Goal: Task Accomplishment & Management: Manage account settings

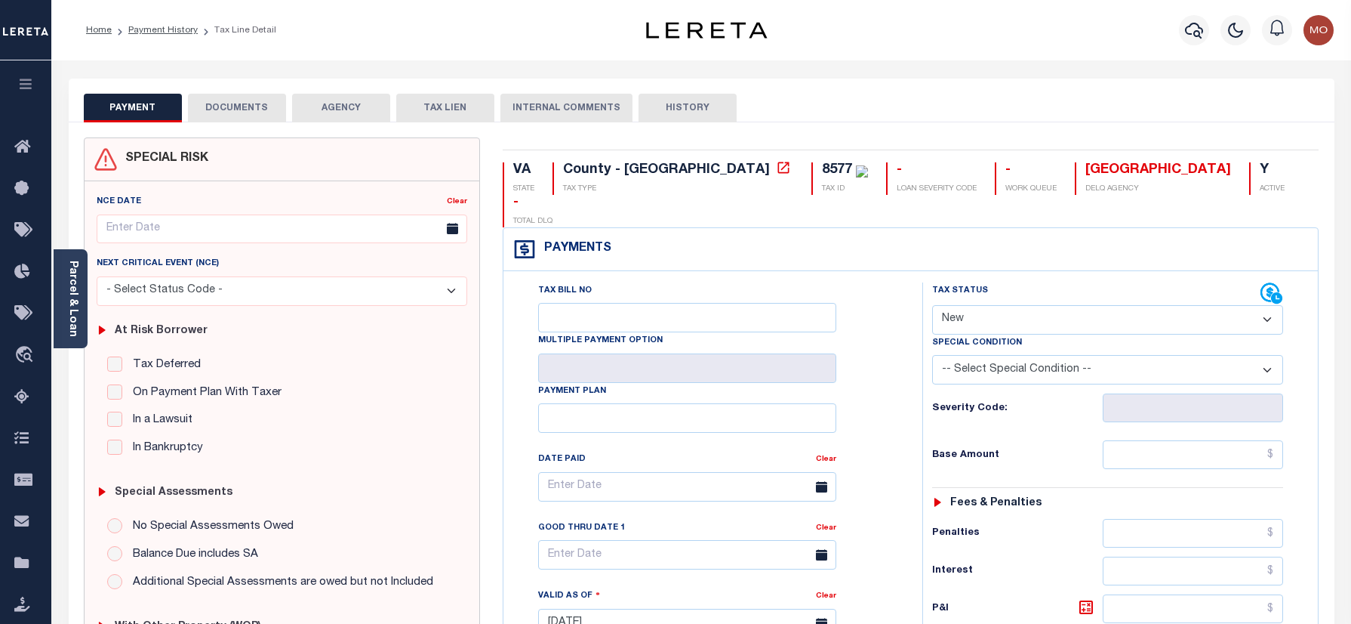
select select "NW2"
click at [1197, 29] on icon "button" at bounding box center [1194, 30] width 18 height 18
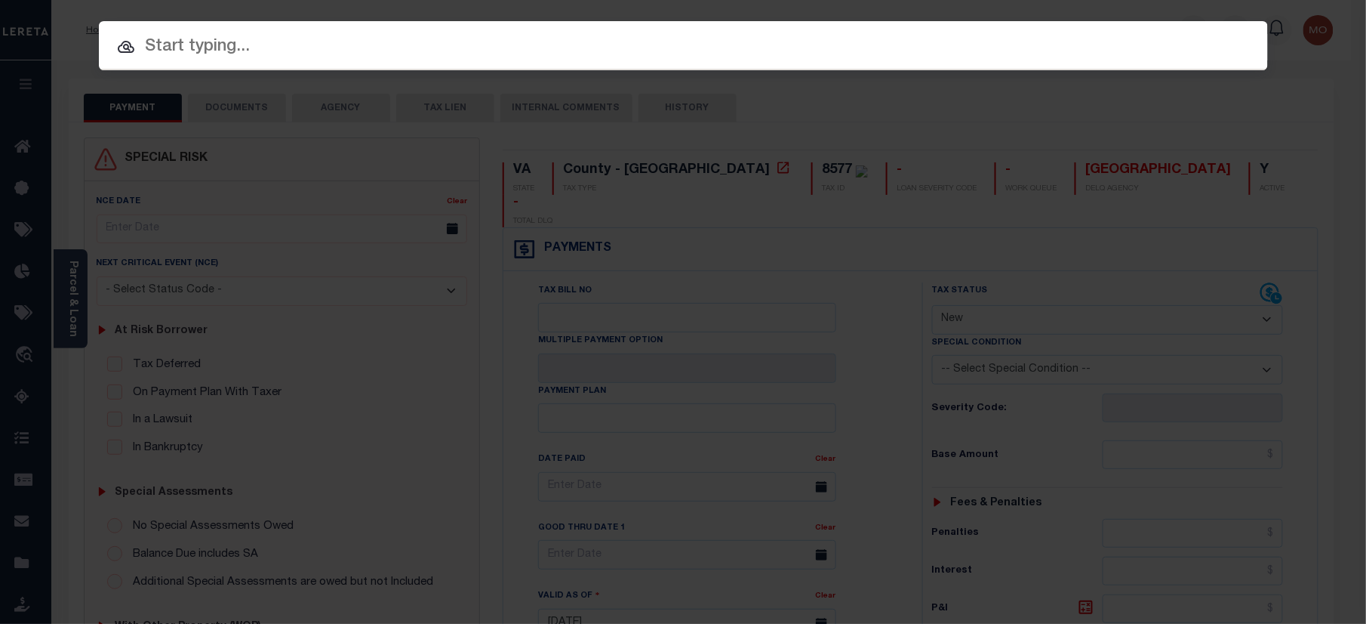
click at [260, 37] on input "text" at bounding box center [683, 47] width 1169 height 26
paste input "15054289"
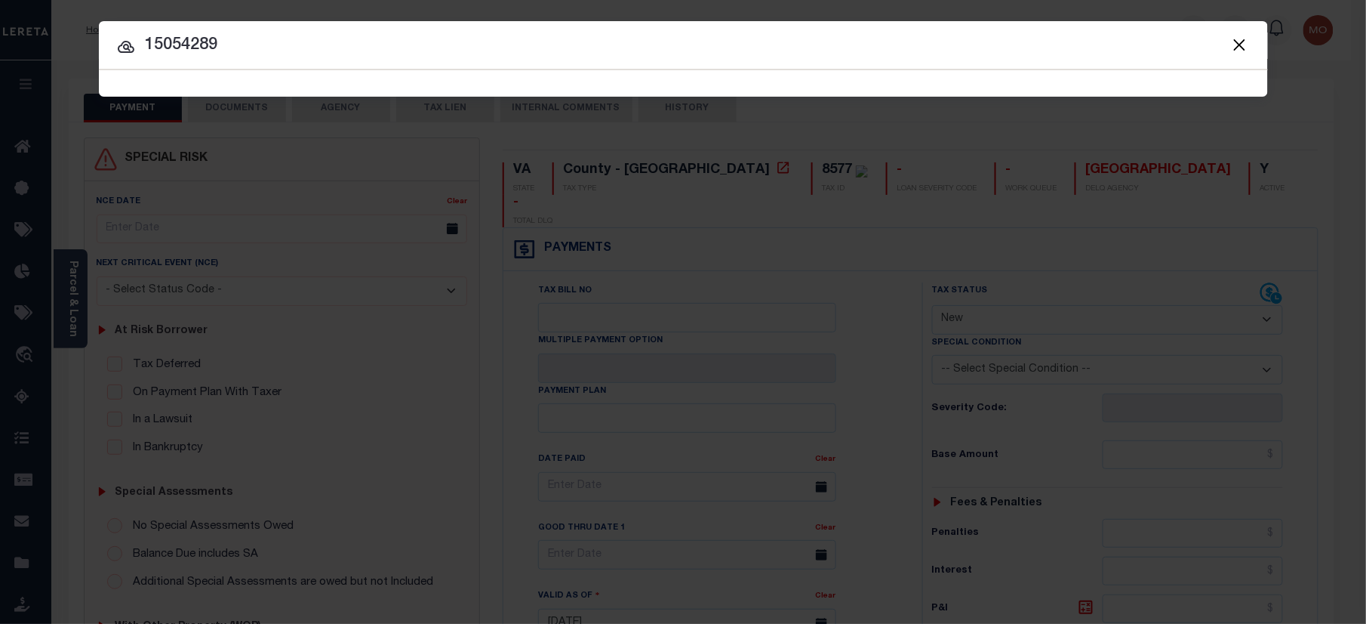
type input "15054289"
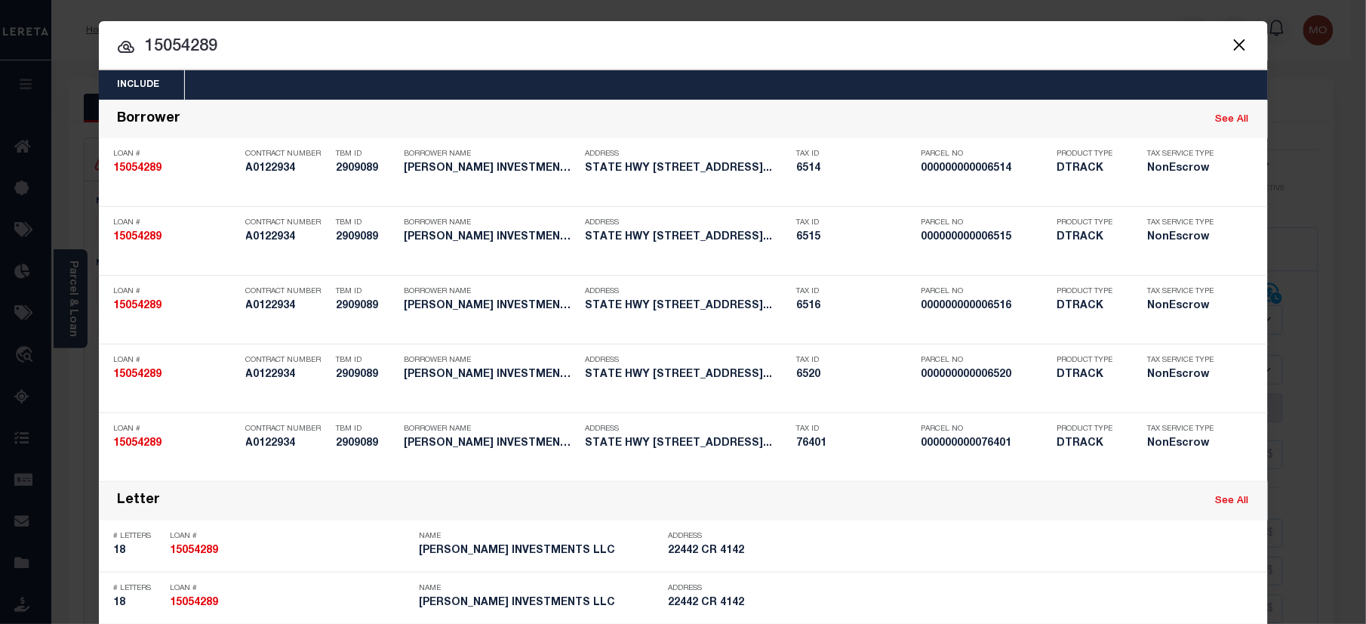
click at [245, 49] on input "15054289" at bounding box center [683, 47] width 1169 height 26
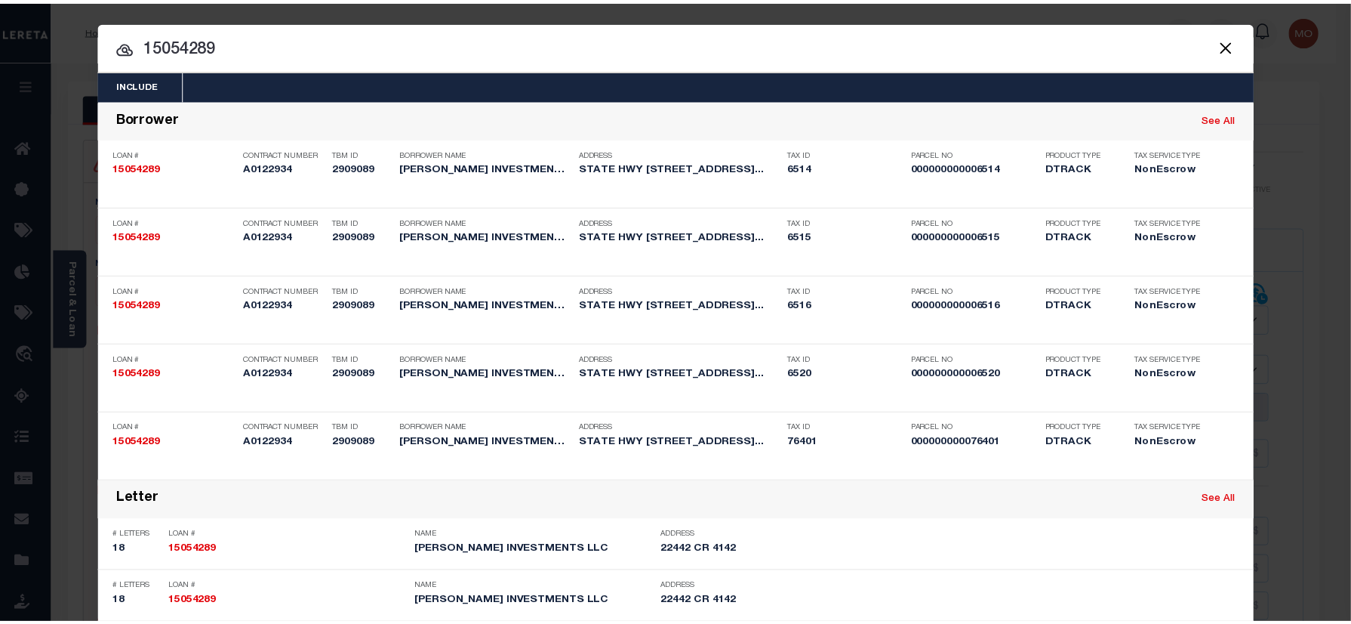
scroll to position [584, 0]
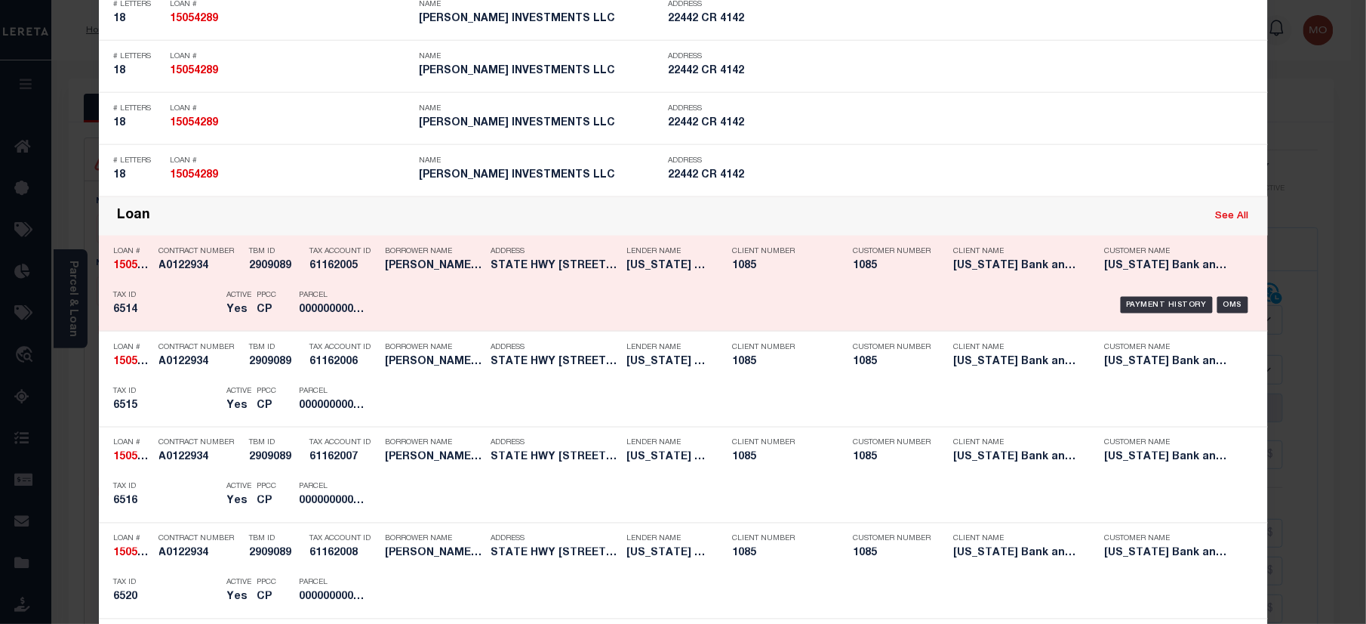
click at [246, 309] on div "PPCC CP" at bounding box center [267, 305] width 42 height 44
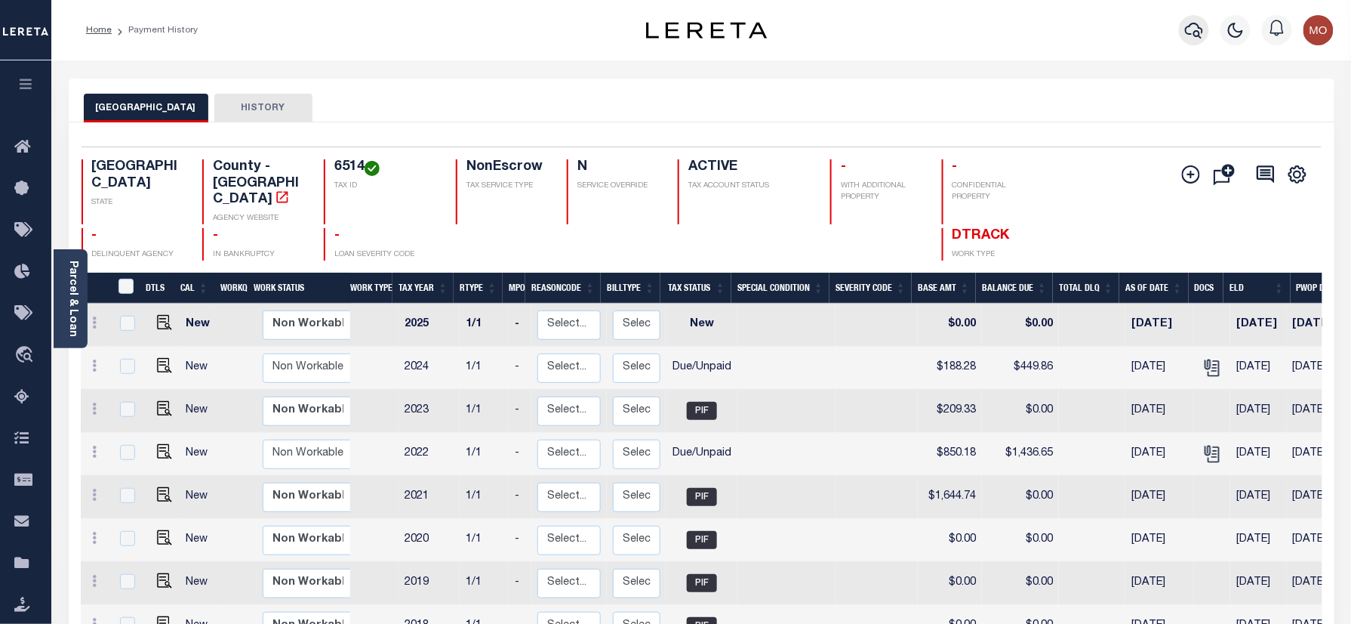
click at [1199, 32] on icon "button" at bounding box center [1194, 31] width 18 height 16
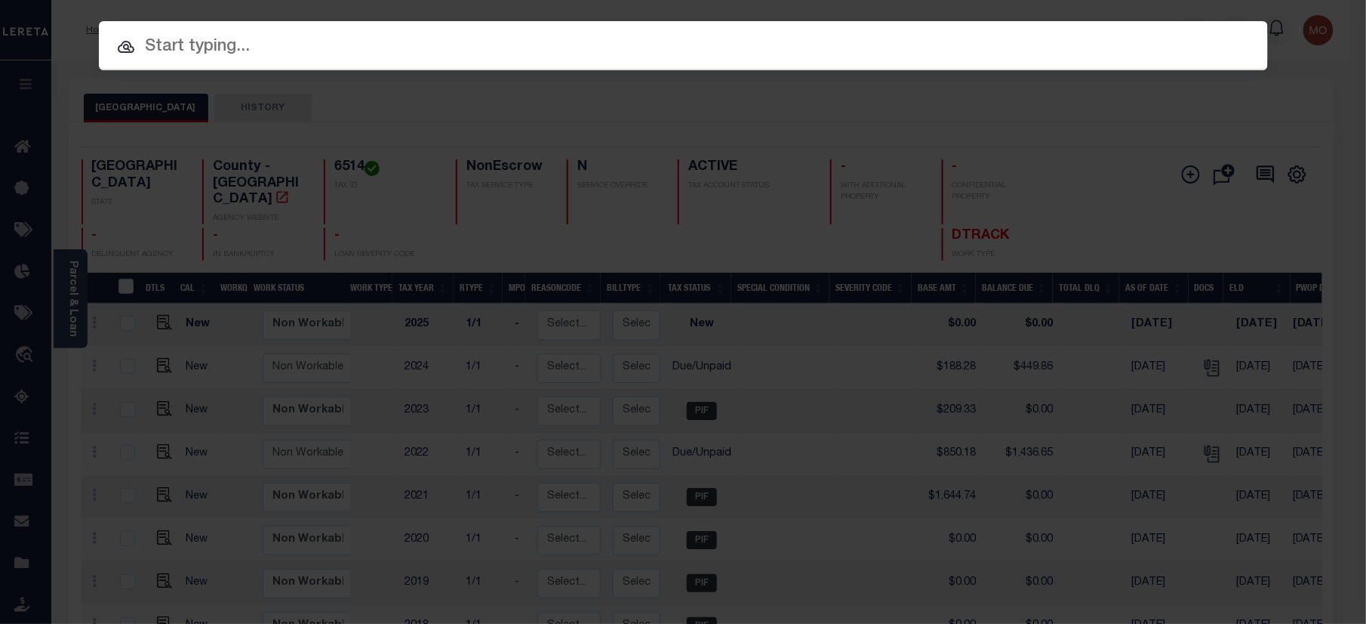
click at [233, 42] on input "text" at bounding box center [683, 47] width 1169 height 26
paste input "1120"
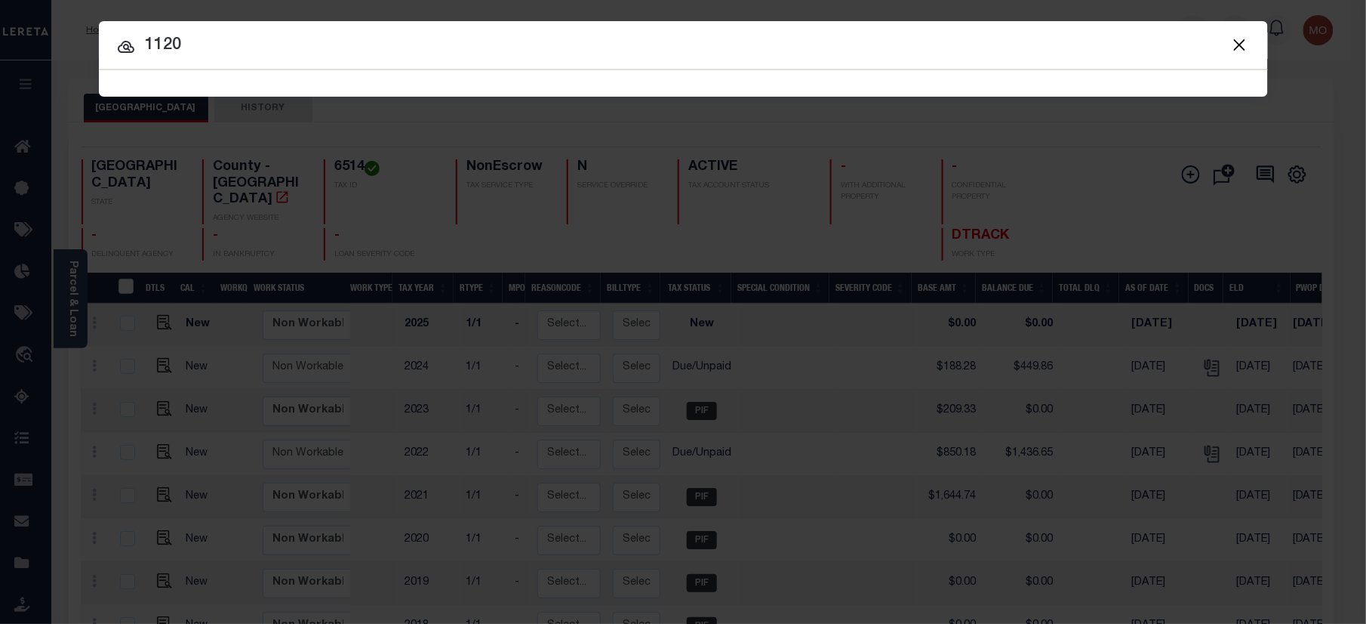
type input "1120"
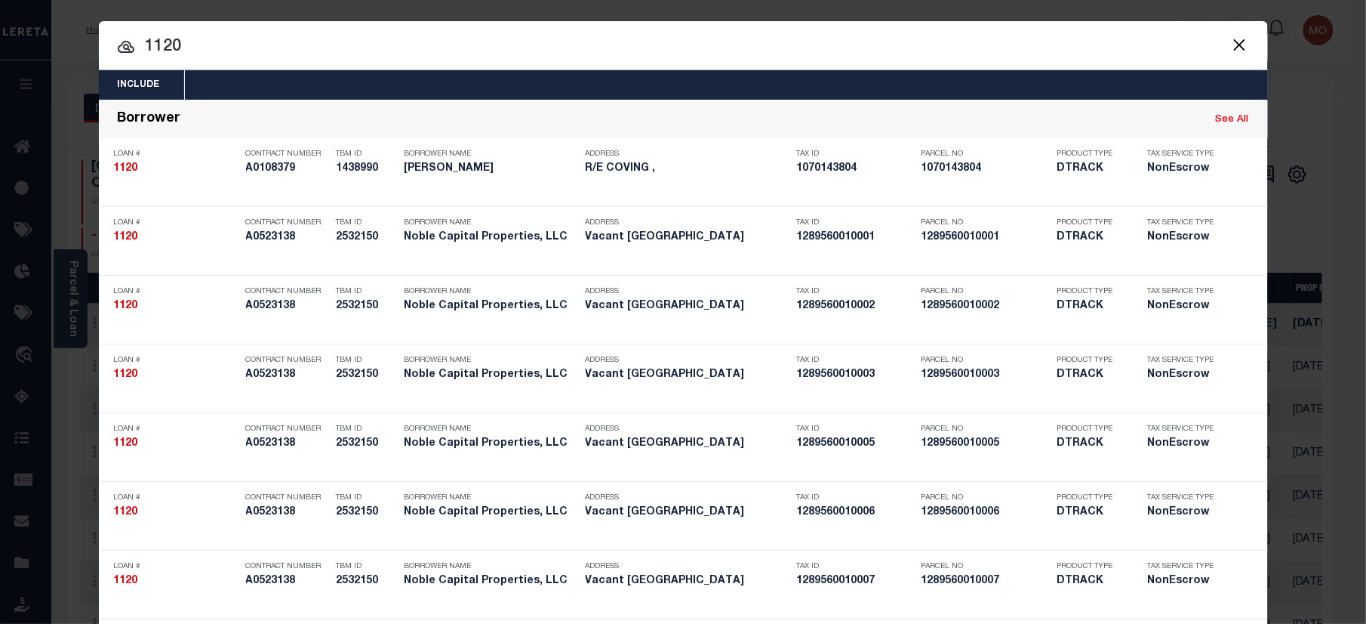
click at [207, 35] on input "1120" at bounding box center [683, 47] width 1169 height 26
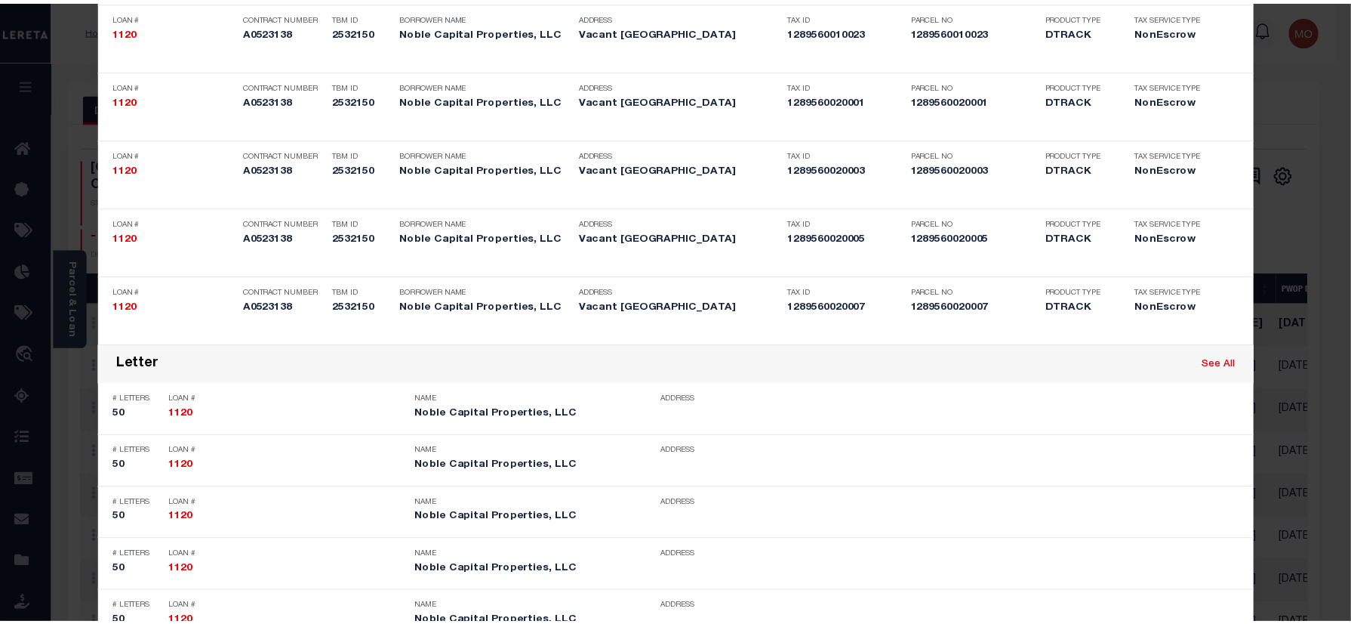
scroll to position [3625, 0]
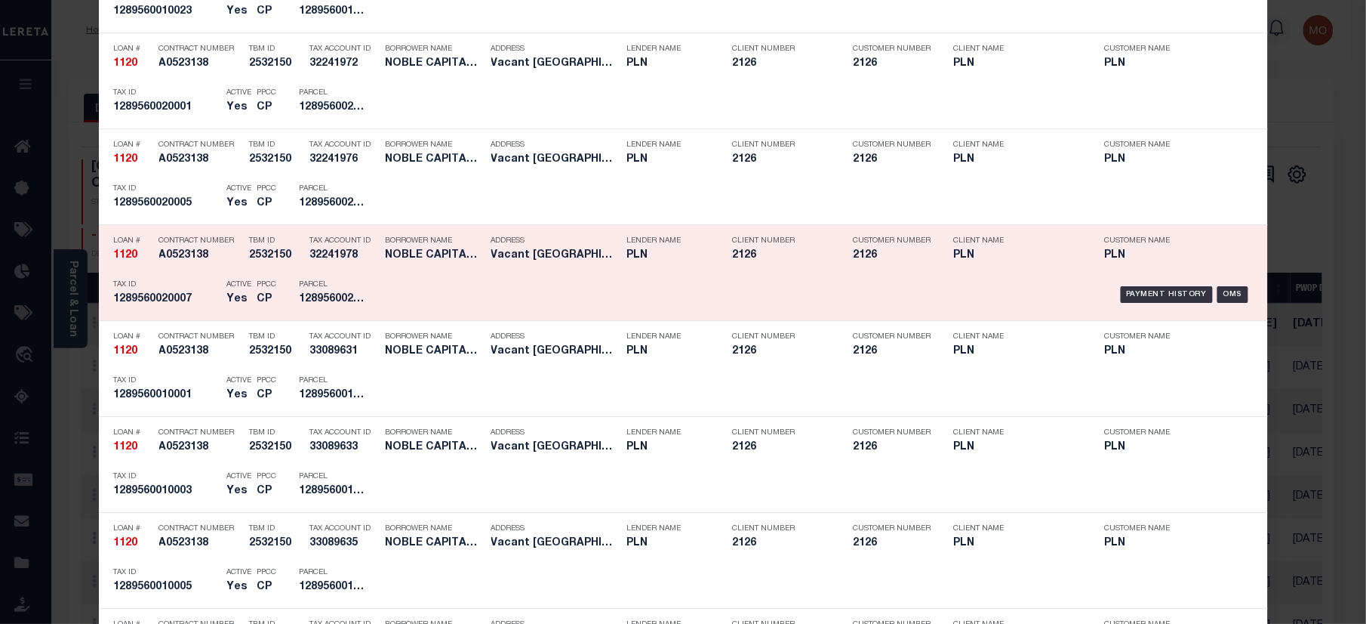
click at [246, 299] on div "PPCC CP" at bounding box center [267, 295] width 42 height 44
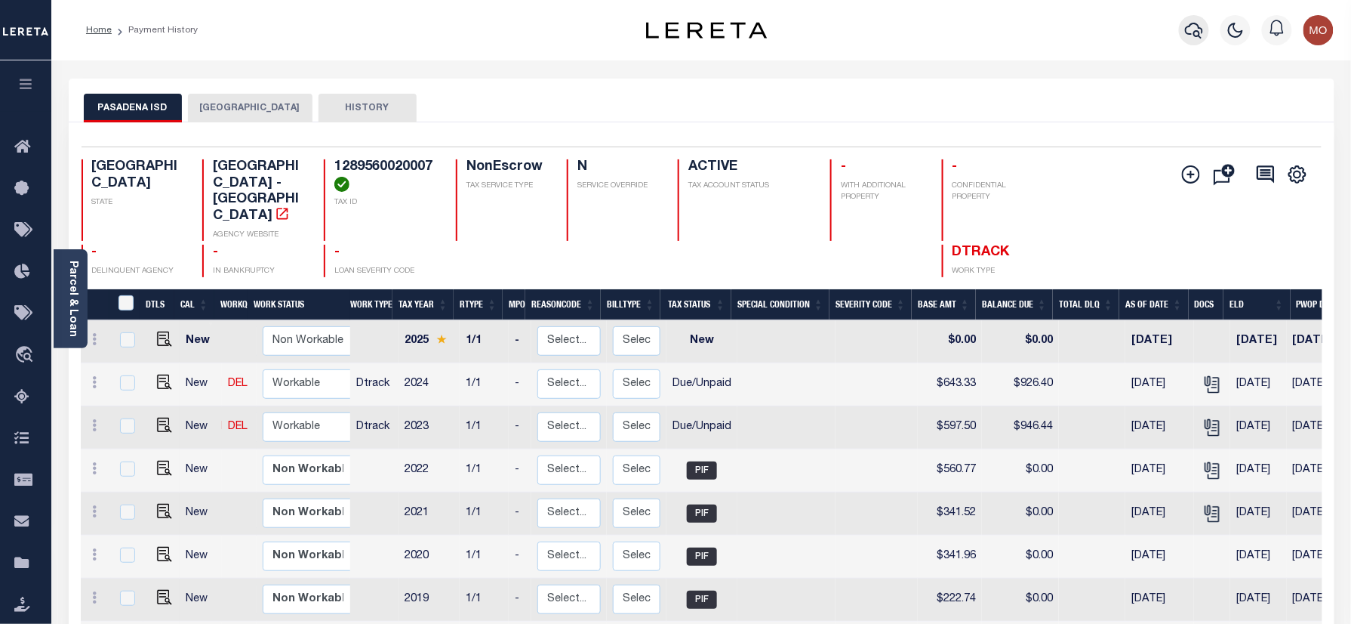
click at [1197, 28] on icon "button" at bounding box center [1194, 30] width 18 height 18
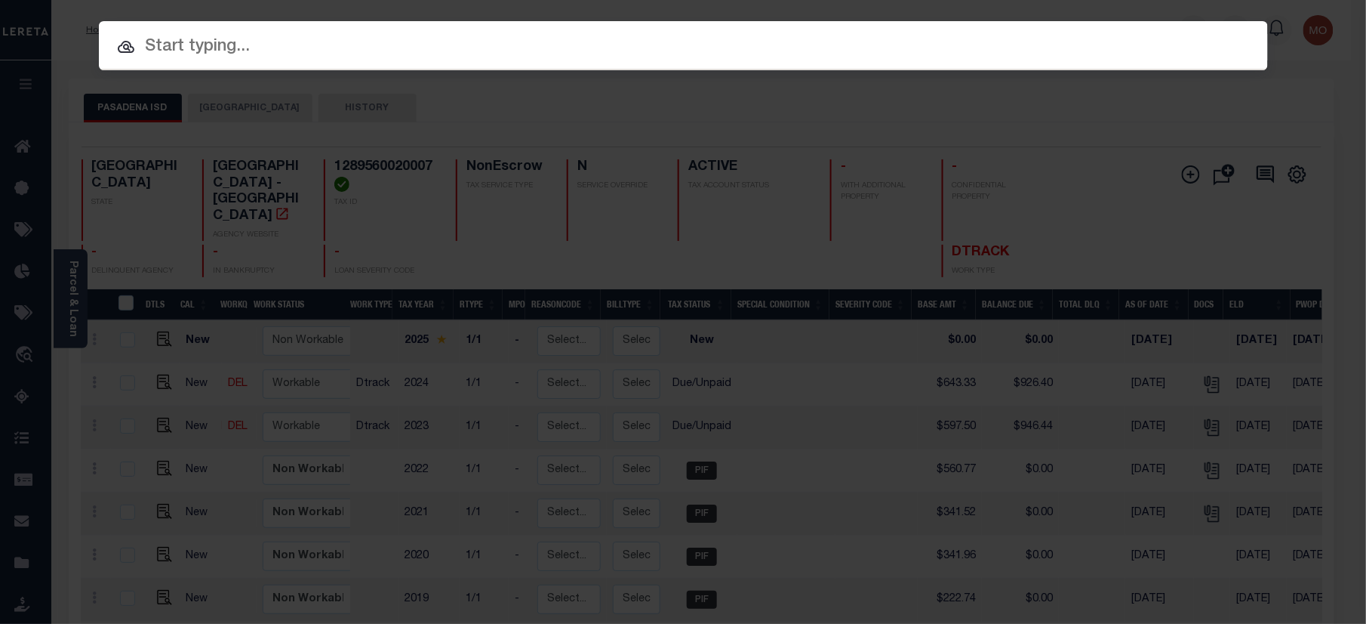
click at [315, 48] on input "text" at bounding box center [683, 47] width 1169 height 26
paste input "1120"
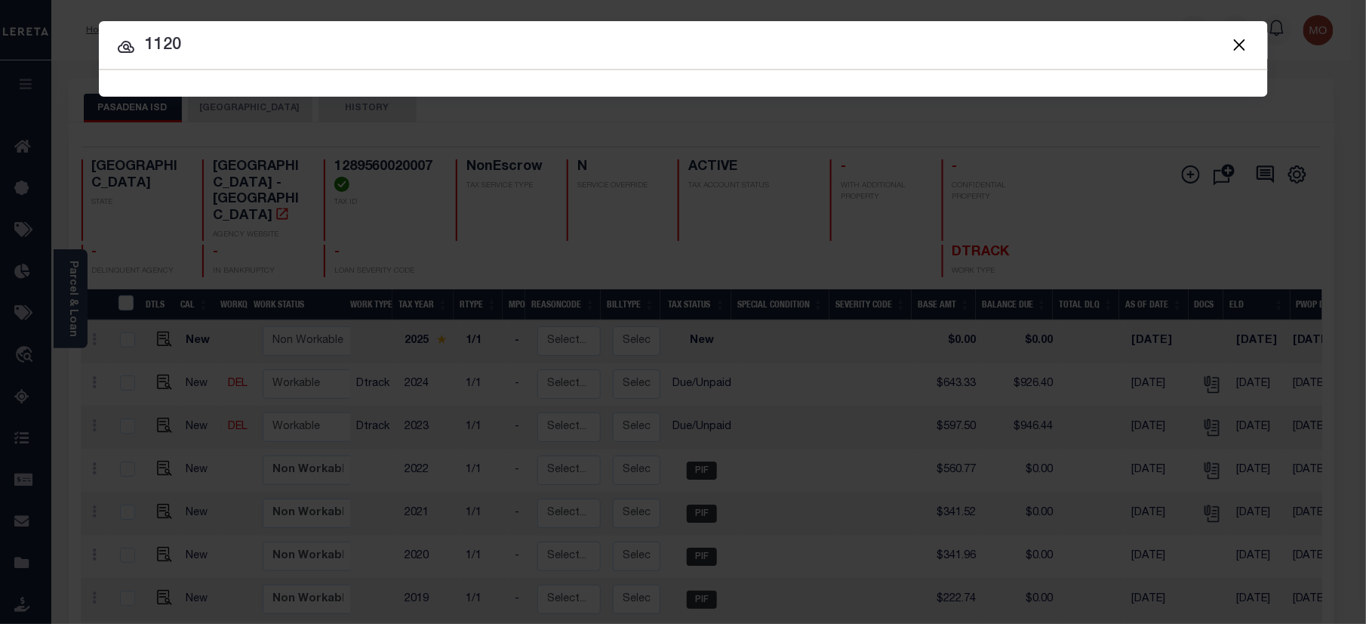
type input "1120"
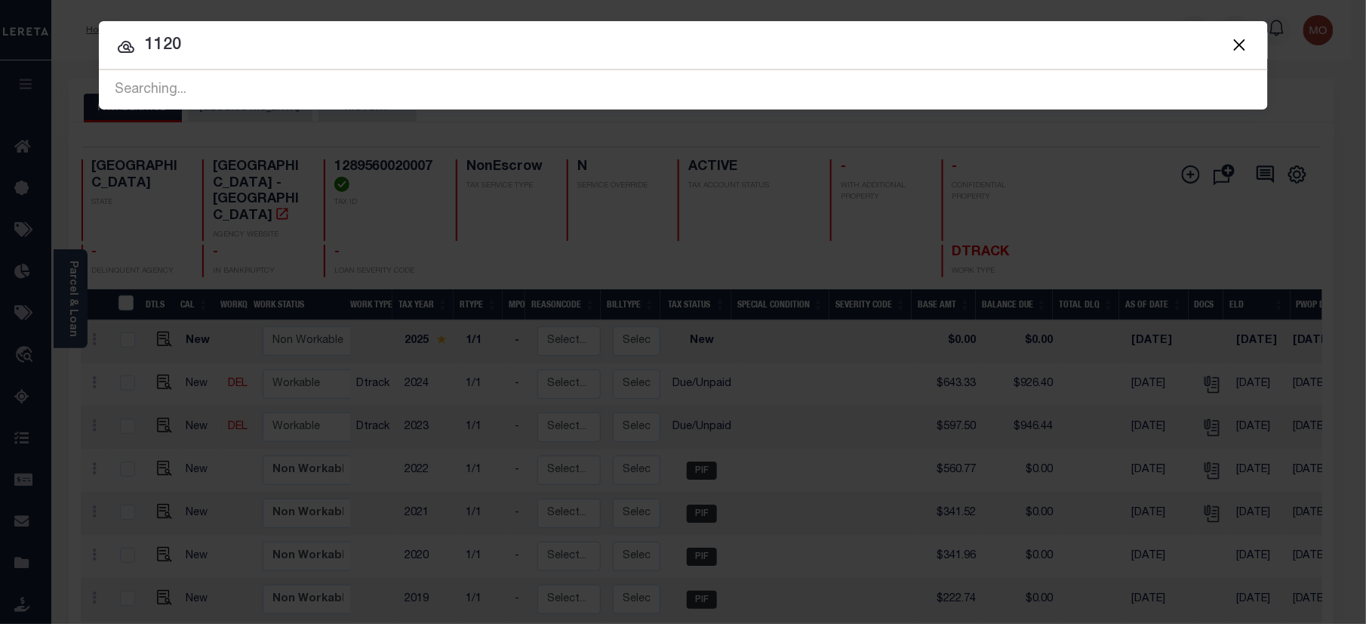
click at [237, 50] on input "1120" at bounding box center [683, 45] width 1169 height 26
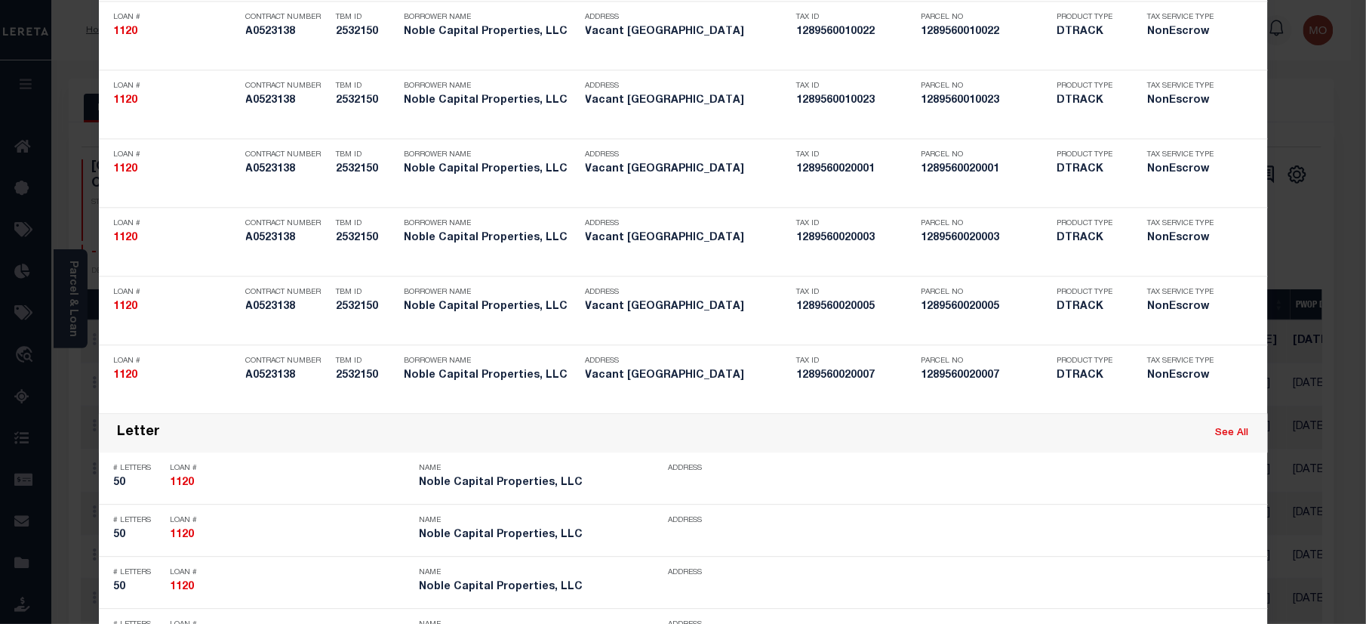
scroll to position [3529, 0]
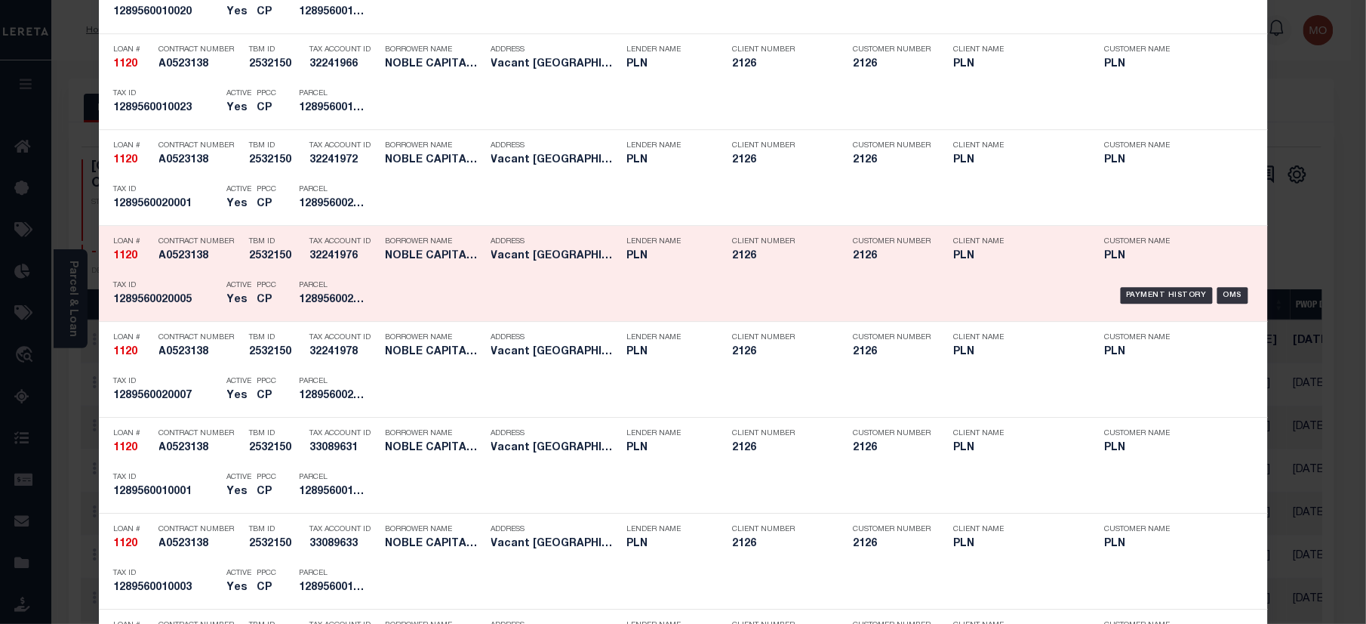
click at [278, 290] on div "PPCC CP" at bounding box center [267, 295] width 42 height 44
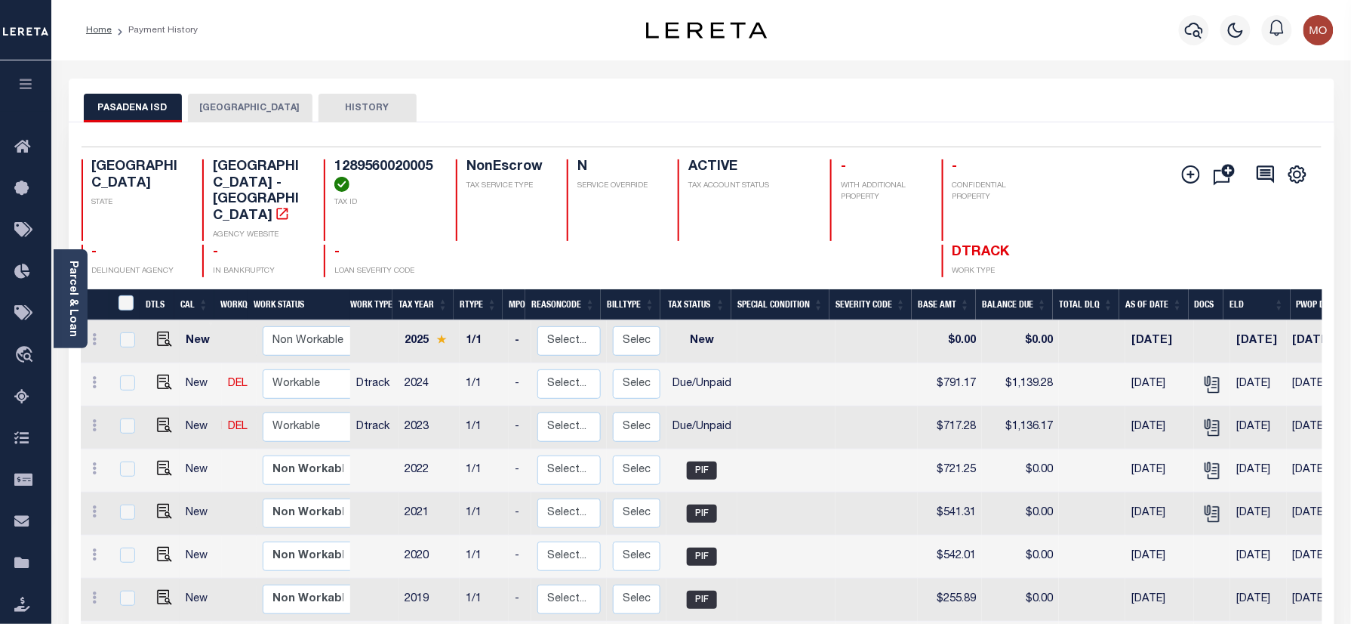
click at [223, 113] on button "HARRIS COUNTY" at bounding box center [250, 108] width 125 height 29
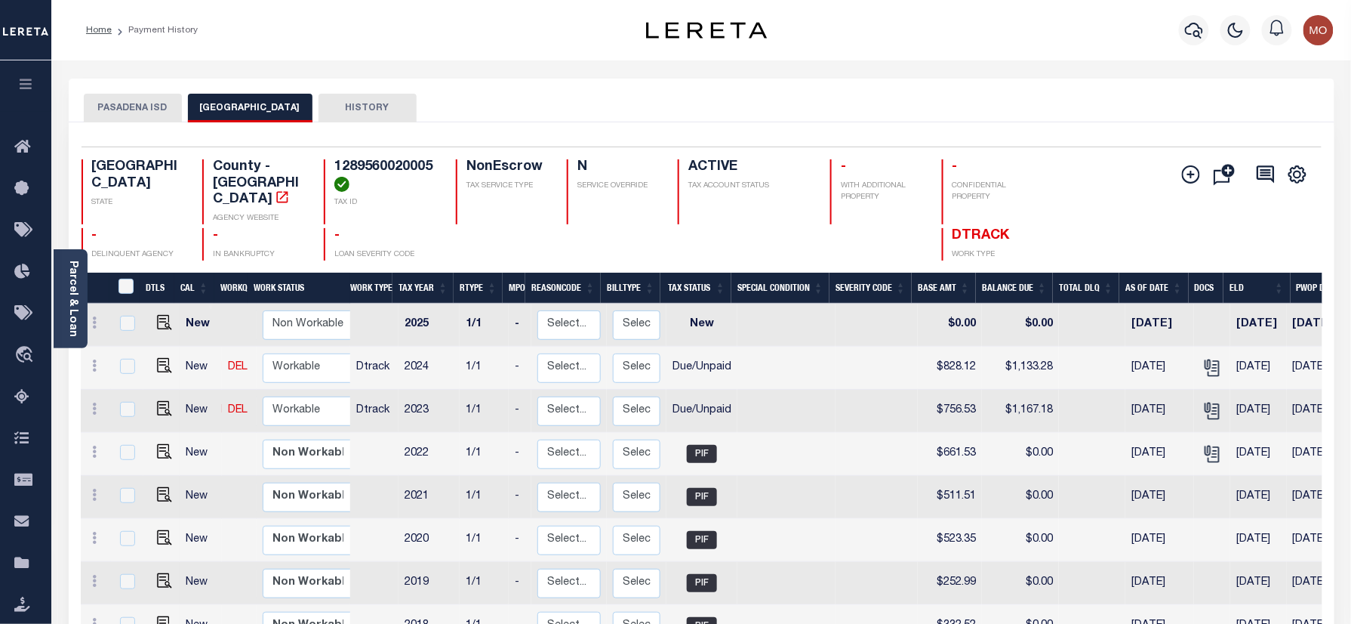
click at [382, 168] on h4 "1289560020005" at bounding box center [385, 175] width 103 height 32
copy h4 "1289560020005"
click at [159, 401] on img "" at bounding box center [164, 408] width 15 height 15
checkbox input "true"
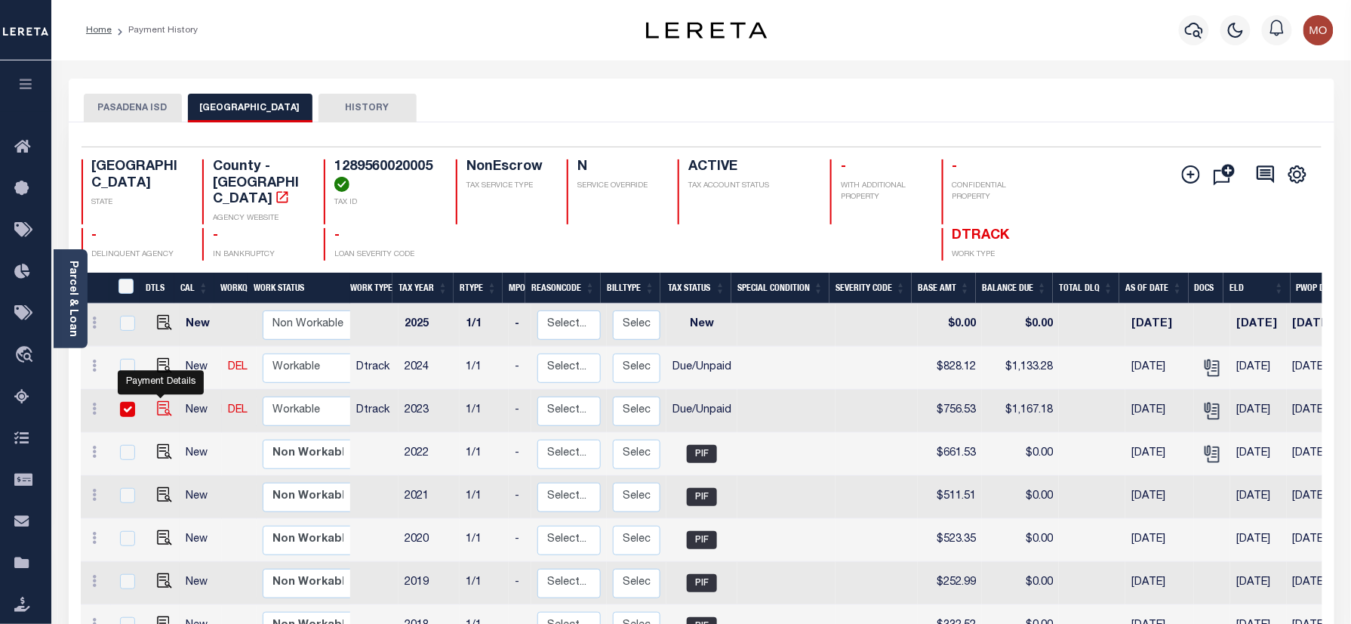
checkbox input "true"
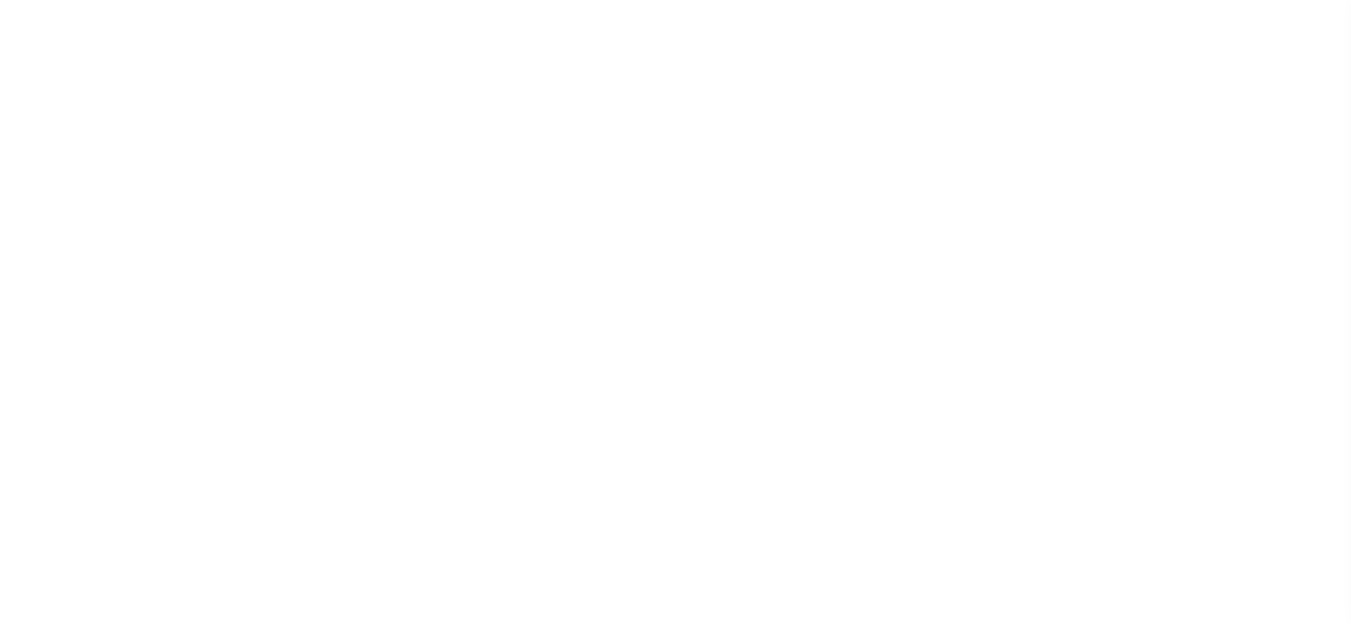
select select "DUE"
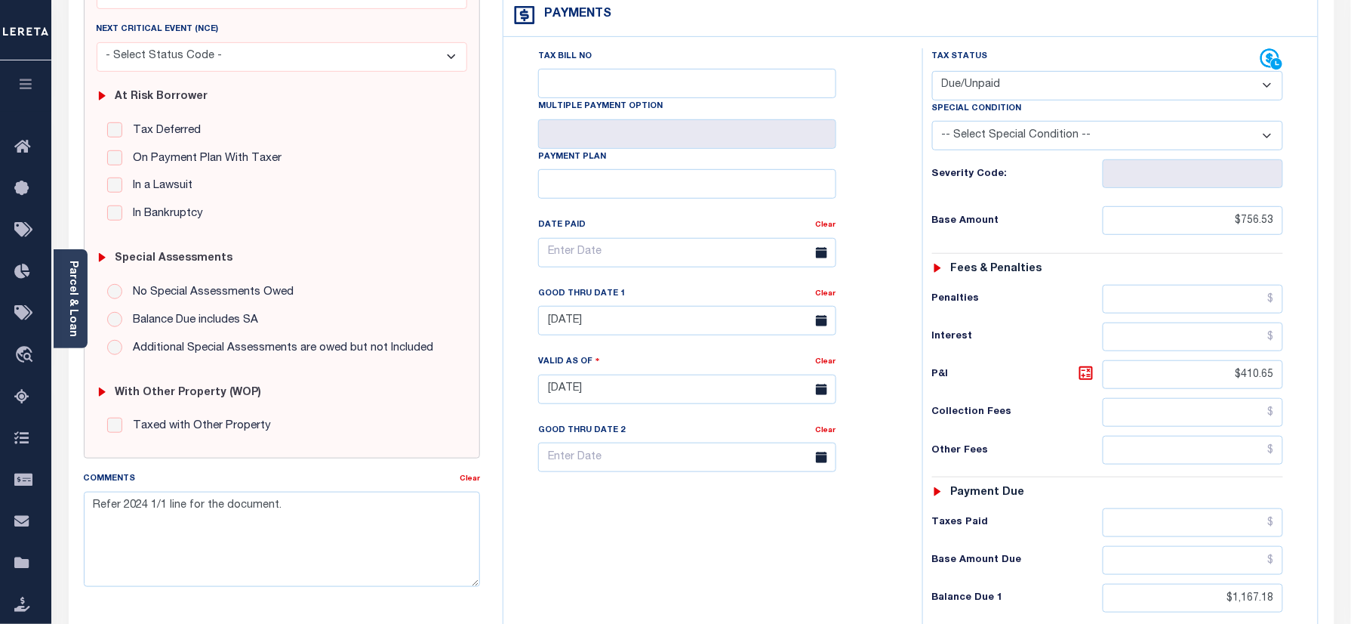
scroll to position [402, 0]
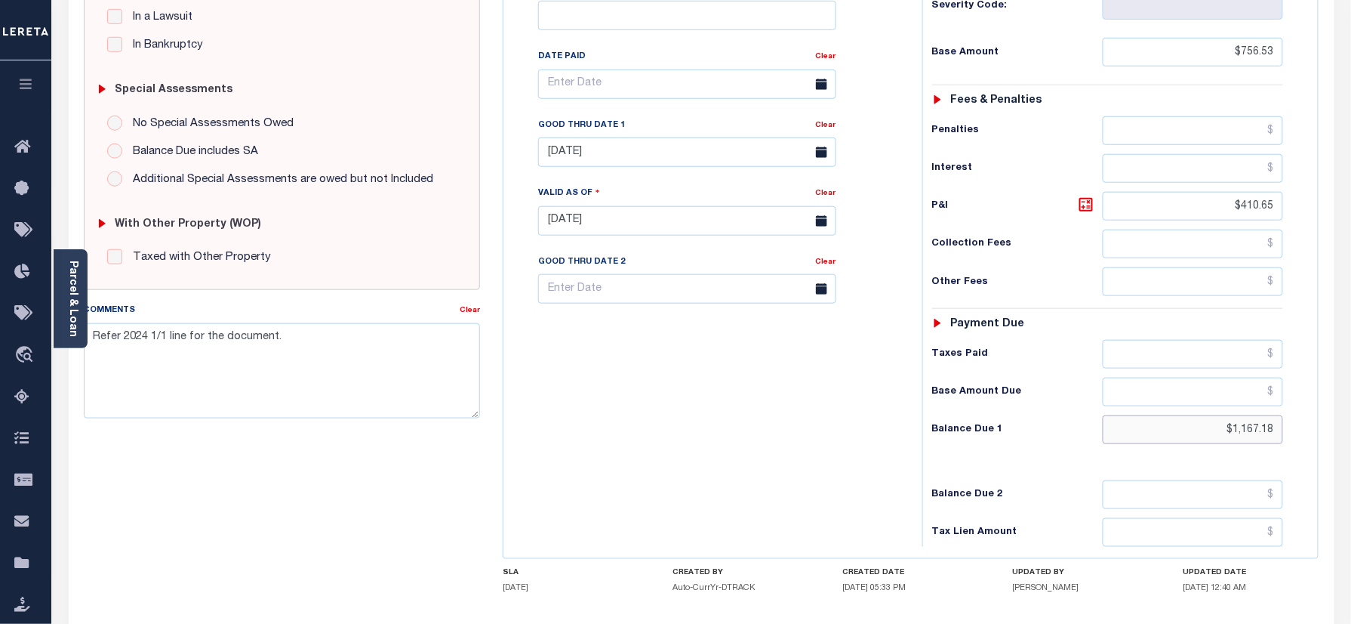
drag, startPoint x: 1203, startPoint y: 411, endPoint x: 1289, endPoint y: 349, distance: 106.0
click at [1351, 414] on html "Home Payment History Tax Line Detail" at bounding box center [675, 169] width 1351 height 1142
paste input "1,176.09"
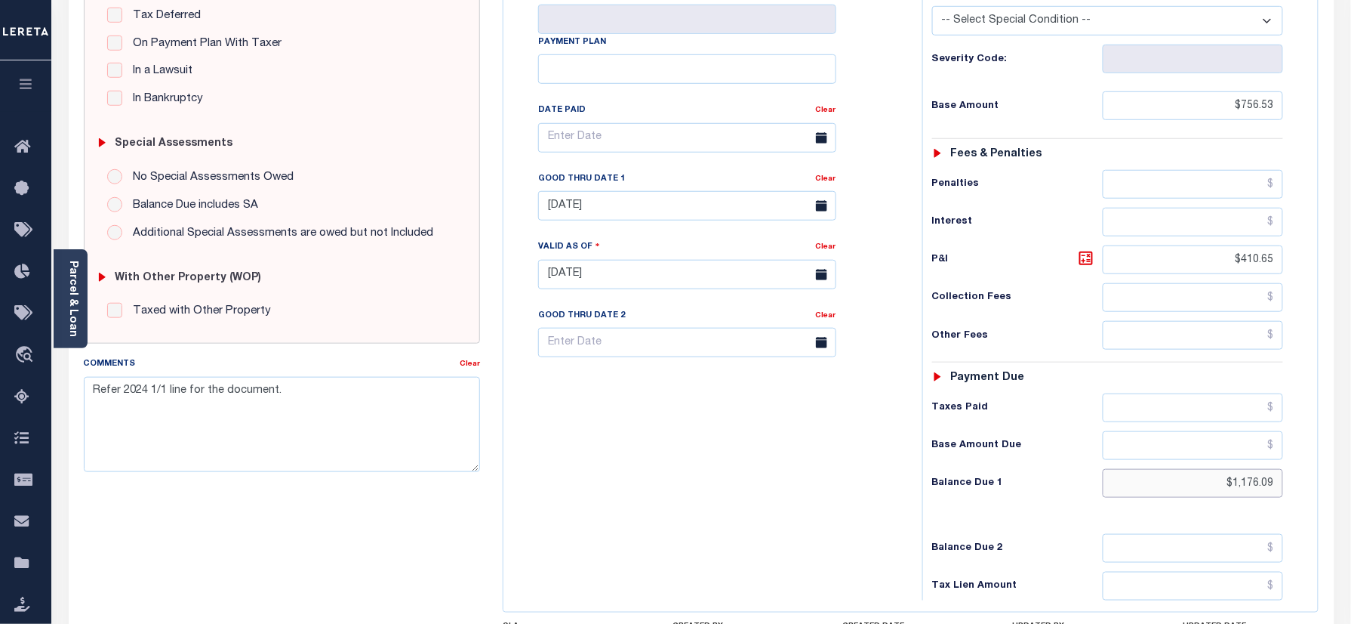
scroll to position [302, 0]
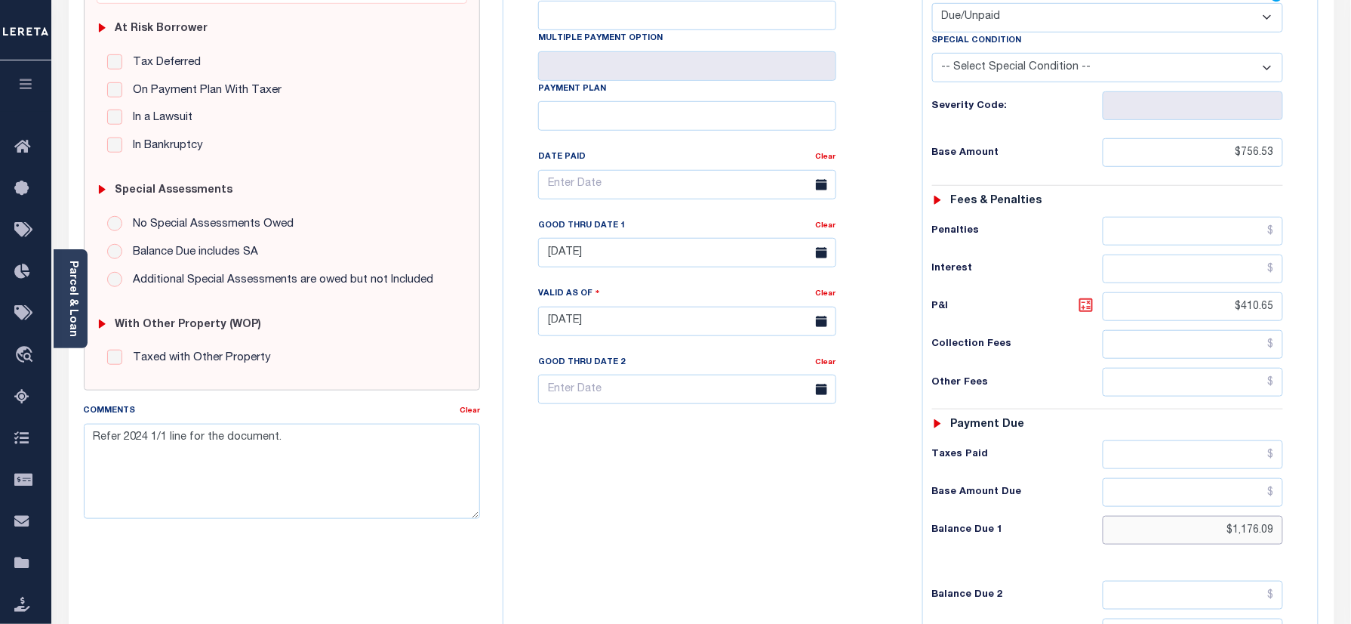
type input "$1,176.09"
type input "[DATE]"
click at [1084, 300] on icon at bounding box center [1086, 304] width 9 height 9
type input "$419.56"
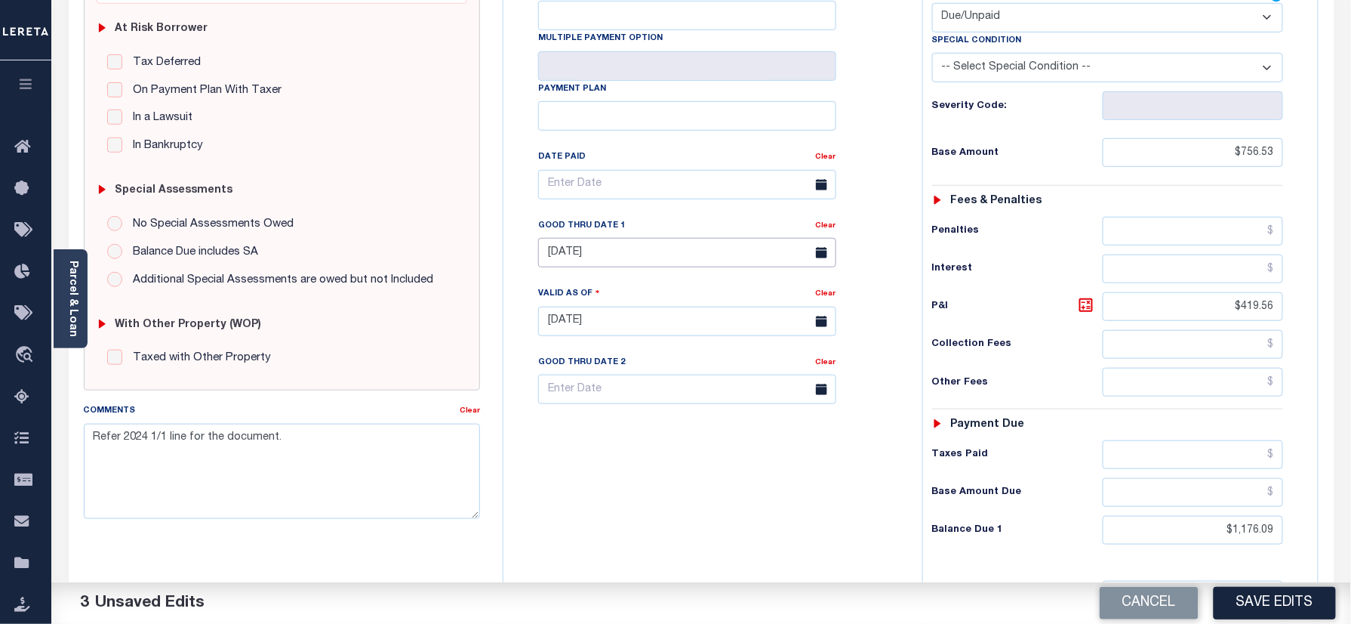
click at [645, 238] on input "[DATE]" at bounding box center [687, 252] width 298 height 29
click at [612, 435] on span "30" at bounding box center [621, 429] width 29 height 29
type input "[DATE]"
click at [663, 530] on div "Tax Bill No Multiple Payment Option Payment Plan Clear" at bounding box center [709, 313] width 404 height 667
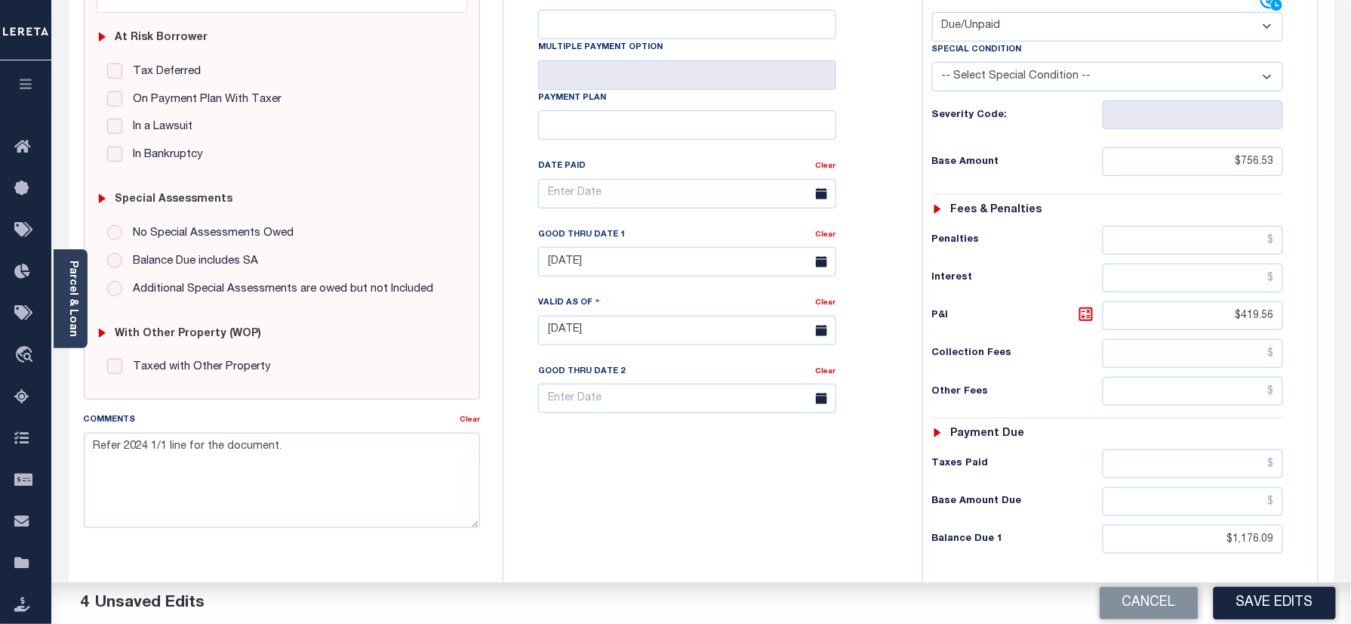
scroll to position [100, 0]
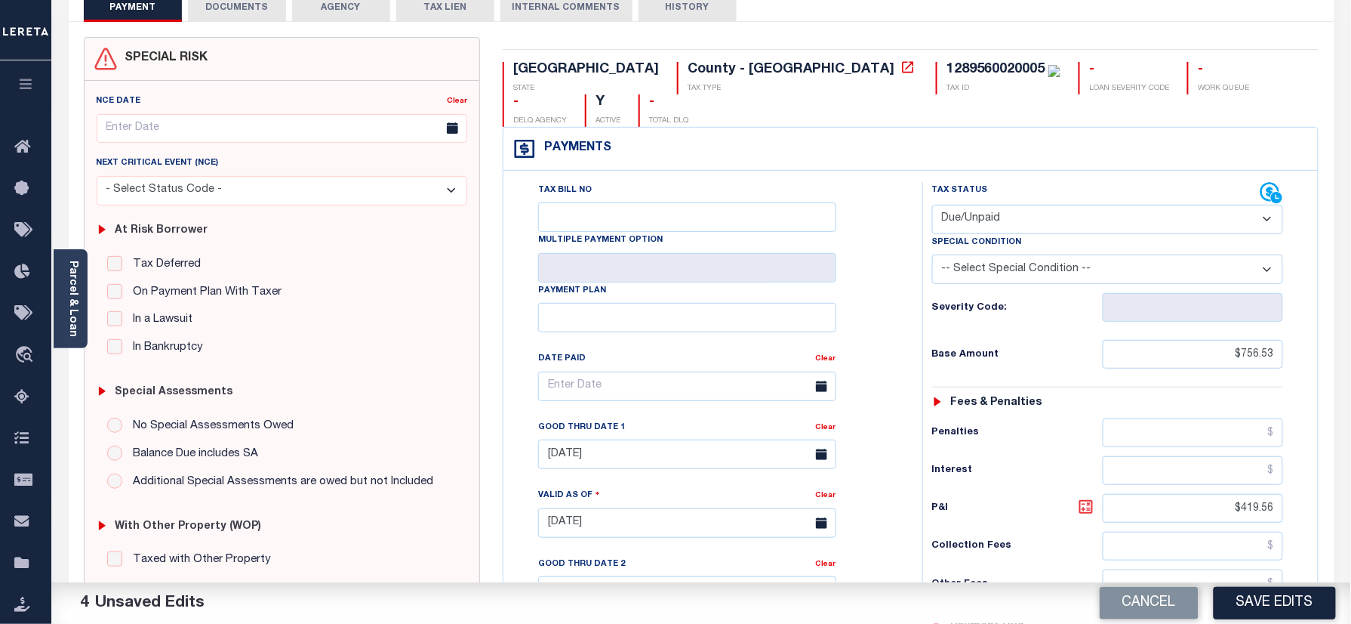
click at [1085, 498] on icon at bounding box center [1086, 507] width 18 height 18
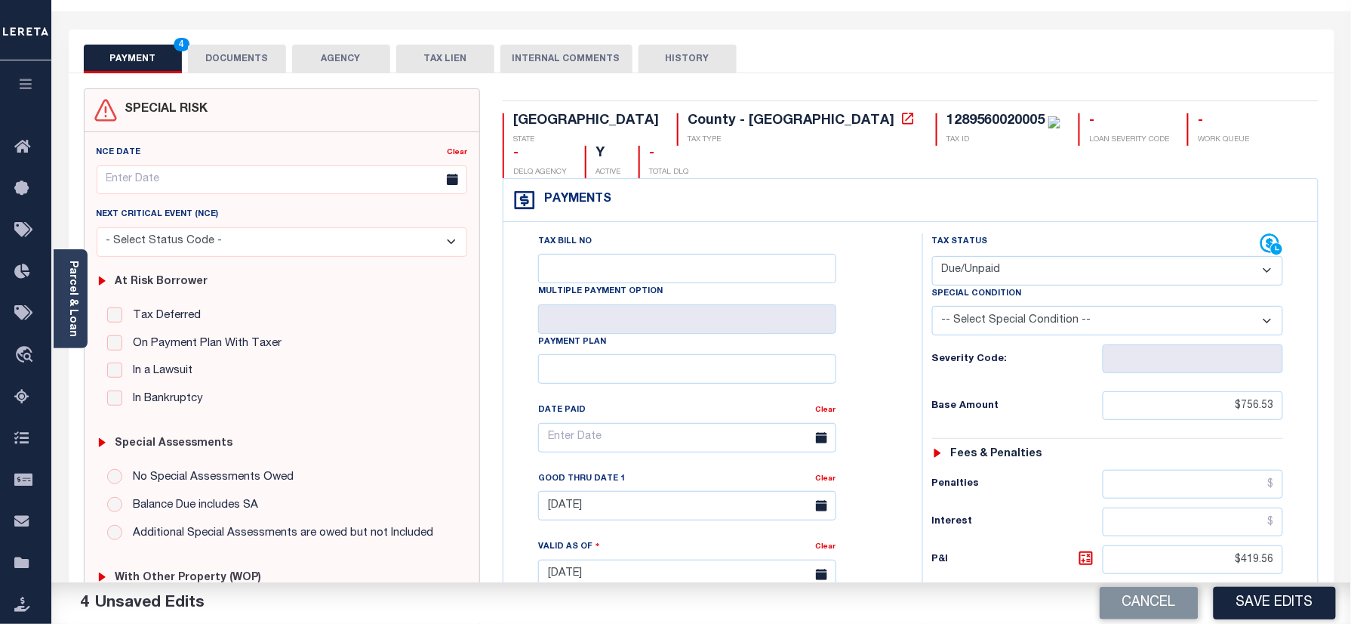
scroll to position [0, 0]
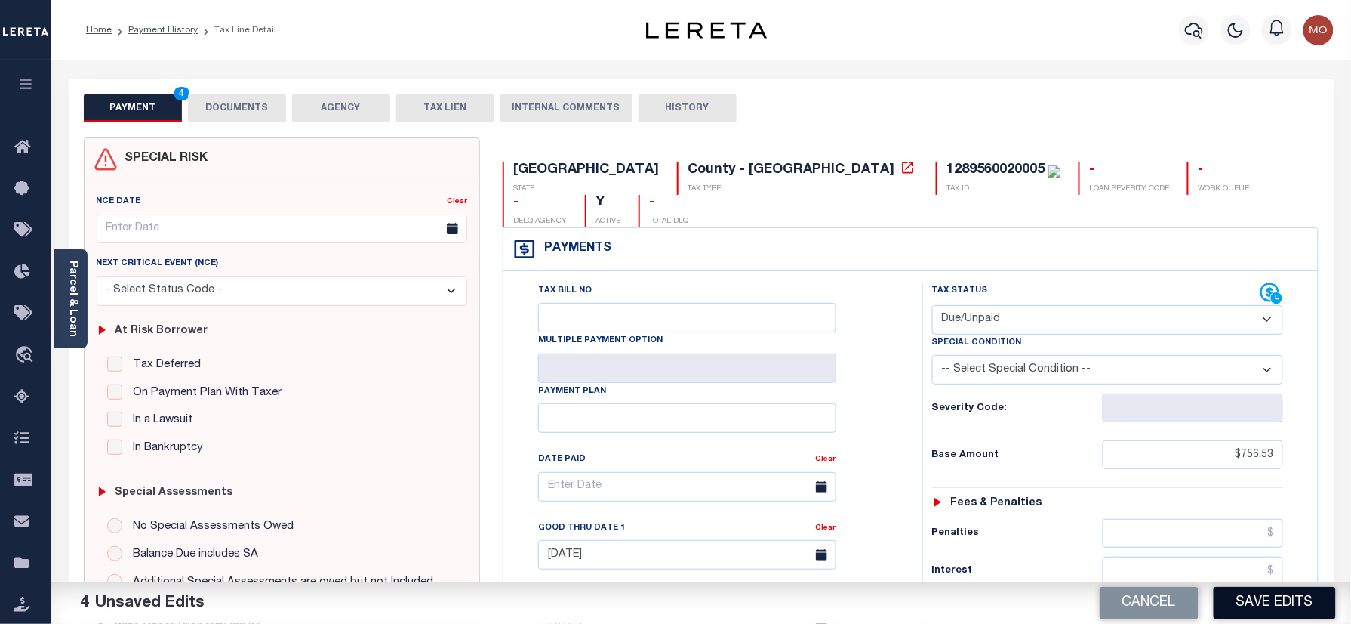
click at [1262, 615] on button "Save Edits" at bounding box center [1275, 603] width 122 height 32
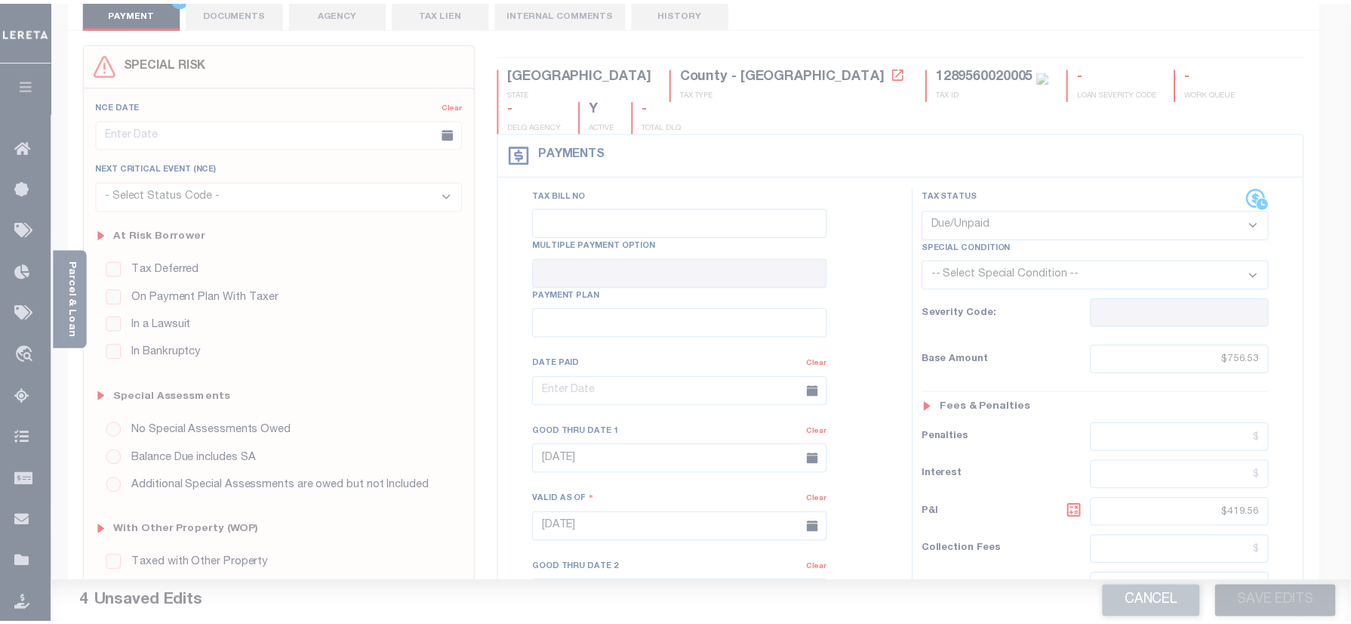
scroll to position [201, 0]
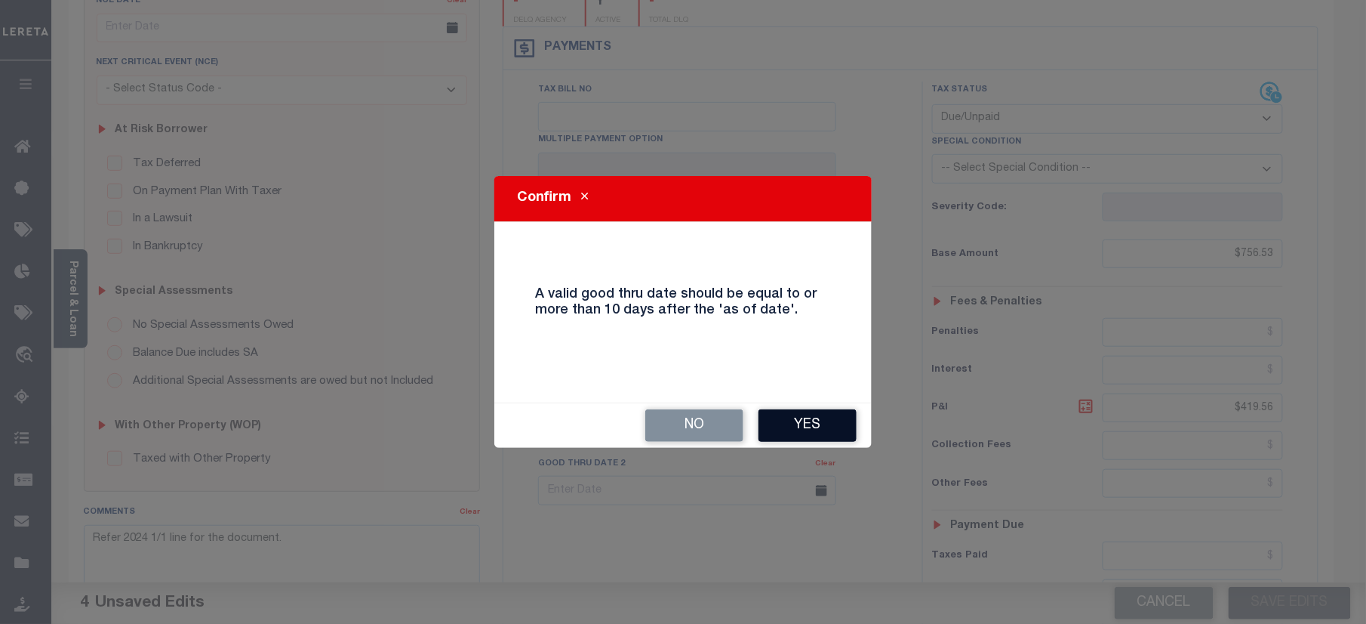
click at [802, 426] on button "Yes" at bounding box center [808, 425] width 98 height 32
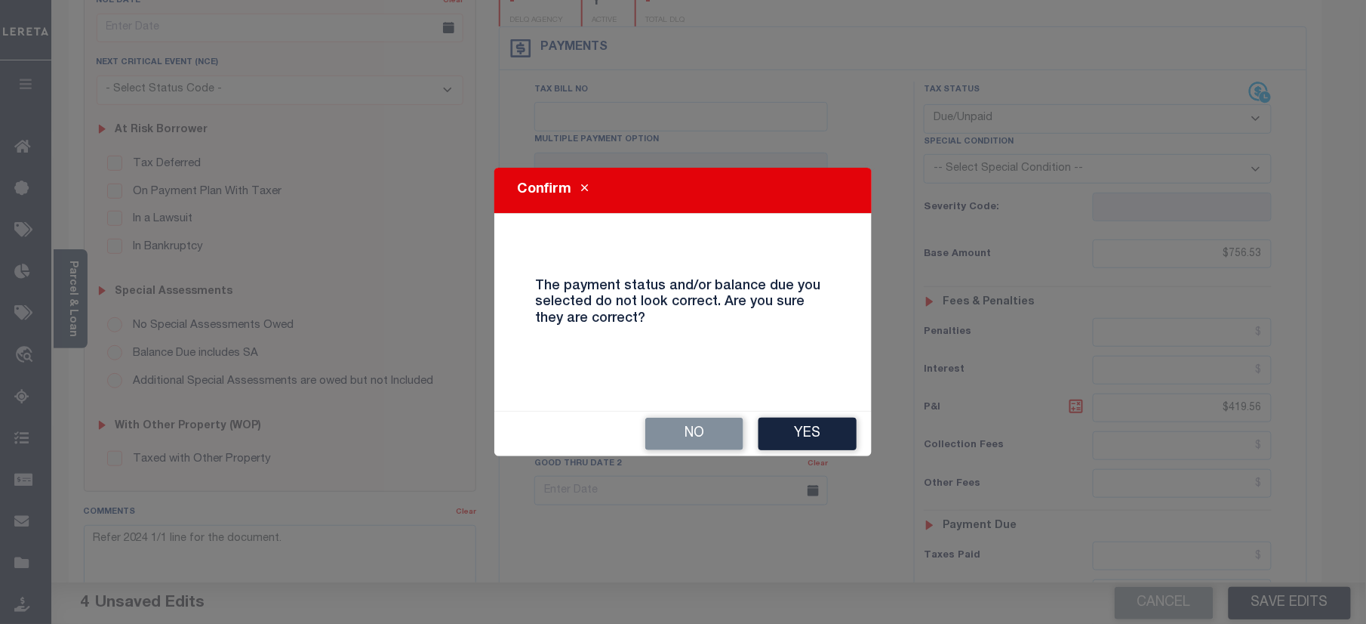
click at [804, 411] on div "No Yes" at bounding box center [683, 433] width 377 height 45
click at [792, 442] on button "Yes" at bounding box center [808, 433] width 98 height 32
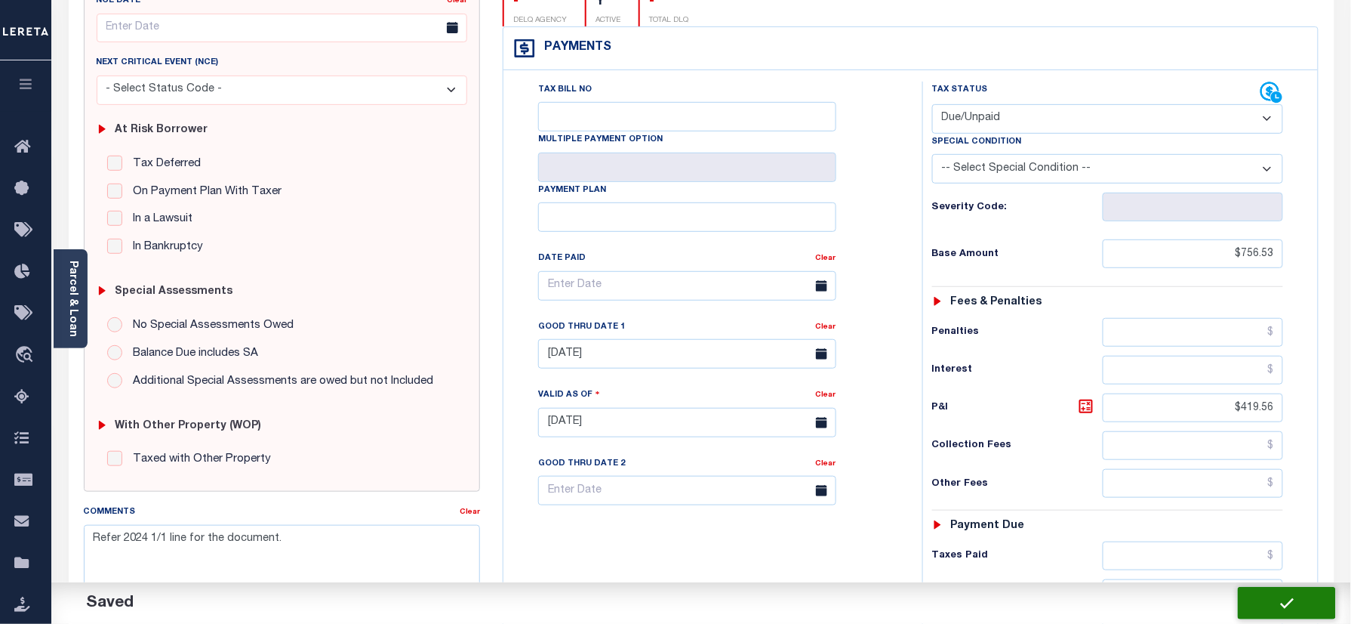
checkbox input "false"
type input "$756.53"
type input "$419.56"
type input "$1,176.09"
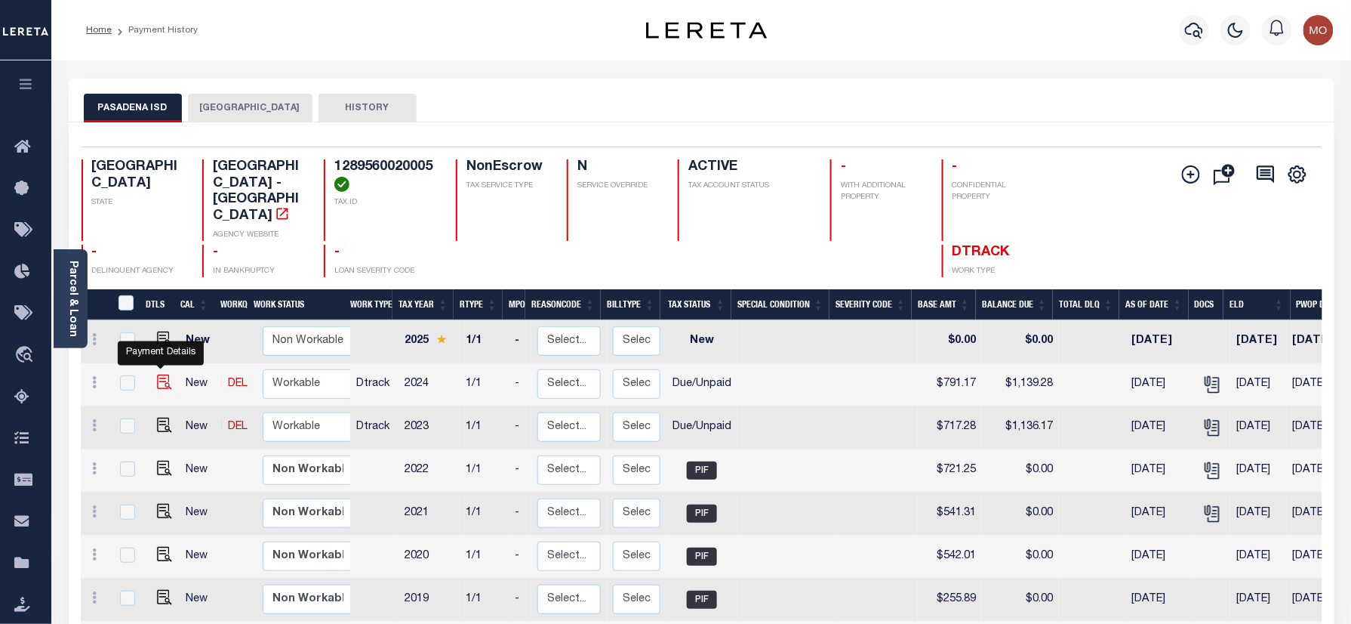
click at [157, 374] on img "" at bounding box center [164, 381] width 15 height 15
checkbox input "true"
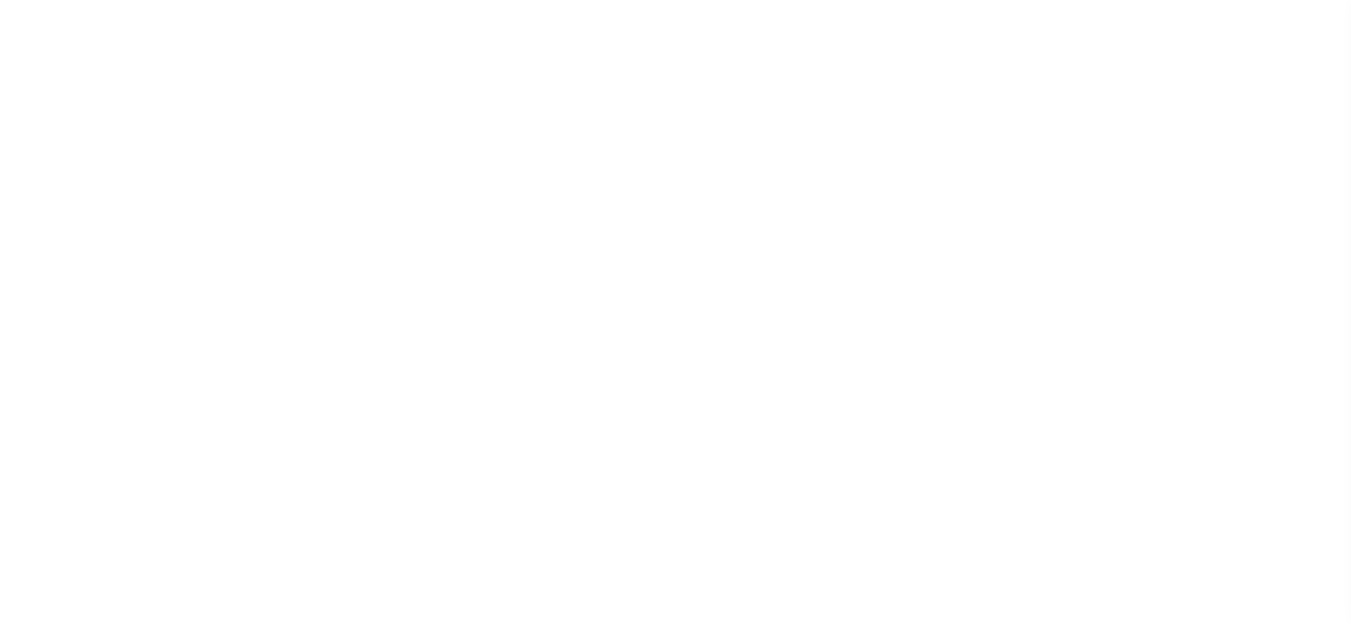
select select "DUE"
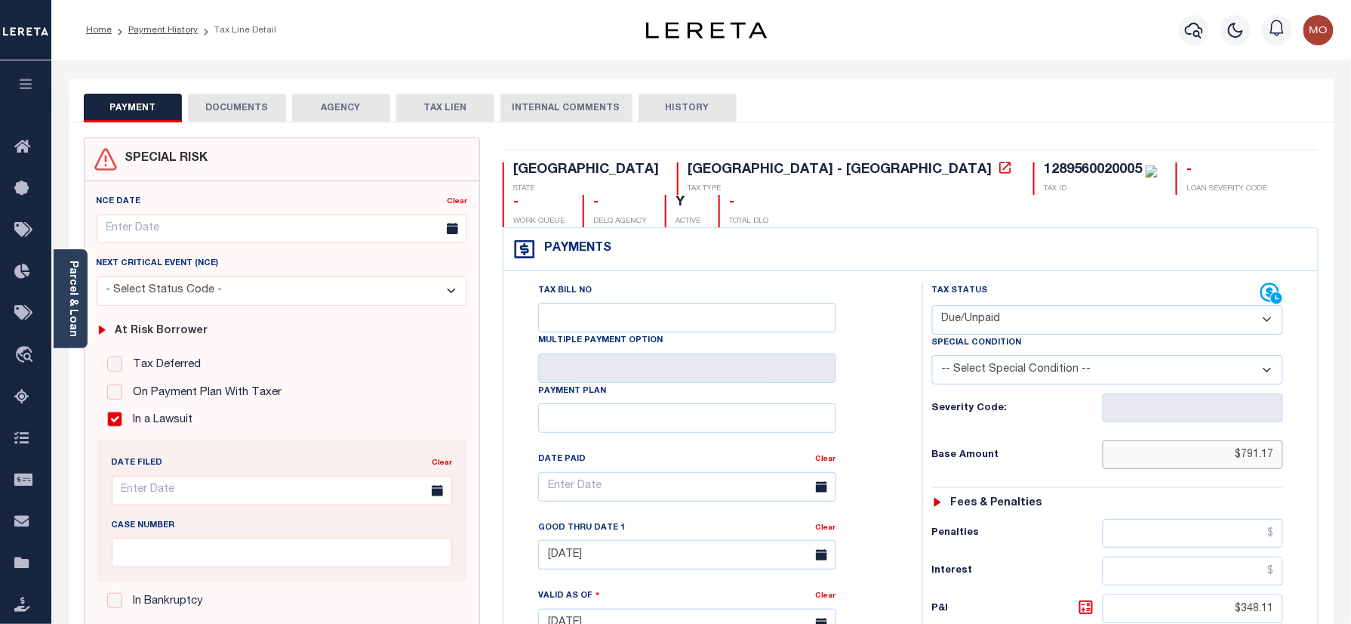
drag, startPoint x: 1203, startPoint y: 430, endPoint x: 1312, endPoint y: 414, distance: 109.8
click at [1312, 414] on div "Tax Status Status" at bounding box center [1113, 615] width 404 height 667
paste input "828.12"
type input "$828.12"
type input "[DATE]"
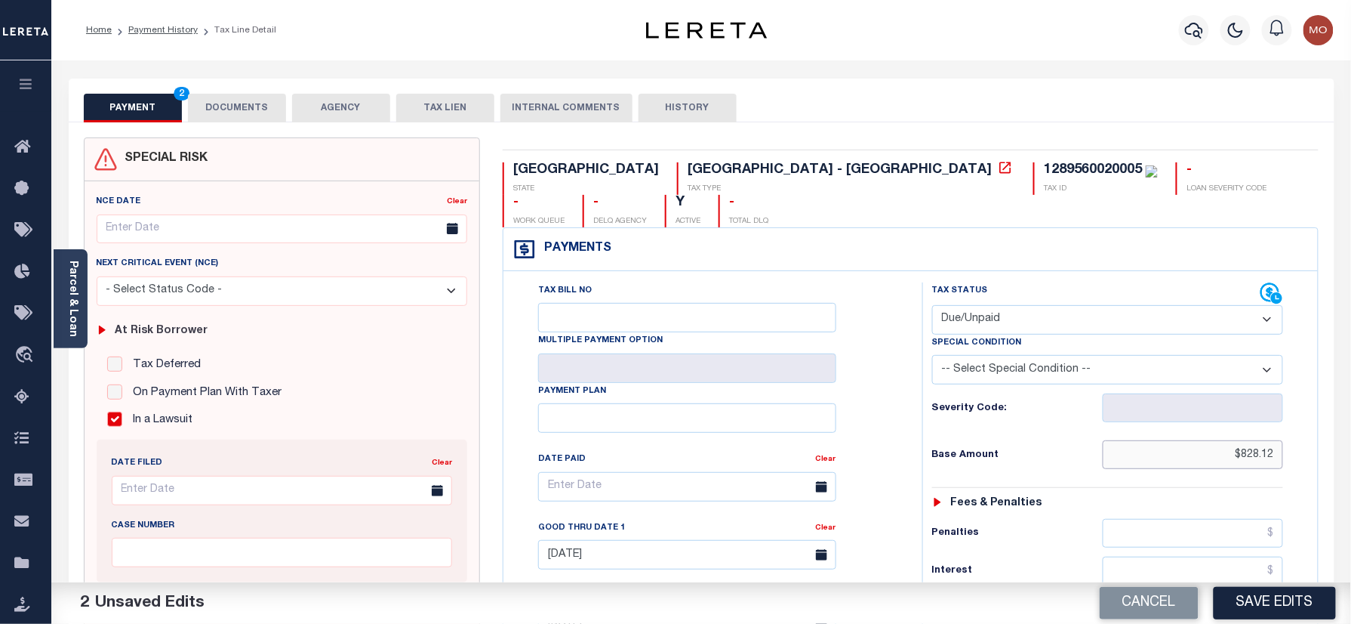
scroll to position [302, 0]
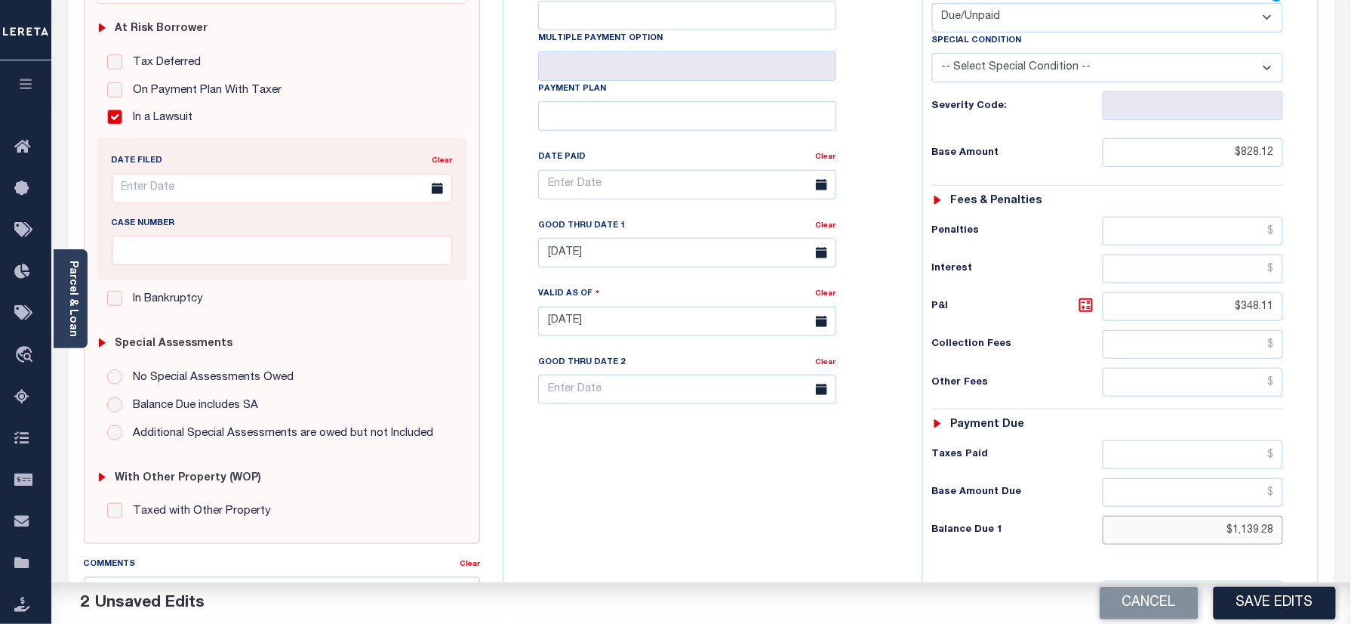
drag, startPoint x: 1212, startPoint y: 511, endPoint x: 1342, endPoint y: 396, distance: 173.3
click at [1351, 487] on html "Home Payment History Tax Line Detail" at bounding box center [675, 269] width 1351 height 1142
paste input "1,142.81"
type input "$1,142.81"
click at [1086, 296] on icon at bounding box center [1086, 305] width 18 height 18
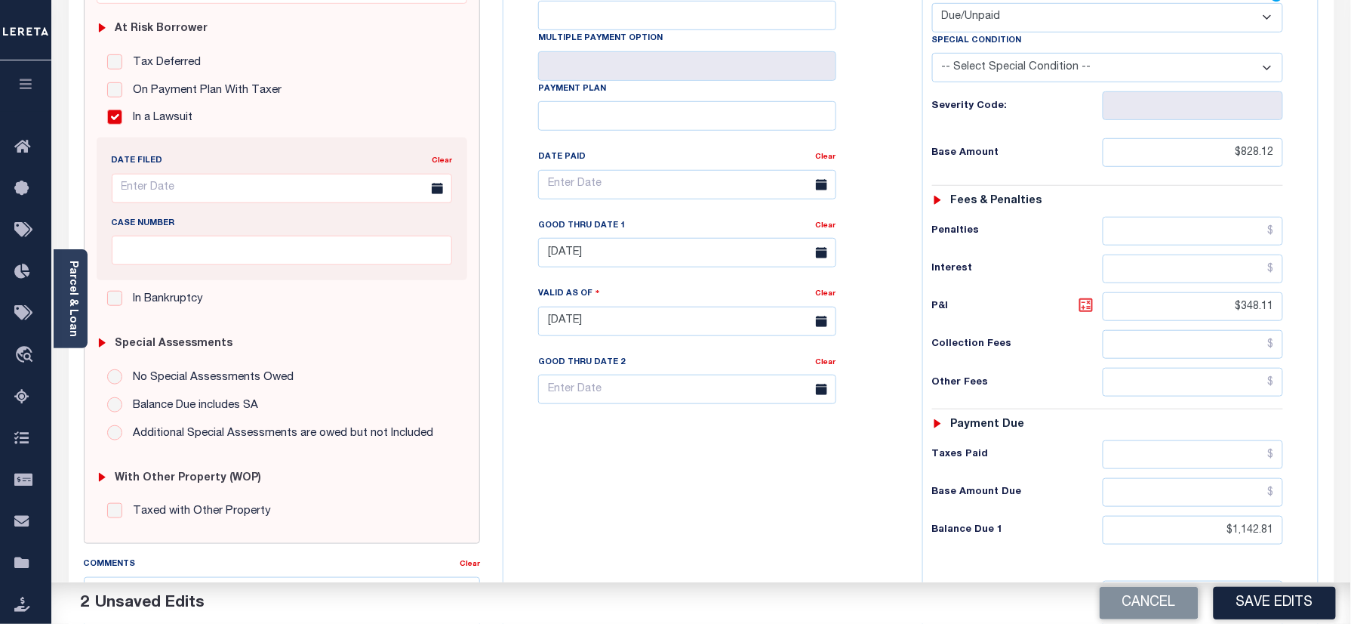
type input "$314.69"
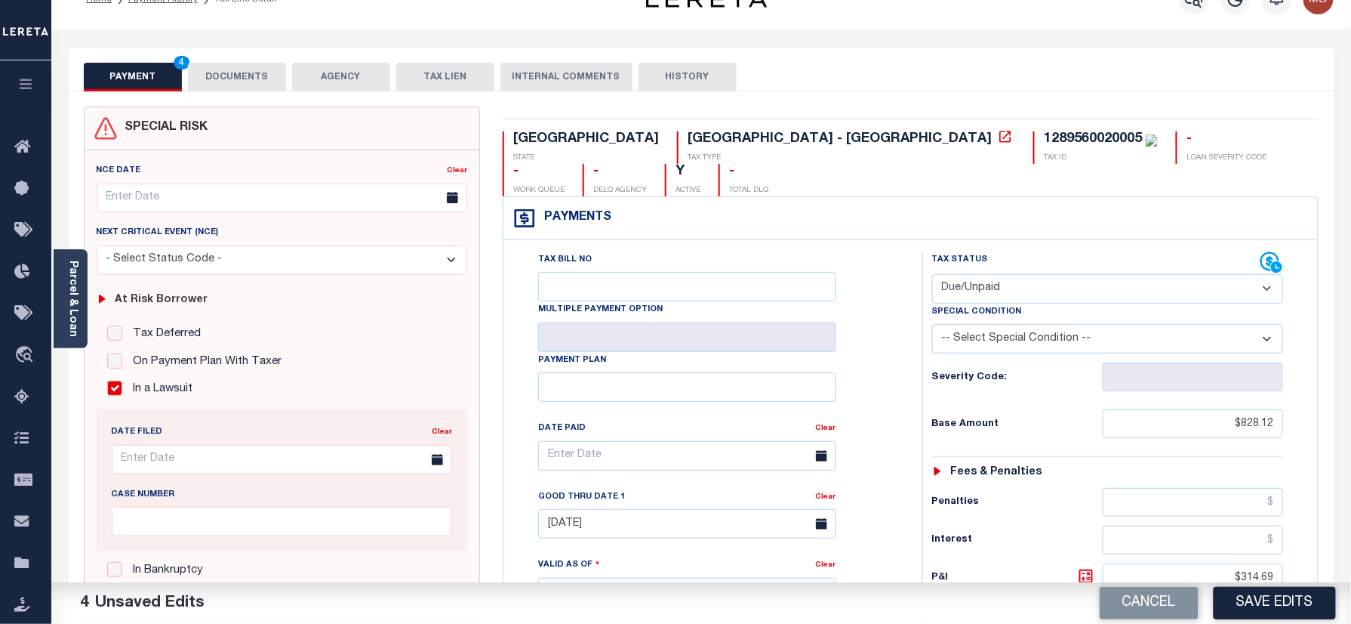
scroll to position [0, 0]
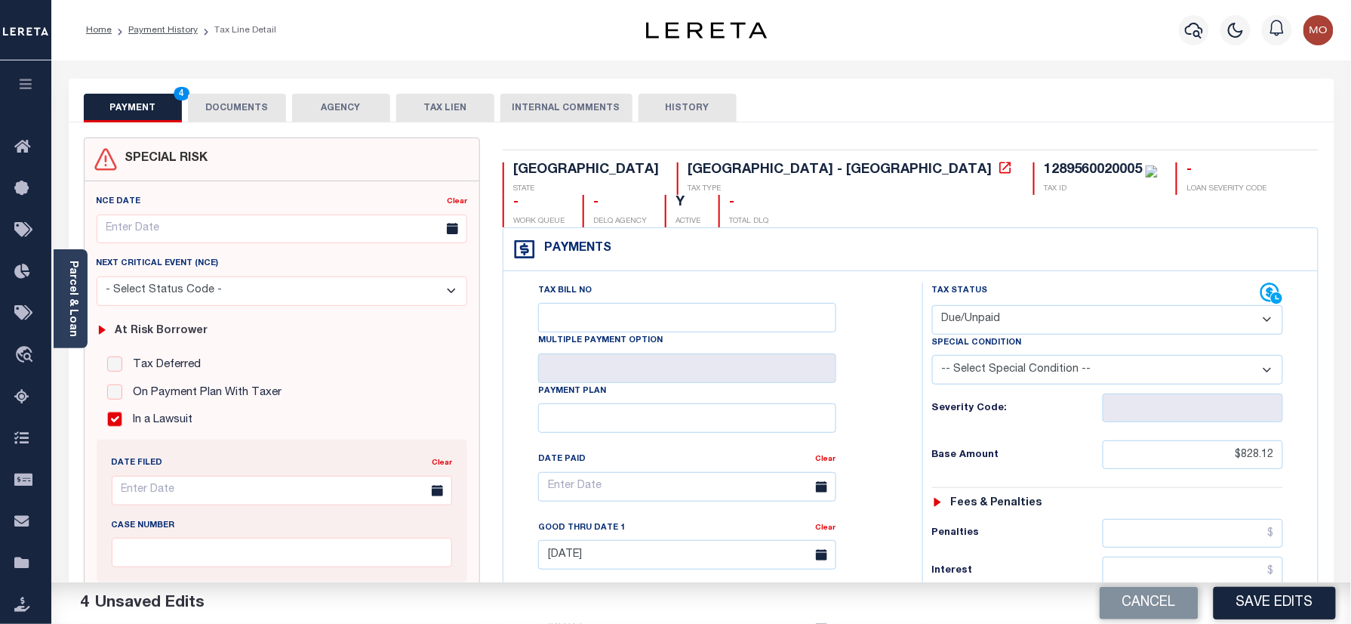
click at [116, 420] on input "In a Lawsuit" at bounding box center [114, 418] width 15 height 15
checkbox input "false"
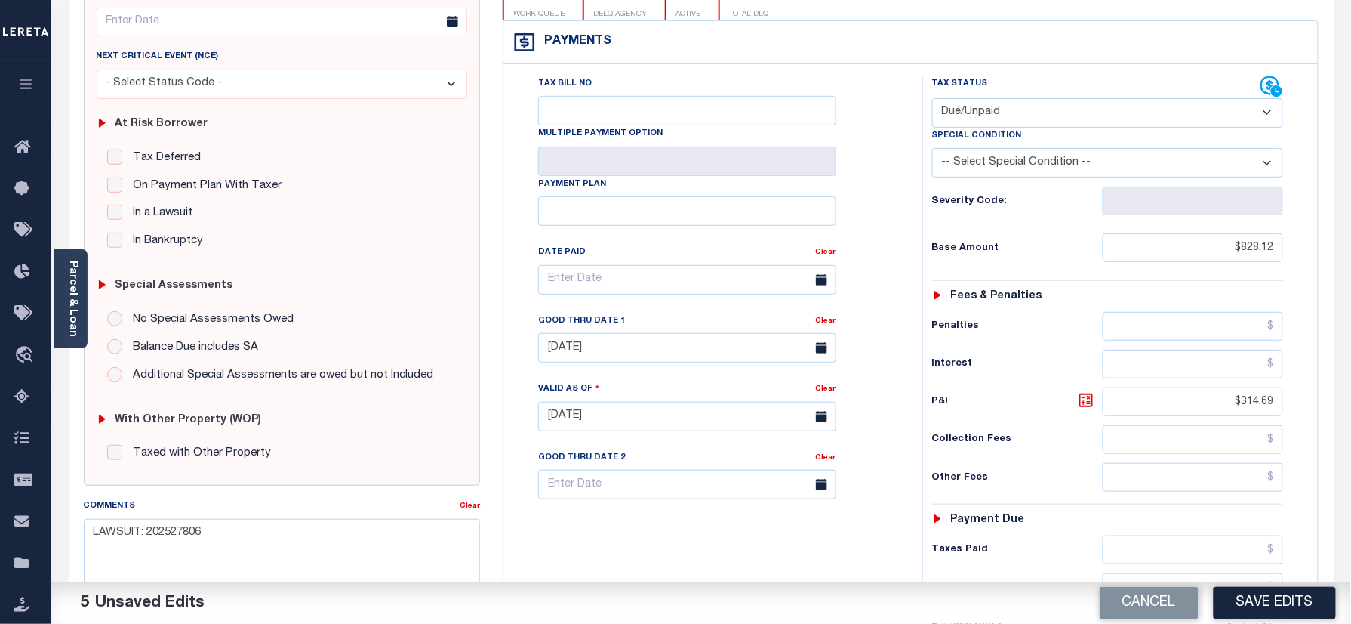
scroll to position [402, 0]
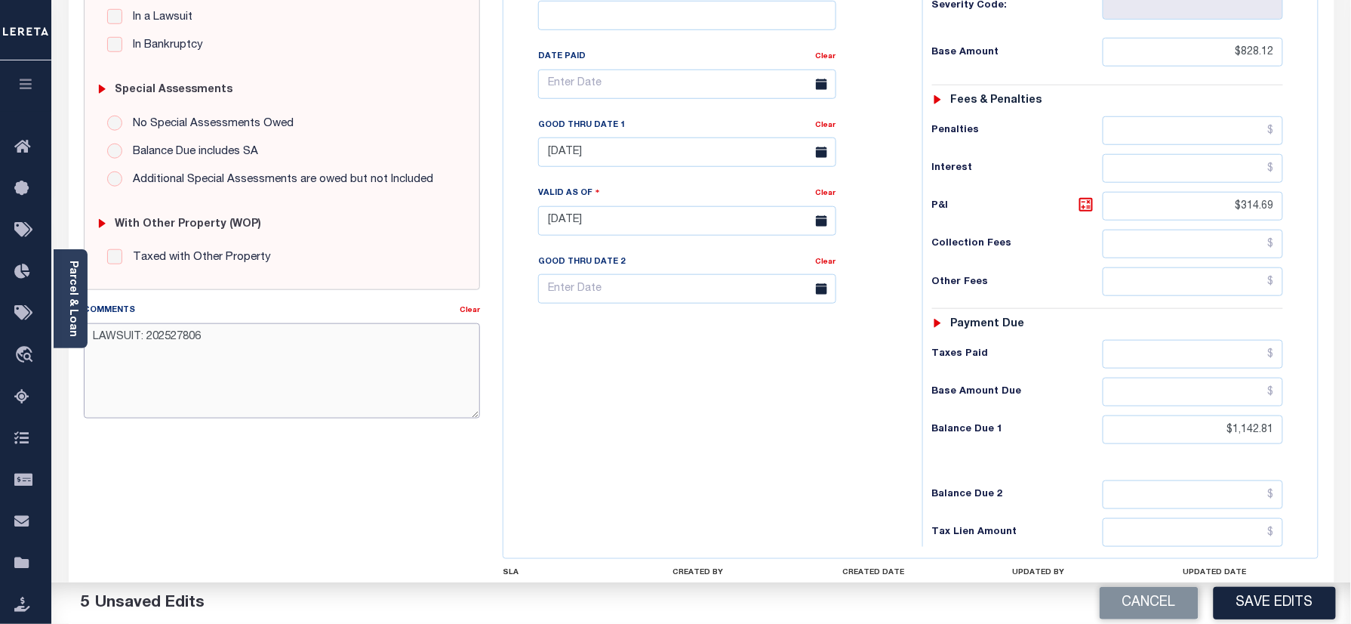
drag, startPoint x: 171, startPoint y: 339, endPoint x: -68, endPoint y: 339, distance: 238.6
click at [0, 339] on html "Home Payment History Tax Line Detail" at bounding box center [675, 169] width 1351 height 1142
click at [663, 379] on div "Tax Bill No Multiple Payment Option Payment Plan Clear" at bounding box center [709, 213] width 404 height 667
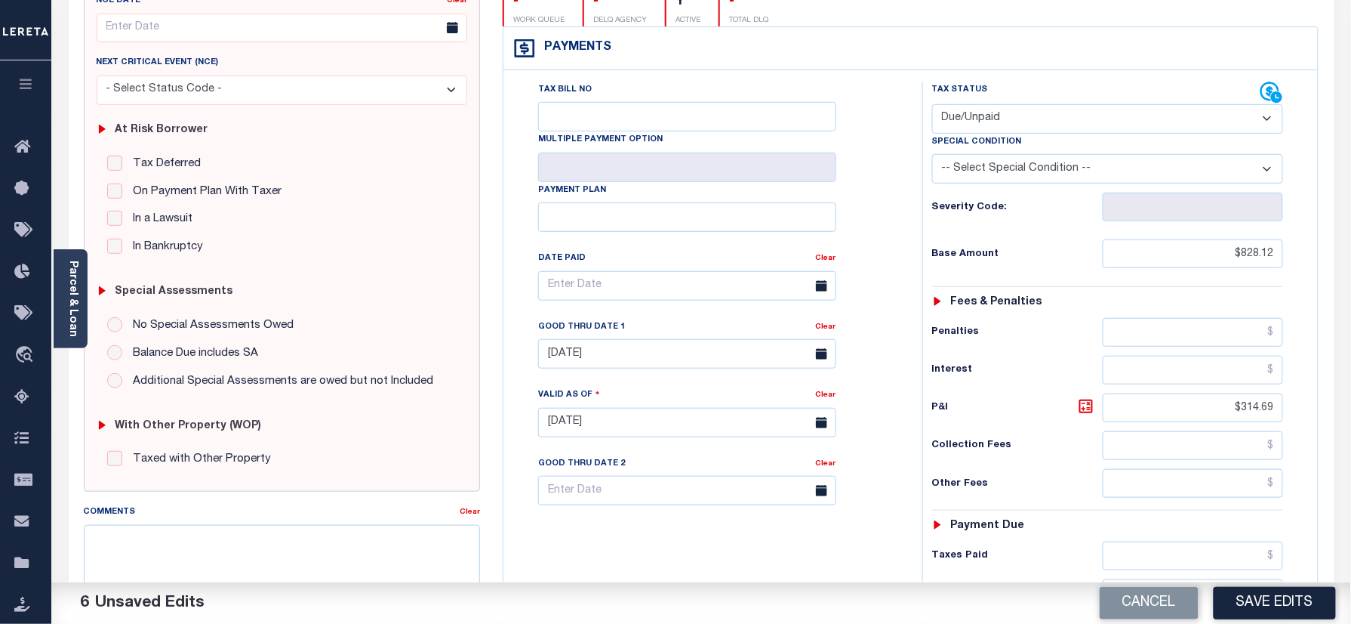
scroll to position [100, 0]
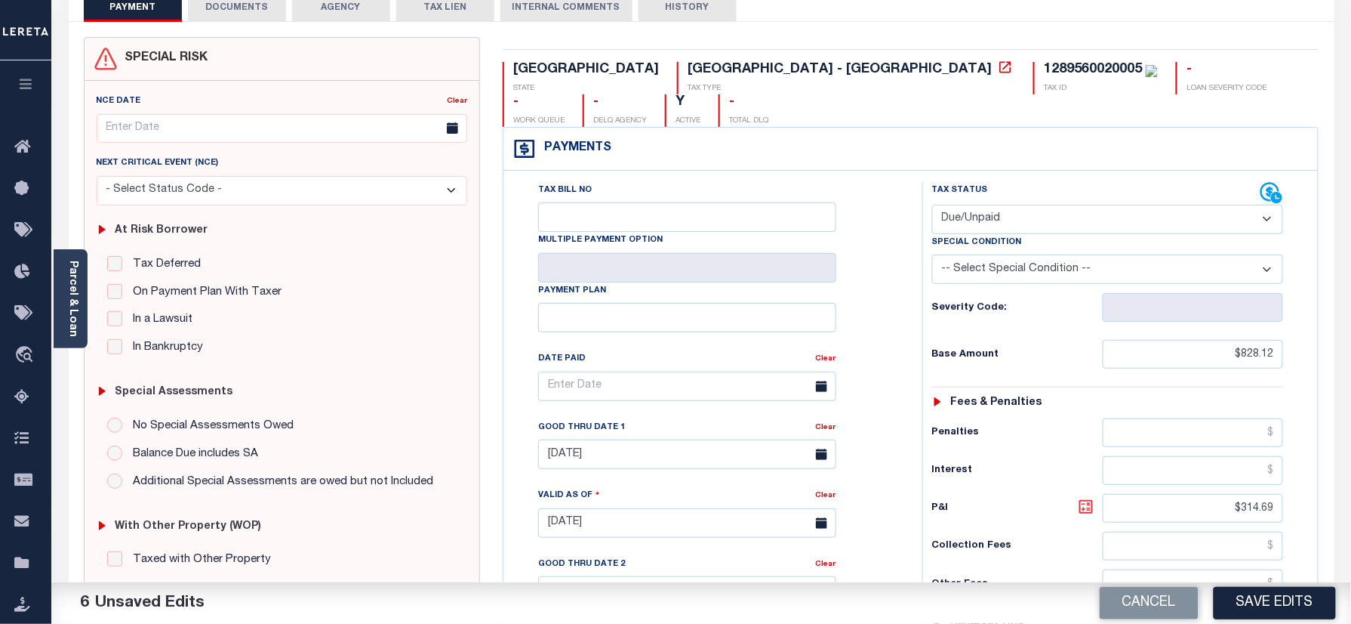
click at [1086, 498] on icon at bounding box center [1086, 507] width 18 height 18
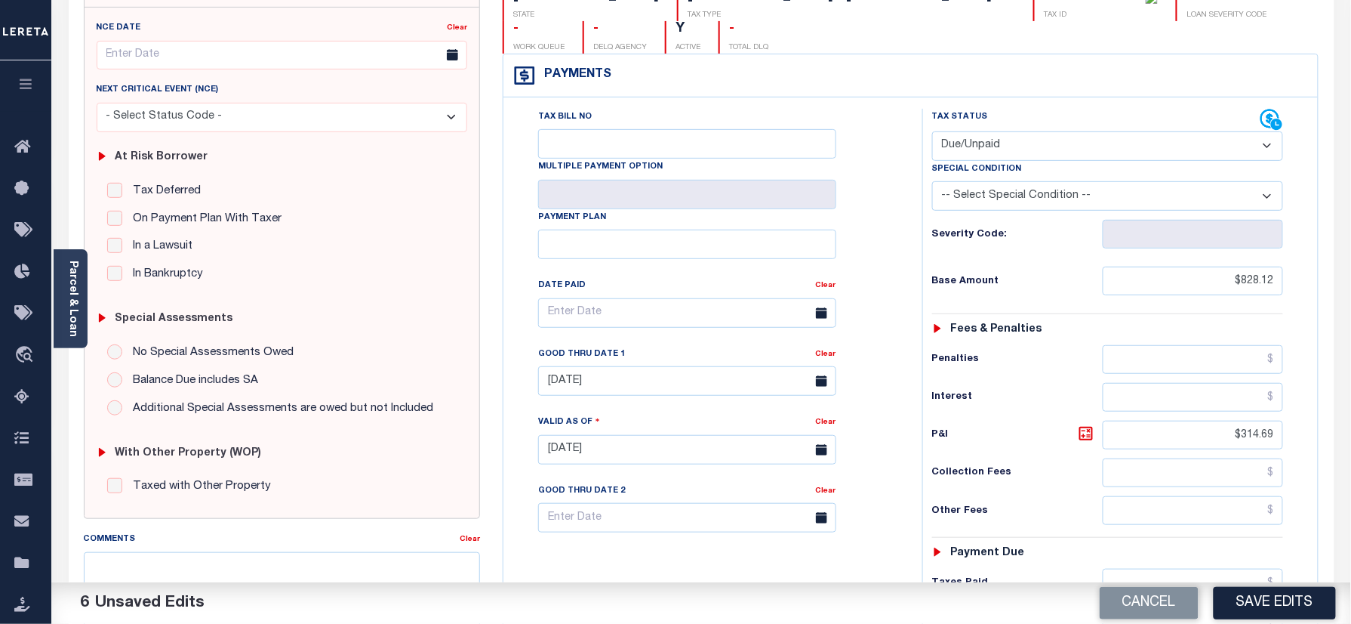
scroll to position [0, 0]
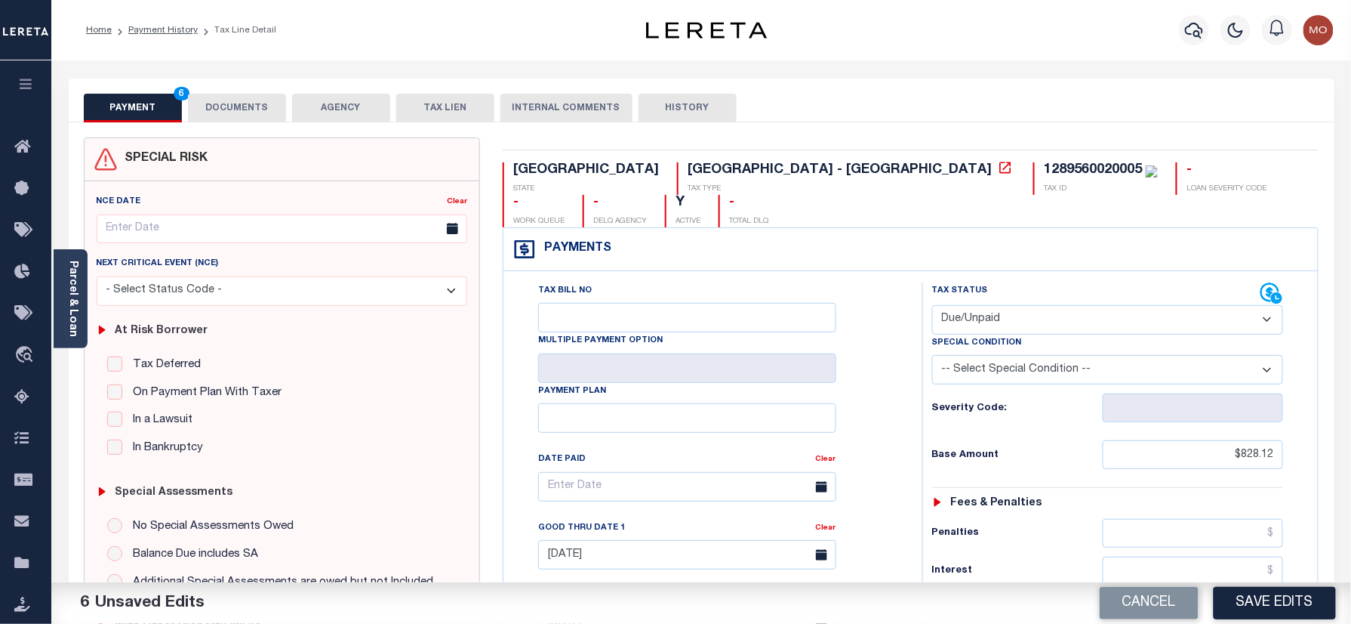
click at [1044, 175] on div "1289560020005" at bounding box center [1093, 170] width 98 height 14
copy div "1289560020005"
click at [236, 79] on div "PAYMENT 6 DOCUMENTS AGENCY DELINQUENT PAYEE TAX LIEN" at bounding box center [702, 101] width 1266 height 44
click at [230, 103] on button "DOCUMENTS" at bounding box center [237, 108] width 98 height 29
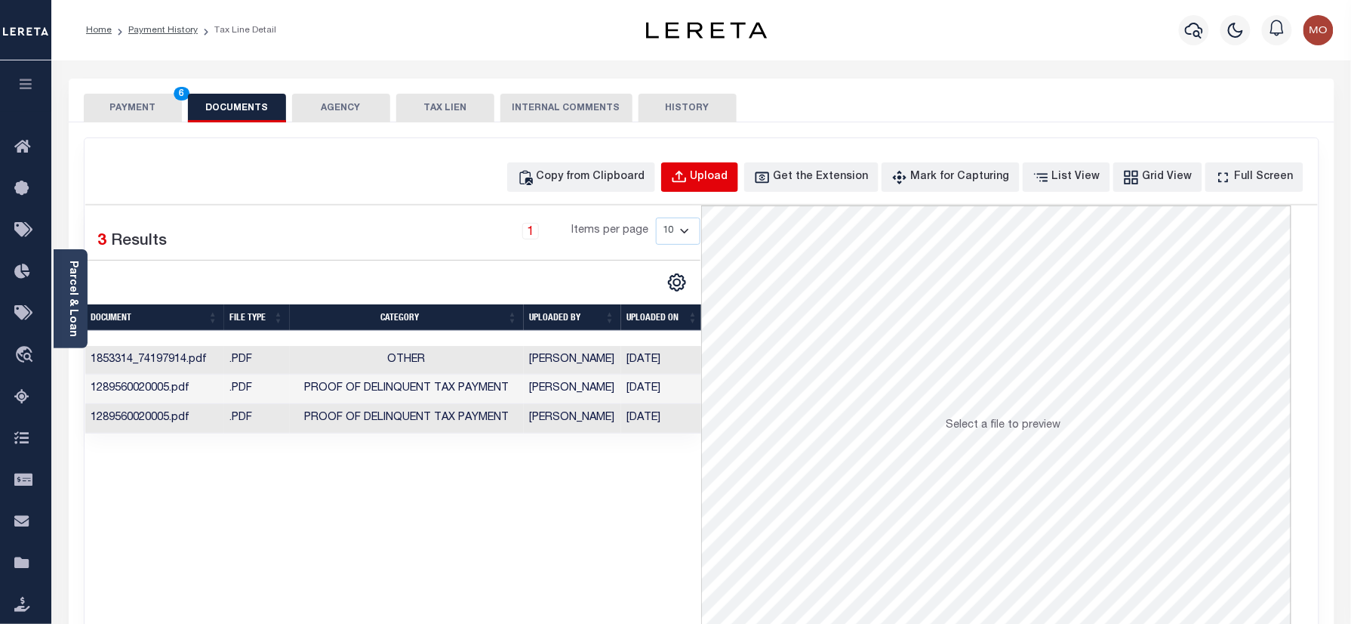
click at [726, 175] on div "Upload" at bounding box center [710, 177] width 38 height 17
select select "POP"
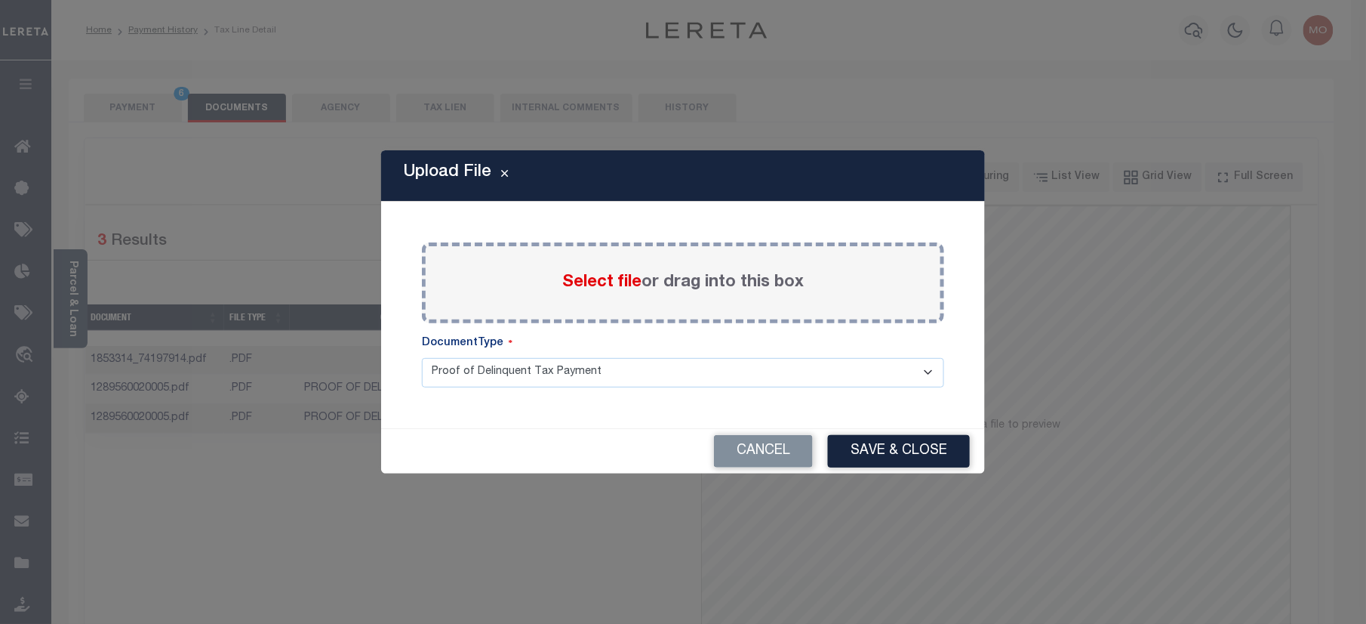
click at [589, 288] on span "Select file" at bounding box center [601, 282] width 79 height 17
click at [0, 0] on input "Select file or drag into this box" at bounding box center [0, 0] width 0 height 0
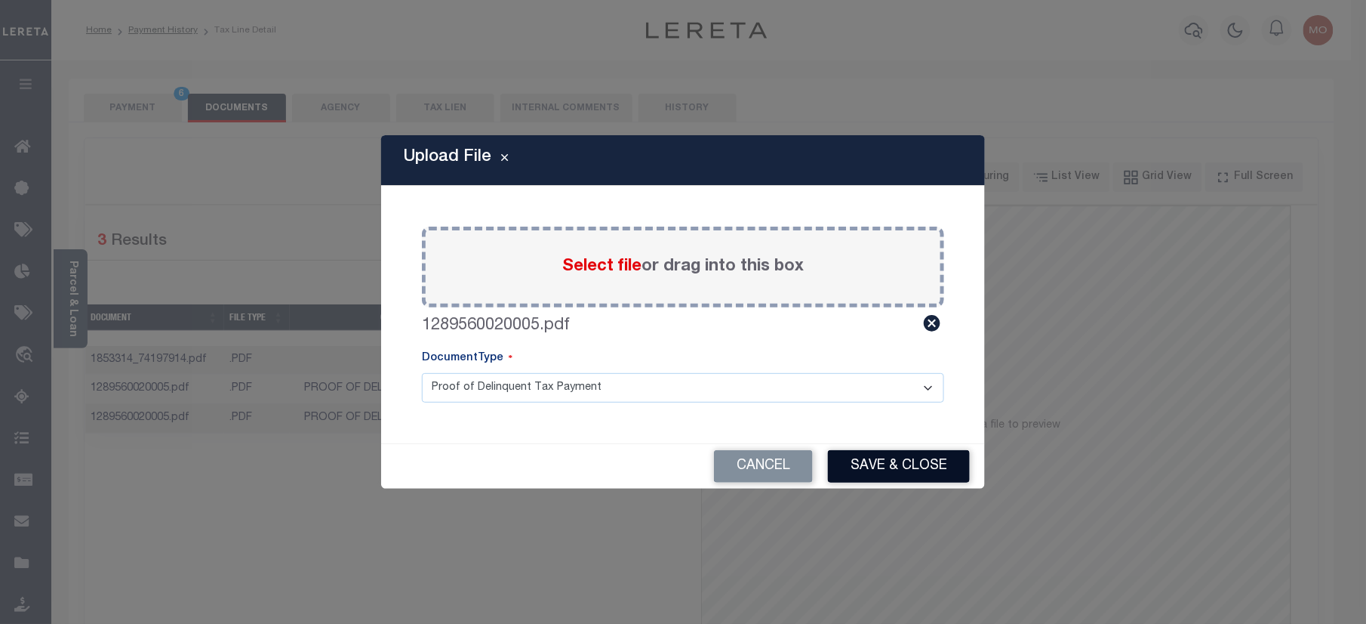
click at [897, 474] on button "Save & Close" at bounding box center [899, 466] width 142 height 32
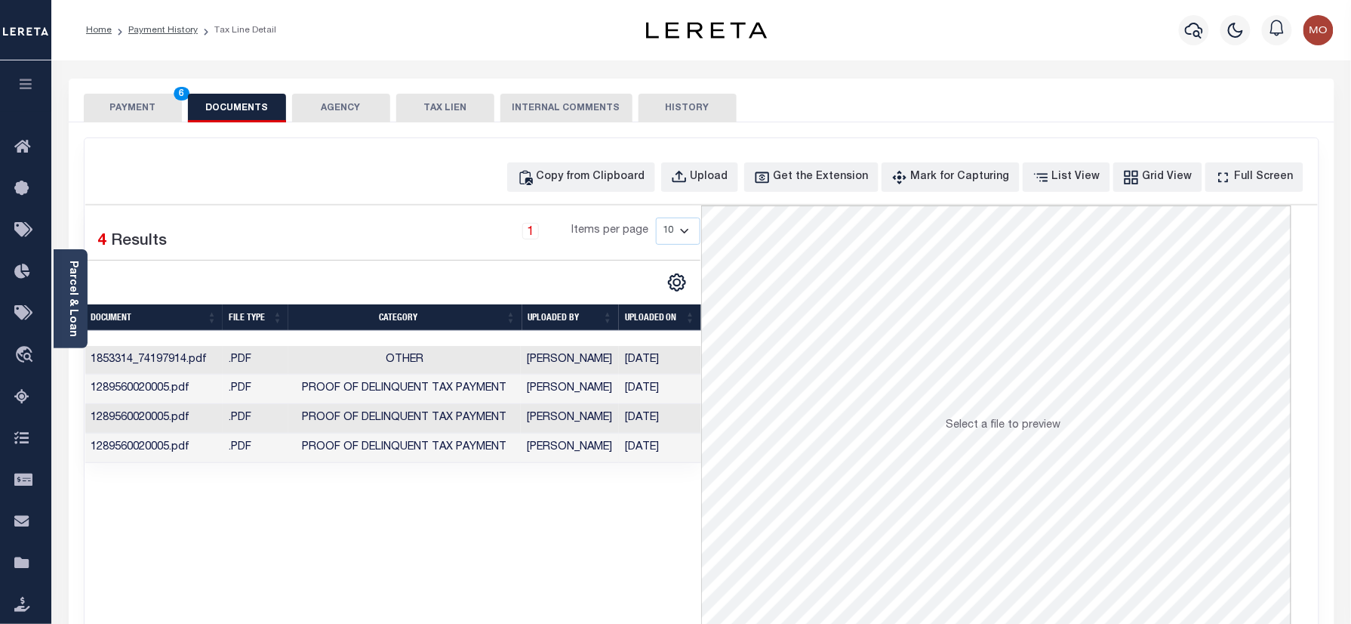
click at [420, 463] on td "Proof of Delinquent Tax Payment" at bounding box center [404, 447] width 233 height 29
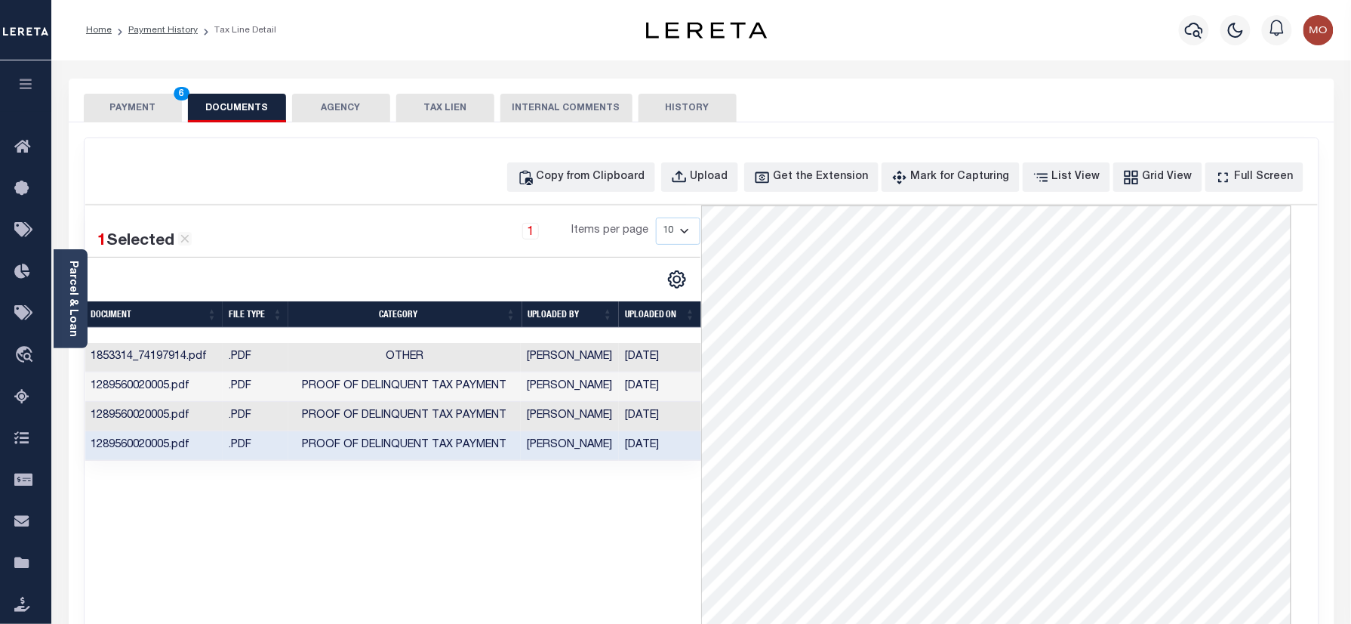
click at [124, 110] on button "PAYMENT 6" at bounding box center [133, 108] width 98 height 29
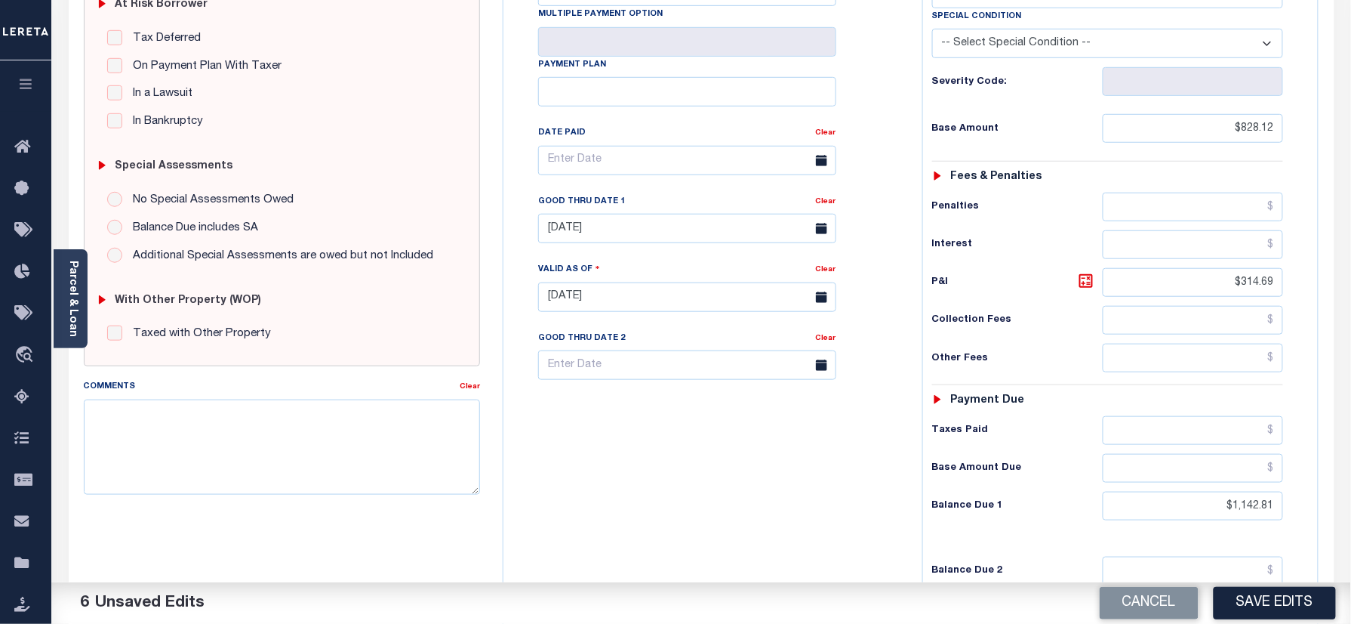
scroll to position [402, 0]
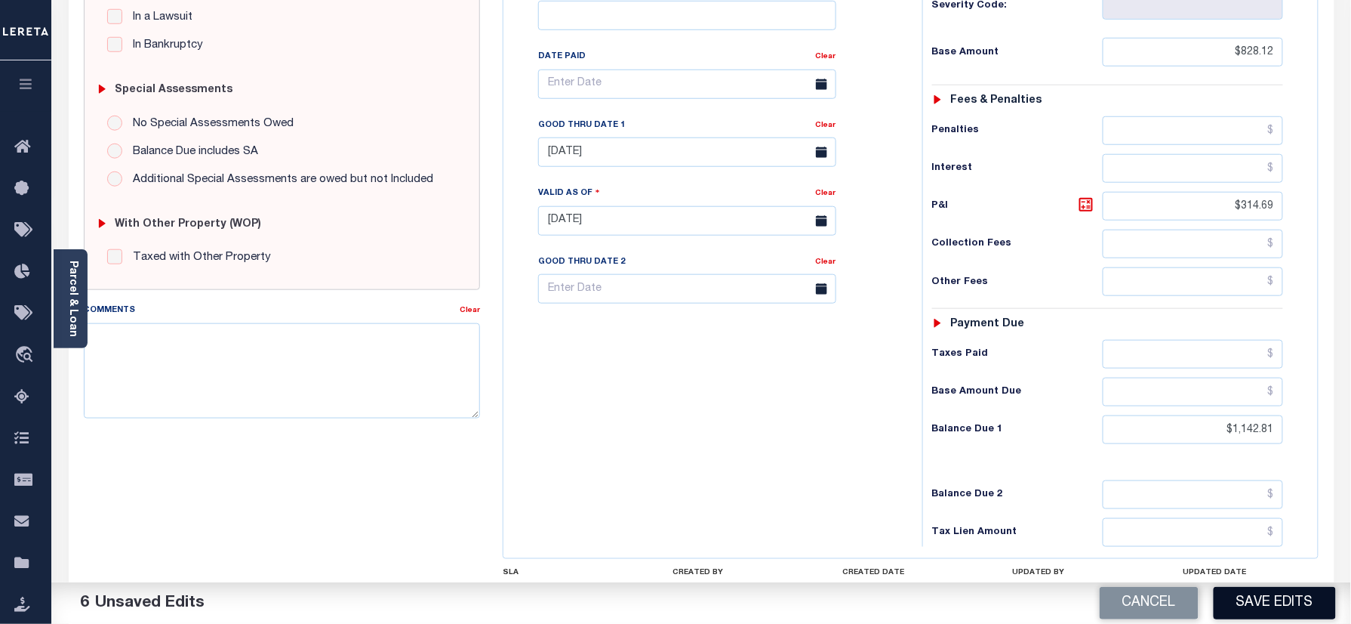
click at [1275, 602] on button "Save Edits" at bounding box center [1275, 603] width 122 height 32
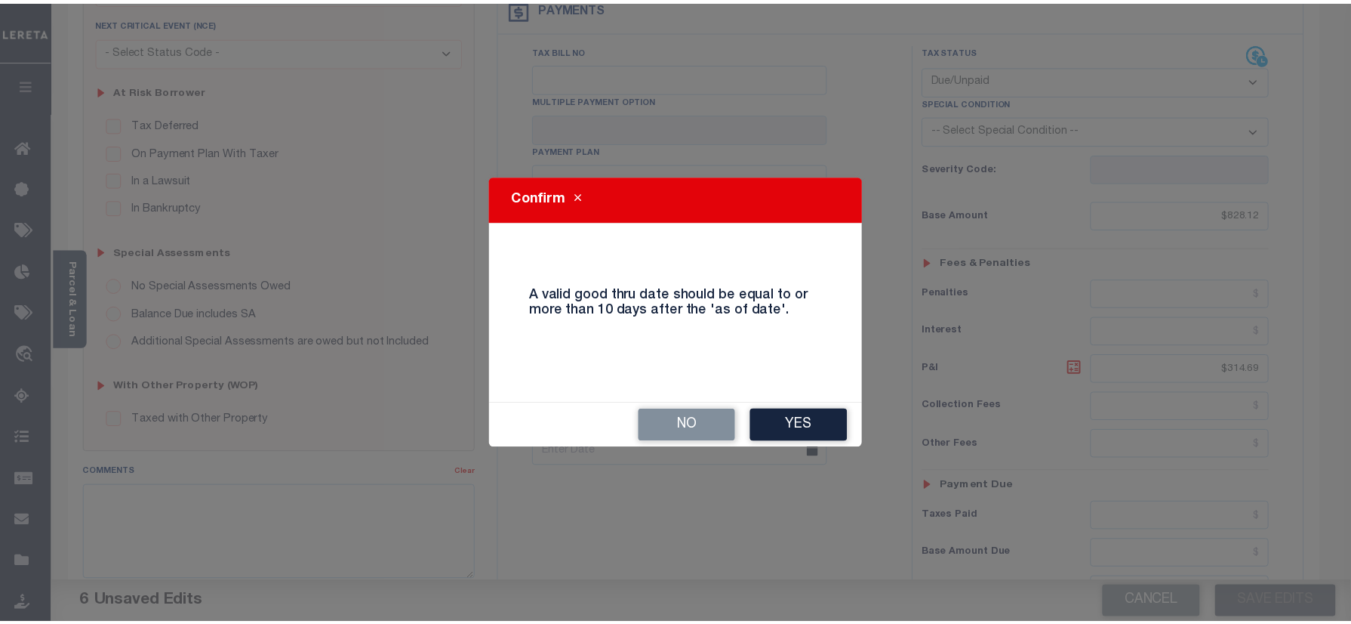
scroll to position [201, 0]
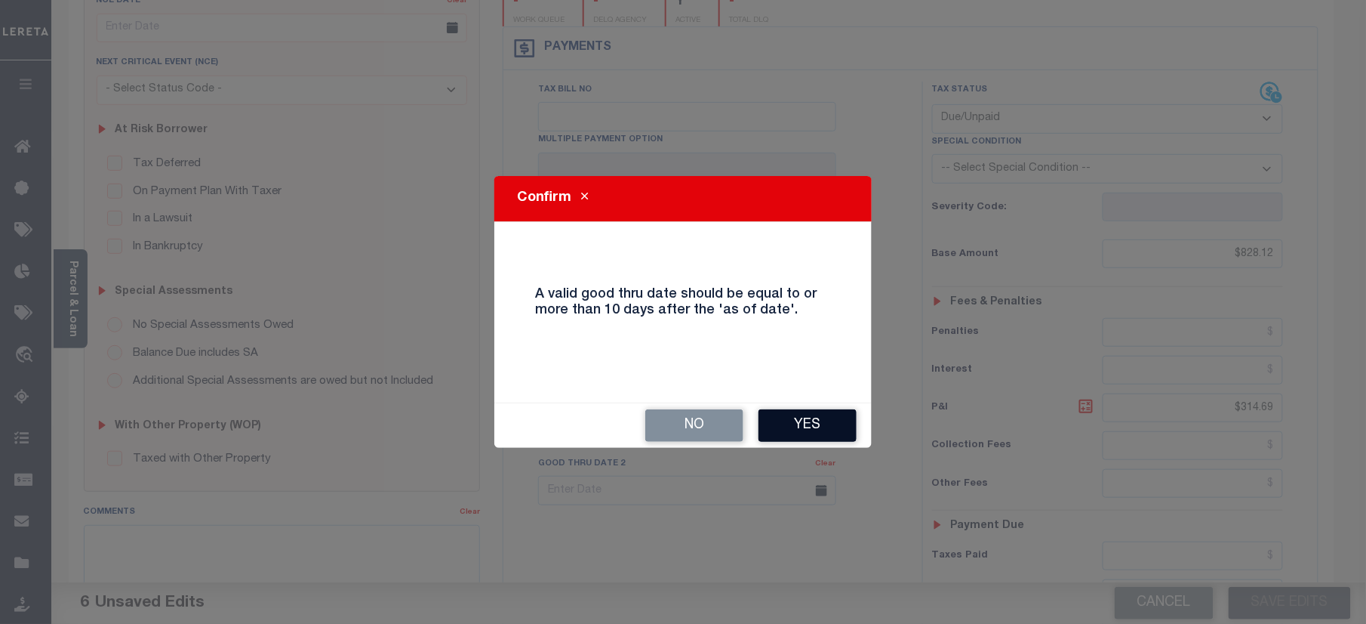
click at [791, 429] on button "Yes" at bounding box center [808, 425] width 98 height 32
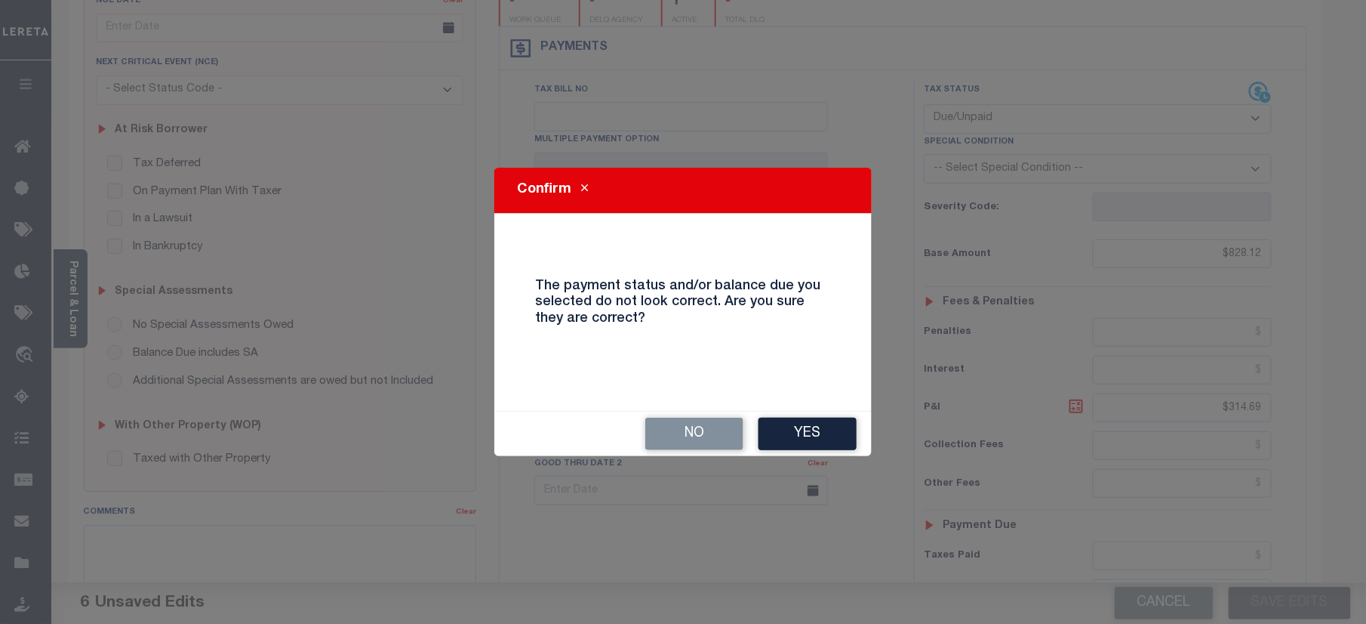
click at [795, 433] on button "Yes" at bounding box center [808, 433] width 98 height 32
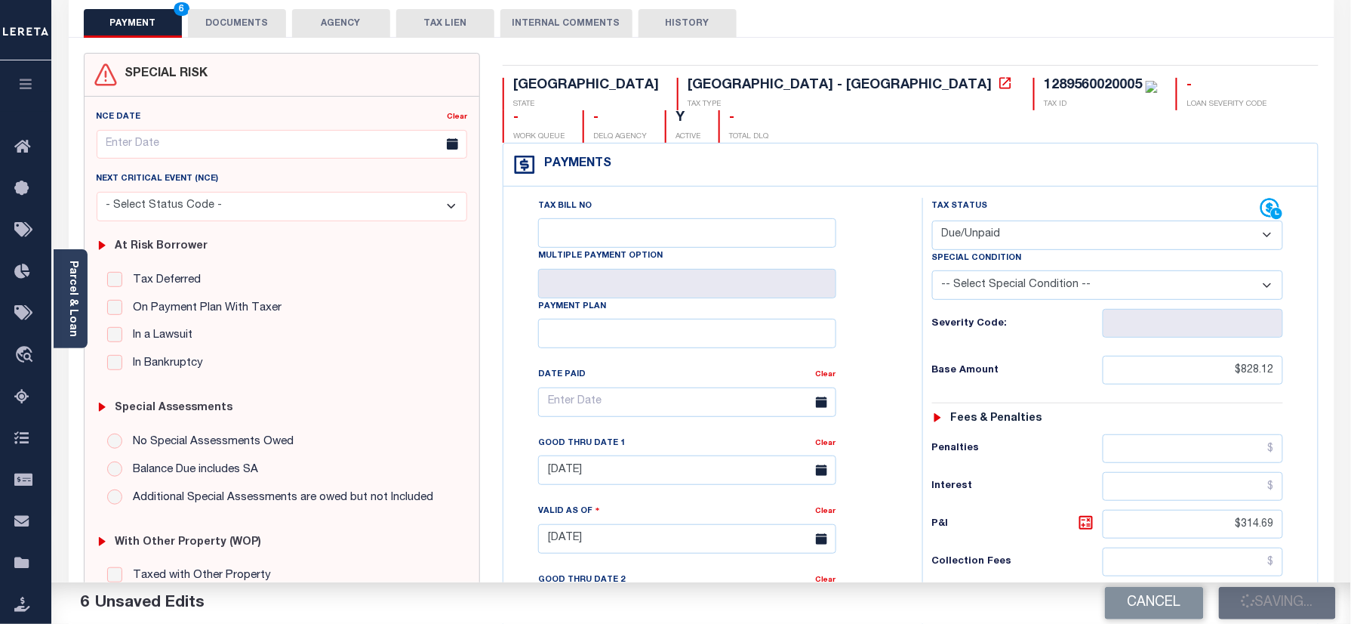
scroll to position [0, 0]
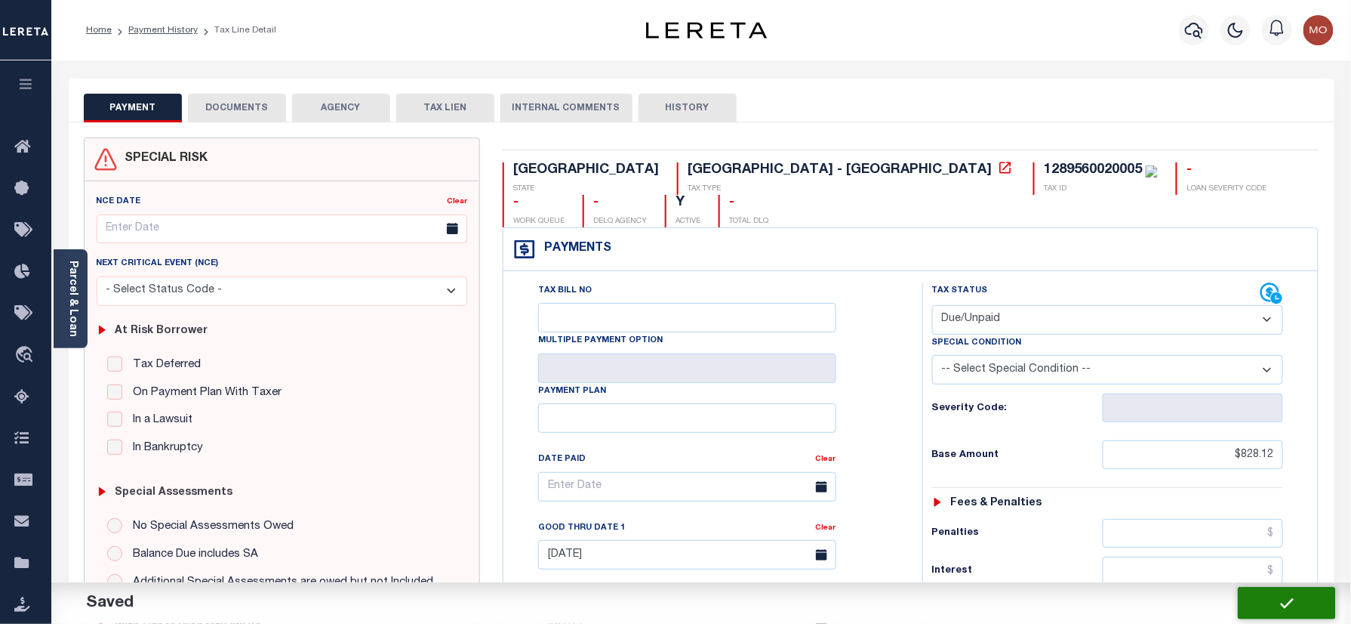
checkbox input "false"
type input "$828.12"
type input "$314.69"
type input "$1,142.81"
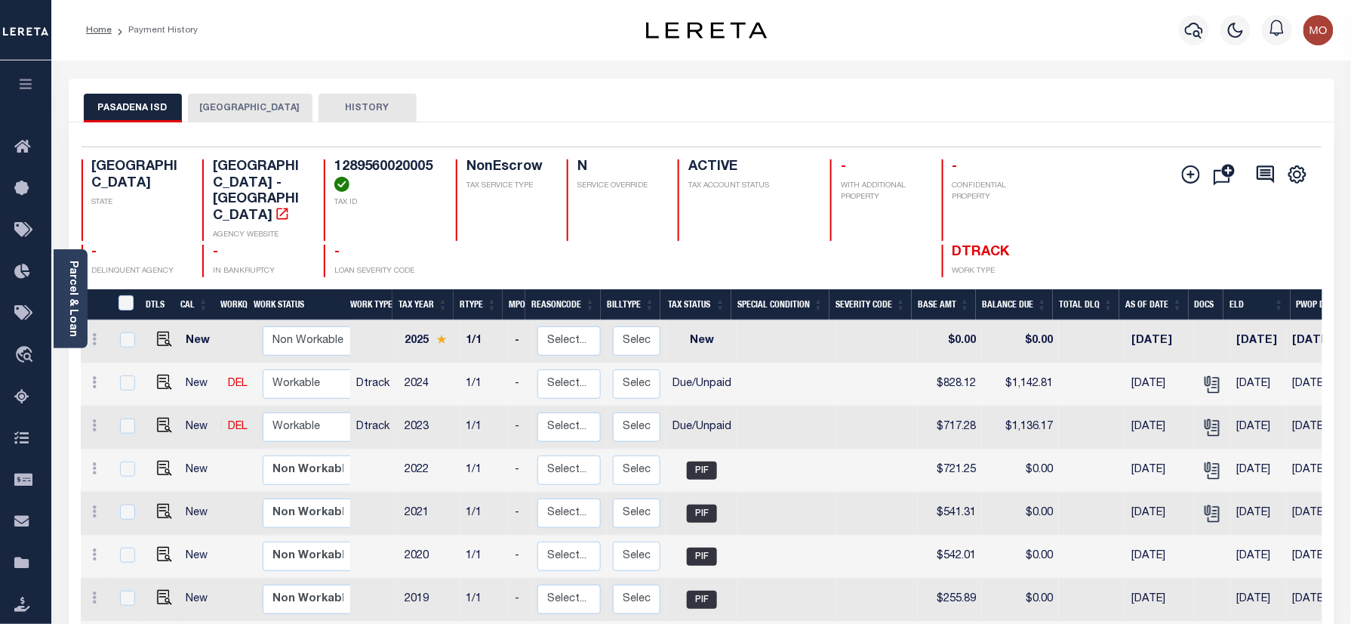
click at [233, 113] on button "[GEOGRAPHIC_DATA]" at bounding box center [250, 108] width 125 height 29
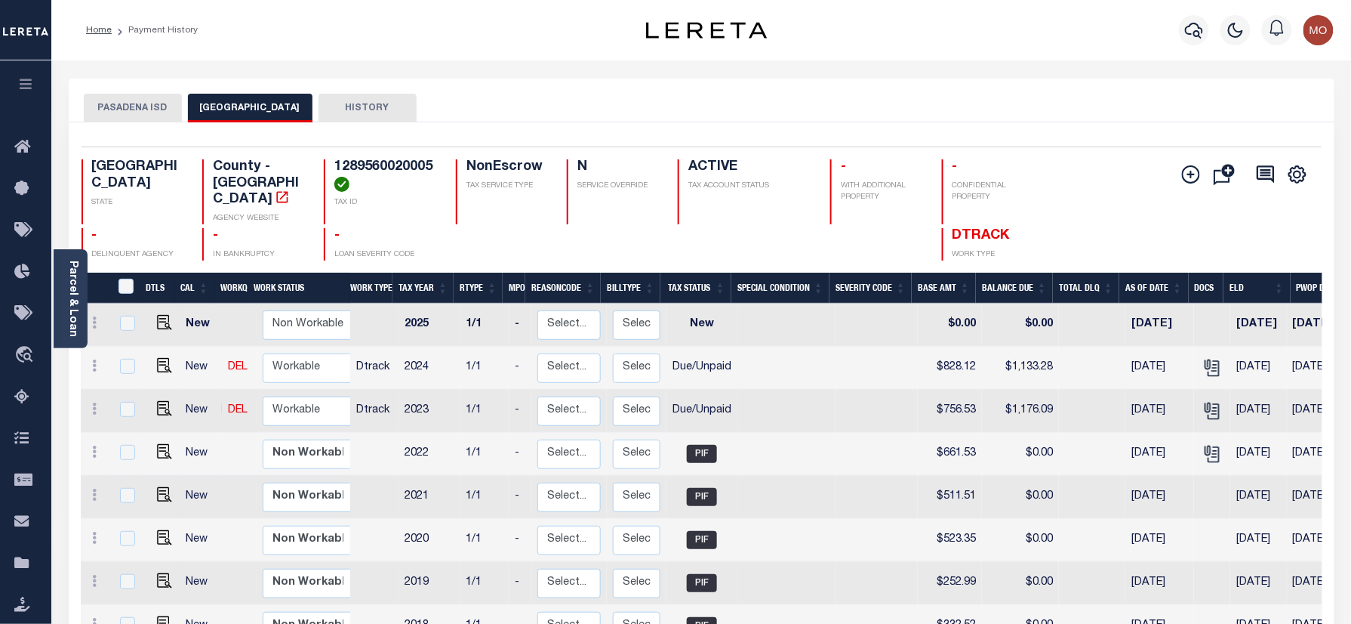
click at [143, 113] on button "PASADENA ISD" at bounding box center [133, 108] width 98 height 29
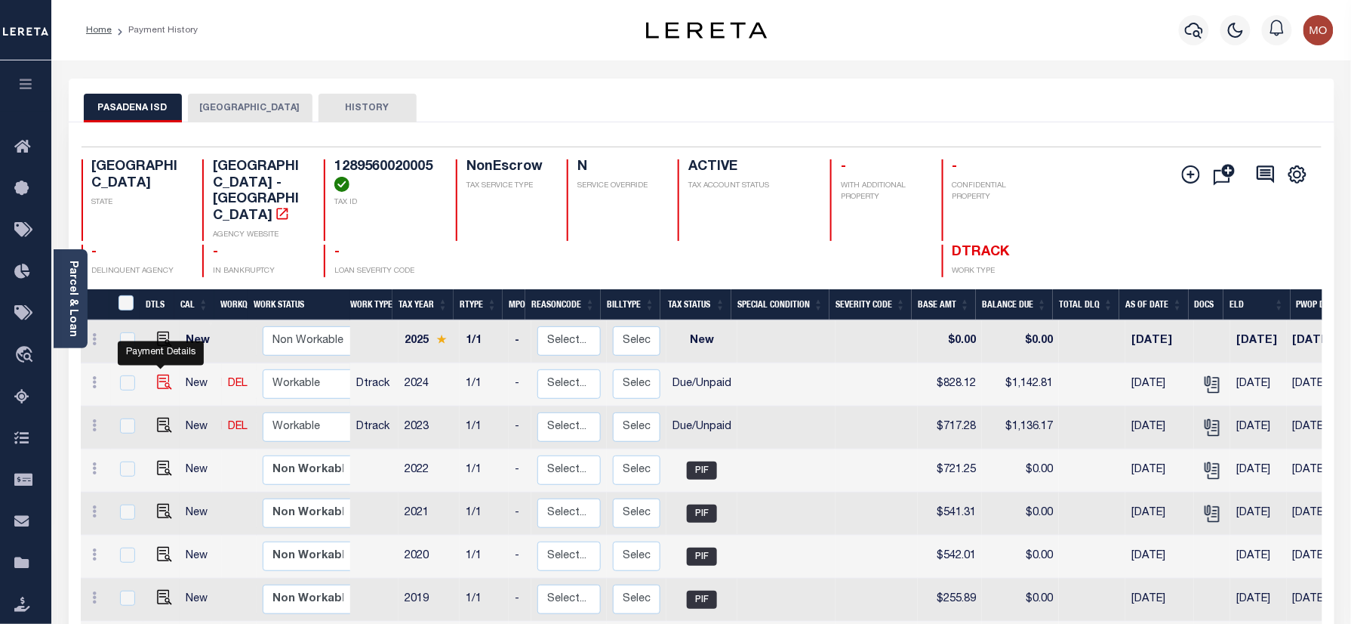
click at [159, 374] on img "" at bounding box center [164, 381] width 15 height 15
checkbox input "true"
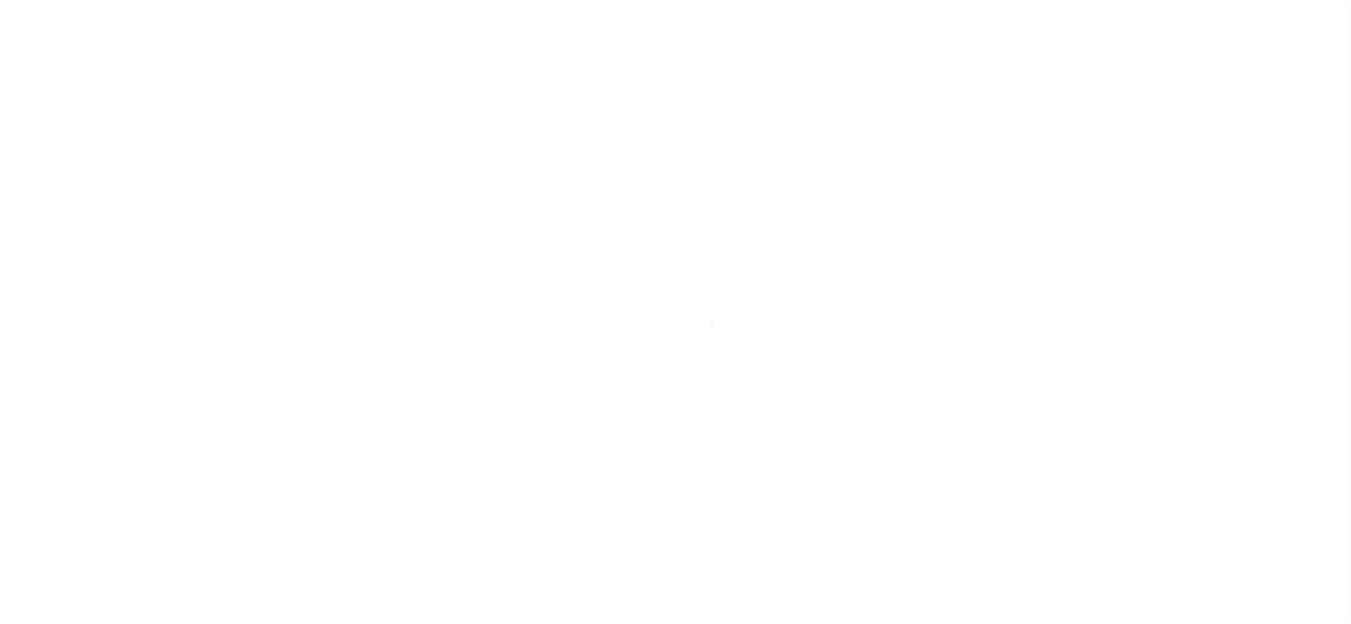
select select "DUE"
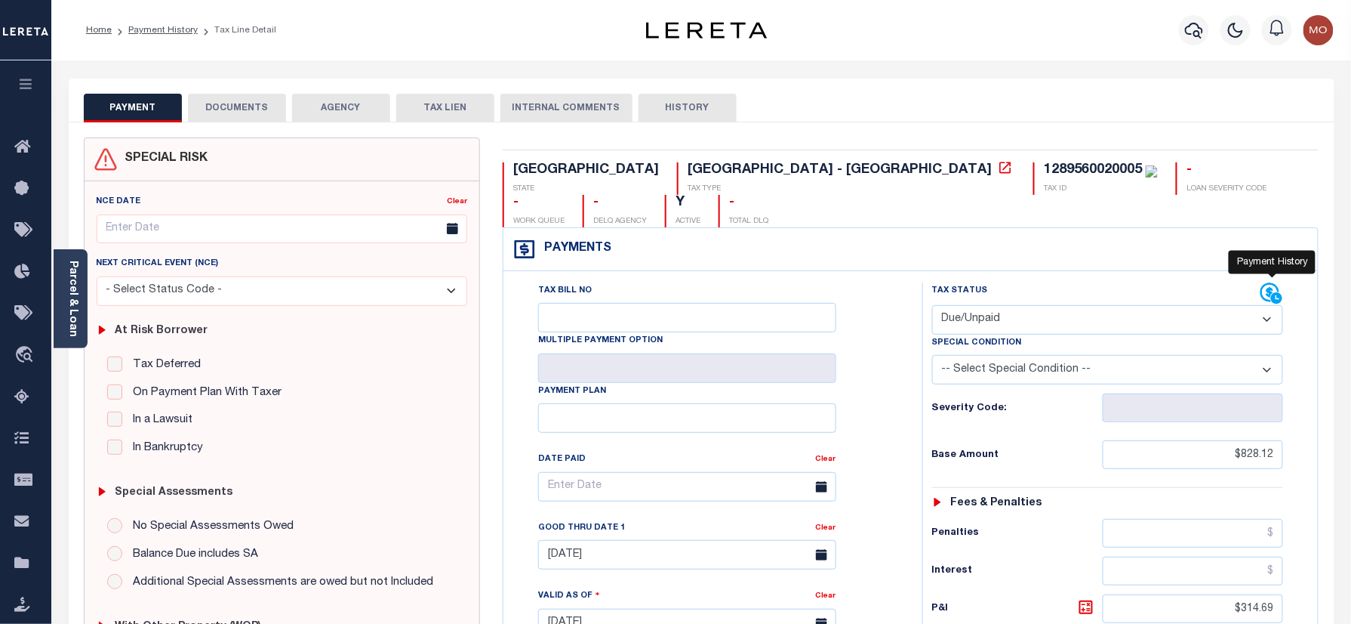
click at [1268, 274] on div at bounding box center [1273, 276] width 10 height 5
click at [1269, 282] on icon at bounding box center [1272, 293] width 23 height 23
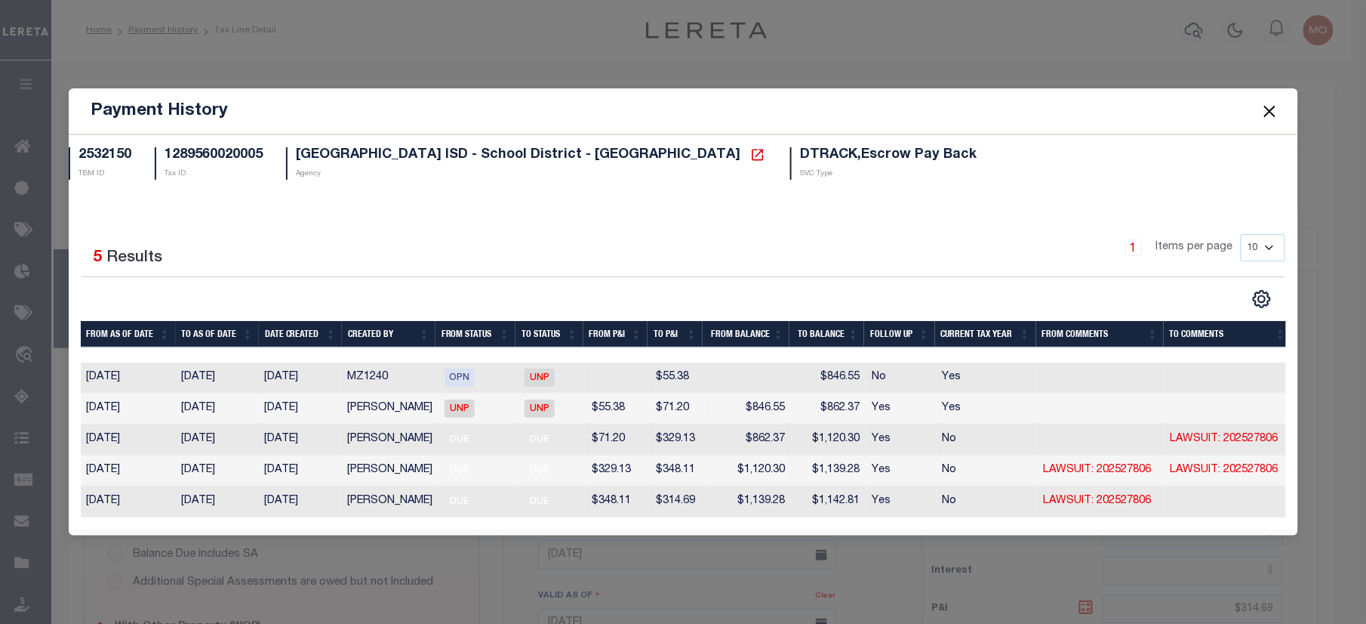
click at [835, 465] on td "$1,139.28" at bounding box center [829, 470] width 75 height 31
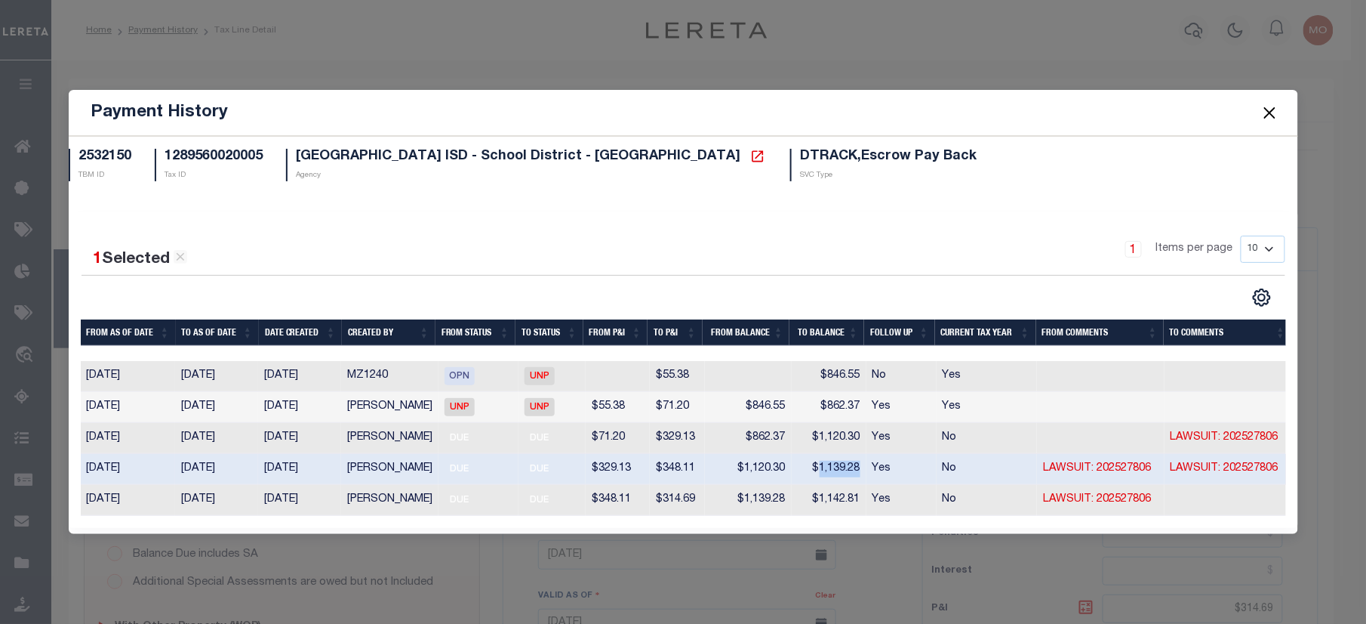
click at [835, 465] on td "$1,139.28" at bounding box center [829, 469] width 75 height 31
copy td "1,139.28"
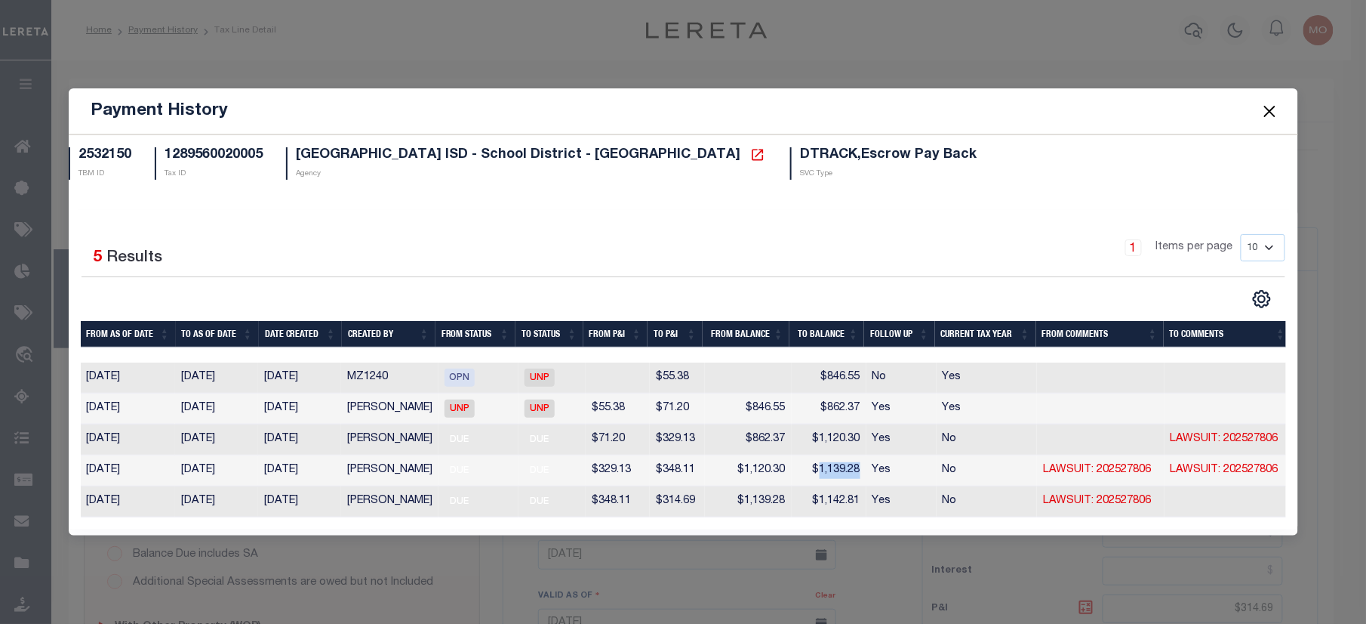
click at [1266, 101] on button "Close" at bounding box center [1270, 111] width 20 height 20
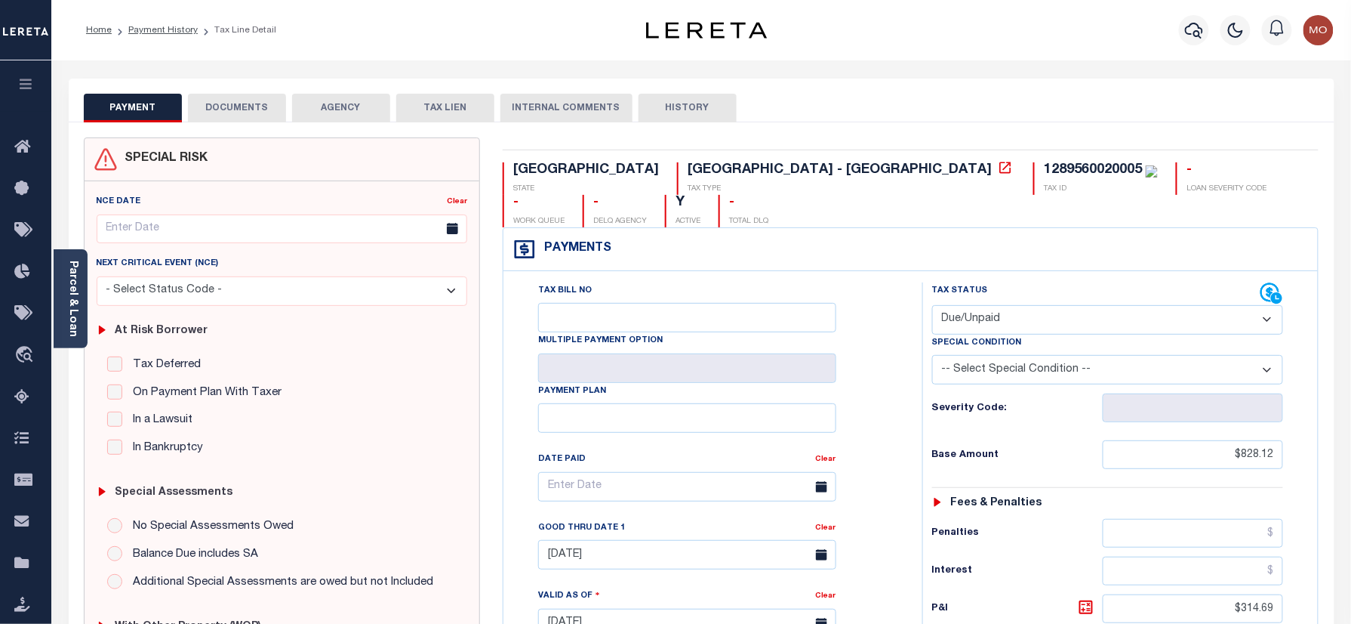
drag, startPoint x: 169, startPoint y: 27, endPoint x: 199, endPoint y: 109, distance: 86.9
click at [169, 27] on link "Payment History" at bounding box center [162, 30] width 69 height 9
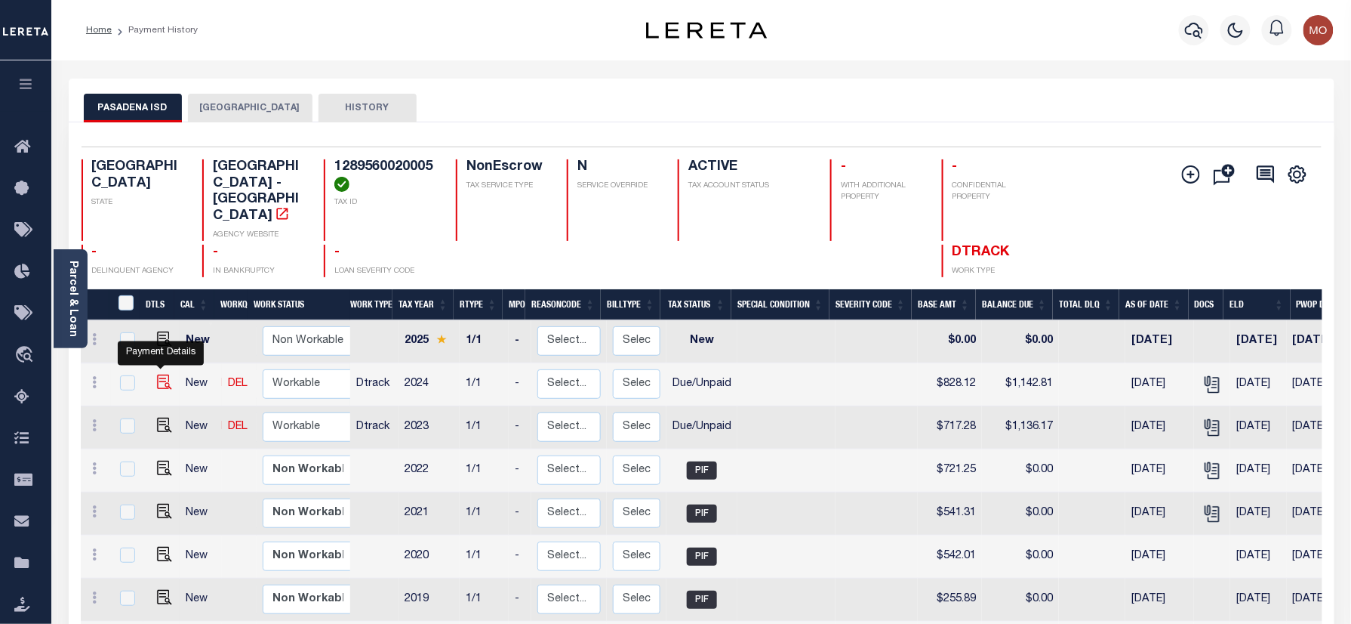
click at [157, 374] on img "" at bounding box center [164, 381] width 15 height 15
checkbox input "true"
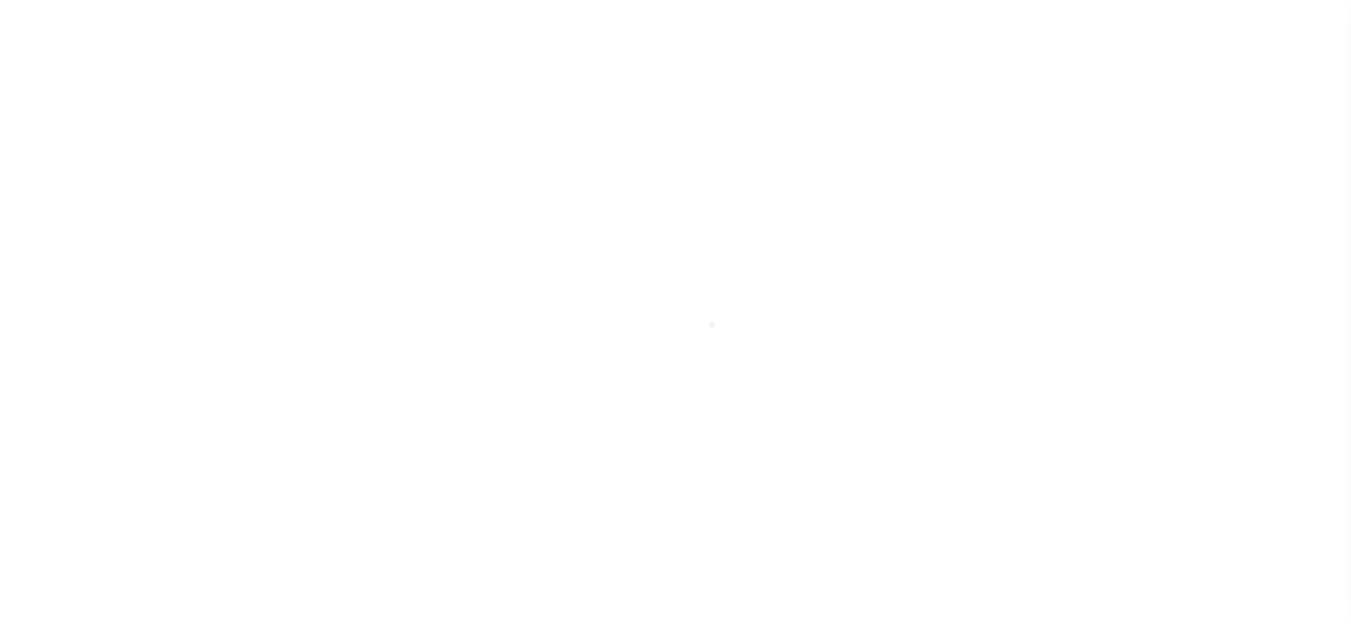
select select "DUE"
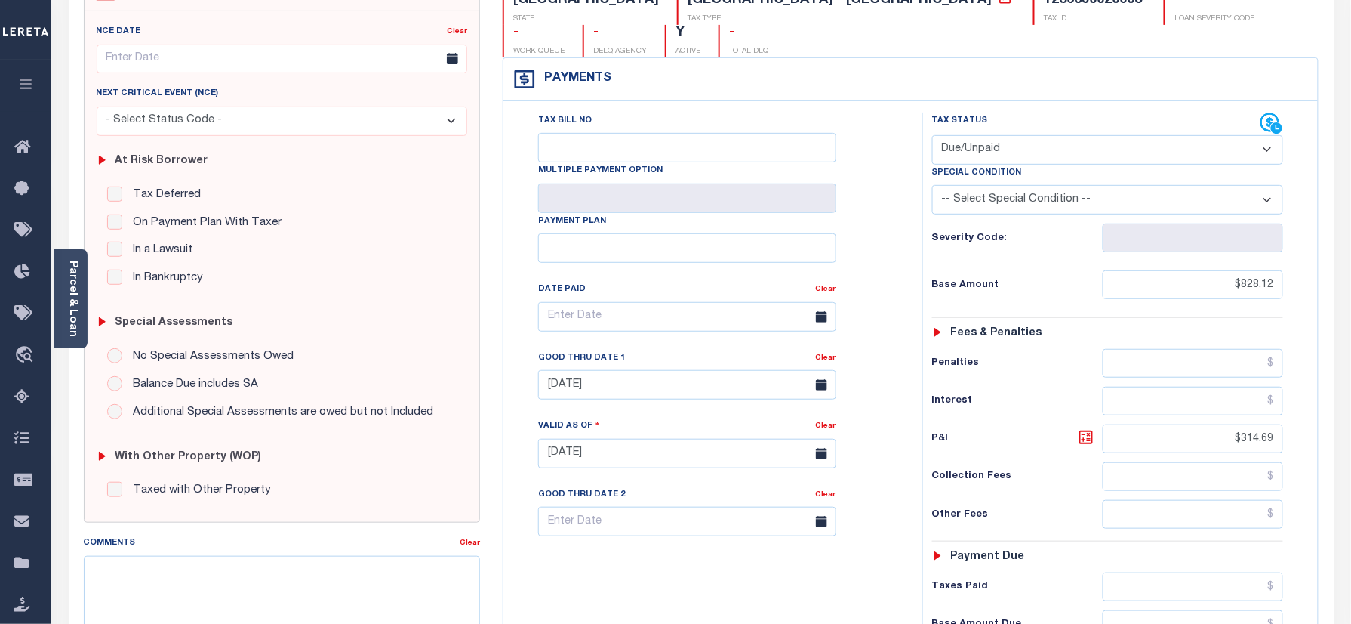
scroll to position [402, 0]
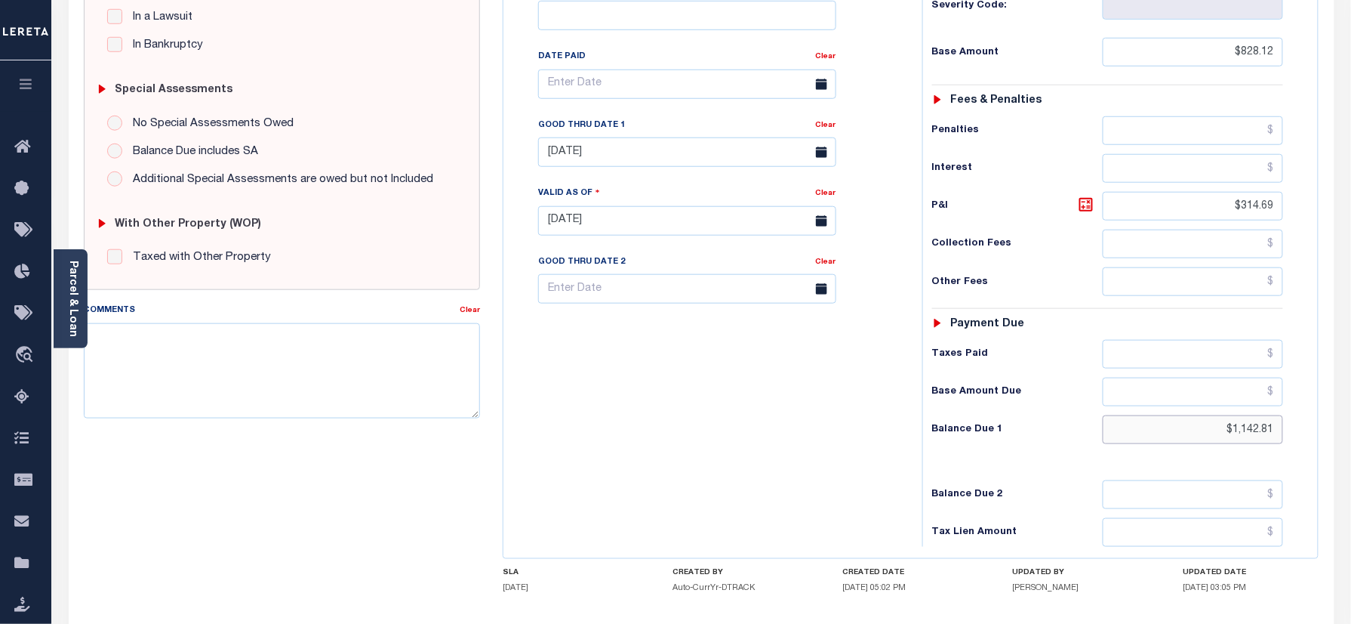
drag, startPoint x: 1212, startPoint y: 408, endPoint x: 1366, endPoint y: 417, distance: 154.3
click at [1351, 427] on html "Home Payment History Tax Line Detail" at bounding box center [675, 169] width 1351 height 1142
paste input "1,139.28"
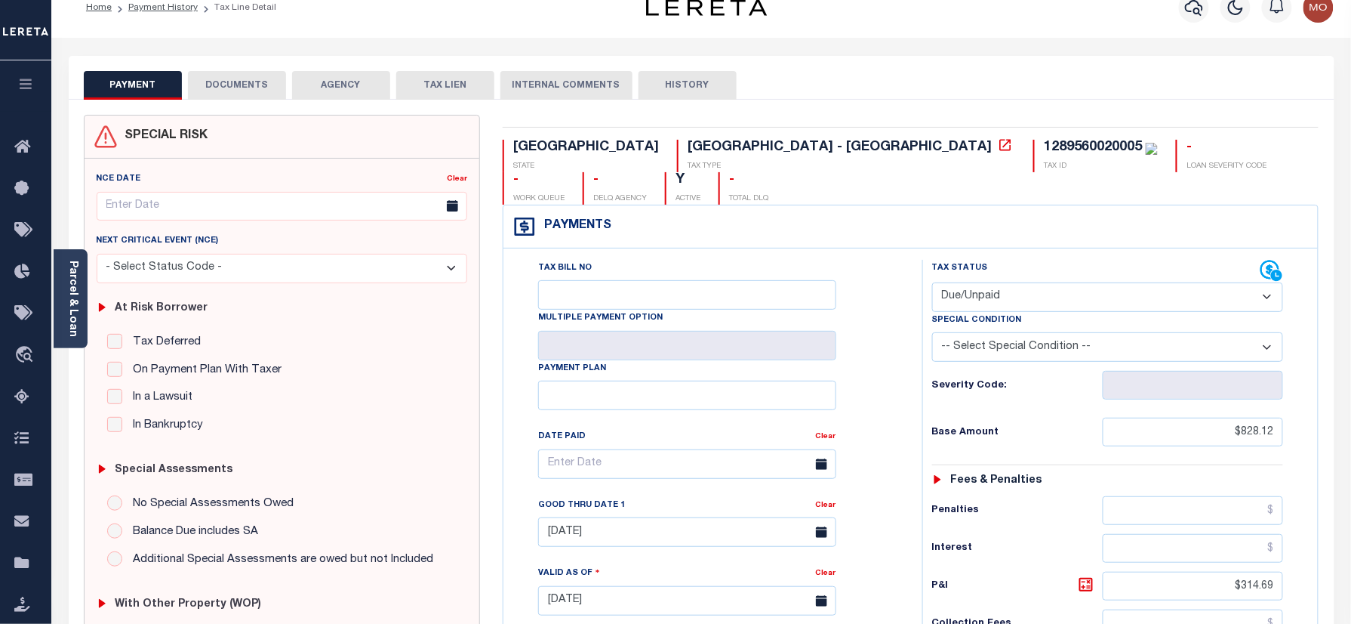
scroll to position [0, 0]
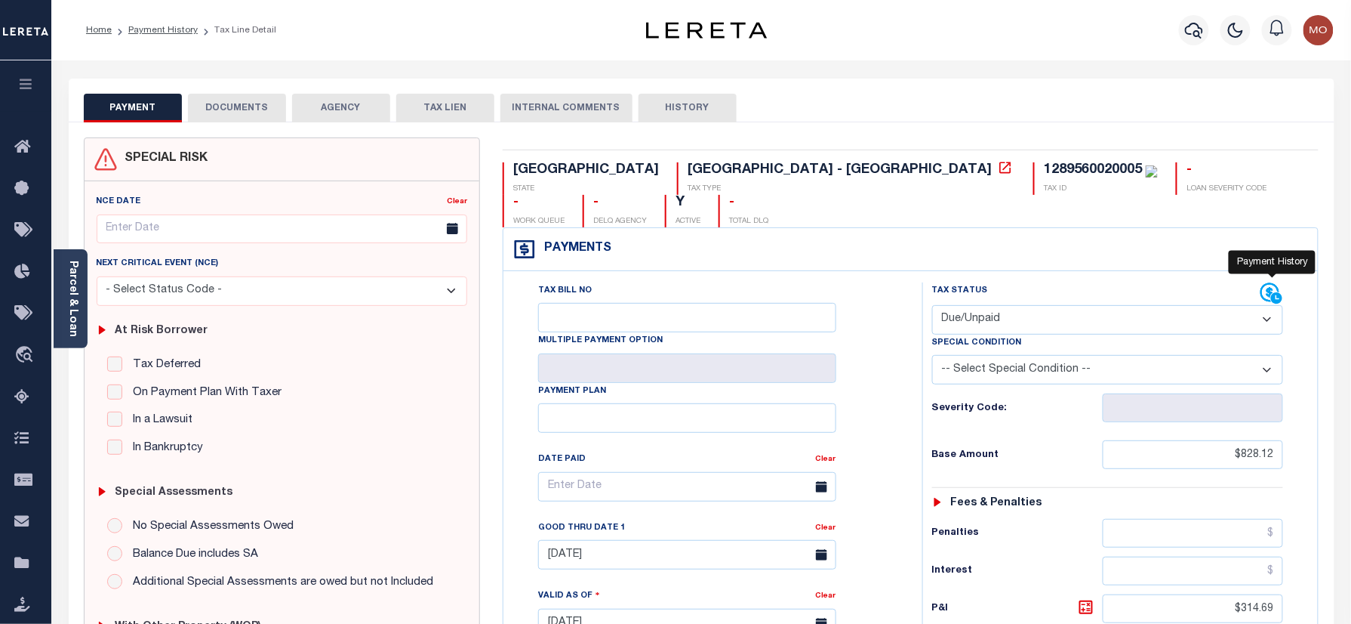
click at [1267, 282] on icon at bounding box center [1272, 293] width 23 height 23
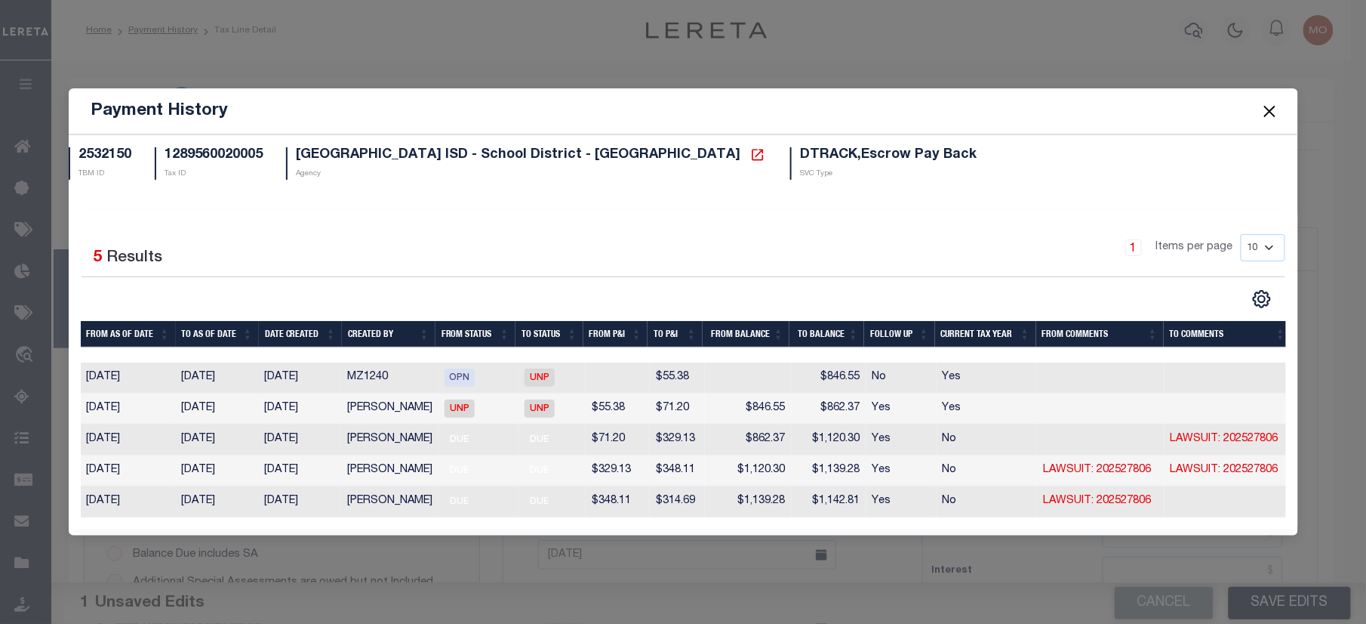
click at [1267, 101] on button "Close" at bounding box center [1270, 111] width 20 height 20
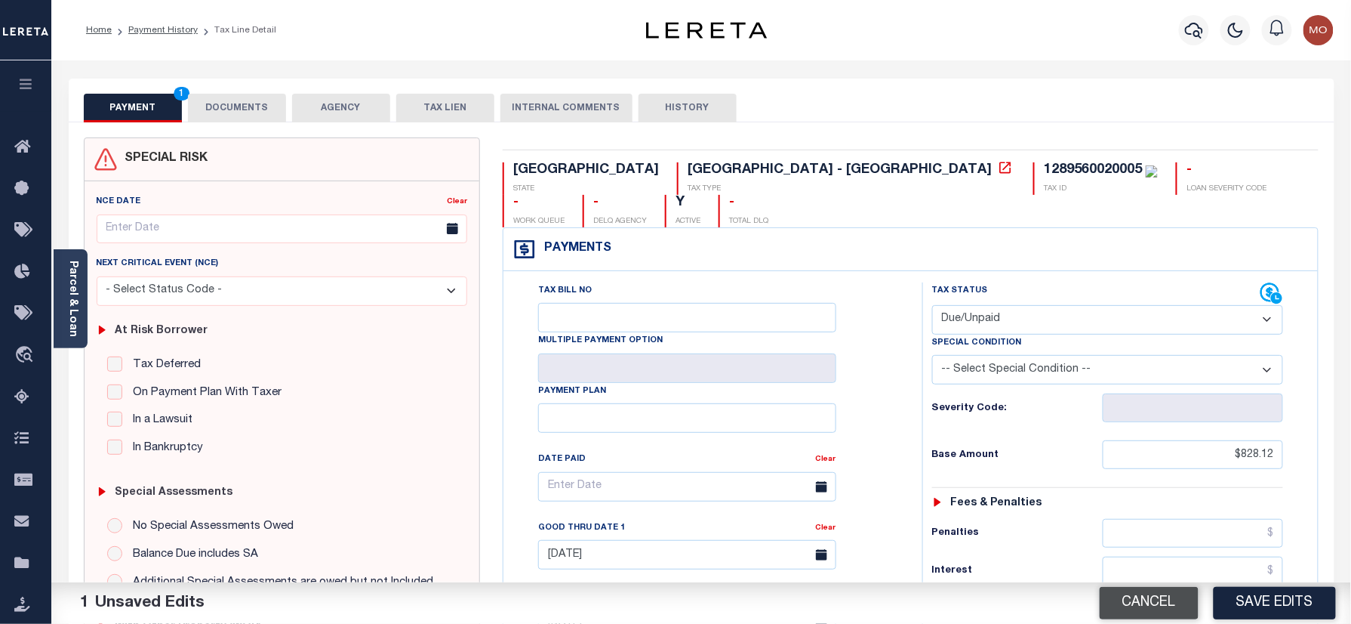
click at [1142, 601] on button "Cancel" at bounding box center [1149, 603] width 99 height 32
type input "$1,142.81"
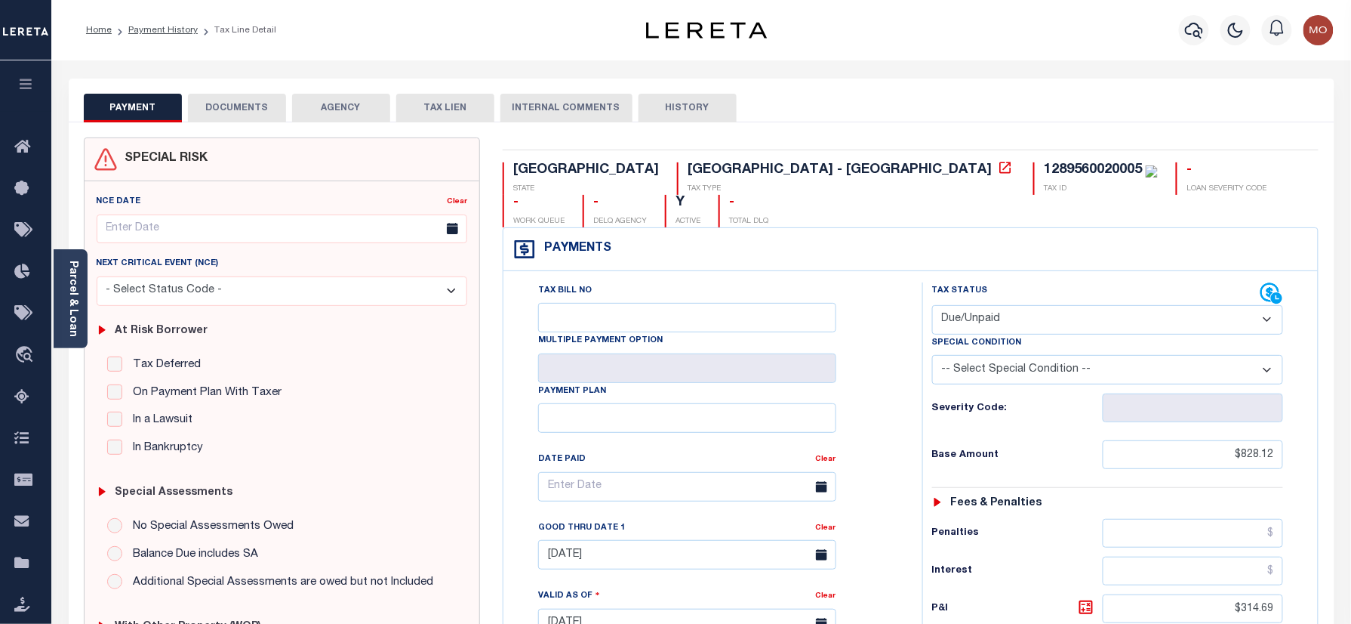
click at [1044, 170] on div "1289560020005" at bounding box center [1093, 170] width 98 height 14
copy div "1289560020005"
drag, startPoint x: 1226, startPoint y: 432, endPoint x: 1366, endPoint y: 409, distance: 141.5
click at [1351, 420] on html "Home Payment History Tax Line Detail" at bounding box center [675, 571] width 1351 height 1142
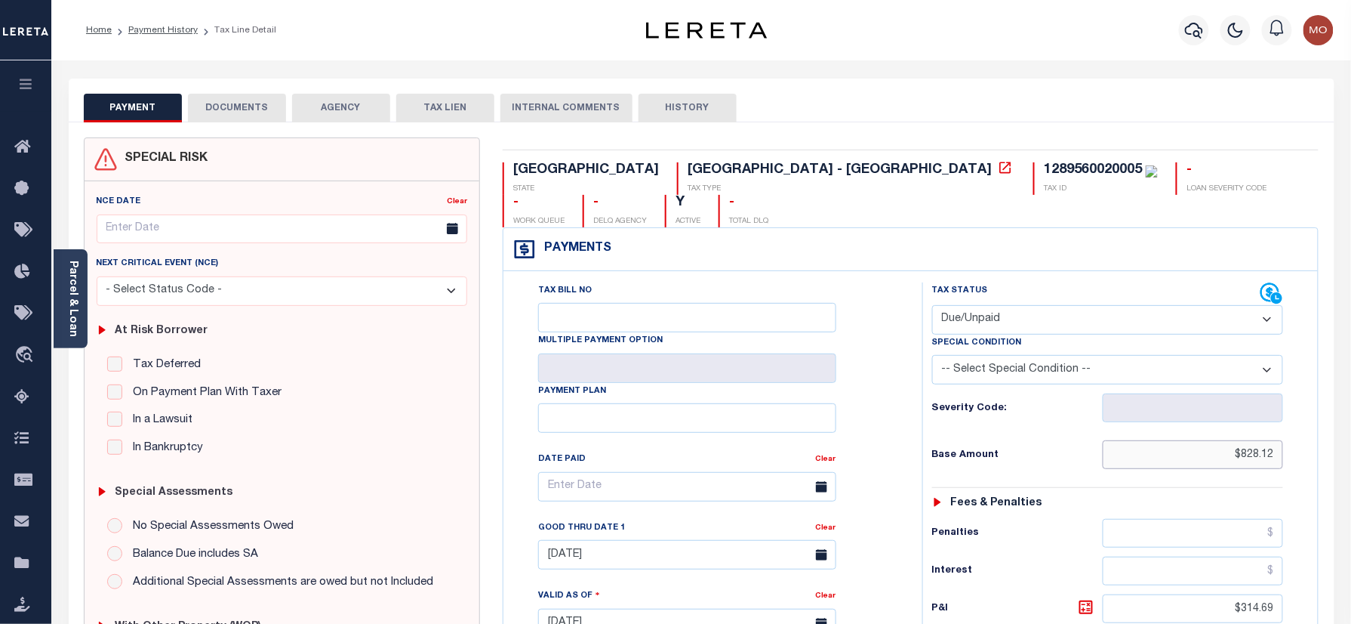
paste input "791.17"
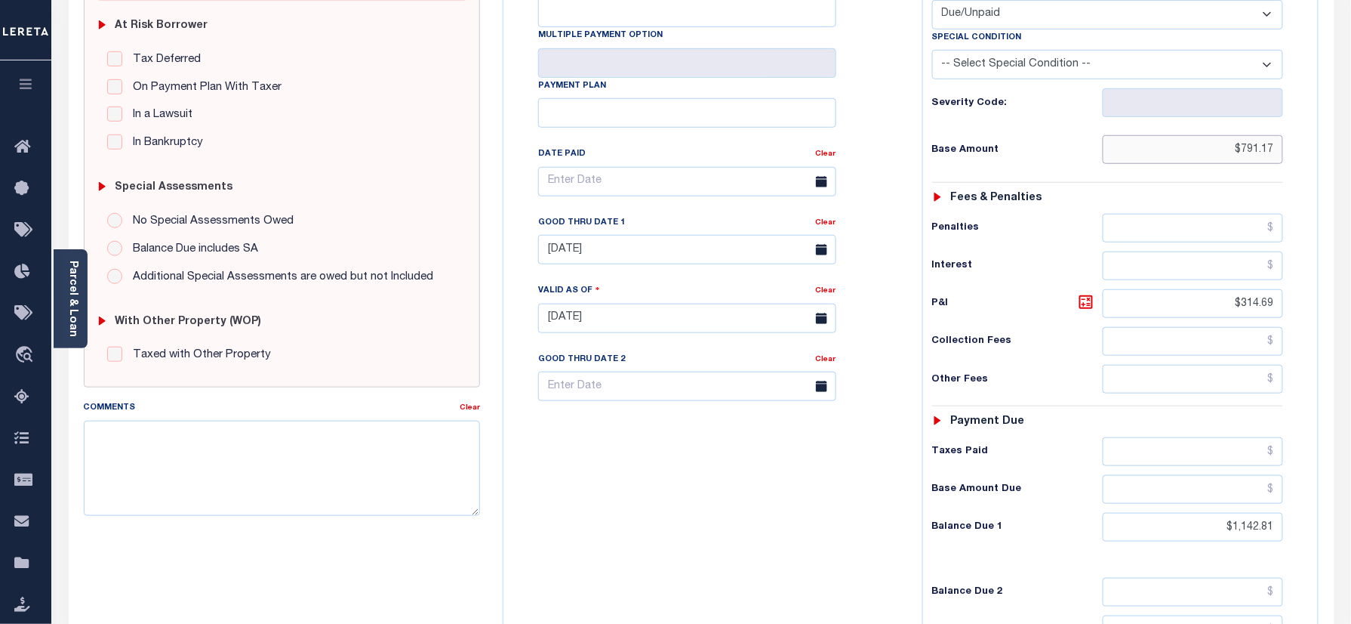
scroll to position [402, 0]
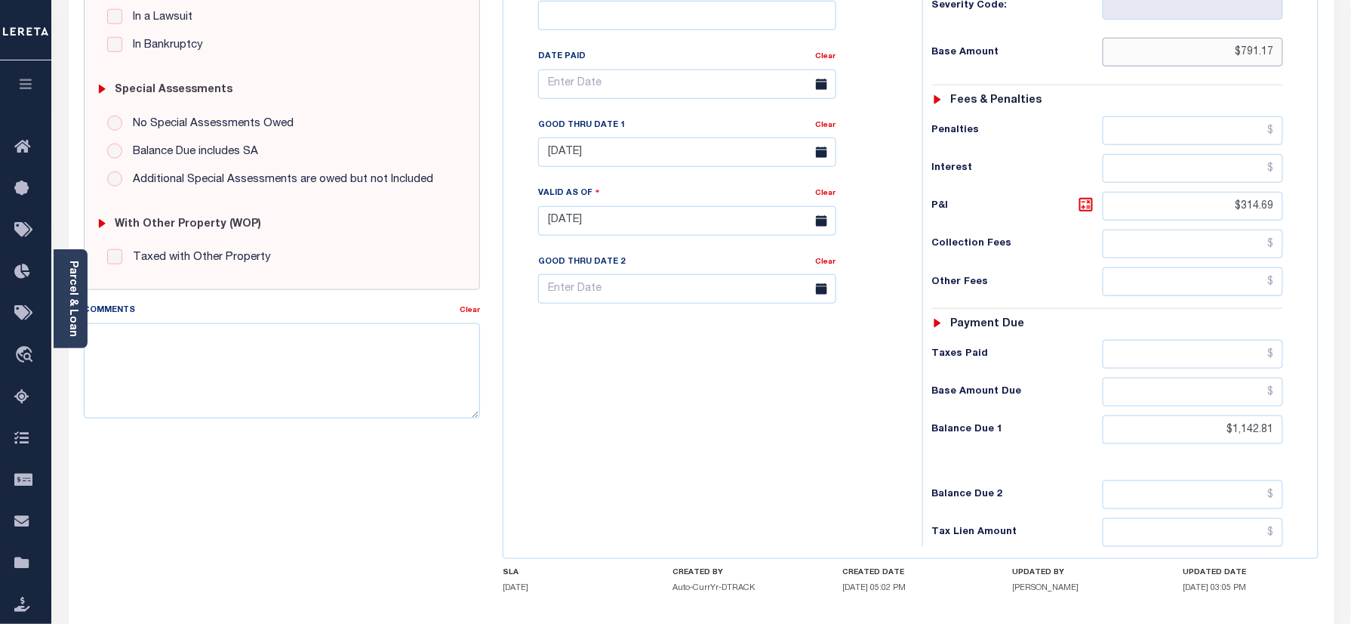
type input "$791.17"
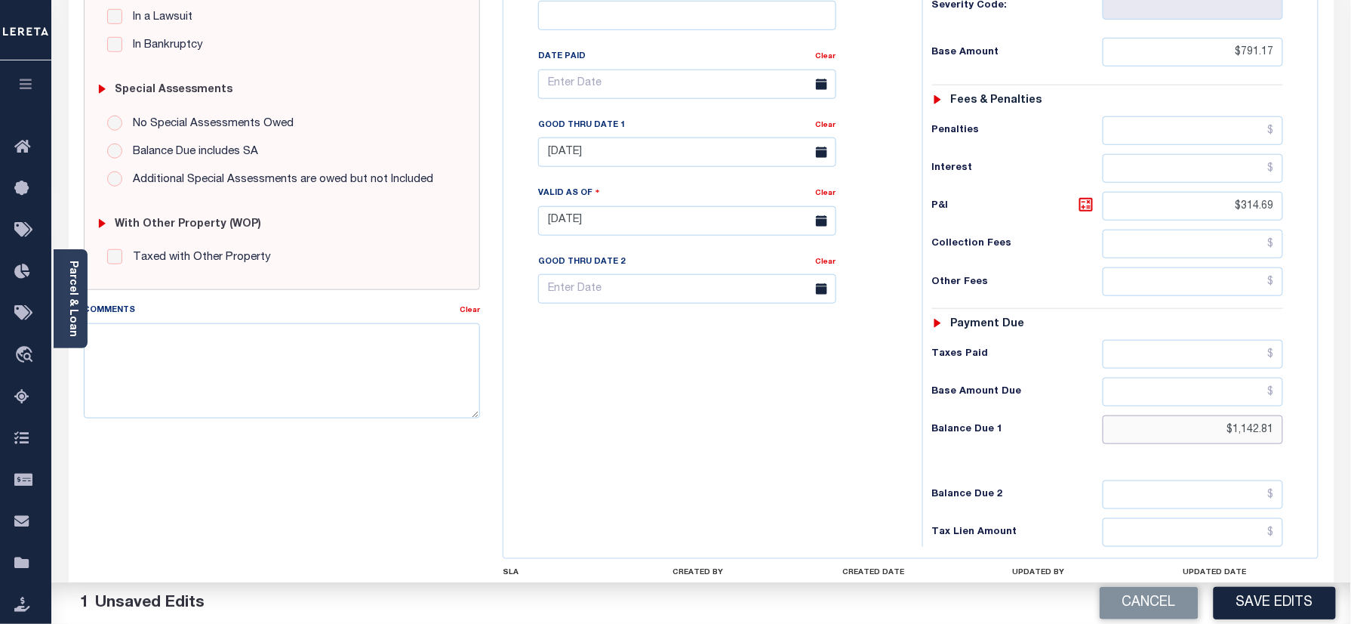
drag, startPoint x: 1208, startPoint y: 400, endPoint x: 1370, endPoint y: 400, distance: 161.6
click at [1351, 400] on html "Home Payment History Tax Line Detail" at bounding box center [675, 169] width 1351 height 1142
paste input "1,139.28"
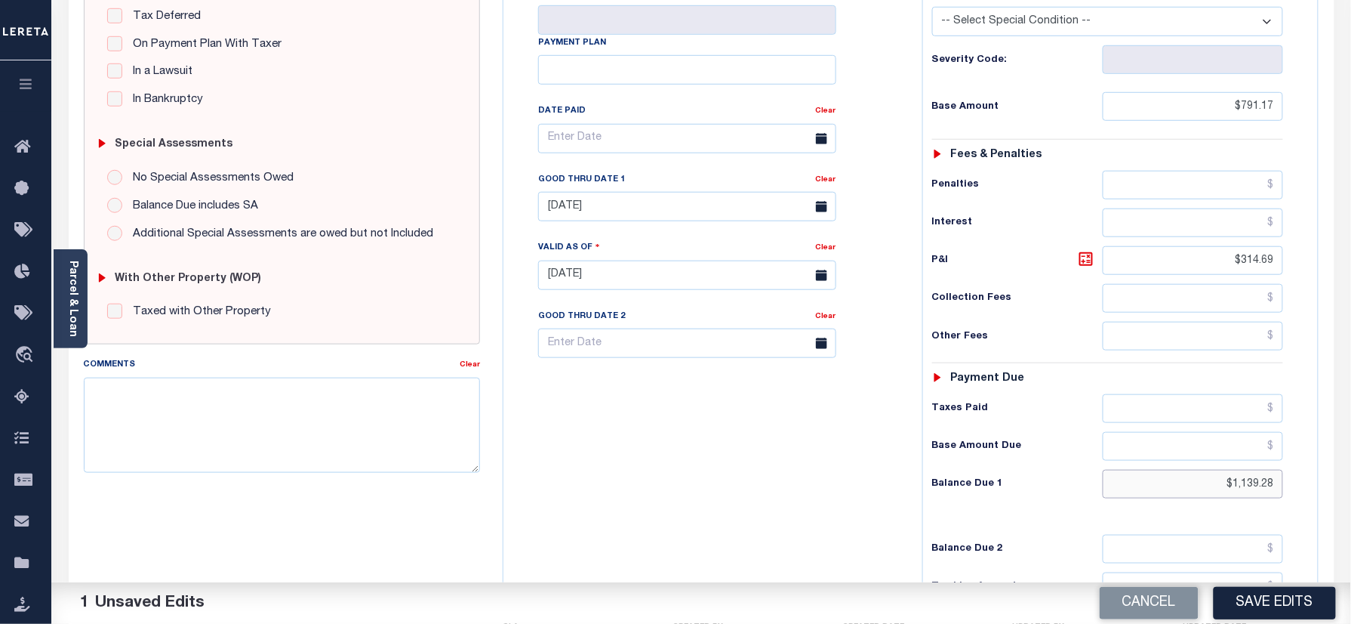
scroll to position [302, 0]
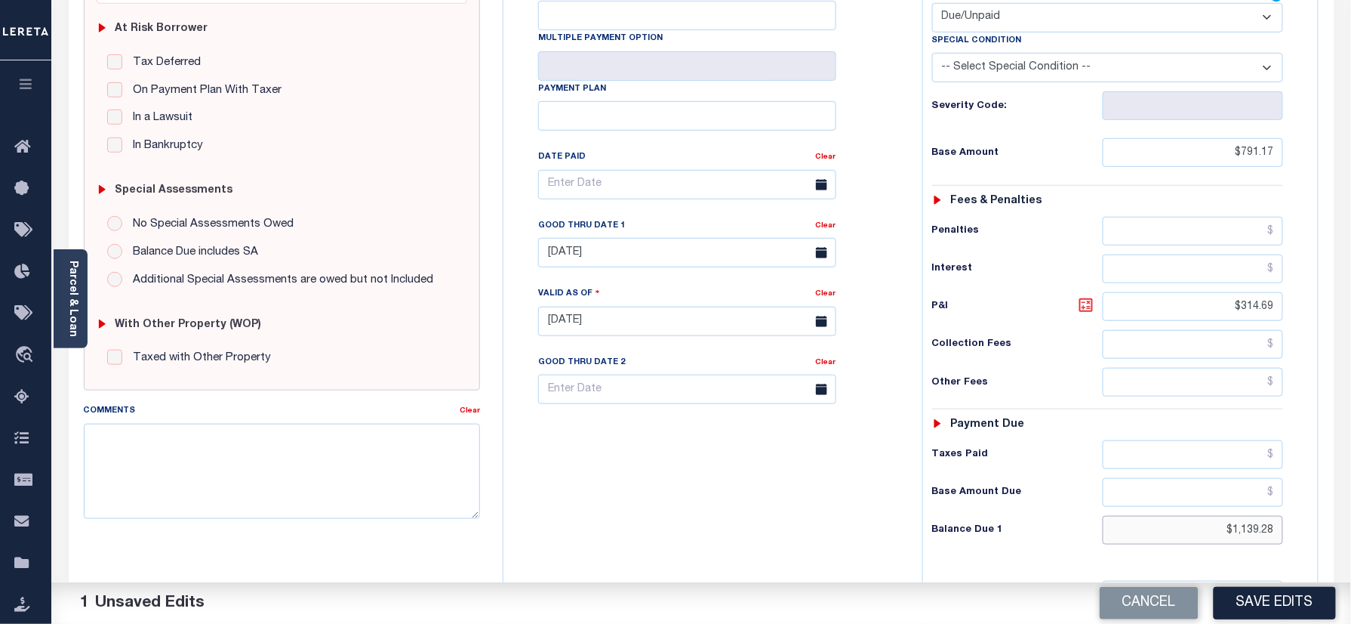
type input "$1,139.28"
click at [1086, 296] on icon at bounding box center [1086, 305] width 18 height 18
type input "$348.11"
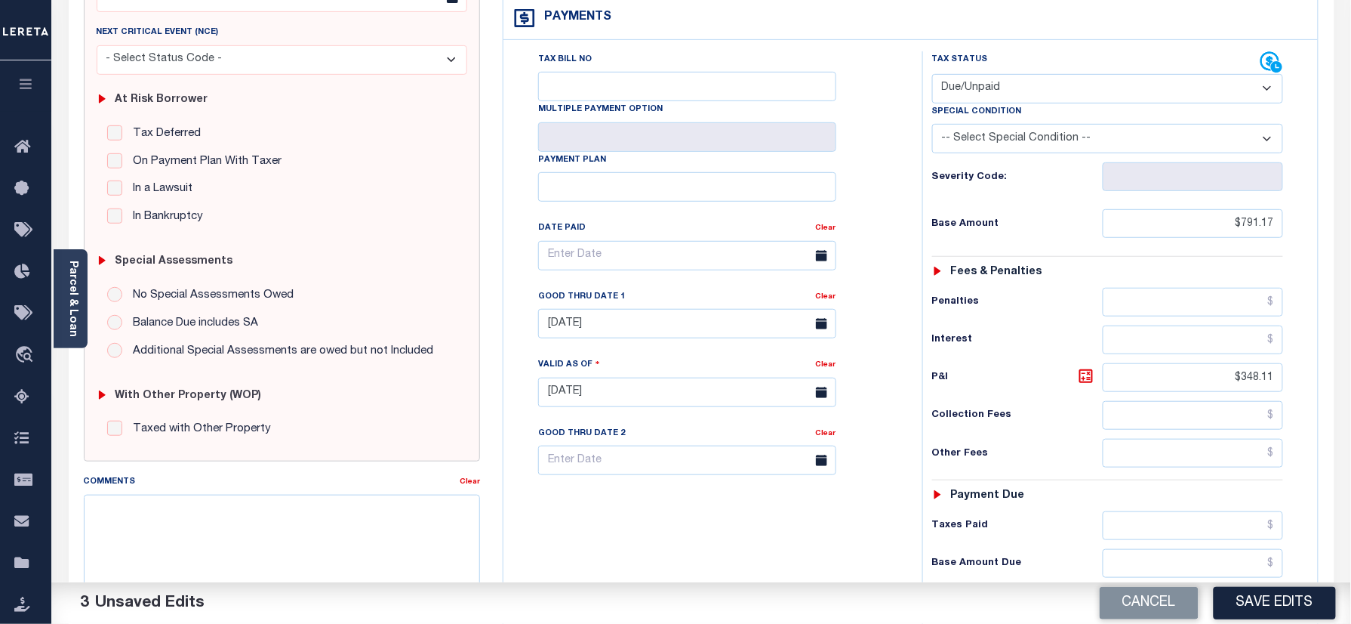
scroll to position [201, 0]
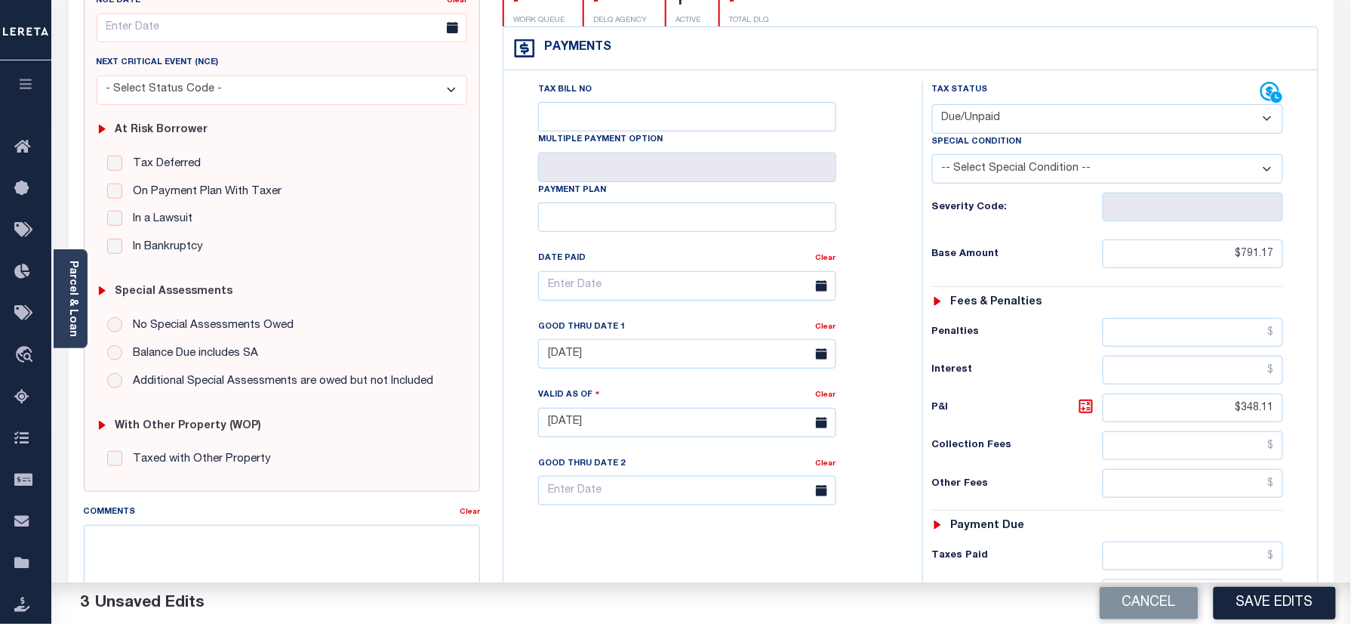
click at [115, 223] on div "Tax Deferred Deferral Start Date Clear Date Filed" at bounding box center [282, 206] width 371 height 101
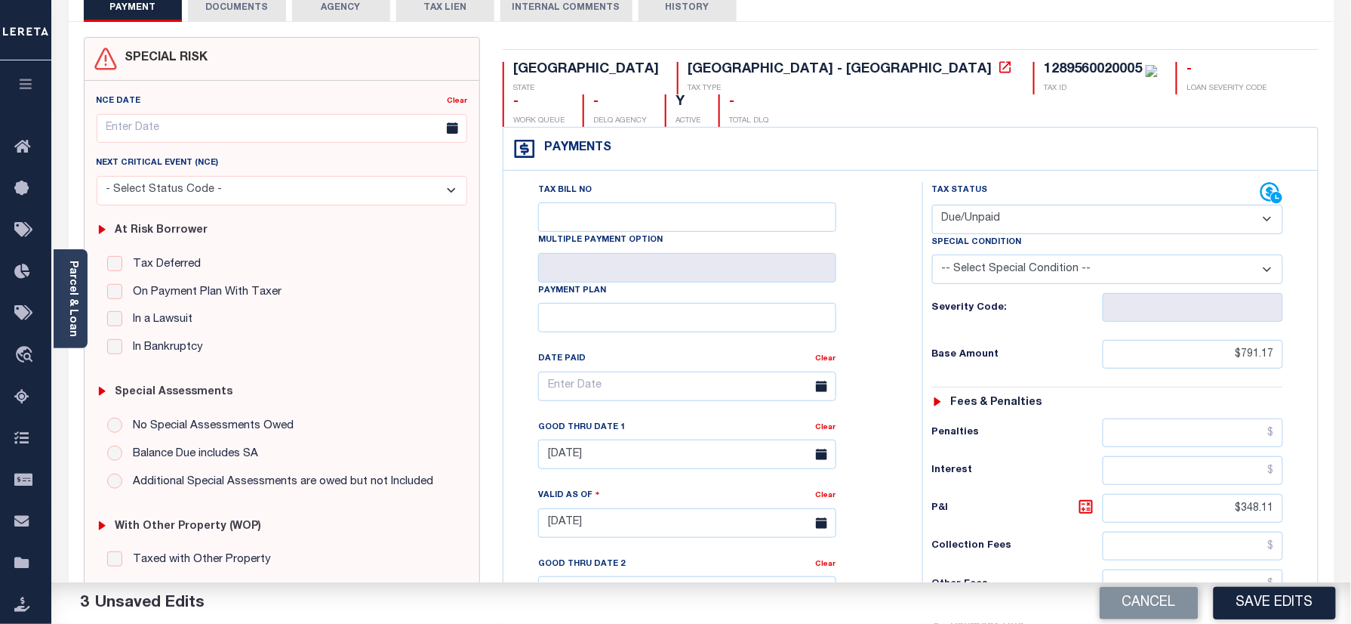
click at [112, 321] on input "In a Lawsuit" at bounding box center [114, 318] width 15 height 15
checkbox input "true"
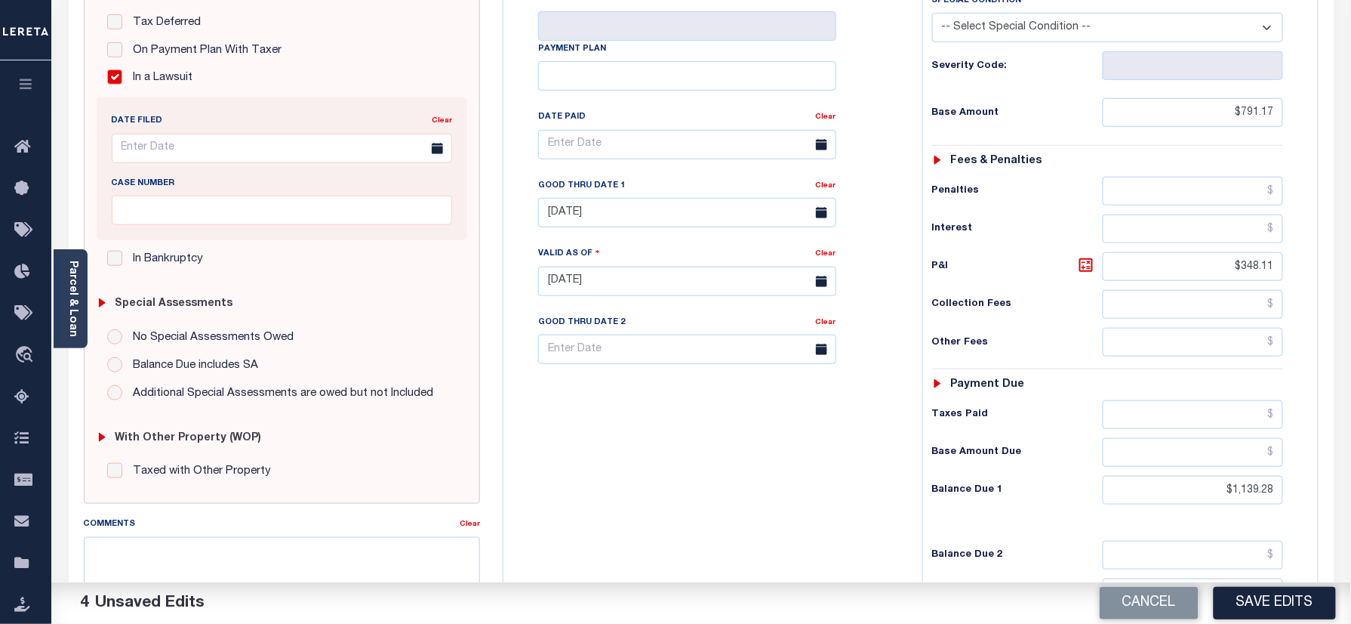
scroll to position [496, 0]
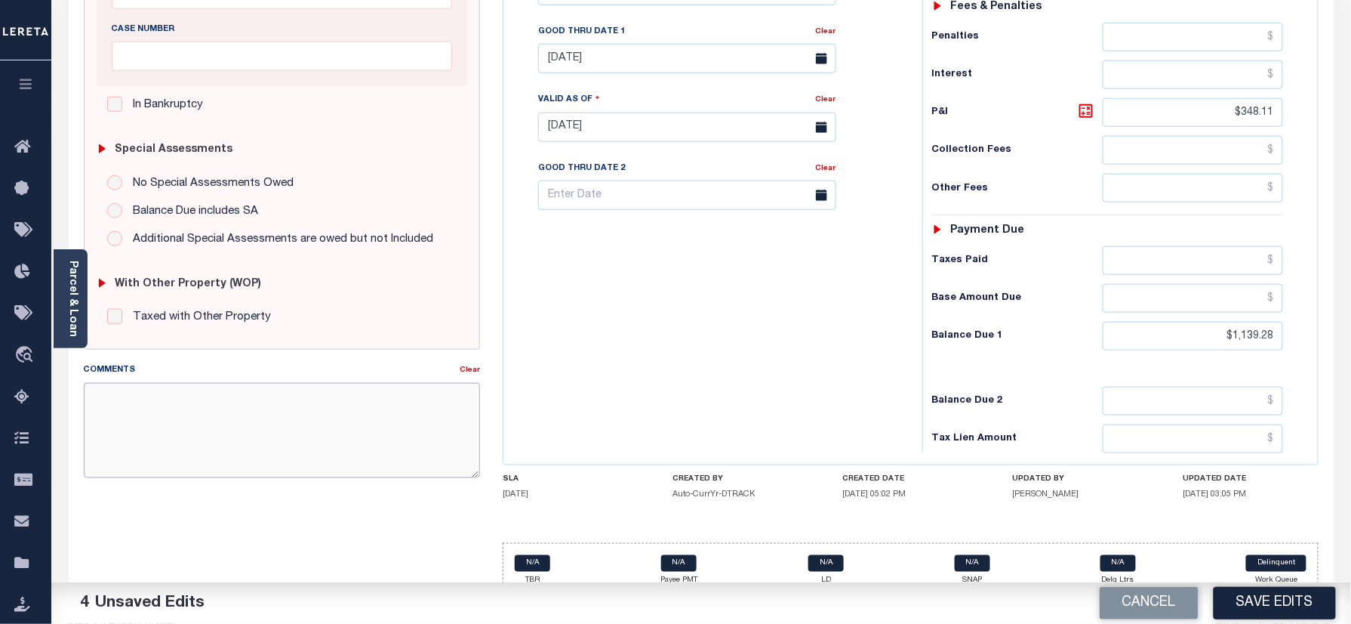
click at [212, 429] on textarea "Comments" at bounding box center [282, 430] width 397 height 95
paste textarea "LAWSUIT: 202527806"
type textarea "LAWSUIT: 202527806"
click at [723, 374] on div "Tax Bill No Multiple Payment Option Payment Plan Clear" at bounding box center [709, 119] width 404 height 667
click at [1289, 584] on div "Cancel Save Edits" at bounding box center [1026, 603] width 650 height 42
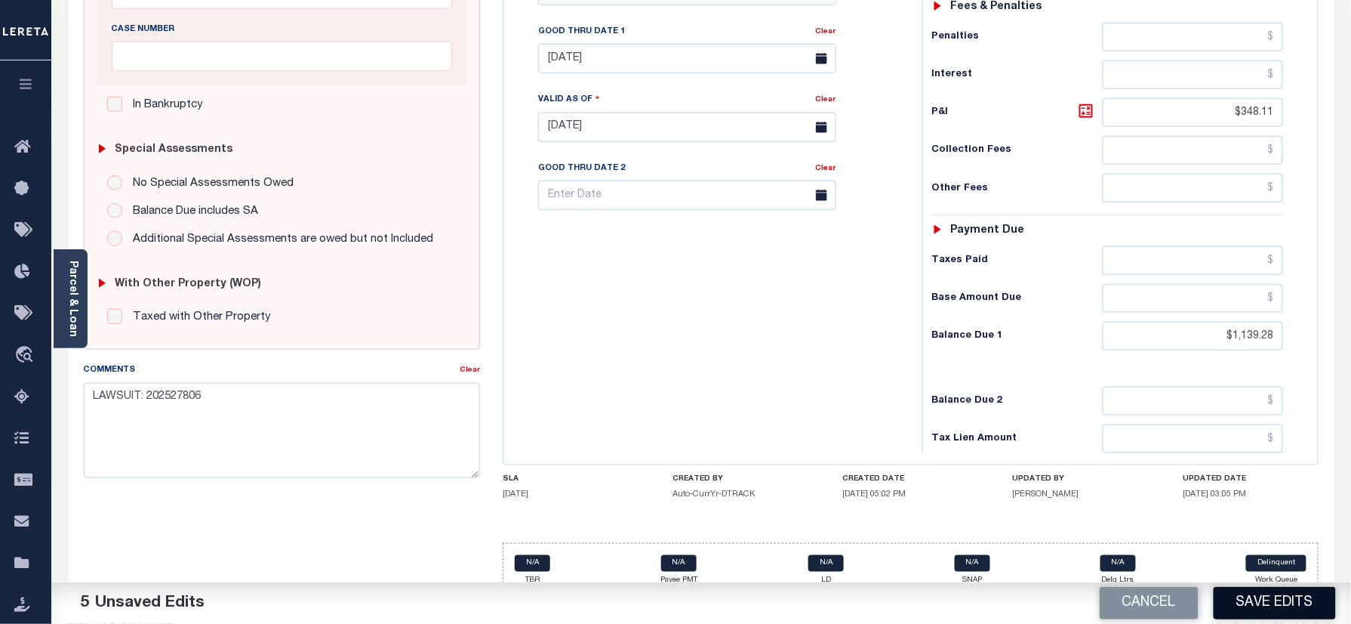
click at [1294, 601] on button "Save Edits" at bounding box center [1275, 603] width 122 height 32
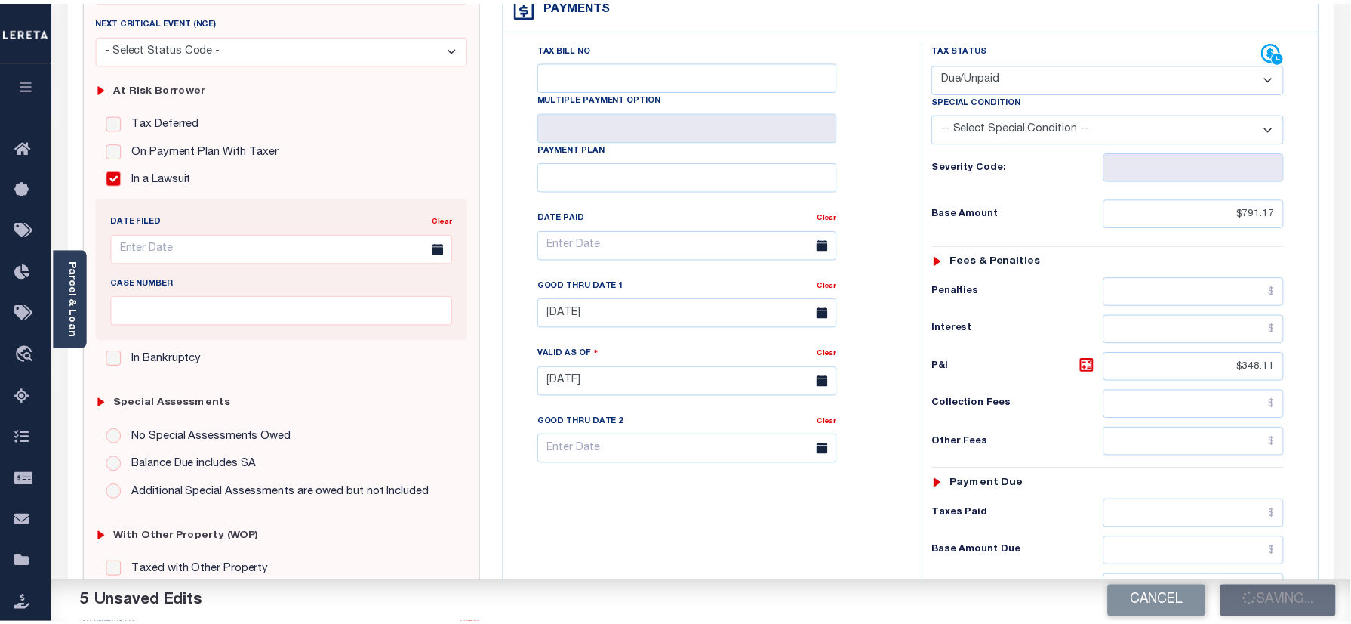
scroll to position [94, 0]
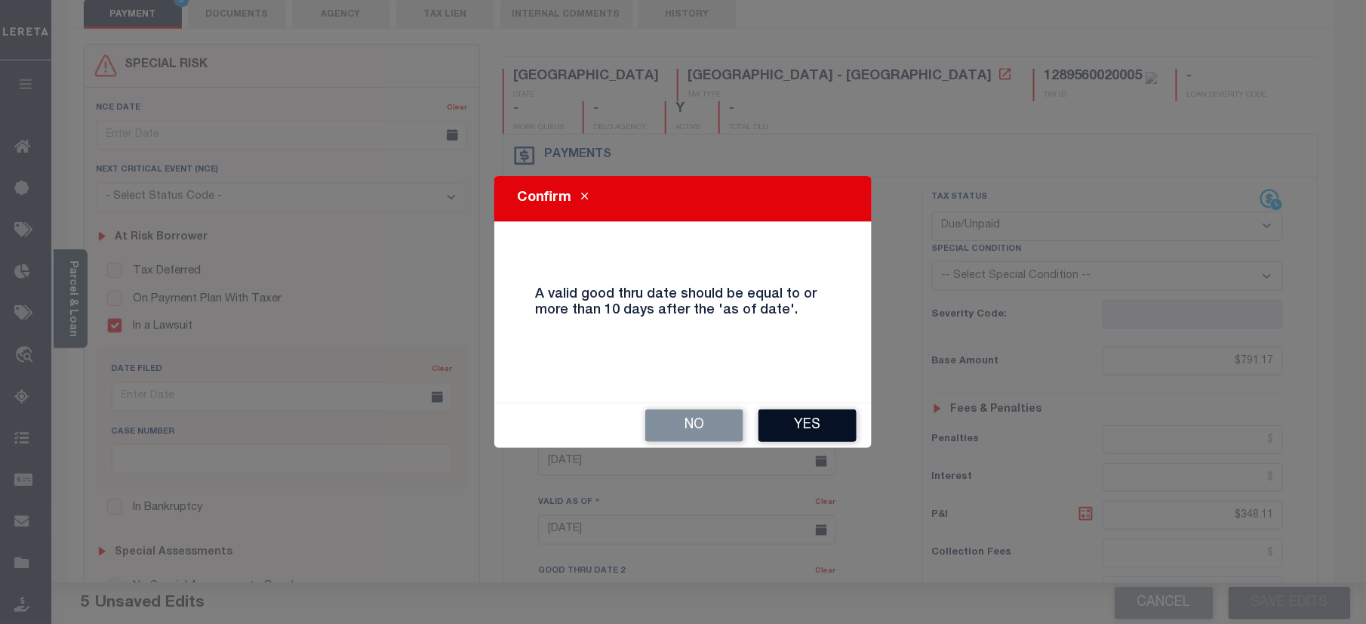
click at [811, 427] on button "Yes" at bounding box center [808, 425] width 98 height 32
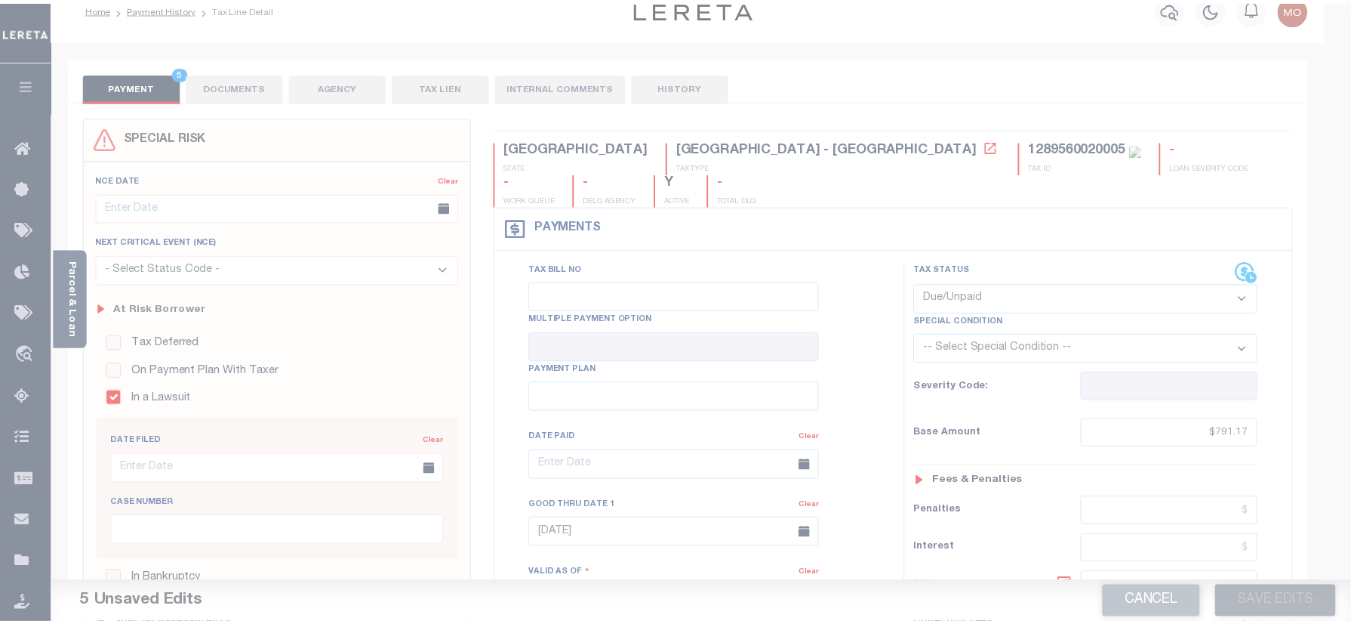
scroll to position [0, 0]
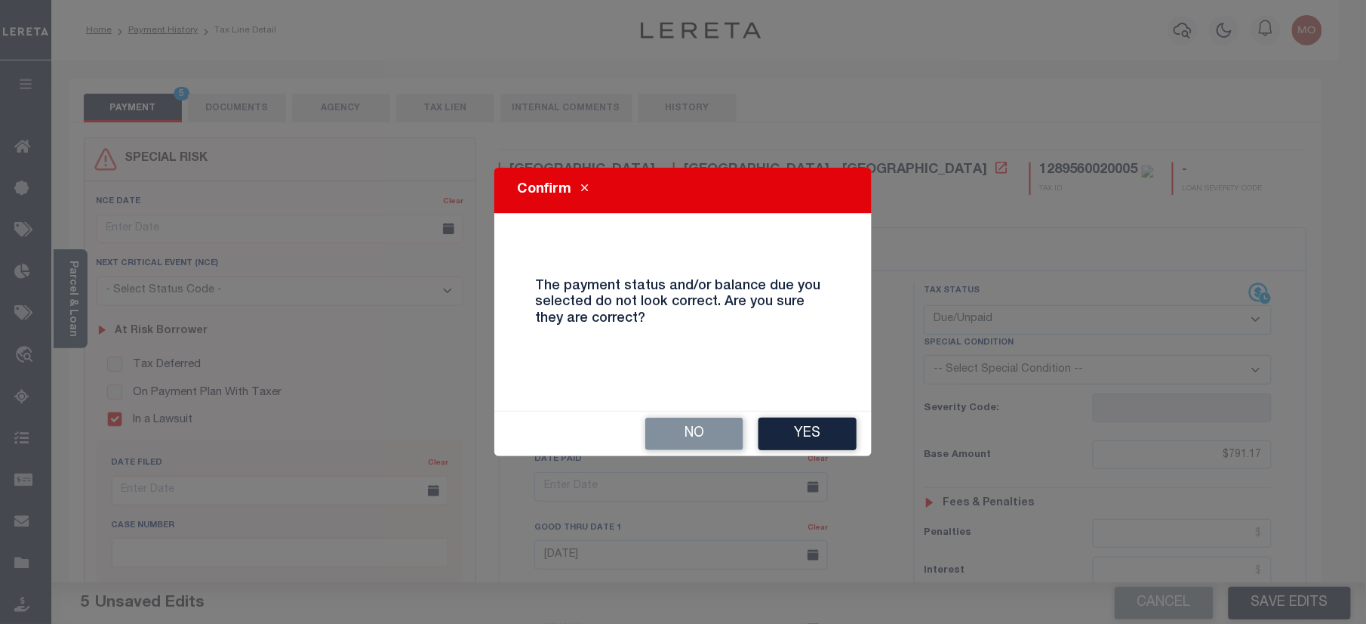
click at [807, 409] on div "Confirm The payment status and/or balance due you selected do not look correct.…" at bounding box center [683, 312] width 377 height 288
click at [807, 420] on button "Yes" at bounding box center [808, 433] width 98 height 32
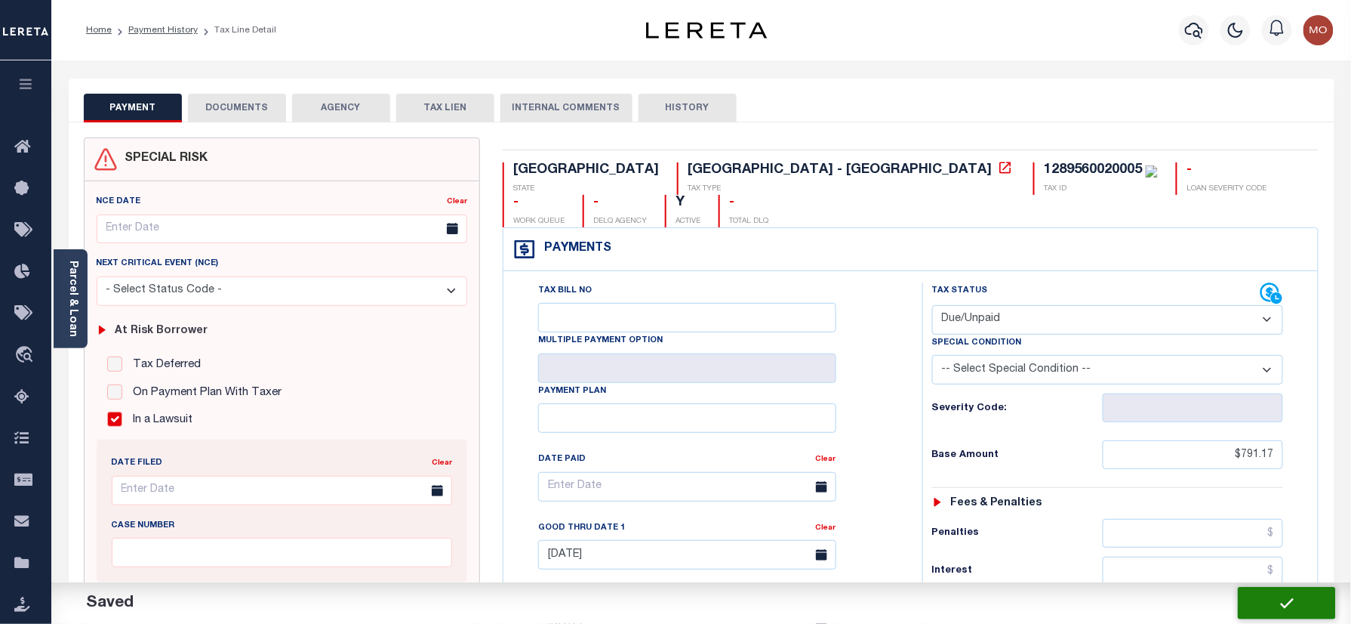
checkbox input "false"
type input "$791.17"
type input "$348.11"
type input "$1,139.28"
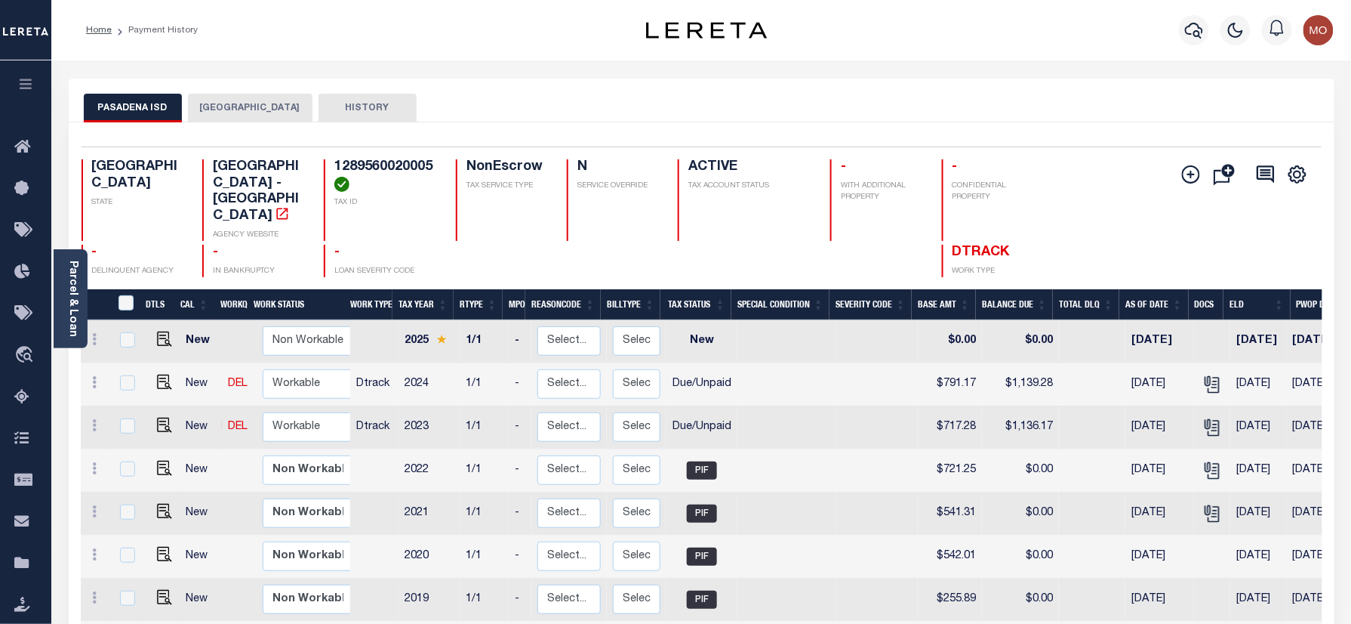
click at [230, 110] on button "[GEOGRAPHIC_DATA]" at bounding box center [250, 108] width 125 height 29
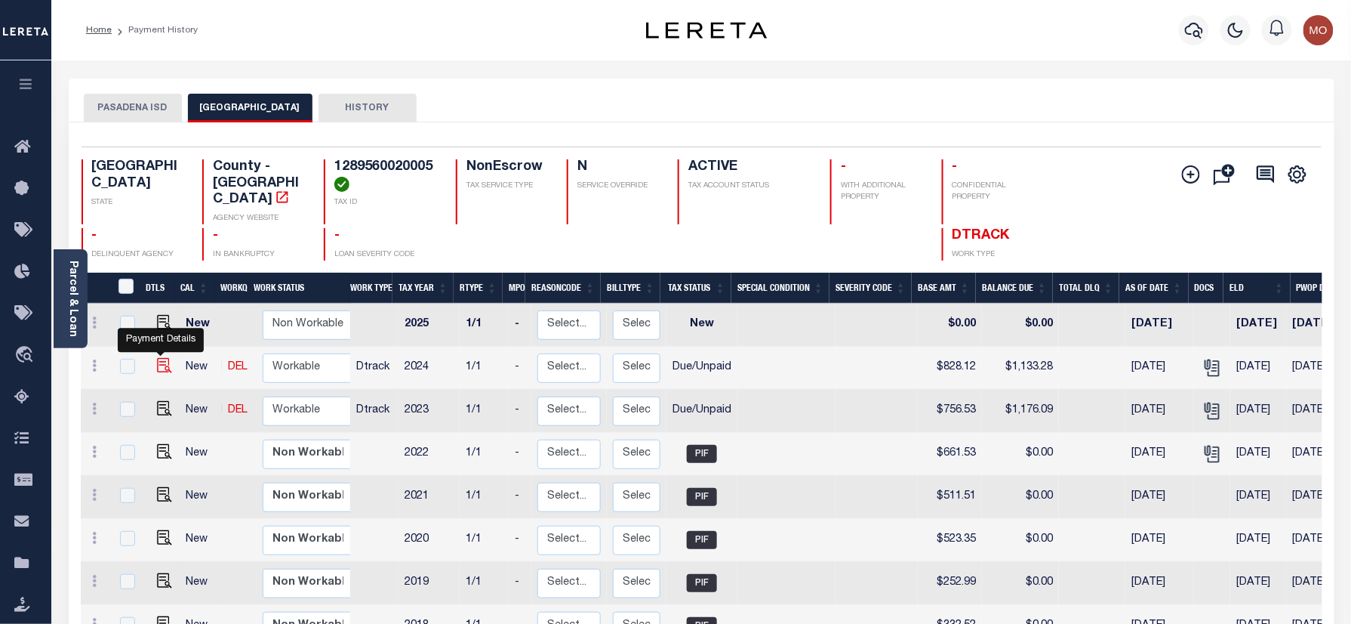
click at [157, 358] on img "" at bounding box center [164, 365] width 15 height 15
checkbox input "true"
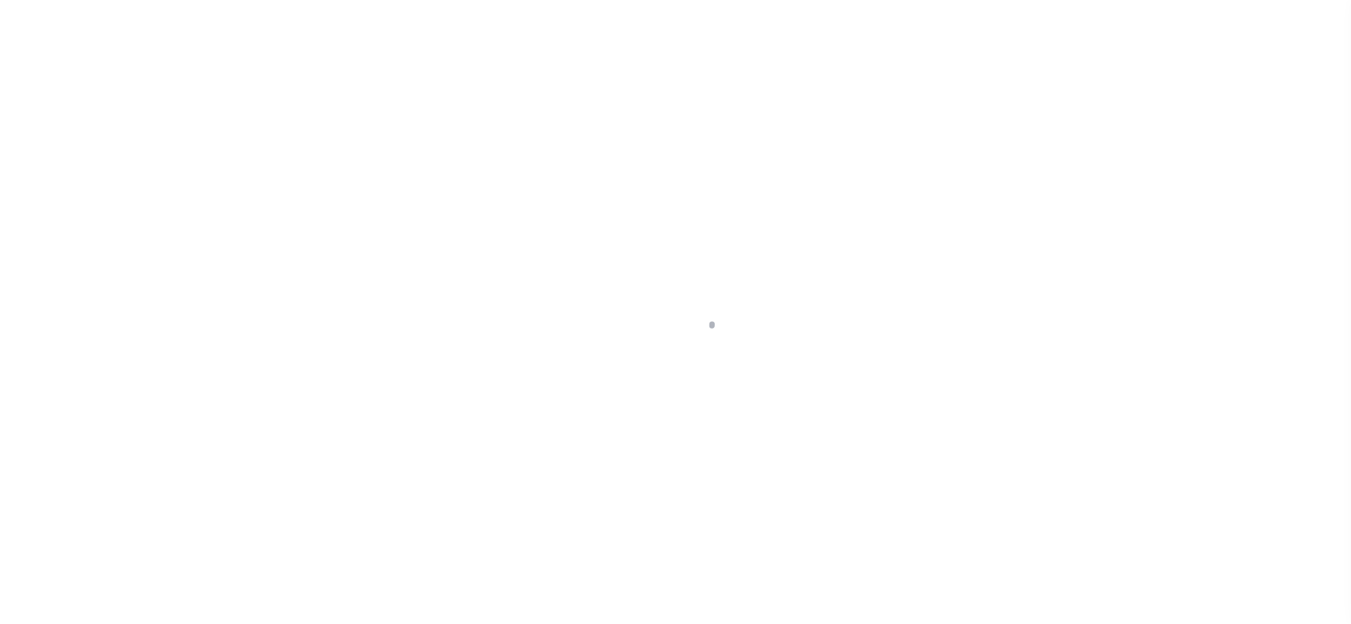
select select "DUE"
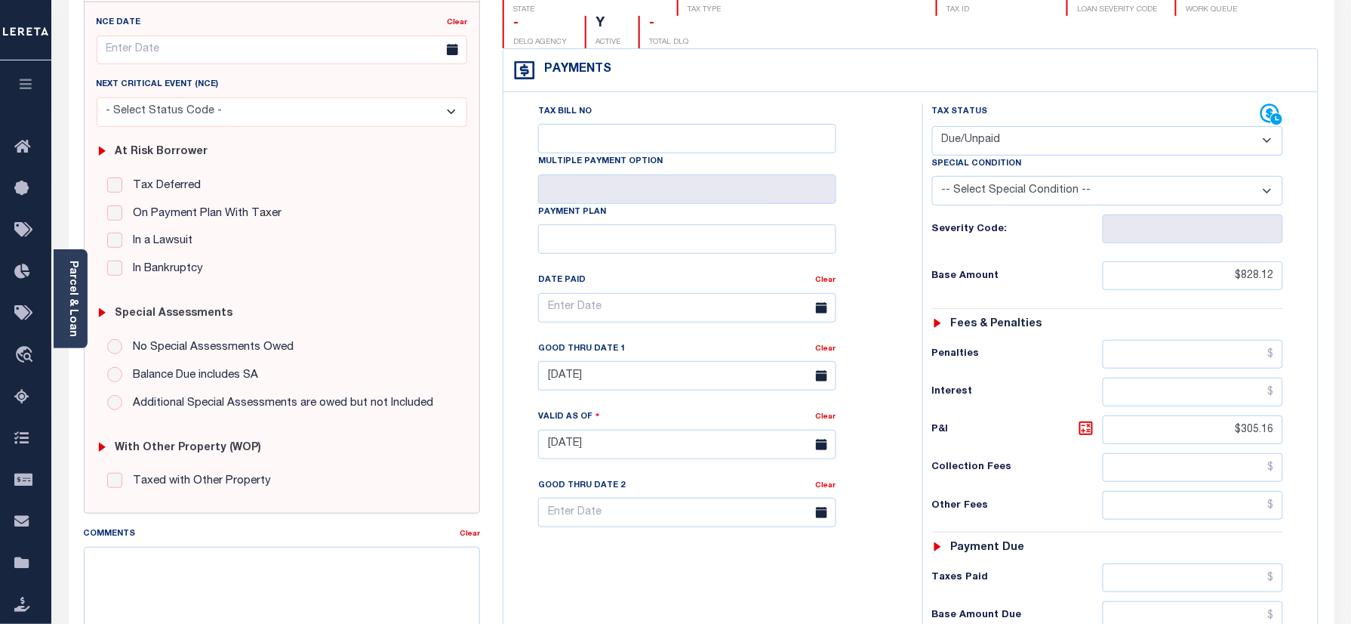
scroll to position [402, 0]
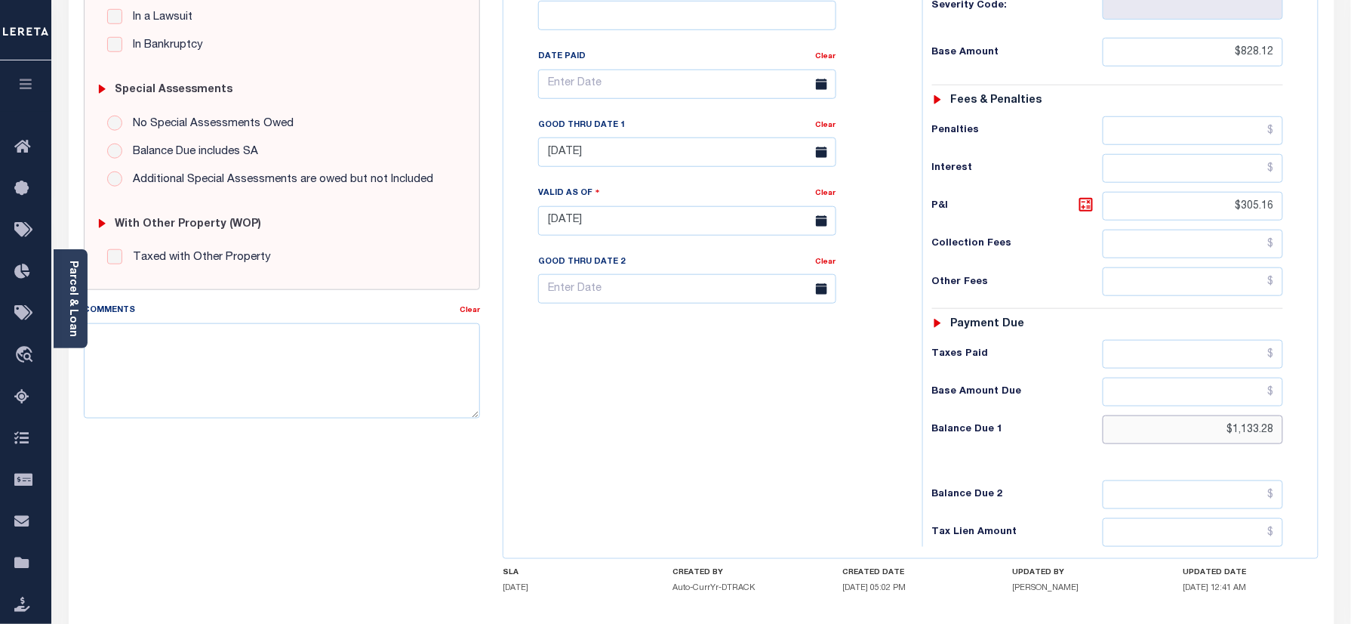
drag, startPoint x: 1216, startPoint y: 409, endPoint x: 1353, endPoint y: 406, distance: 137.4
click at [1341, 411] on div "PAYMENT DOCUMENTS AGENCY DELINQUENT PAYEE" at bounding box center [701, 207] width 1289 height 1063
paste input "1,142.81"
type input "$1,142.81"
type input "[DATE]"
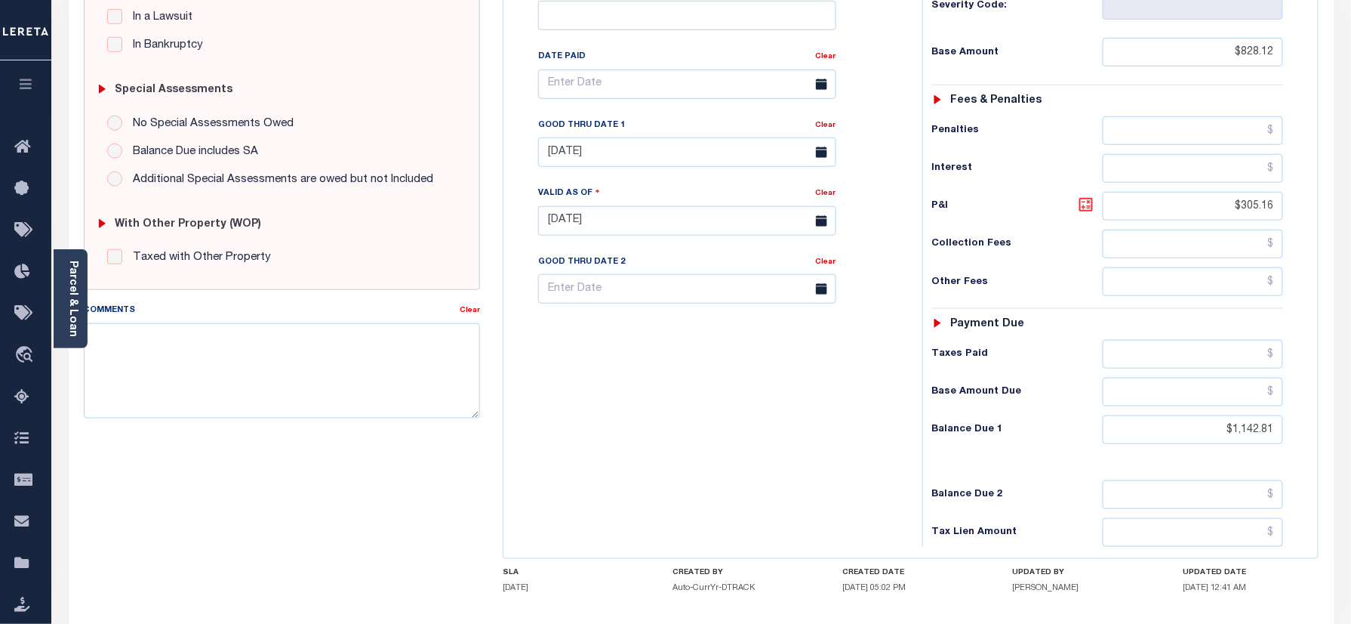
click at [1089, 200] on icon at bounding box center [1086, 204] width 9 height 9
type input "$314.69"
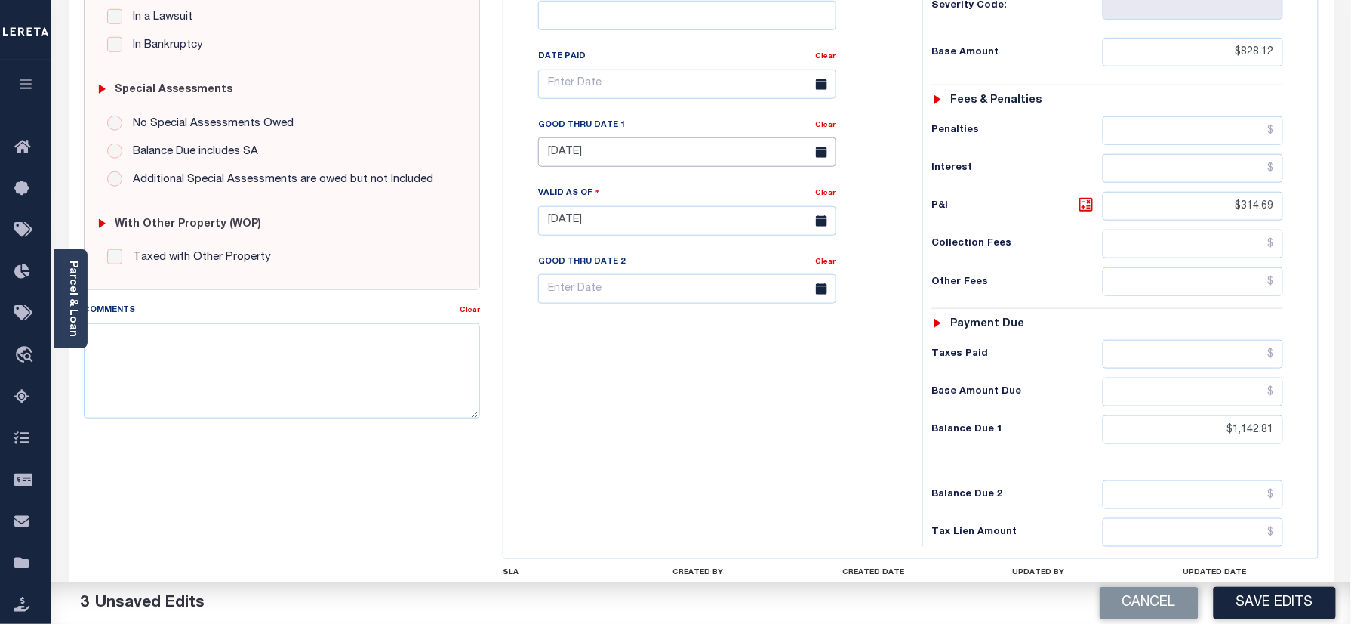
click at [617, 137] on input "[DATE]" at bounding box center [687, 151] width 298 height 29
click at [614, 330] on span "30" at bounding box center [621, 329] width 29 height 29
type input "[DATE]"
click at [629, 390] on div "Tax Bill No Multiple Payment Option Payment Plan Clear" at bounding box center [709, 213] width 404 height 667
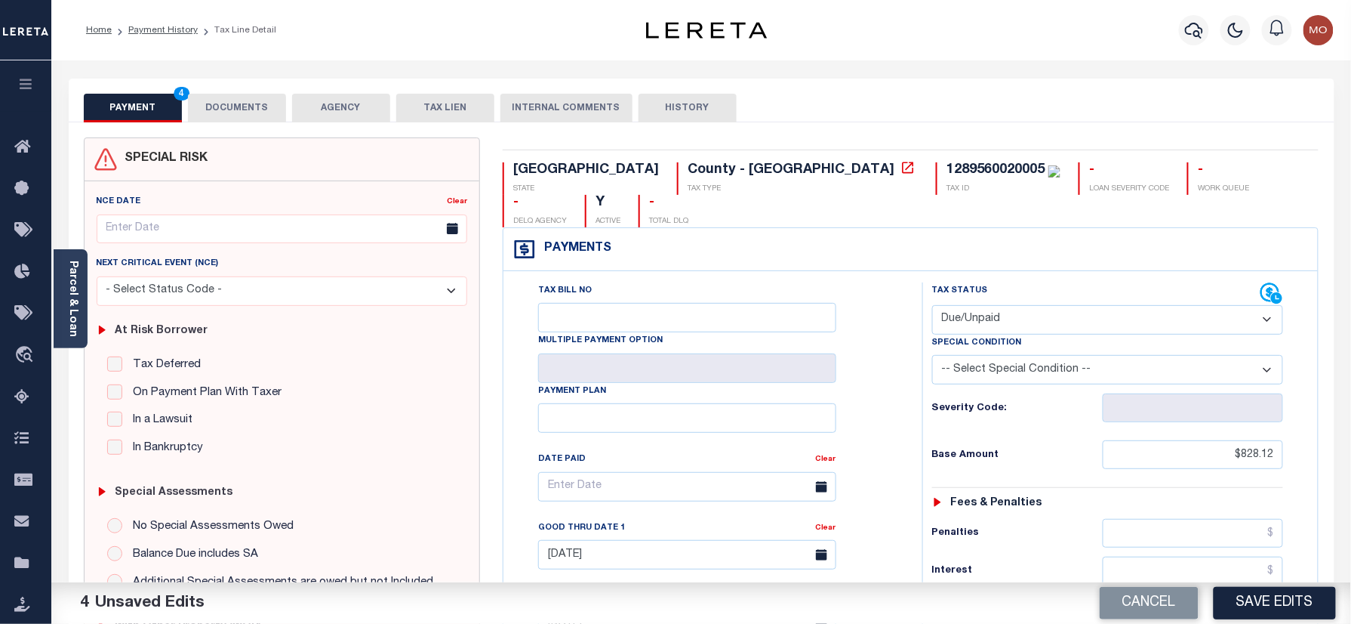
click at [947, 175] on div "1289560020005" at bounding box center [996, 170] width 98 height 14
copy div "1289560020005"
click at [248, 106] on button "DOCUMENTS" at bounding box center [237, 108] width 98 height 29
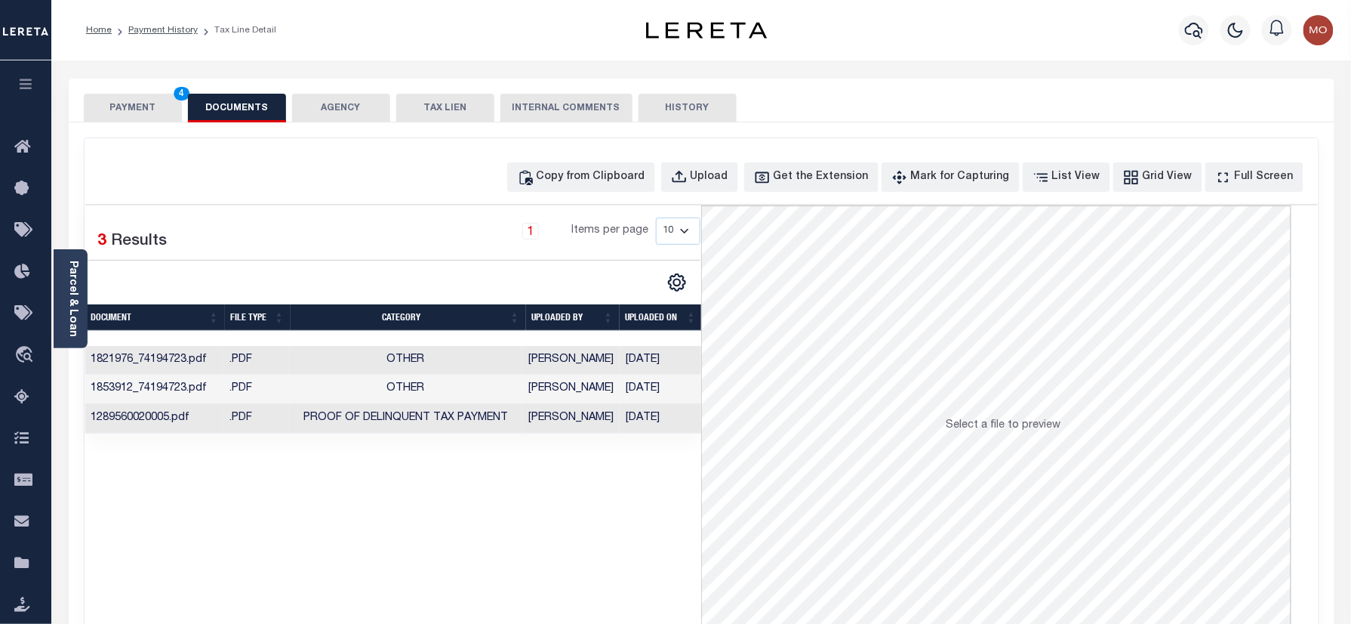
click at [707, 160] on div "Copy from Clipboard Upload Get the Extension Mark for Capturing Got it List Vie…" at bounding box center [702, 404] width 1234 height 532
click at [688, 177] on icon "button" at bounding box center [679, 177] width 17 height 17
select select "POP"
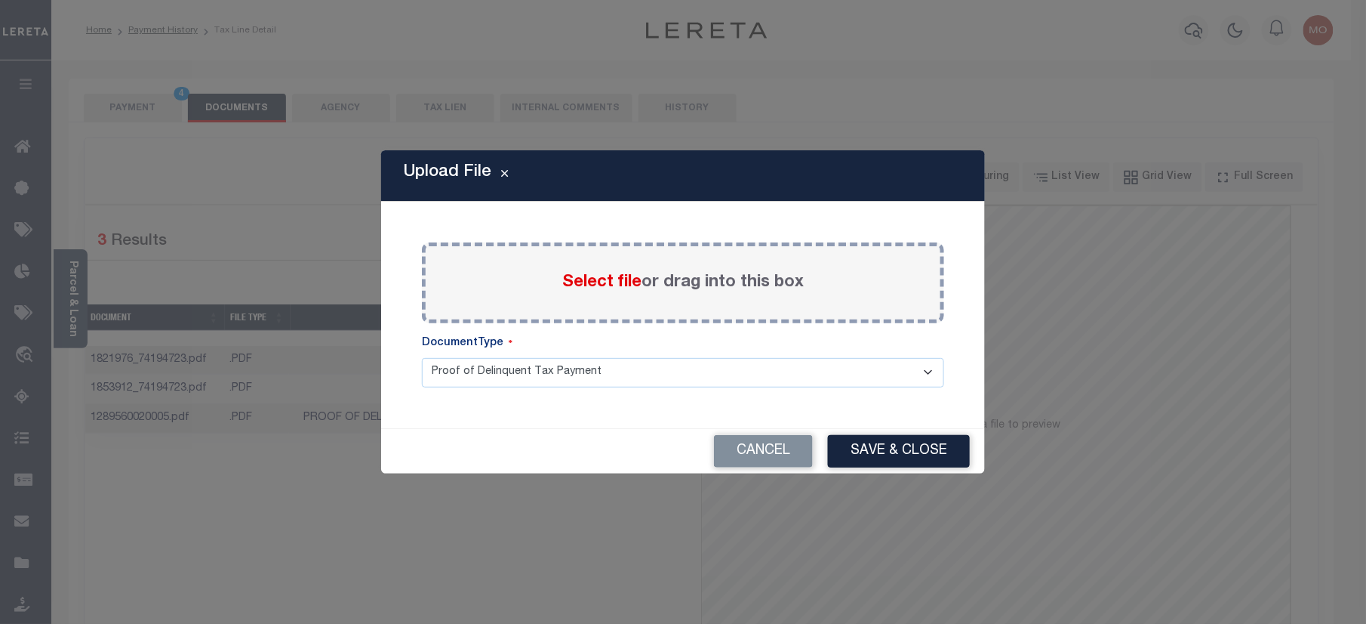
click at [575, 274] on span "Select file" at bounding box center [601, 282] width 79 height 17
click at [0, 0] on input "Select file or drag into this box" at bounding box center [0, 0] width 0 height 0
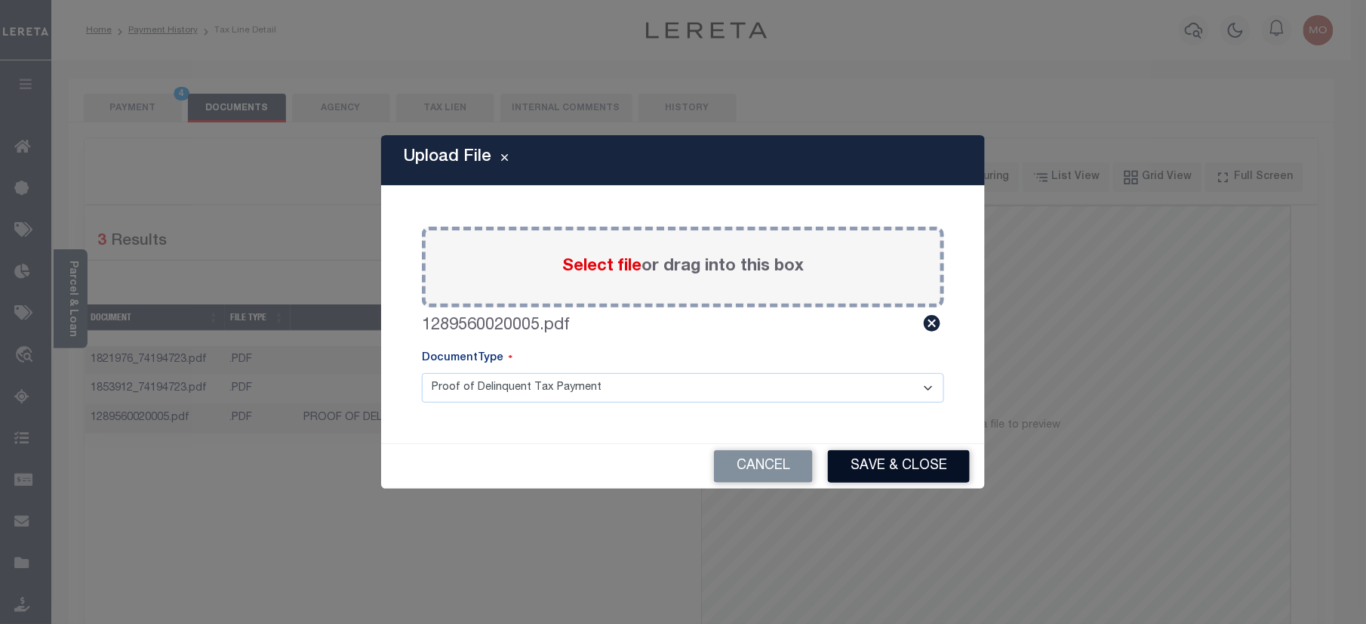
click at [883, 470] on button "Save & Close" at bounding box center [899, 466] width 142 height 32
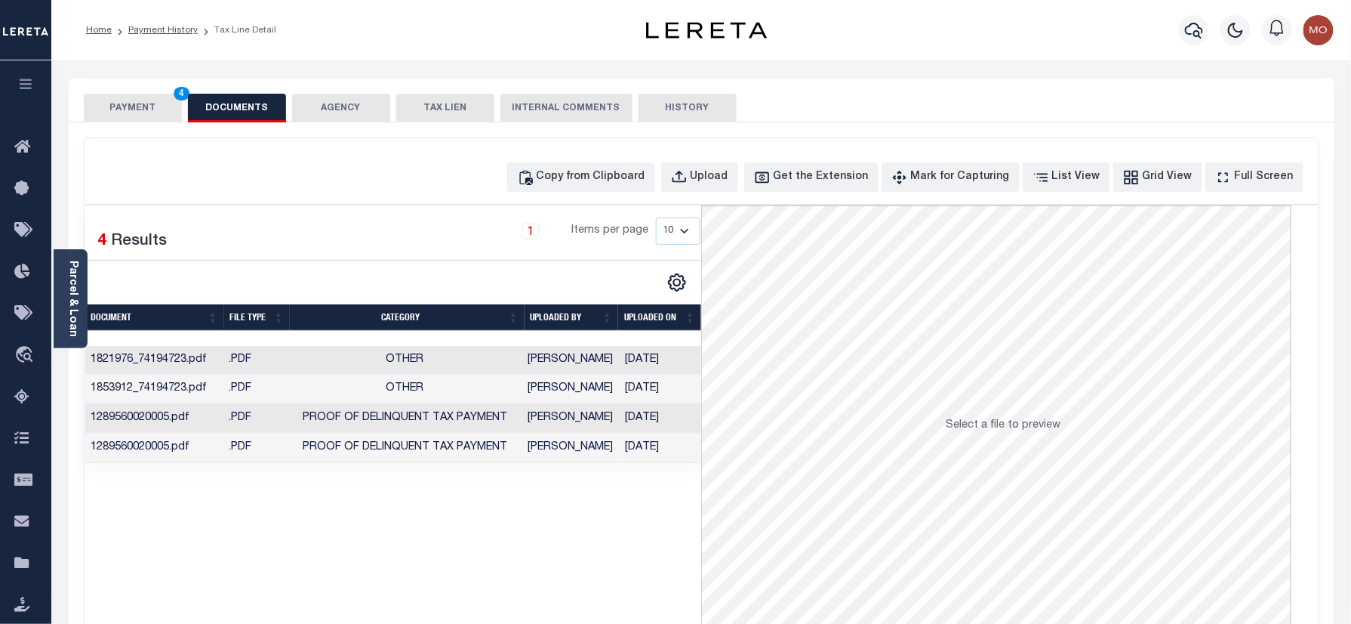
click at [148, 125] on div "SPECIAL RISK NCE Date Clear" at bounding box center [702, 402] width 1266 height 561
click at [149, 116] on button "PAYMENT 4" at bounding box center [133, 108] width 98 height 29
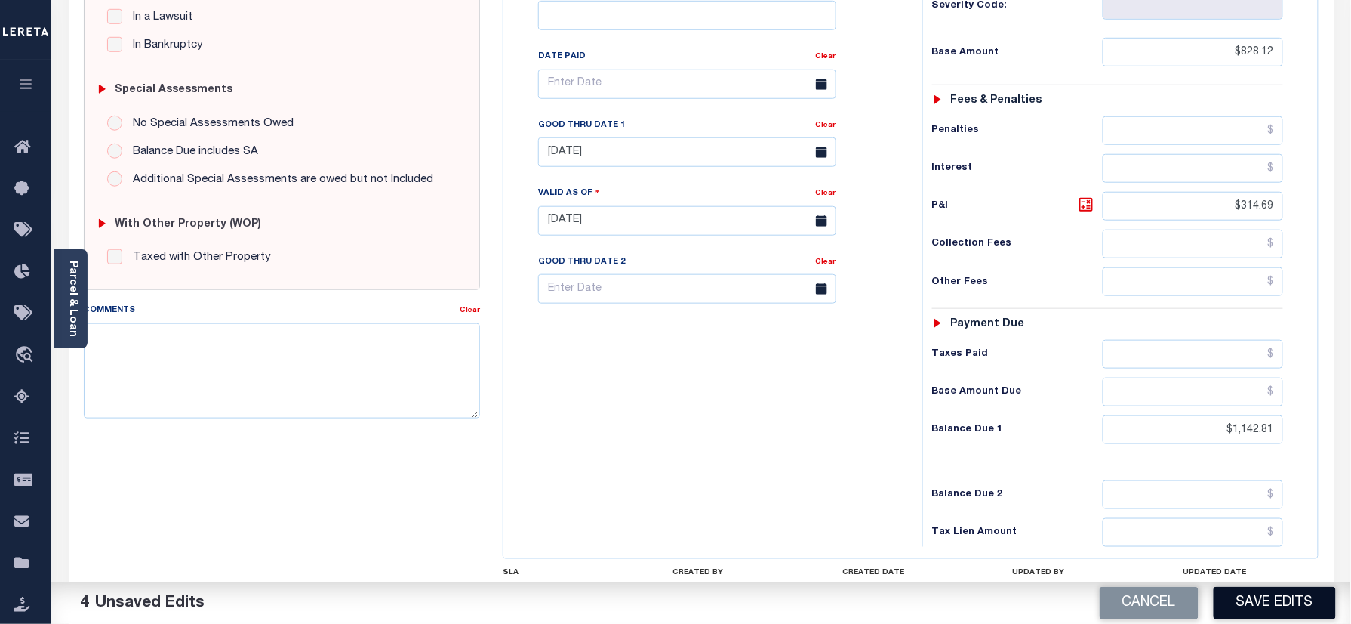
click at [1261, 604] on button "Save Edits" at bounding box center [1275, 603] width 122 height 32
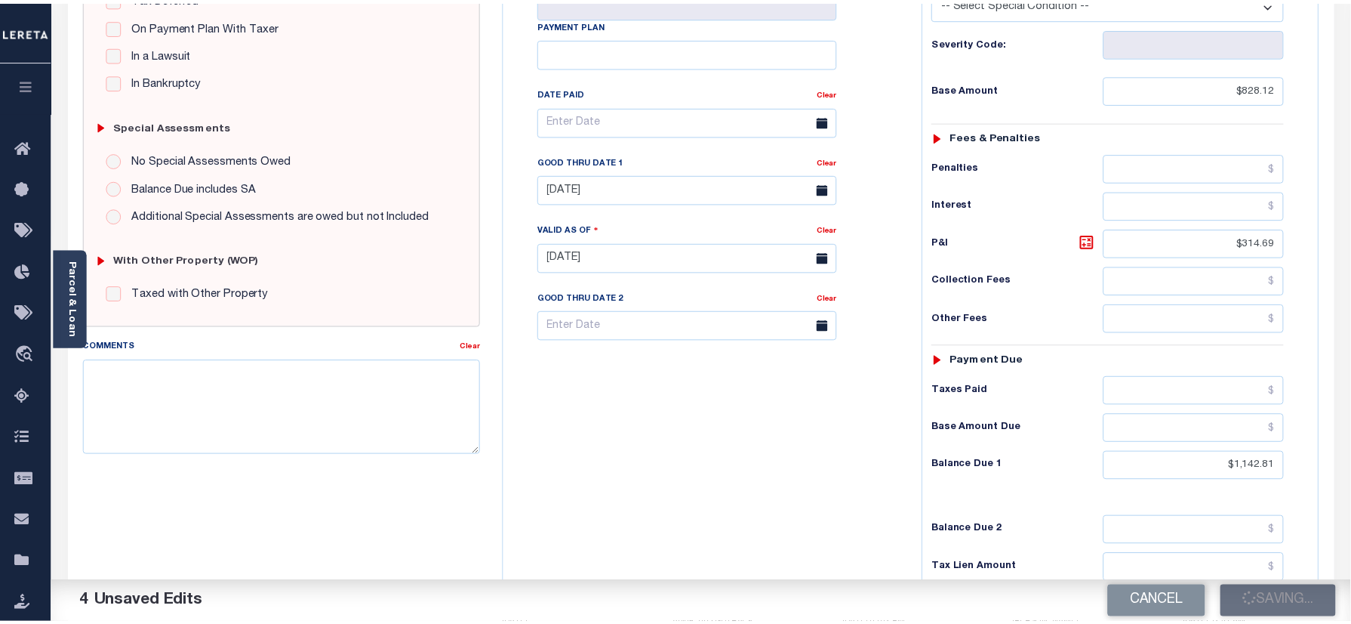
scroll to position [302, 0]
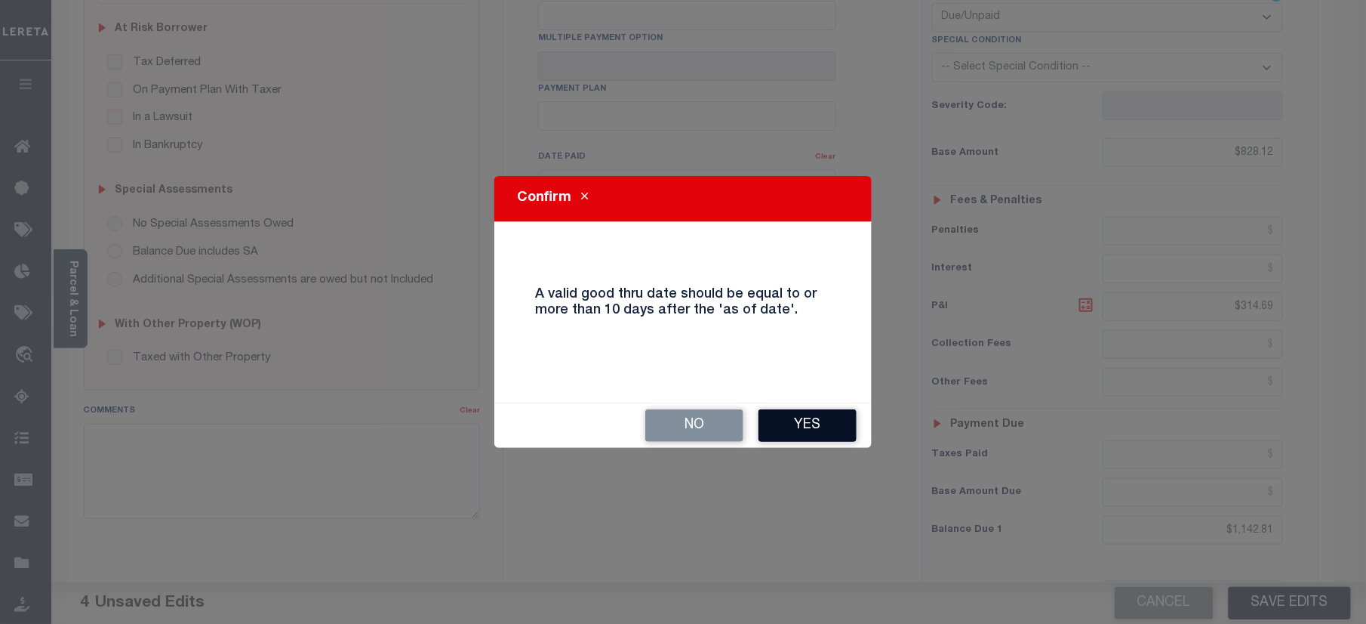
click at [846, 421] on button "Yes" at bounding box center [808, 425] width 98 height 32
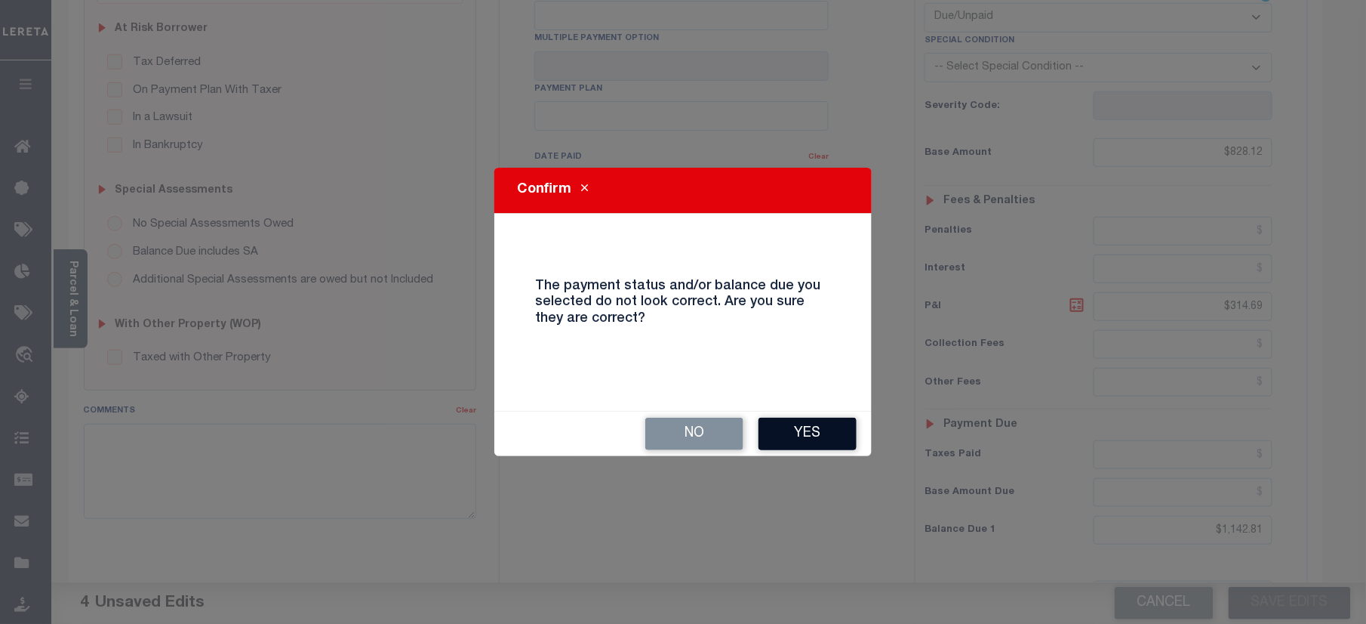
click at [786, 435] on button "Yes" at bounding box center [808, 433] width 98 height 32
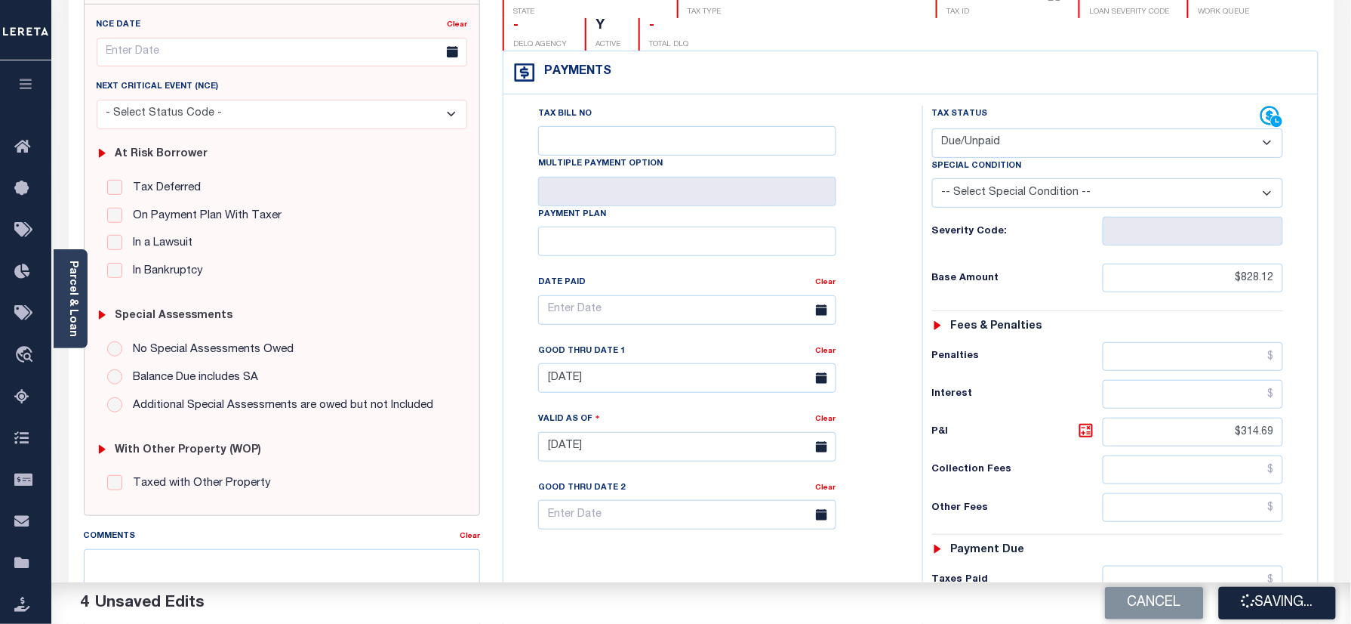
scroll to position [0, 0]
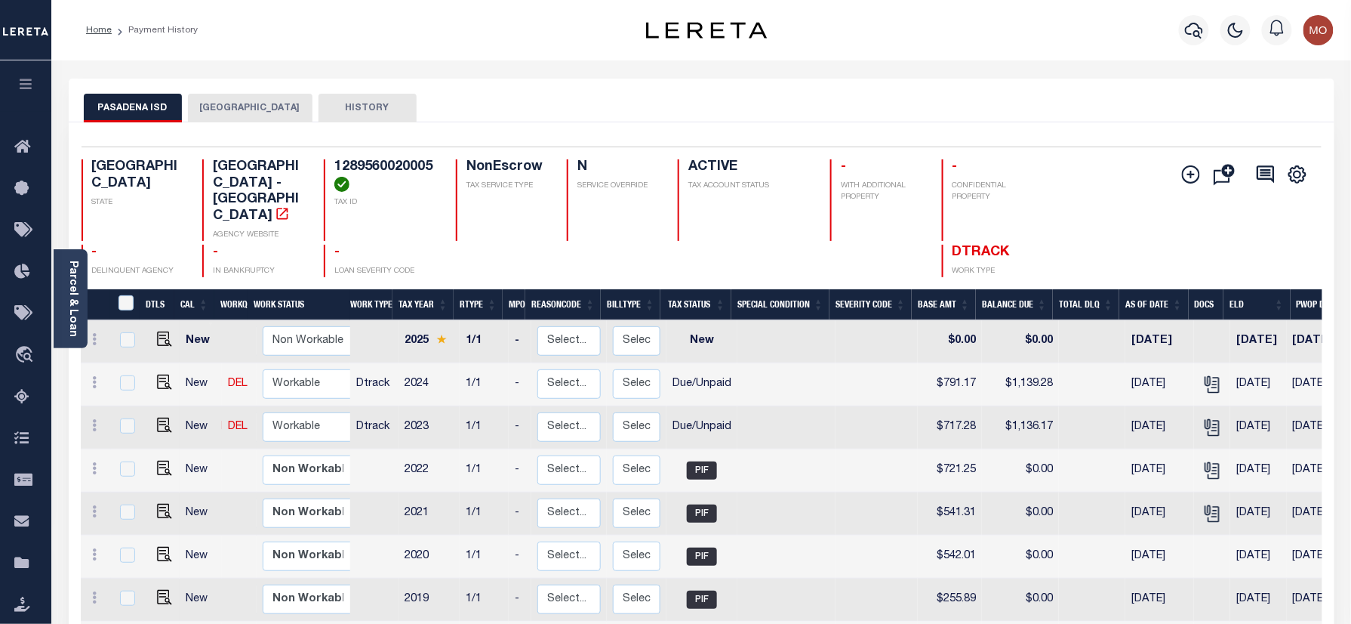
click at [249, 109] on button "[GEOGRAPHIC_DATA]" at bounding box center [250, 108] width 125 height 29
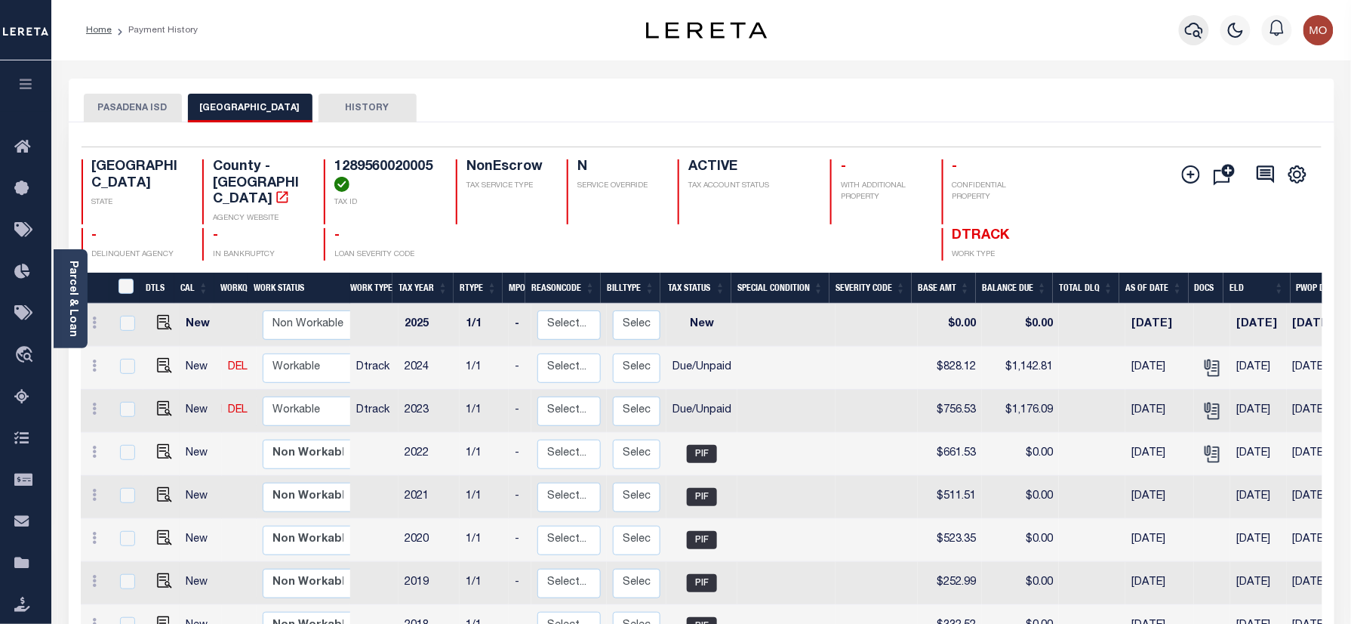
click at [1188, 28] on icon "button" at bounding box center [1194, 31] width 18 height 16
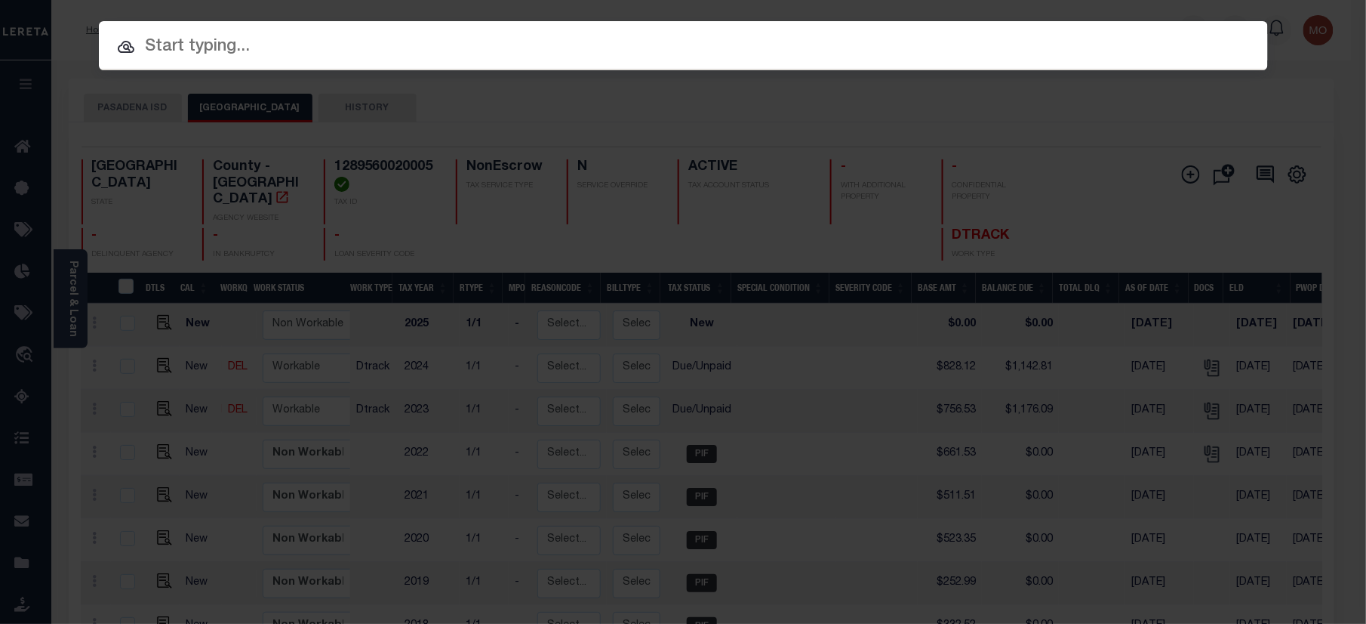
click at [312, 53] on input "text" at bounding box center [683, 47] width 1169 height 26
paste input "1120"
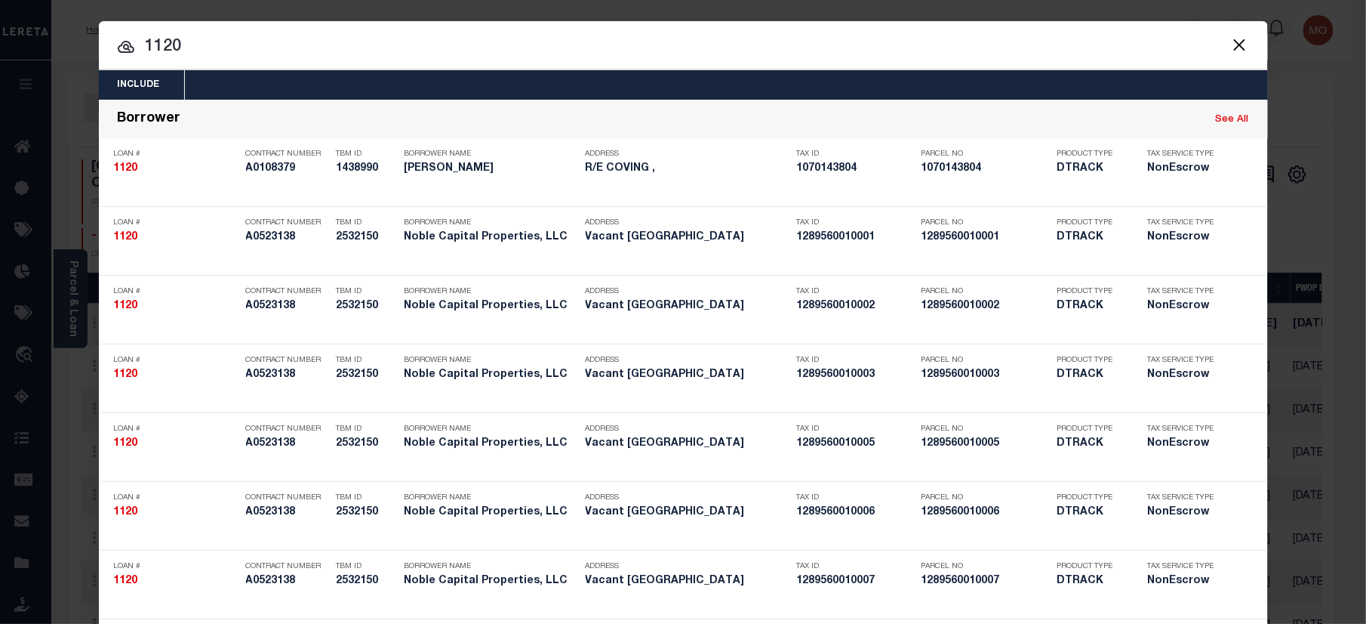
type input "1120"
click at [212, 51] on input "1120" at bounding box center [683, 47] width 1169 height 26
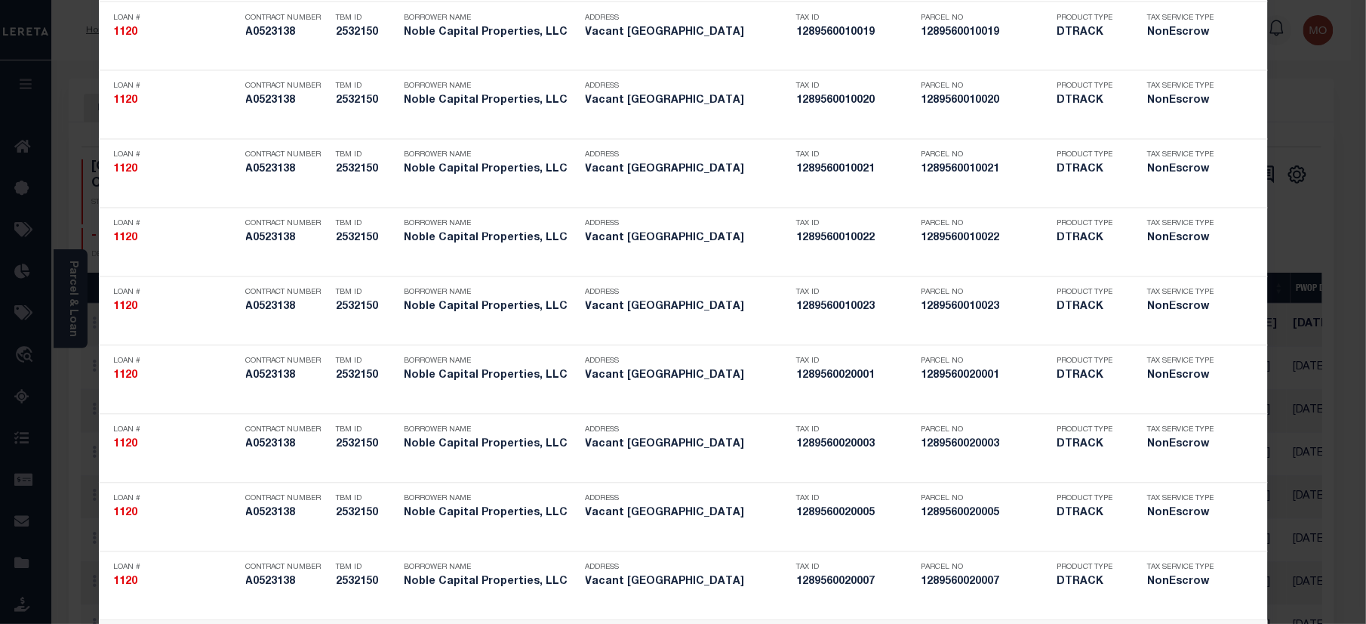
scroll to position [3337, 0]
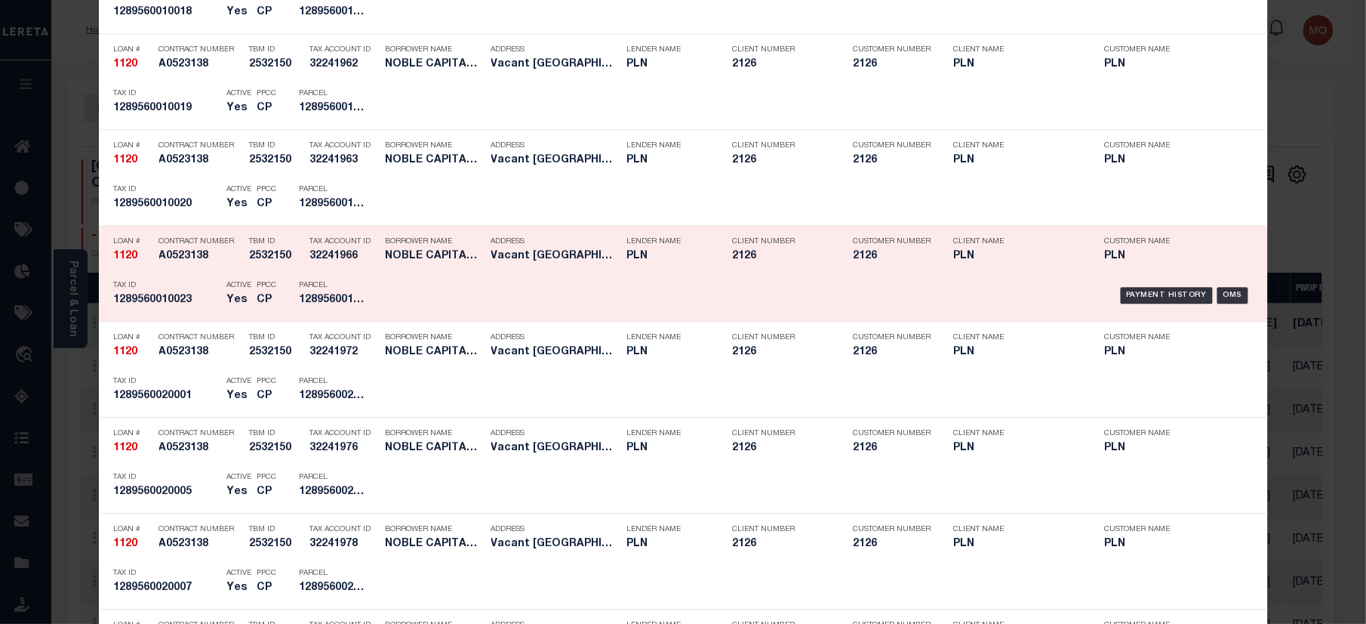
click at [270, 300] on div "PPCC CP" at bounding box center [267, 295] width 42 height 44
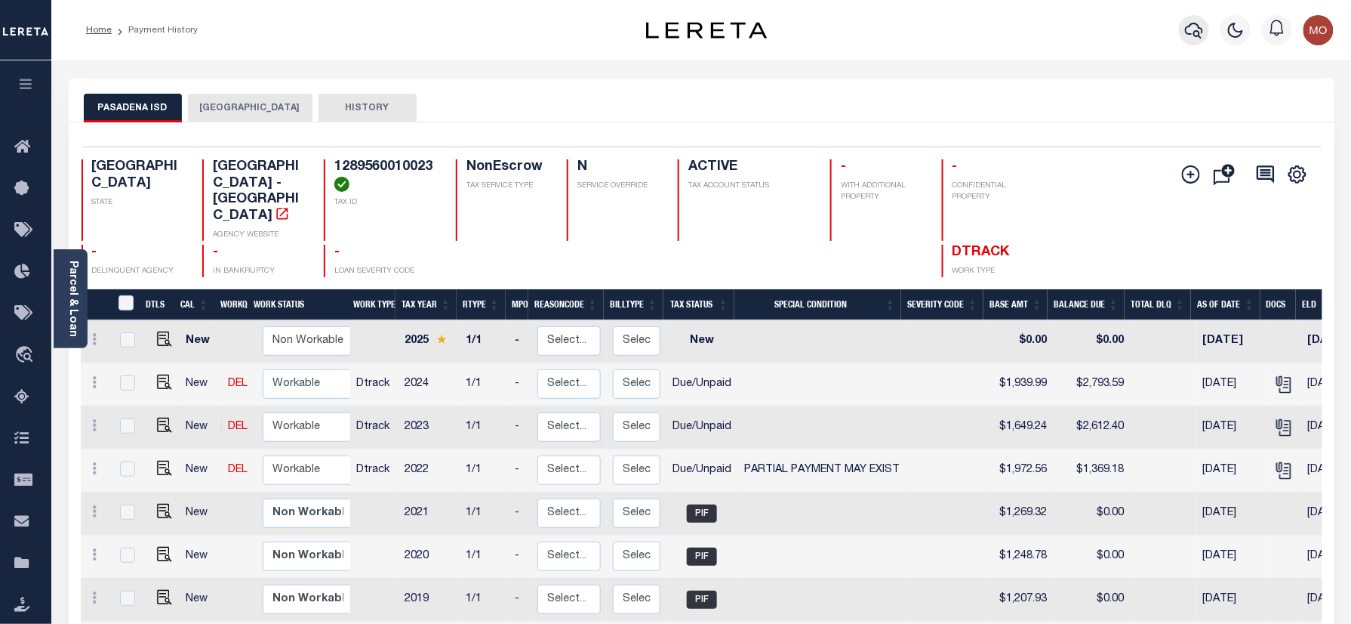
click at [1199, 28] on icon "button" at bounding box center [1194, 30] width 18 height 18
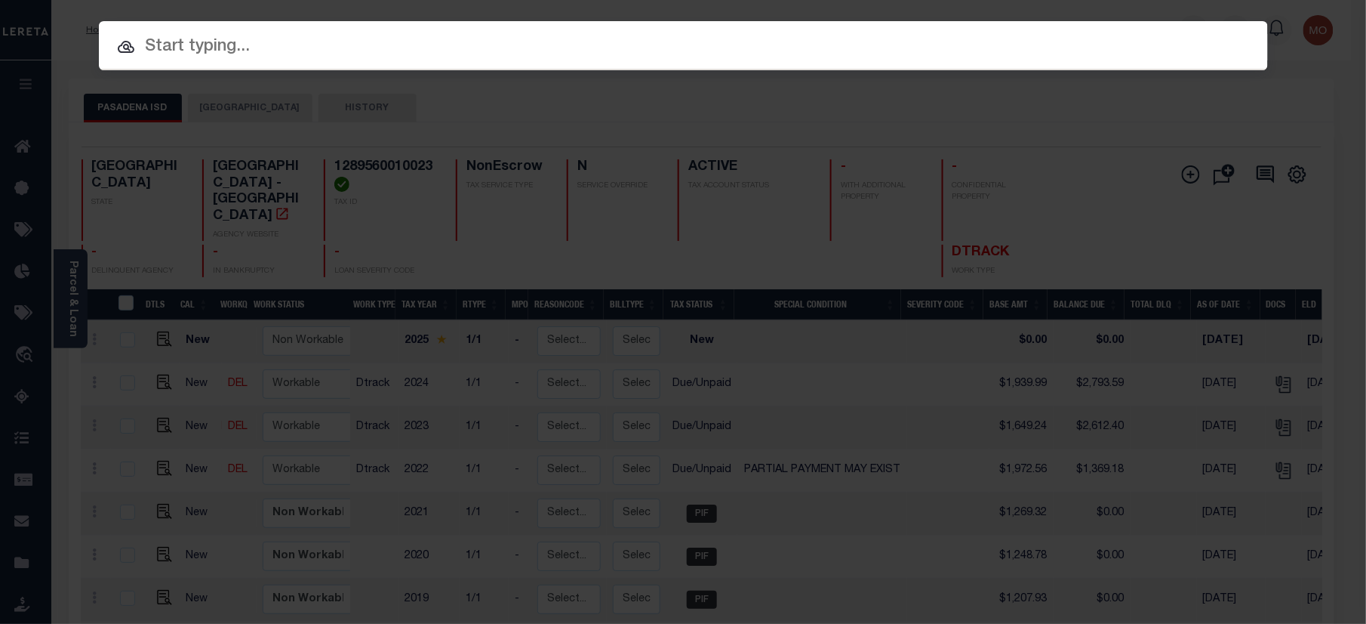
click at [209, 51] on input "text" at bounding box center [683, 47] width 1169 height 26
paste input "1120"
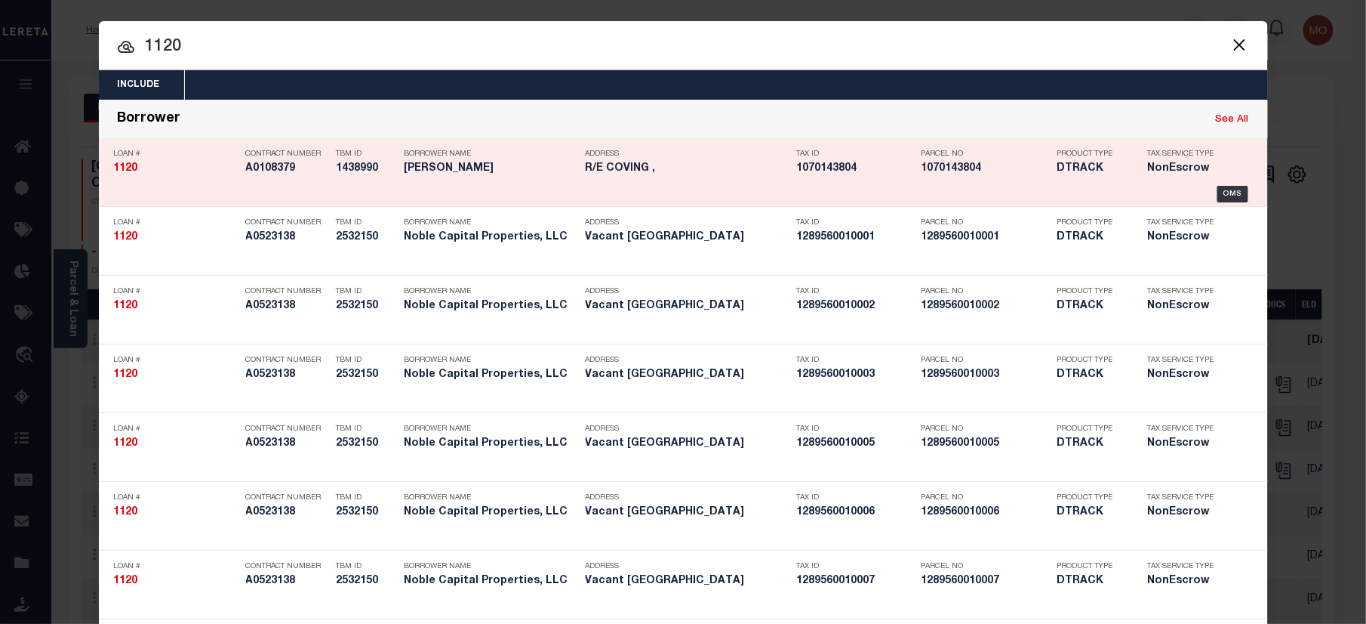
type input "1120"
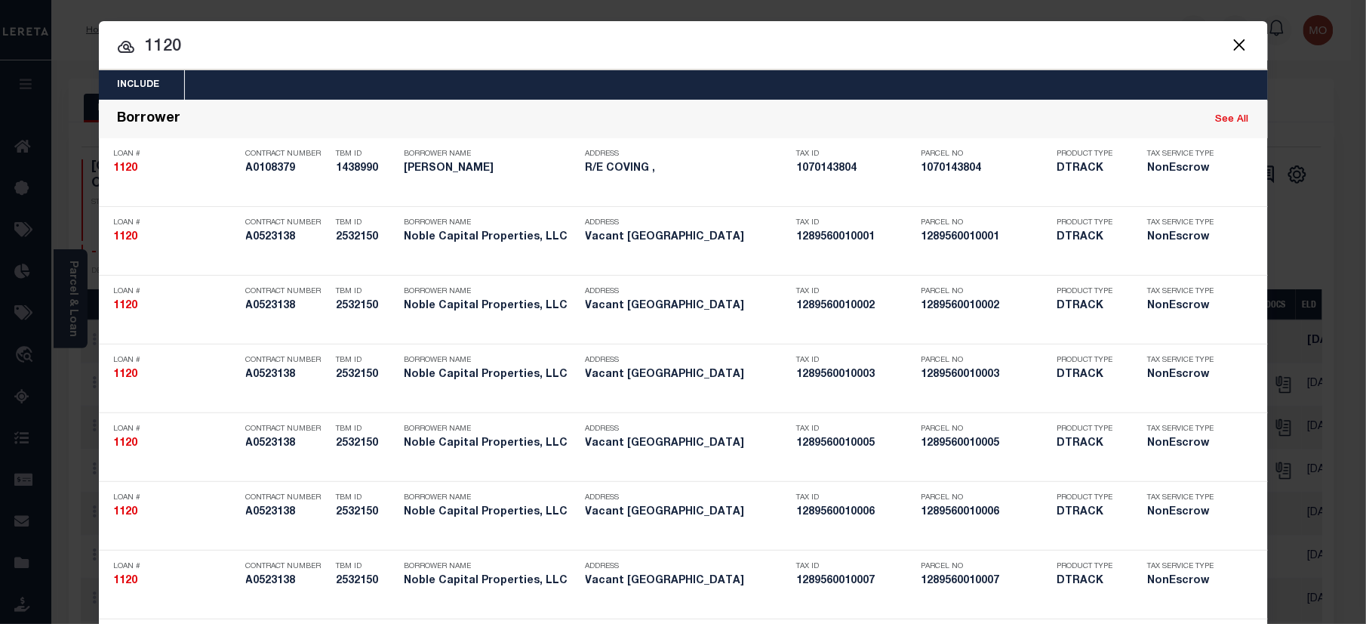
click at [254, 51] on input "1120" at bounding box center [683, 47] width 1169 height 26
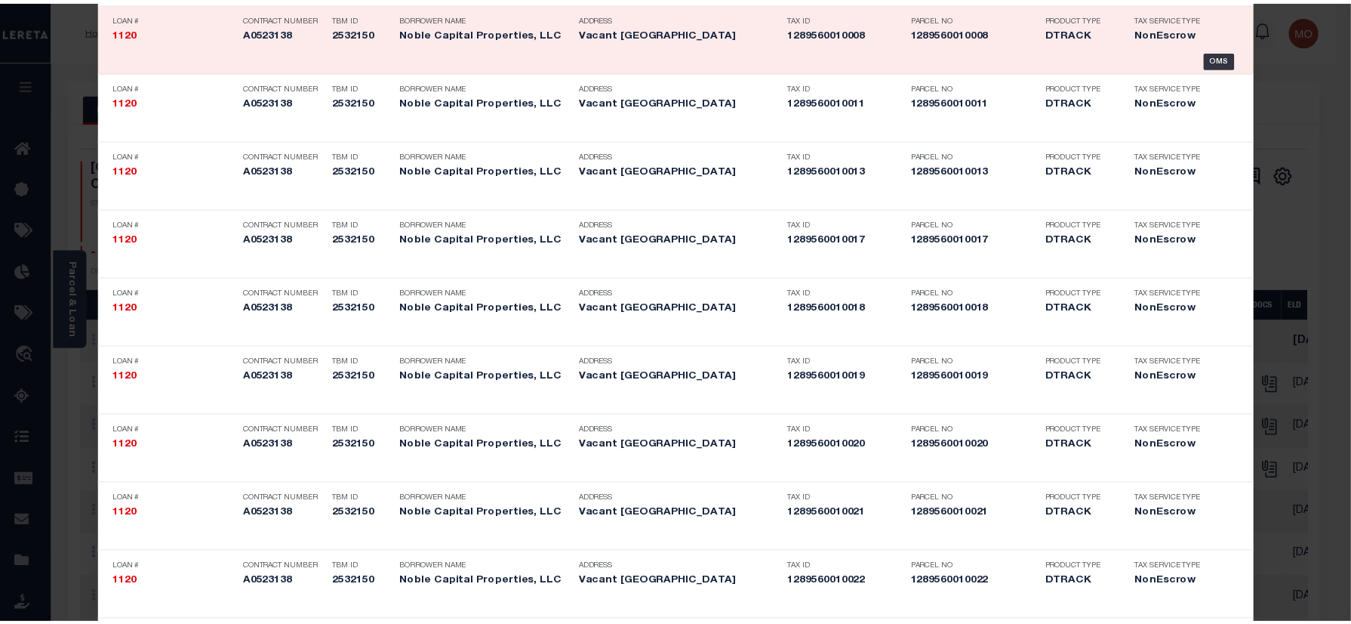
scroll to position [3049, 0]
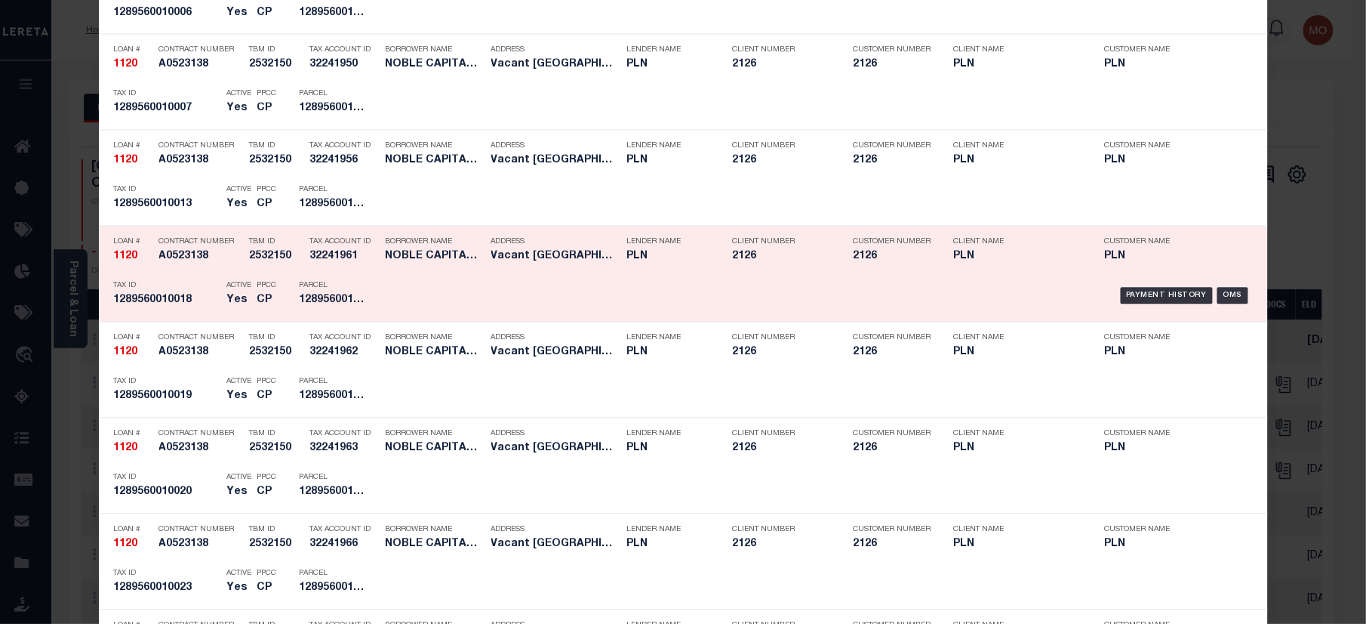
click at [329, 291] on p "Parcel" at bounding box center [334, 286] width 68 height 9
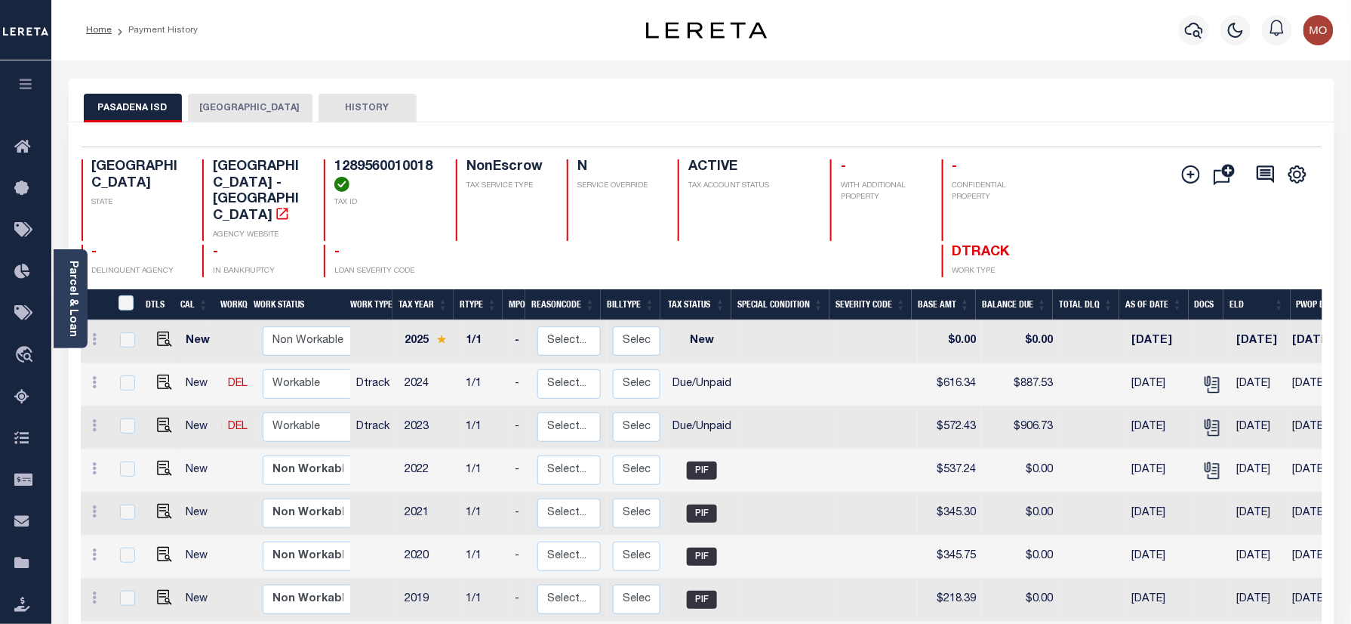
click at [1193, 46] on div at bounding box center [1195, 30] width 42 height 53
click at [1193, 38] on icon "button" at bounding box center [1194, 30] width 18 height 18
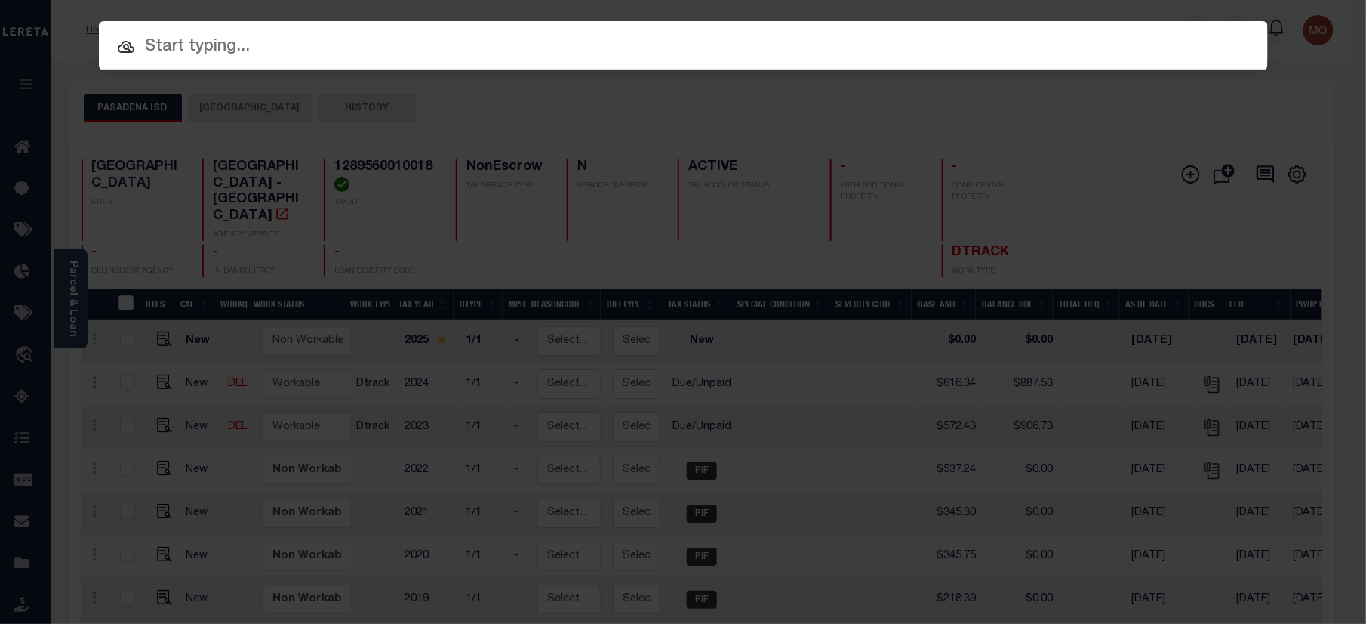
click at [311, 35] on input "text" at bounding box center [683, 47] width 1169 height 26
paste input "1120"
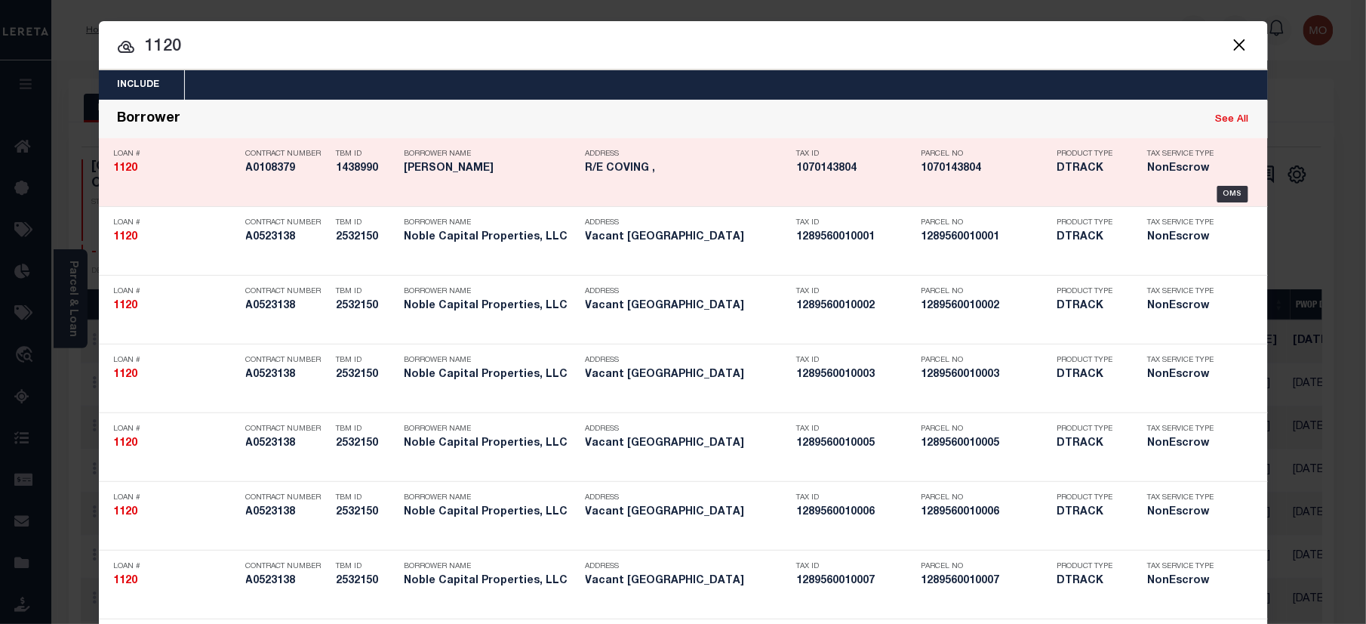
type input "1120"
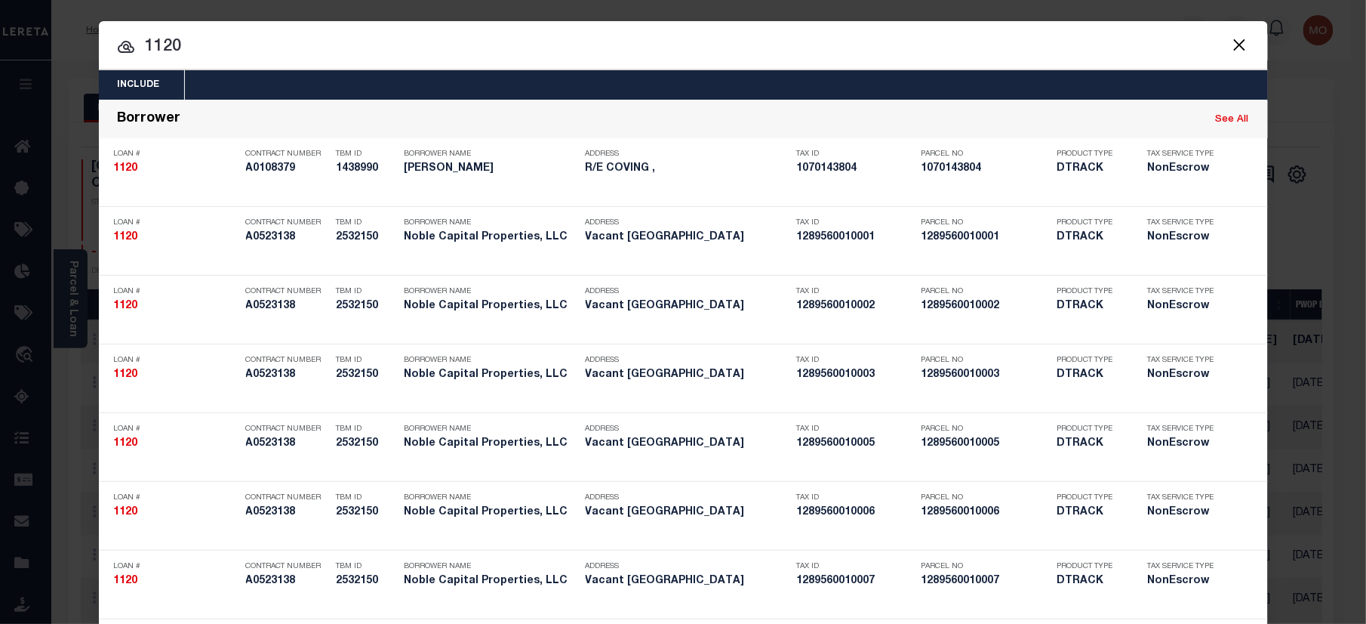
click at [239, 64] on div at bounding box center [683, 45] width 1169 height 48
click at [228, 51] on input "1120" at bounding box center [683, 47] width 1169 height 26
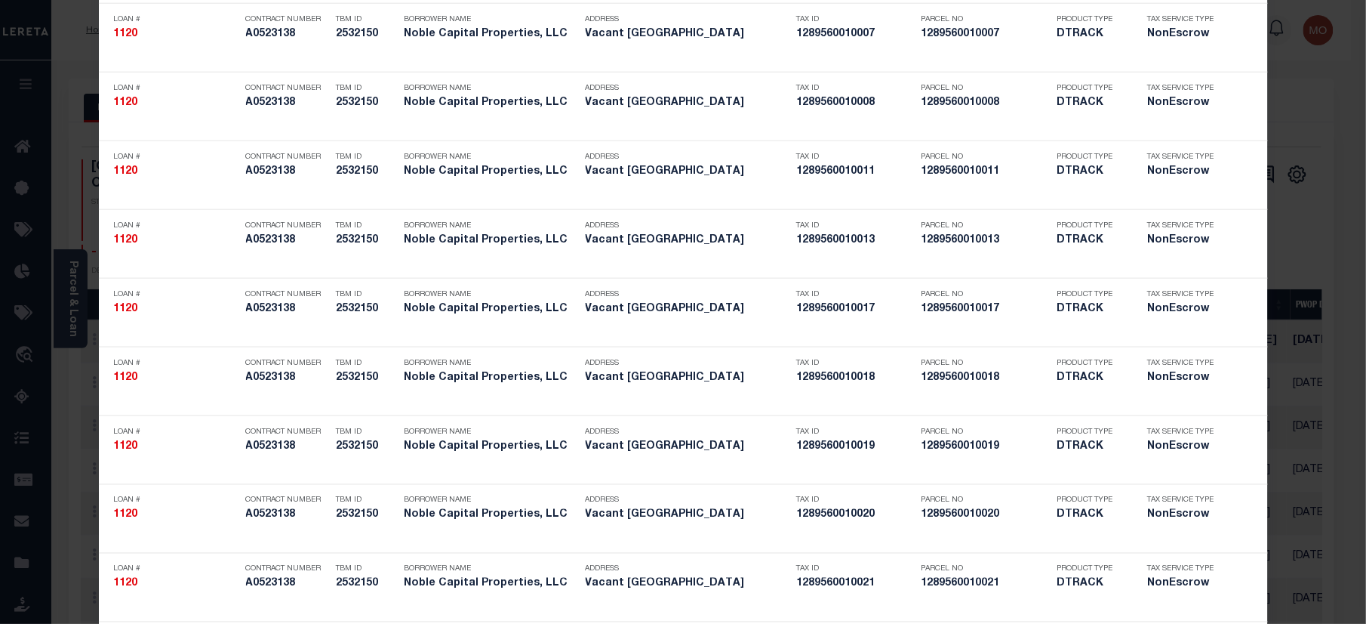
scroll to position [5392, 0]
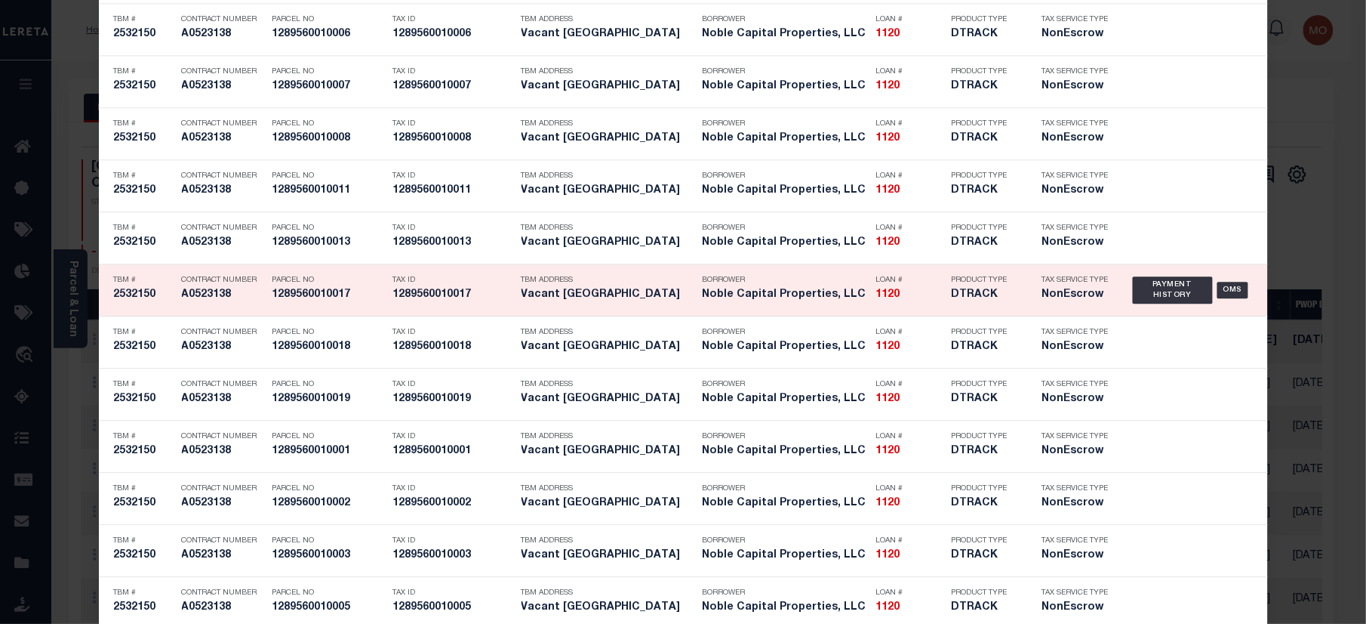
click at [412, 301] on h5 "1289560010017" at bounding box center [453, 294] width 121 height 13
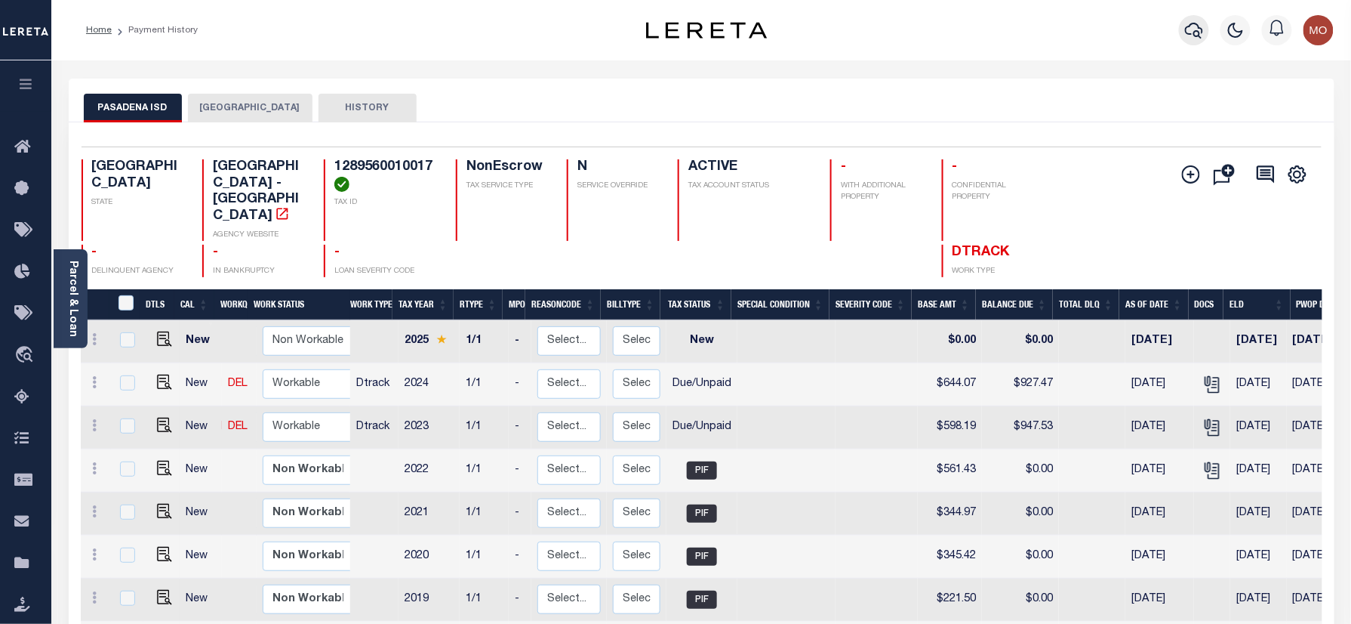
click at [1206, 29] on button "button" at bounding box center [1194, 30] width 30 height 30
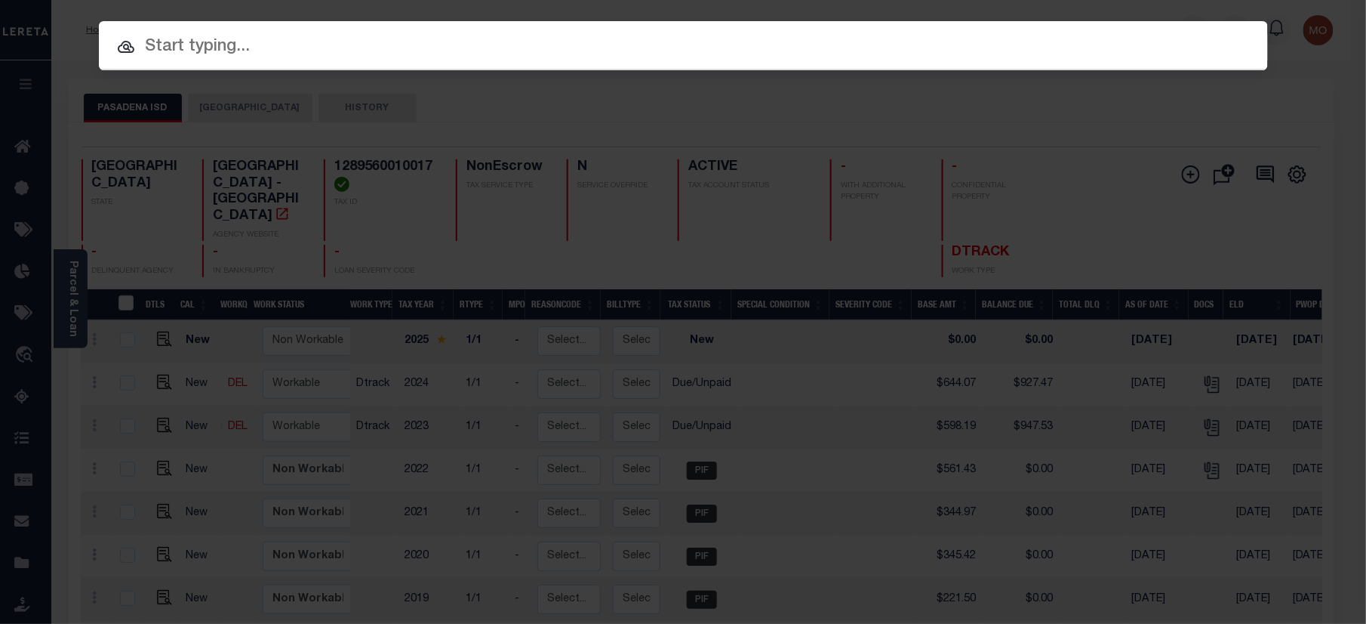
click at [186, 45] on input "text" at bounding box center [683, 47] width 1169 height 26
paste input "1120"
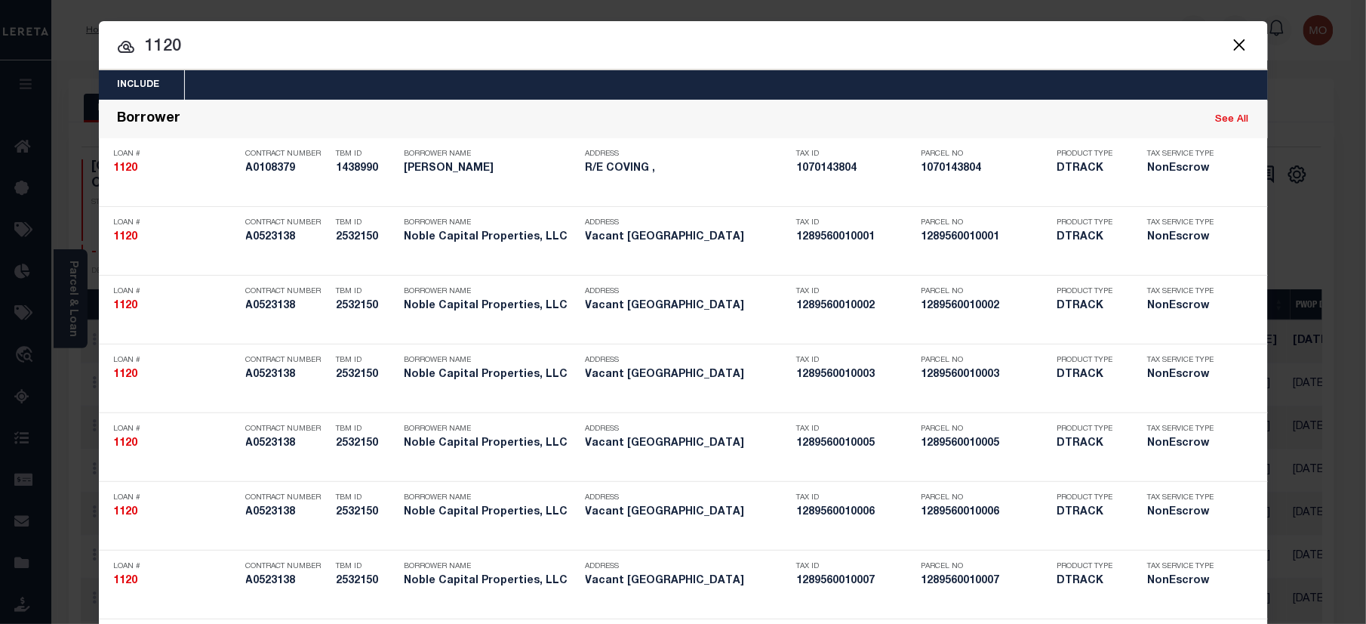
type input "1120"
click at [248, 57] on input "1120" at bounding box center [683, 47] width 1169 height 26
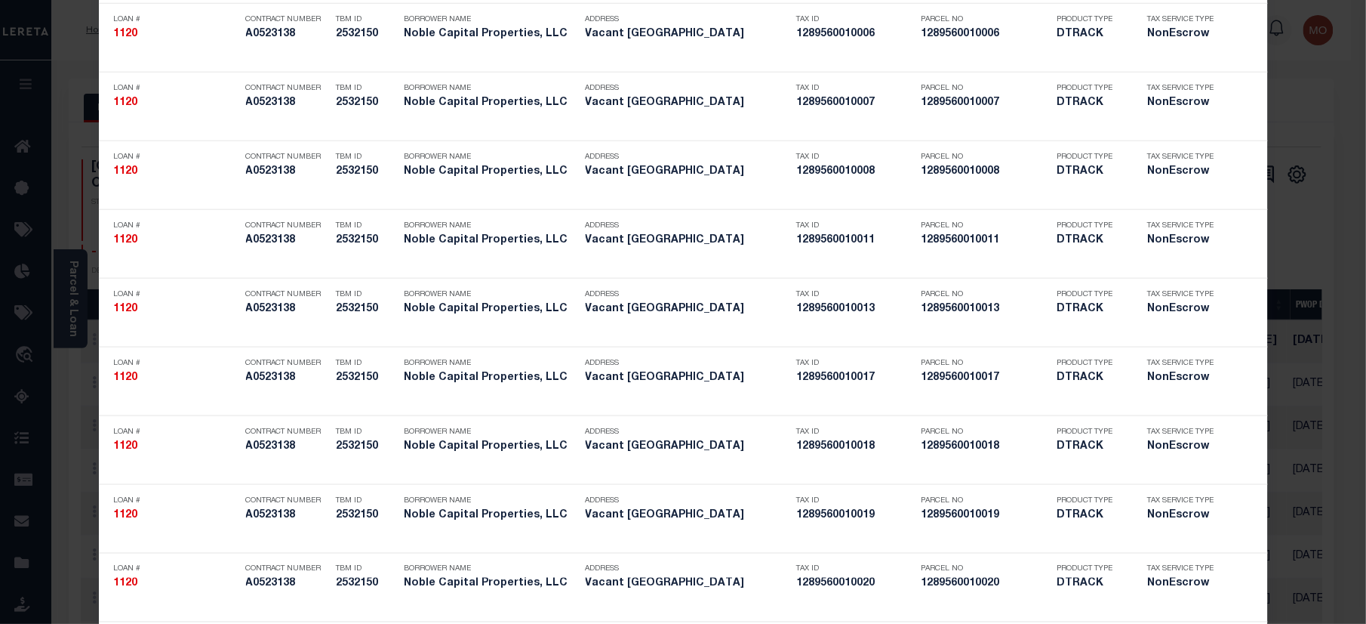
scroll to position [2952, 0]
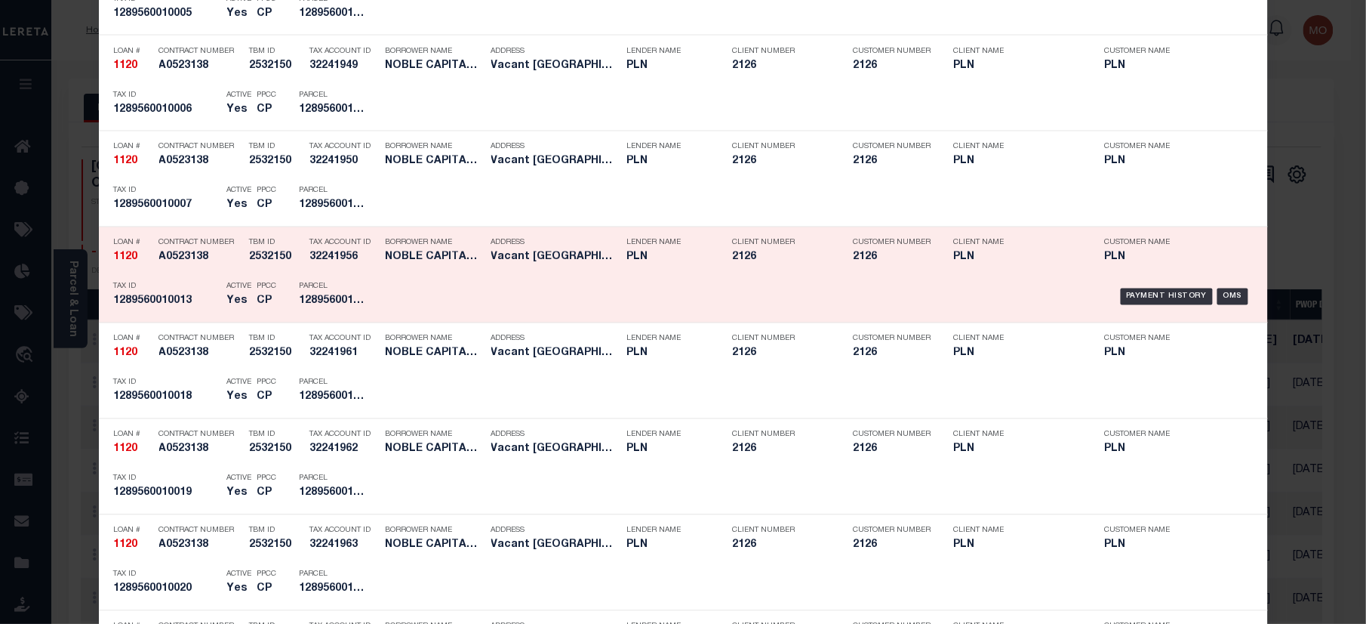
click at [364, 287] on div "Parcel 1289560010013" at bounding box center [333, 297] width 91 height 44
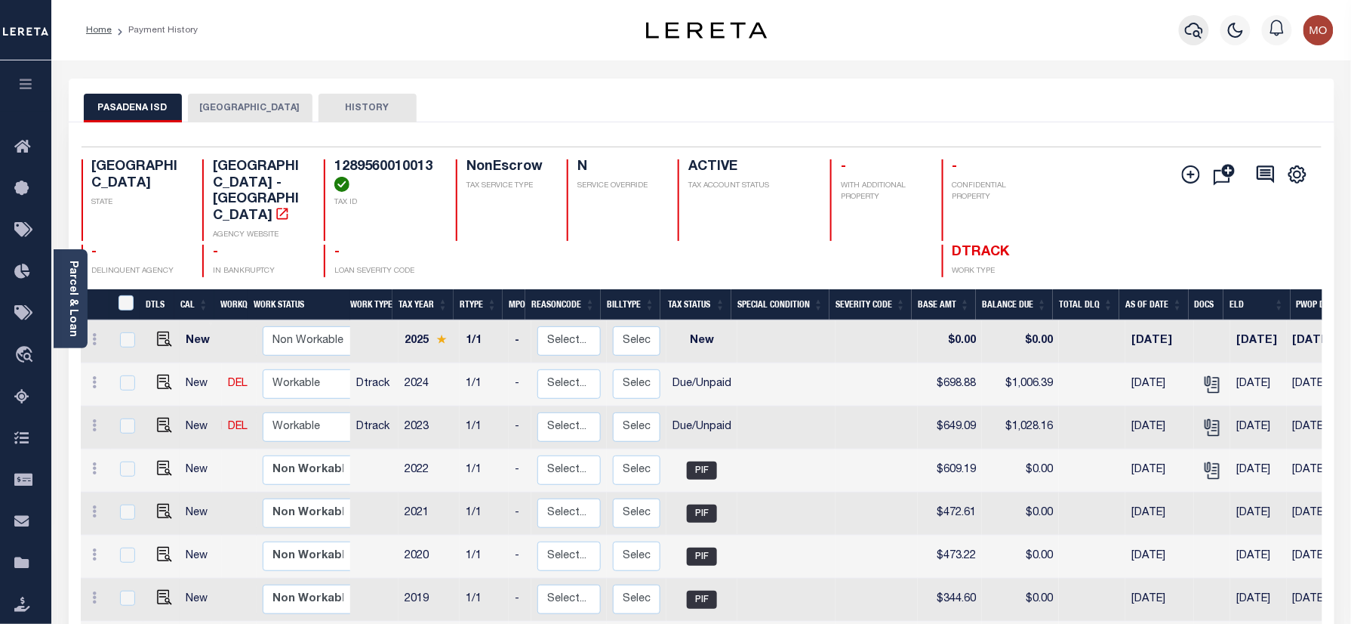
click at [1185, 25] on icon "button" at bounding box center [1194, 30] width 18 height 18
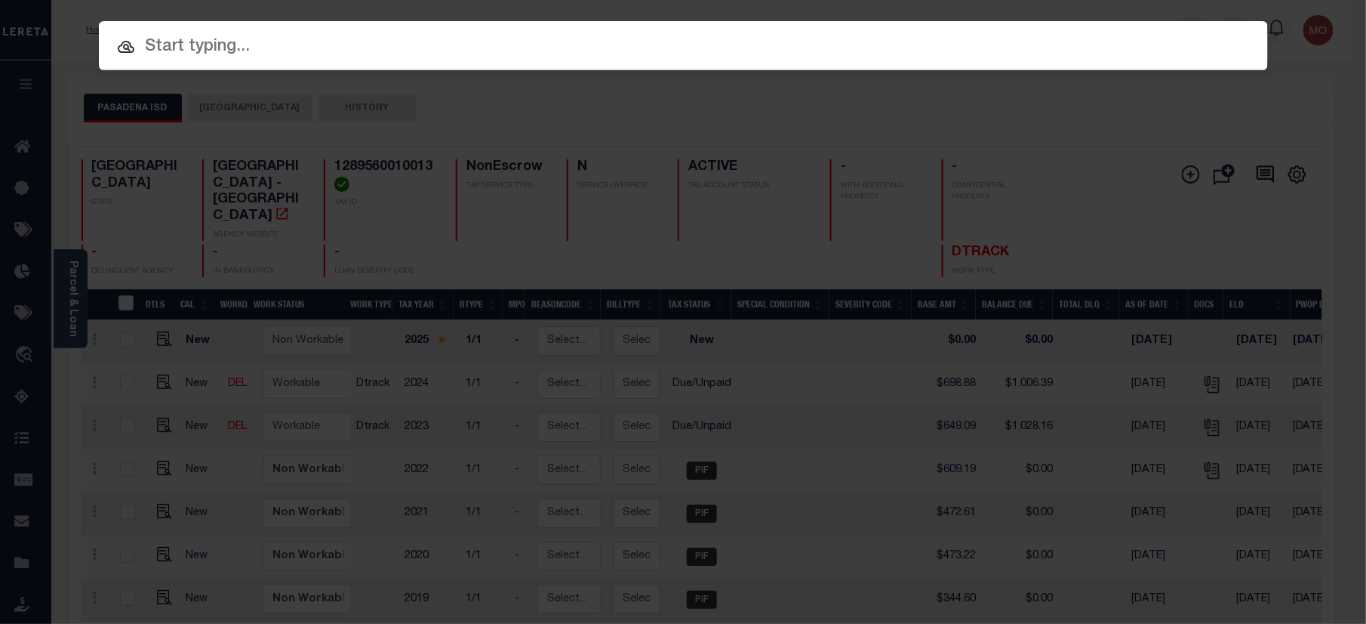
paste input "1120"
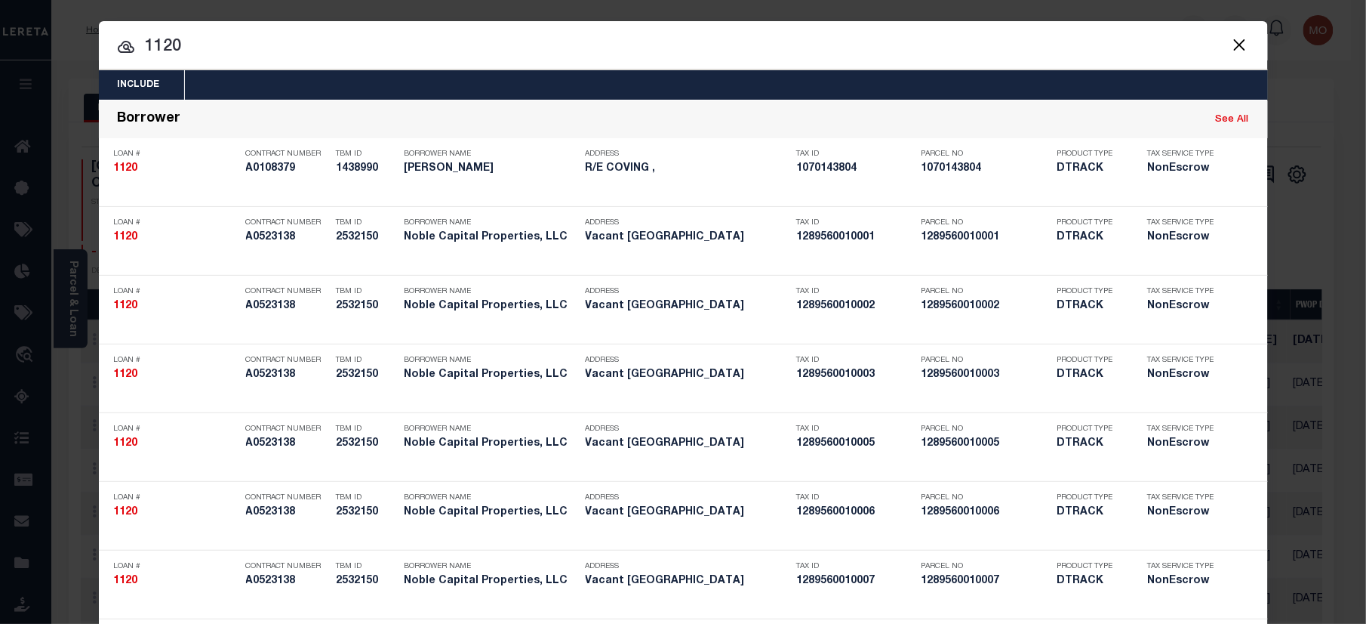
type input "1120"
click at [203, 35] on input "1120" at bounding box center [683, 47] width 1169 height 26
click at [226, 45] on input "1120" at bounding box center [683, 47] width 1169 height 26
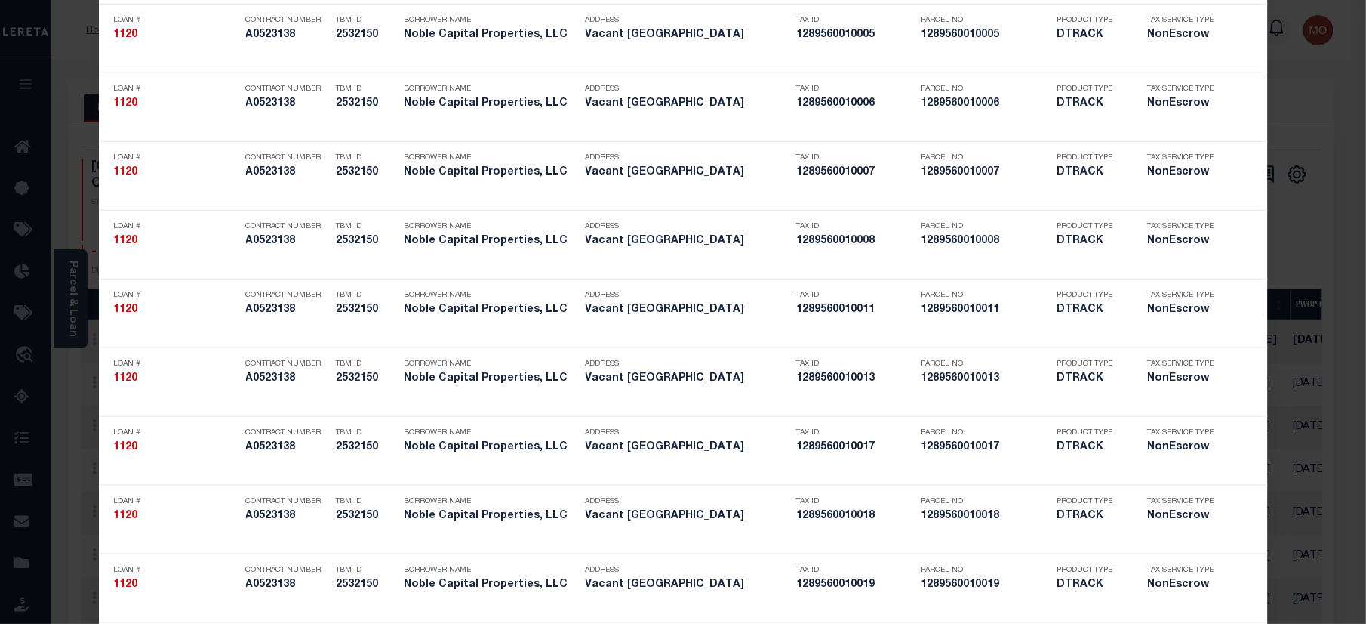
scroll to position [4106, 0]
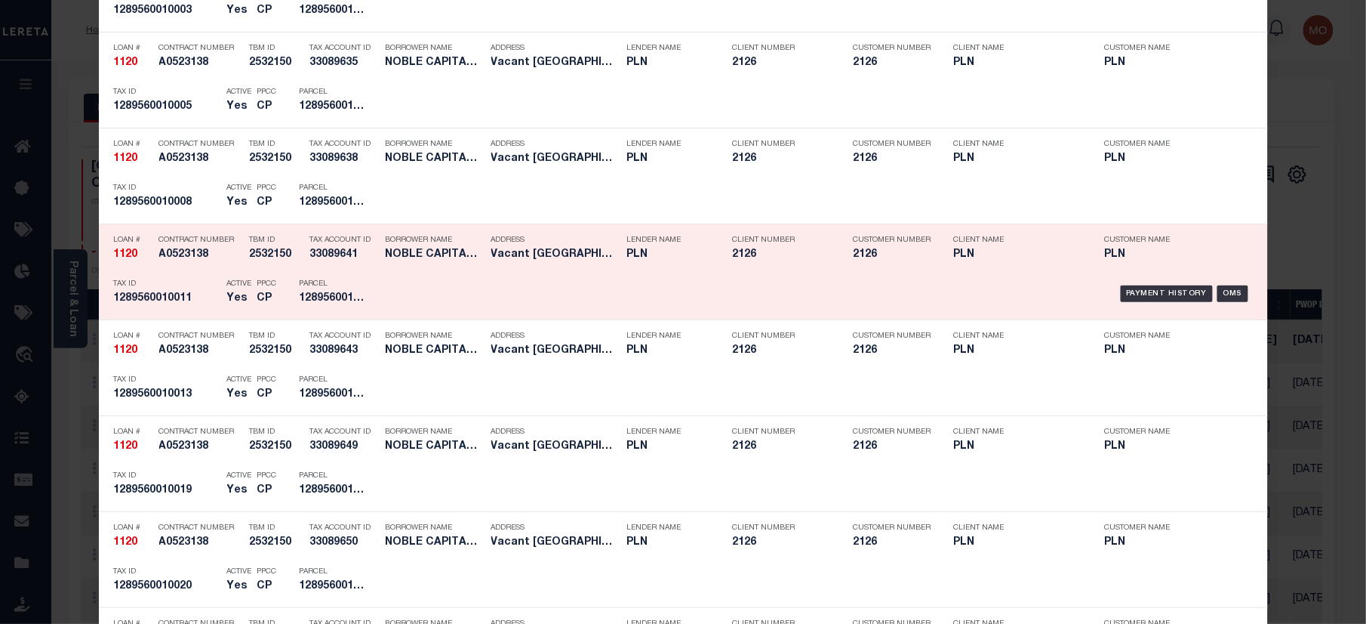
click at [267, 288] on p "PPCC" at bounding box center [267, 283] width 20 height 9
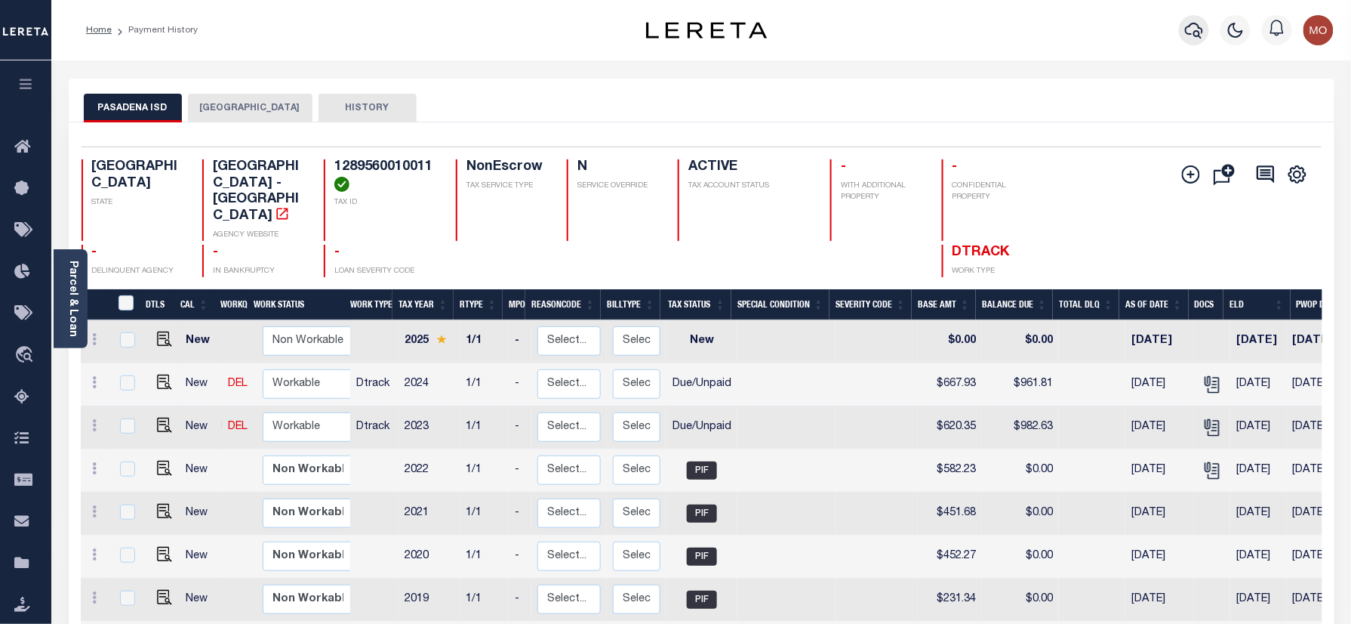
click at [1185, 24] on button "button" at bounding box center [1194, 30] width 30 height 30
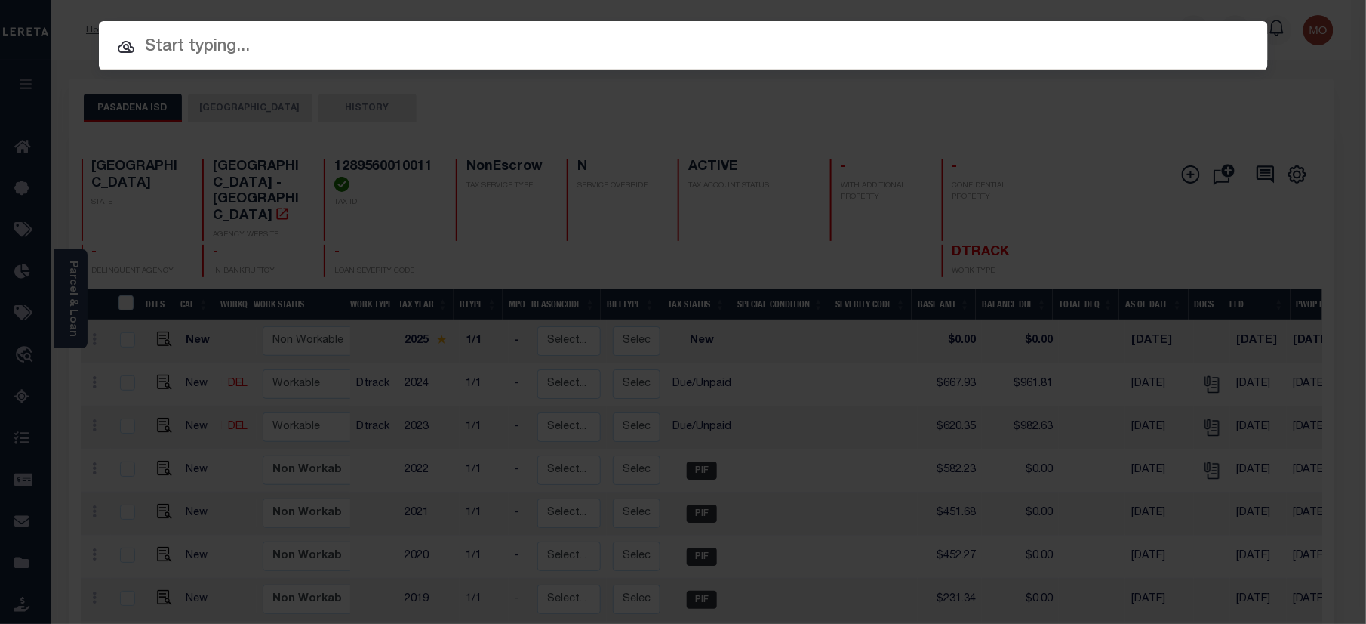
click at [220, 34] on input "text" at bounding box center [683, 47] width 1169 height 26
paste input "1120"
type input "1120"
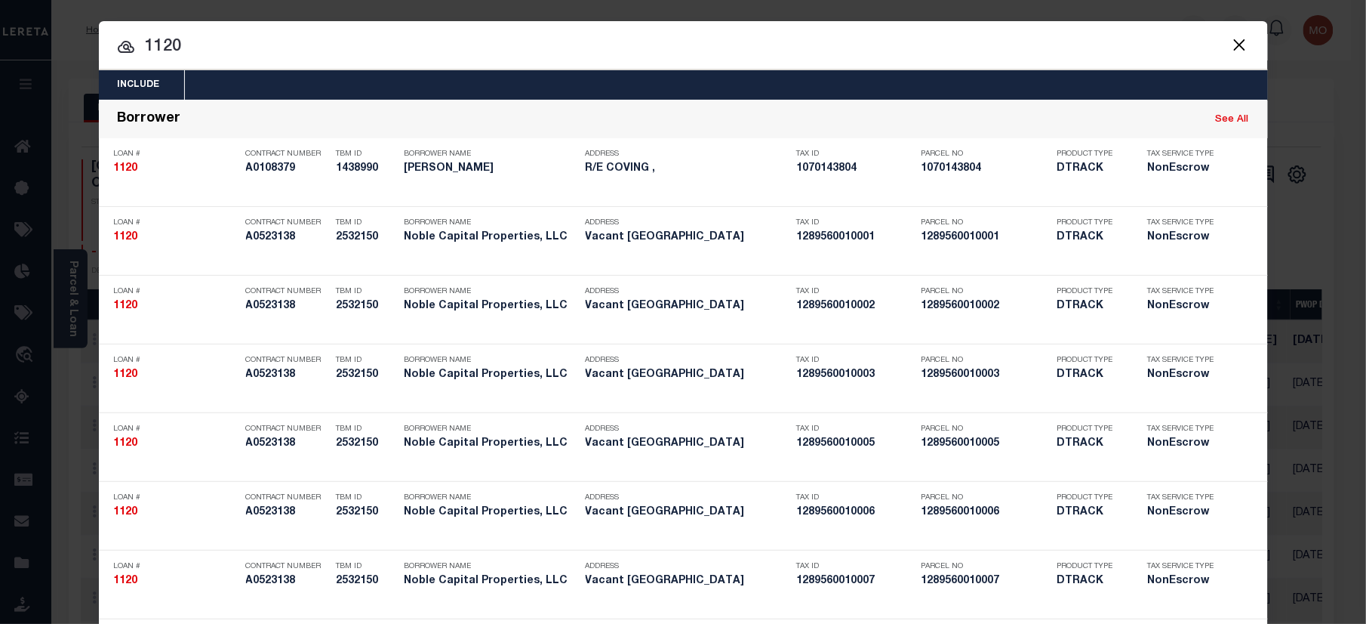
click at [279, 51] on input "1120" at bounding box center [683, 47] width 1169 height 26
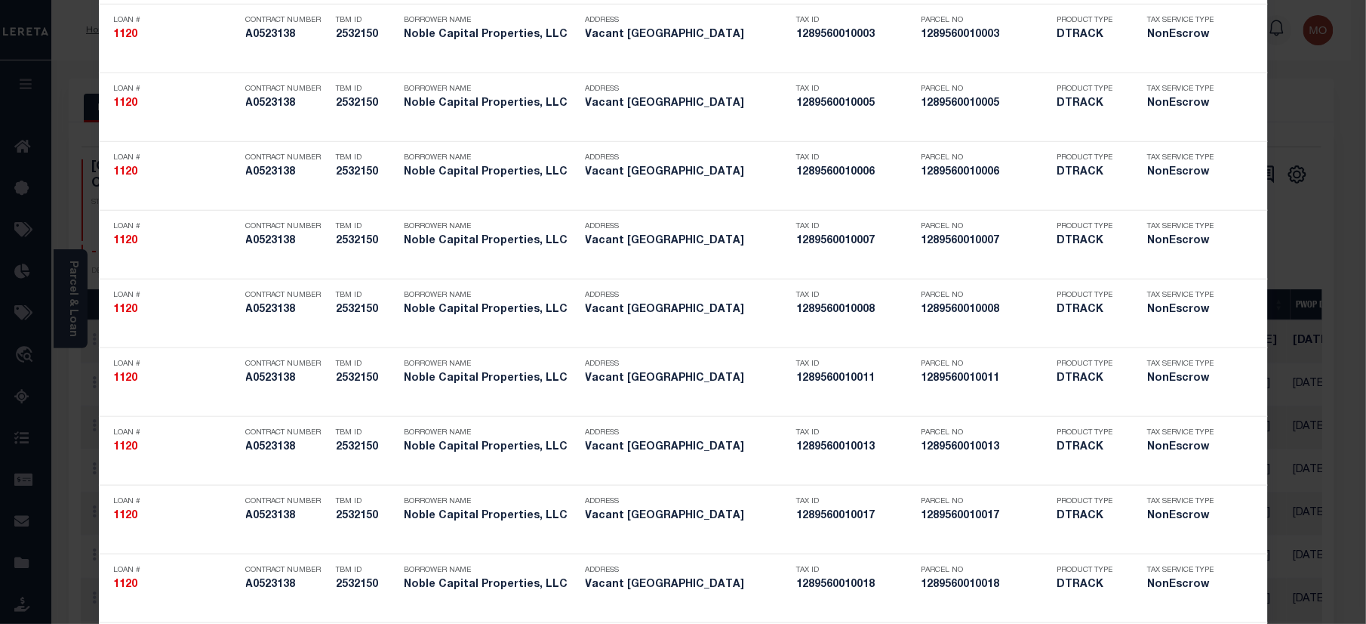
scroll to position [4010, 0]
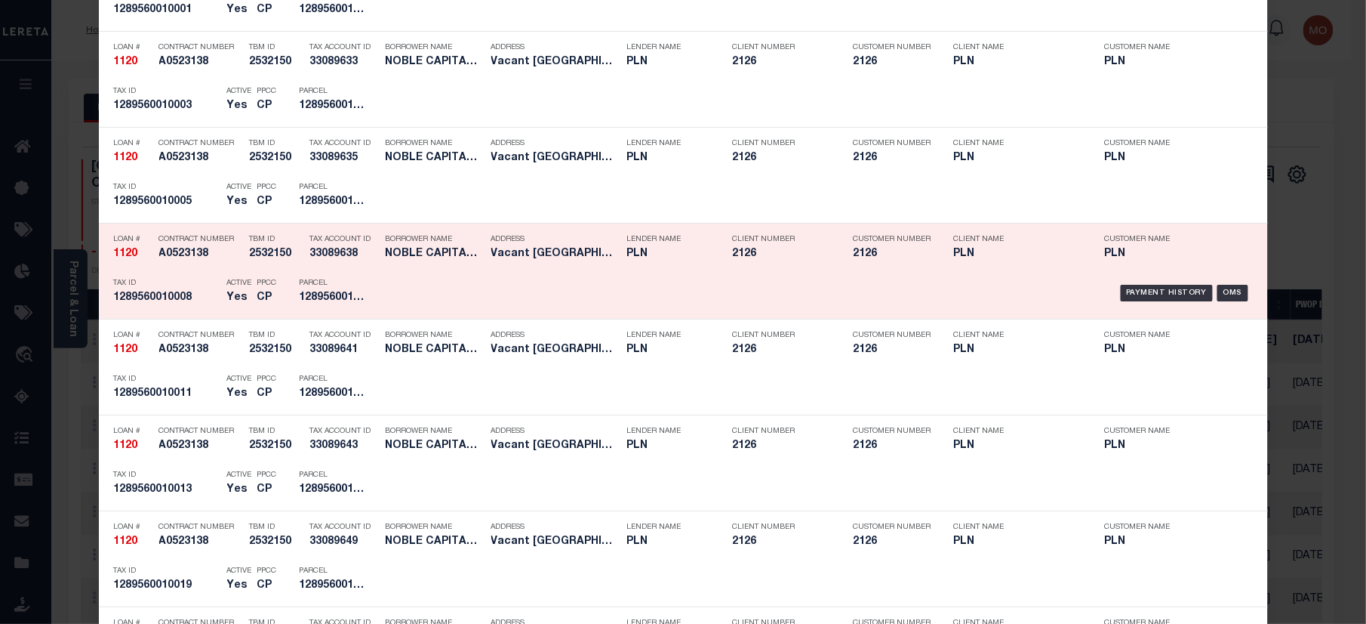
click at [311, 285] on div "Parcel 1289560010008" at bounding box center [334, 293] width 68 height 44
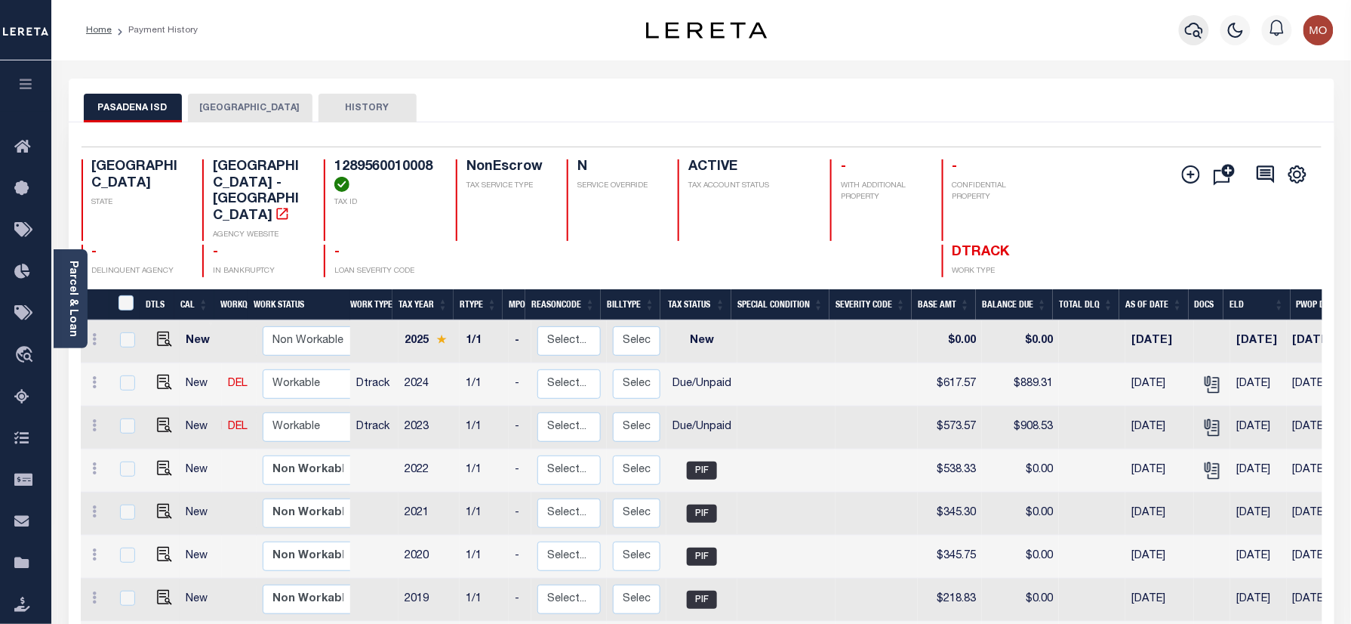
click at [1203, 33] on icon "button" at bounding box center [1194, 31] width 18 height 16
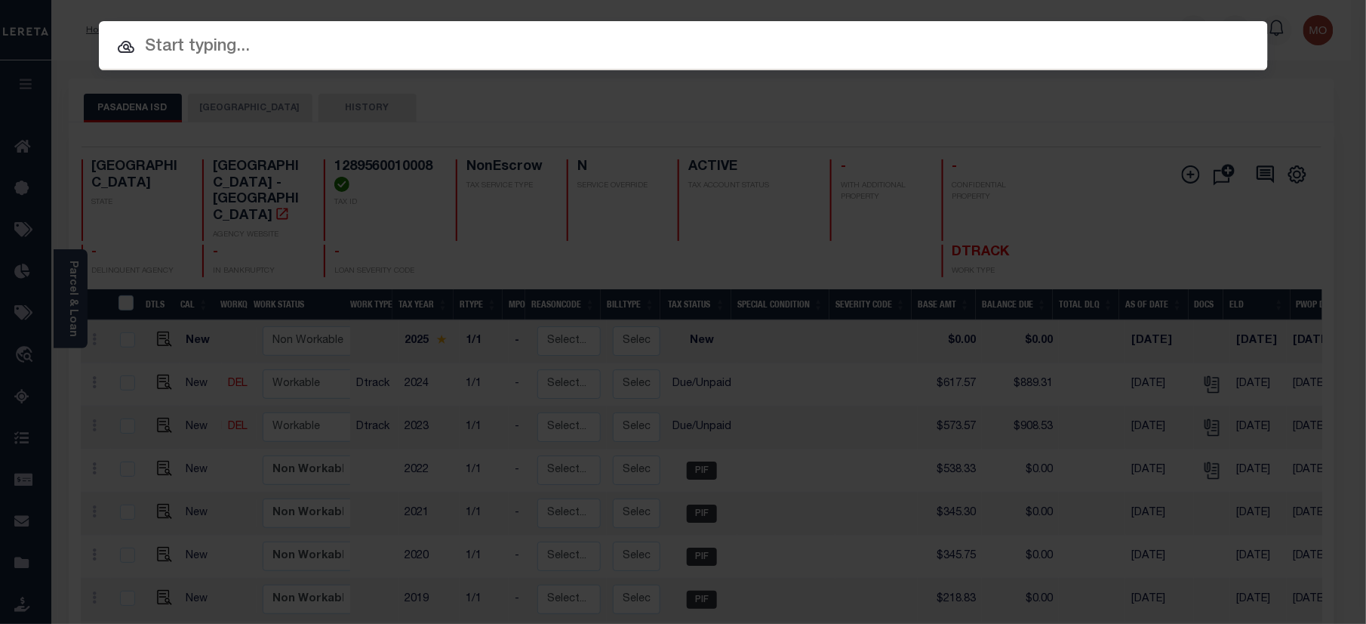
click at [276, 44] on input "text" at bounding box center [683, 47] width 1169 height 26
paste input "1120"
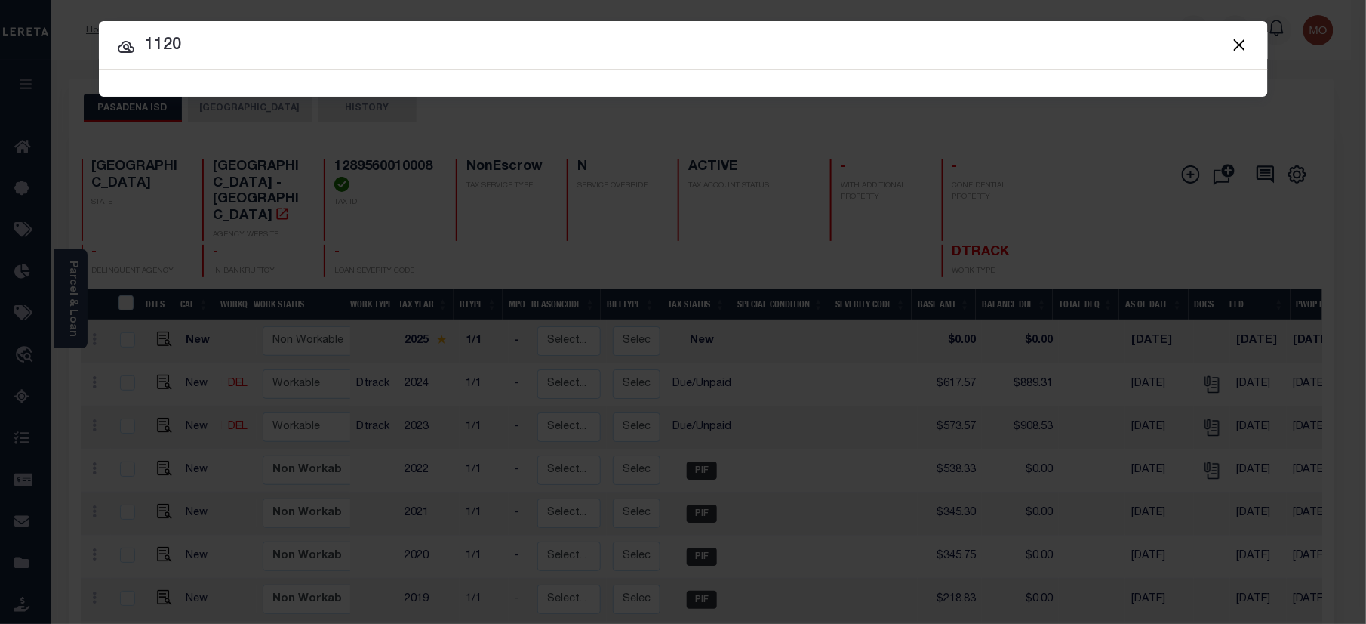
type input "1120"
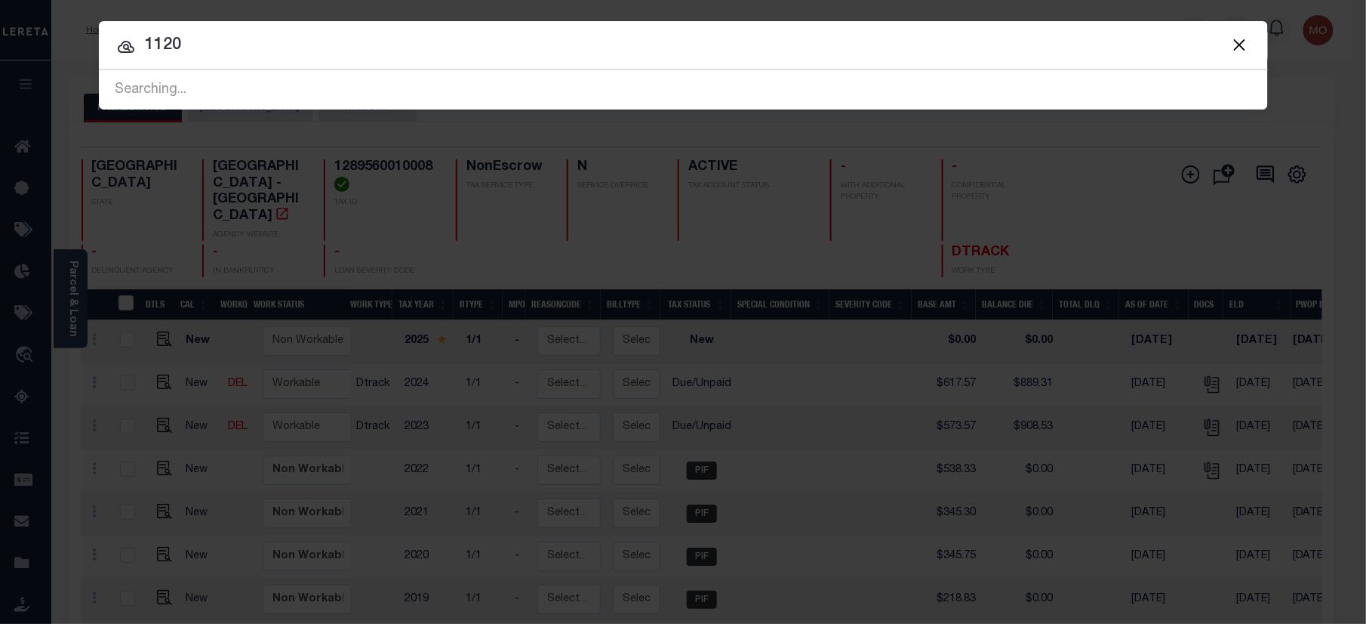
click at [213, 48] on input "1120" at bounding box center [683, 45] width 1169 height 26
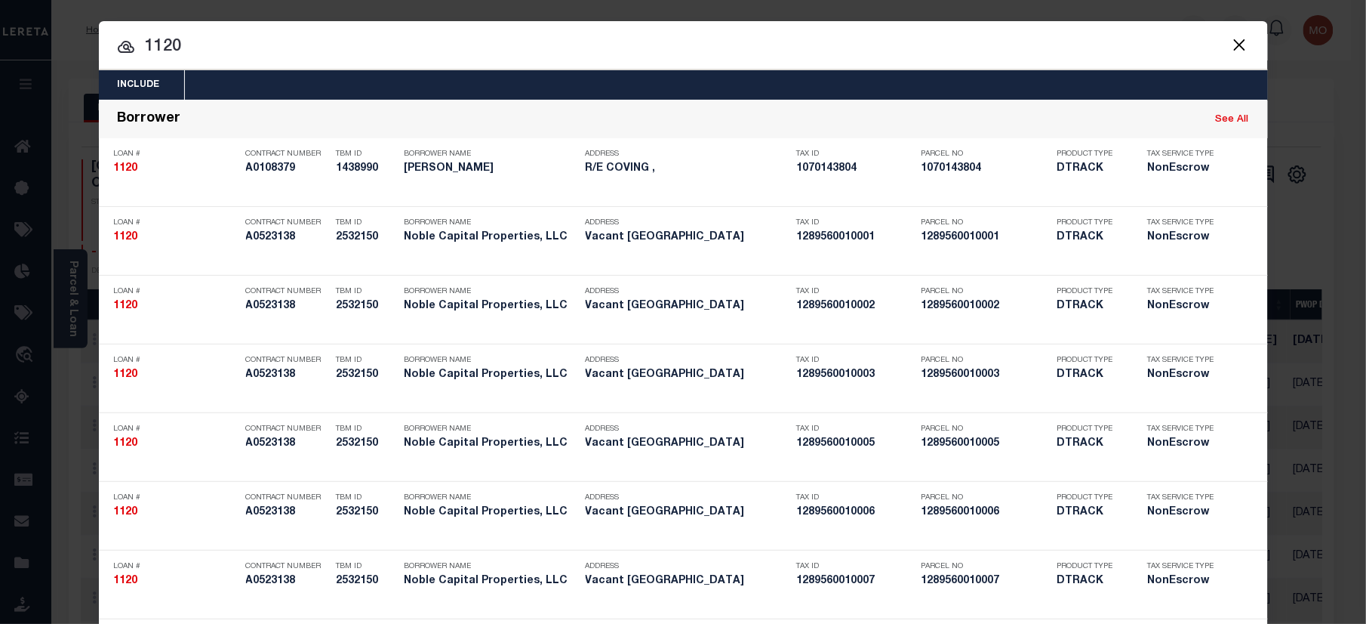
scroll to position [2857, 0]
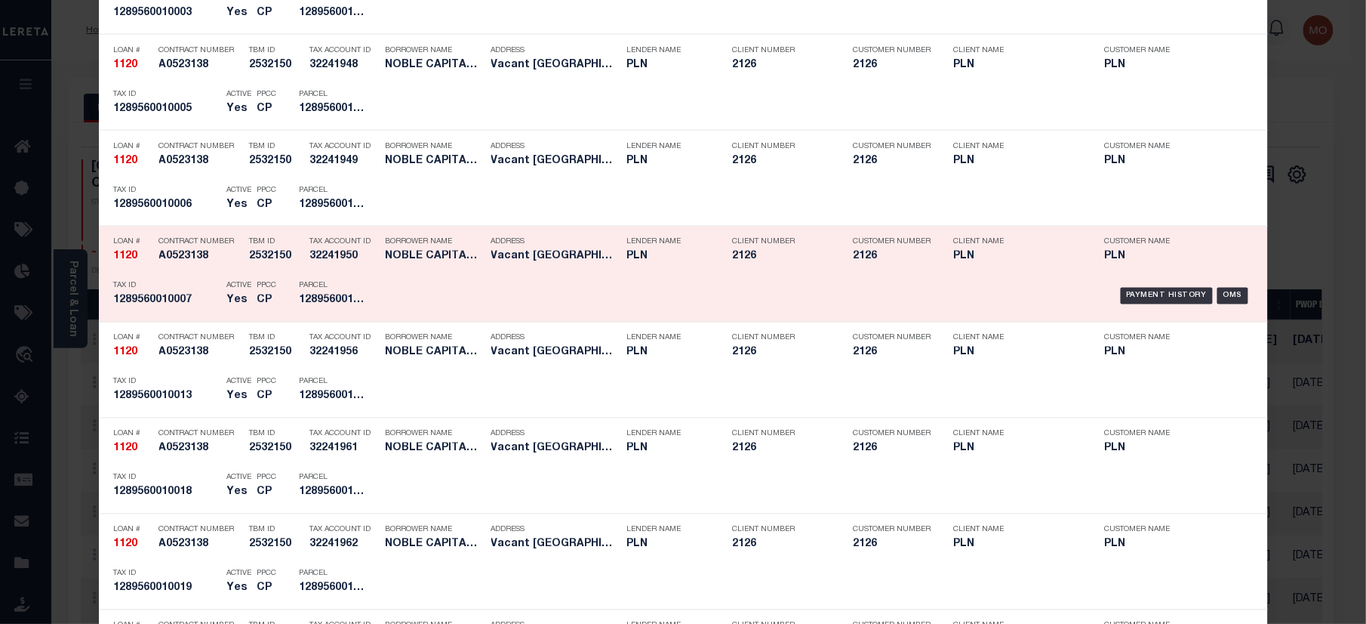
click at [362, 288] on div "Parcel 1289560010007" at bounding box center [333, 296] width 91 height 44
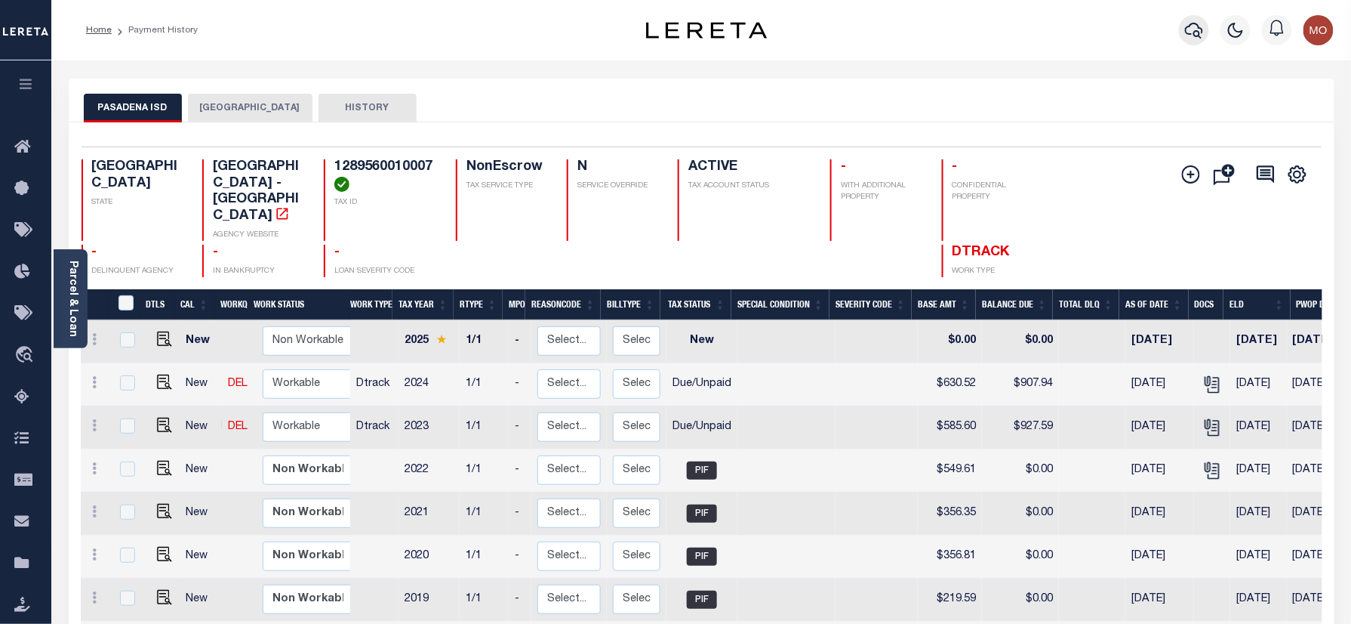
click at [1202, 36] on icon "button" at bounding box center [1194, 30] width 18 height 18
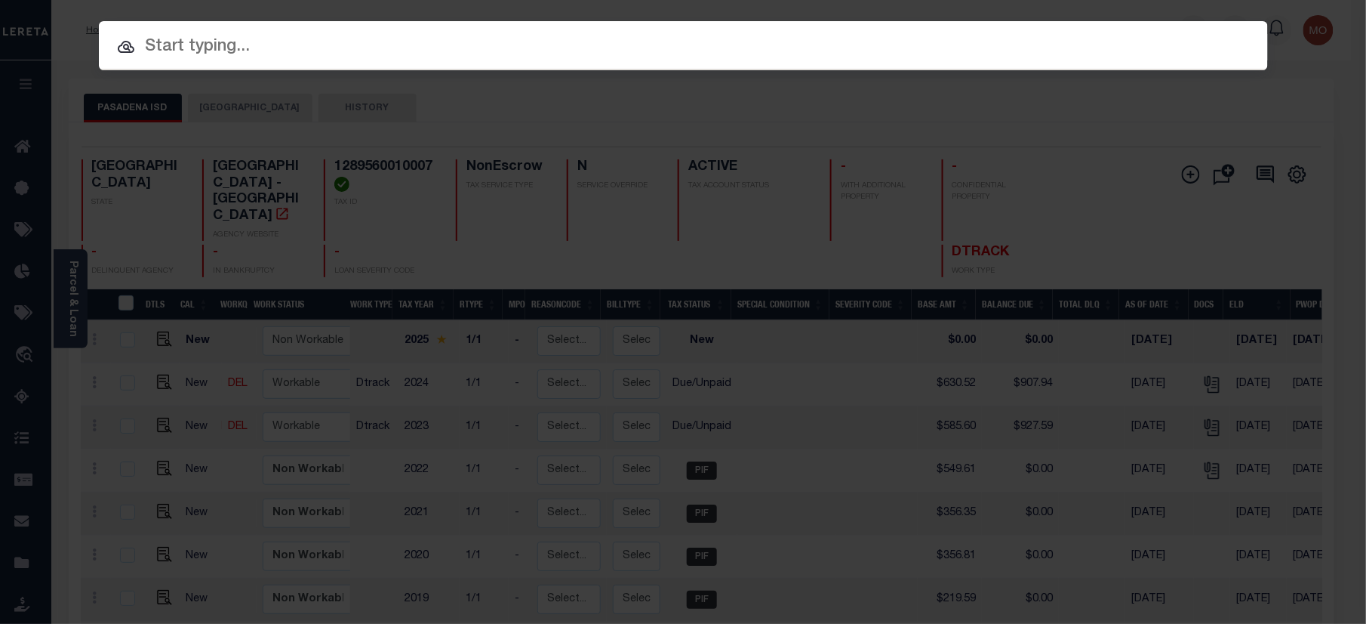
click at [329, 52] on input "text" at bounding box center [683, 47] width 1169 height 26
paste input "1120"
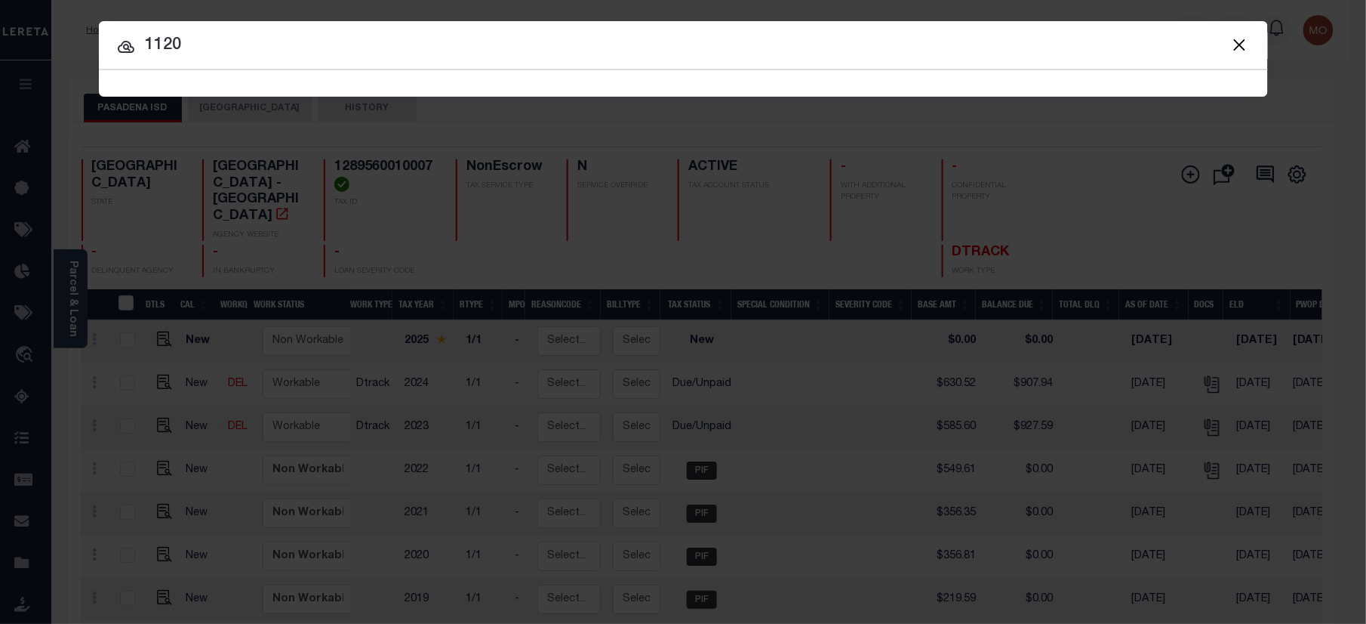
type input "1120"
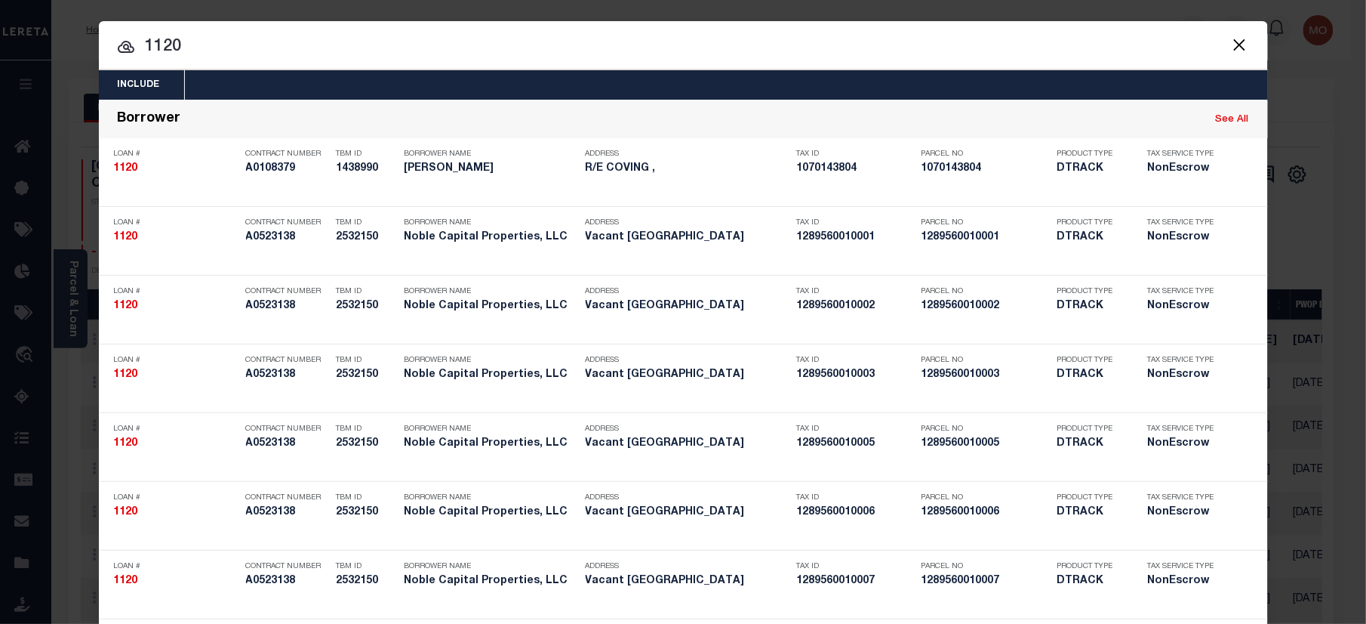
click at [233, 38] on input "1120" at bounding box center [683, 47] width 1169 height 26
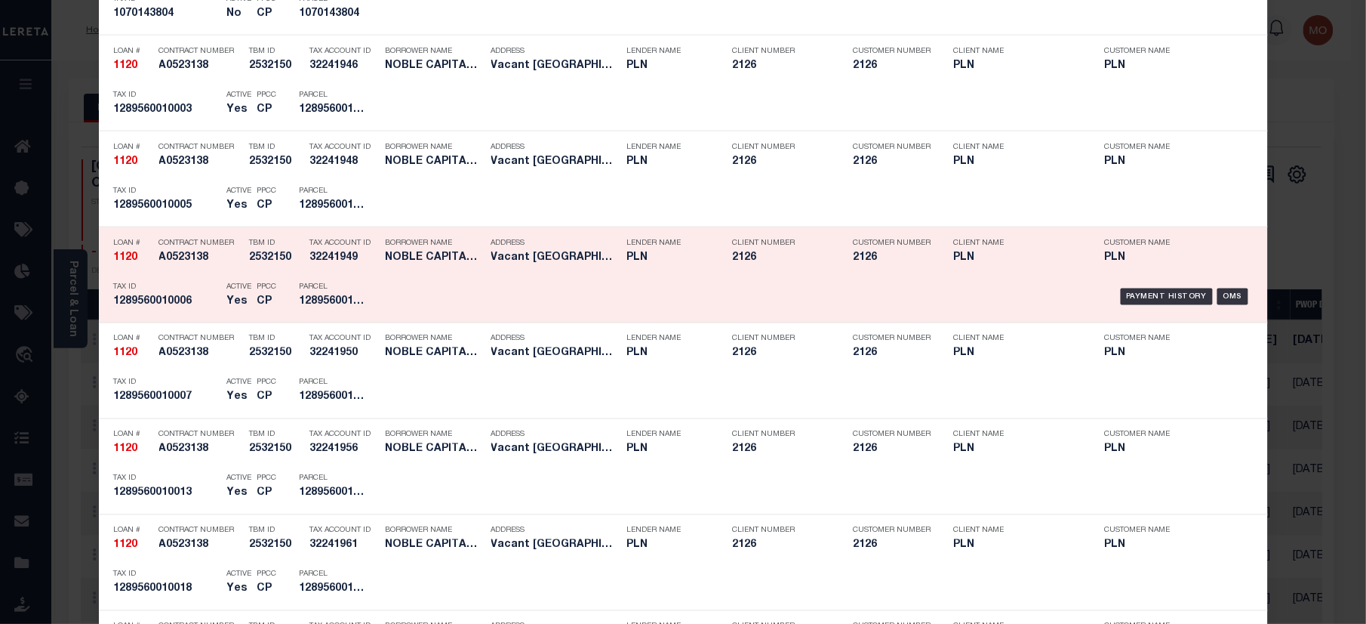
click at [250, 264] on h5 "2532150" at bounding box center [276, 257] width 53 height 13
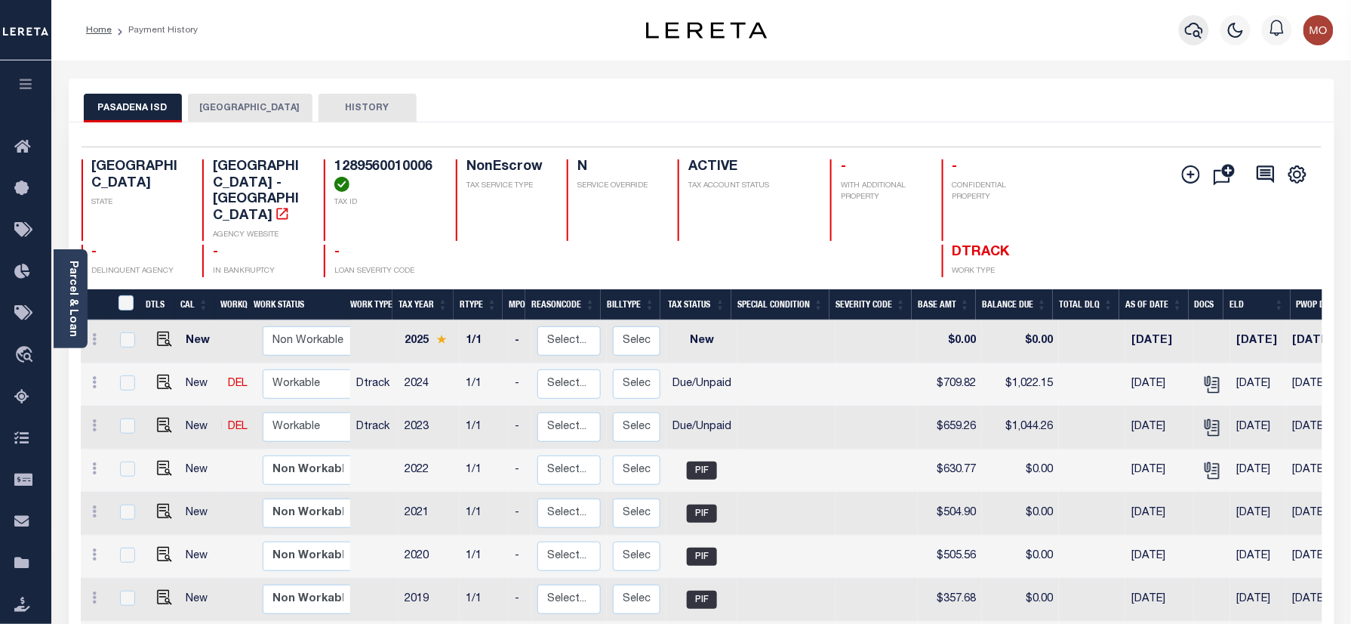
click at [1184, 30] on button "button" at bounding box center [1194, 30] width 30 height 30
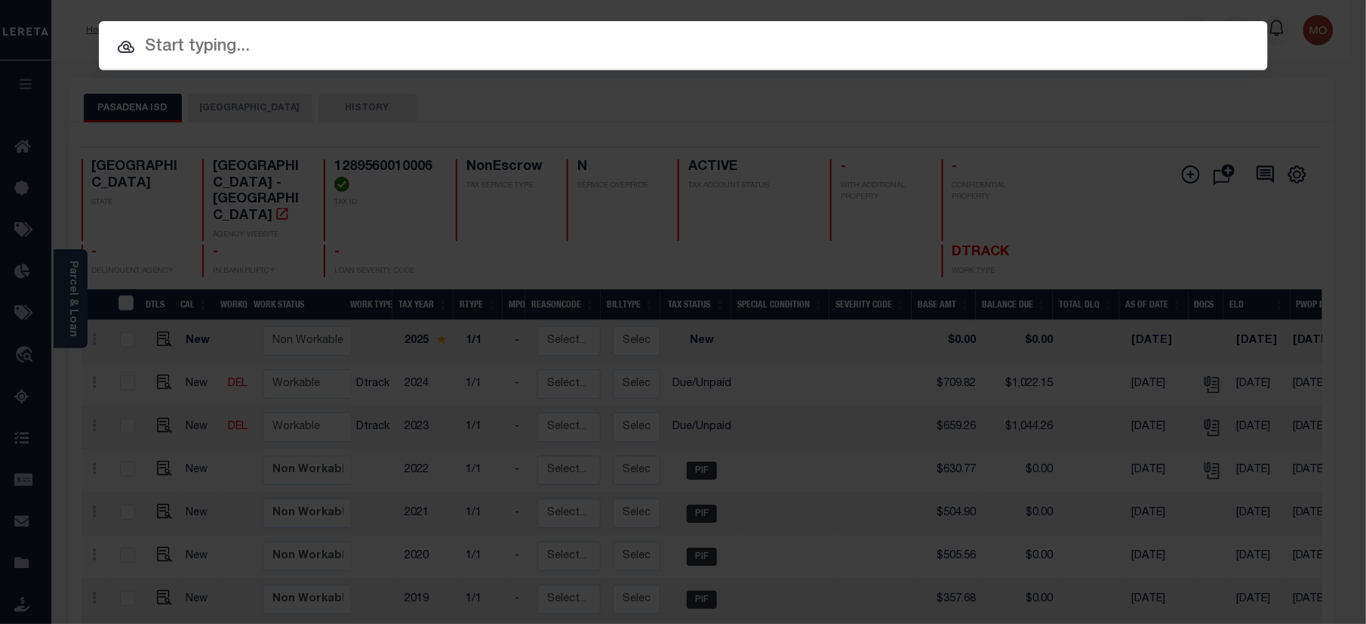
click at [242, 45] on input "text" at bounding box center [683, 47] width 1169 height 26
paste input "1120"
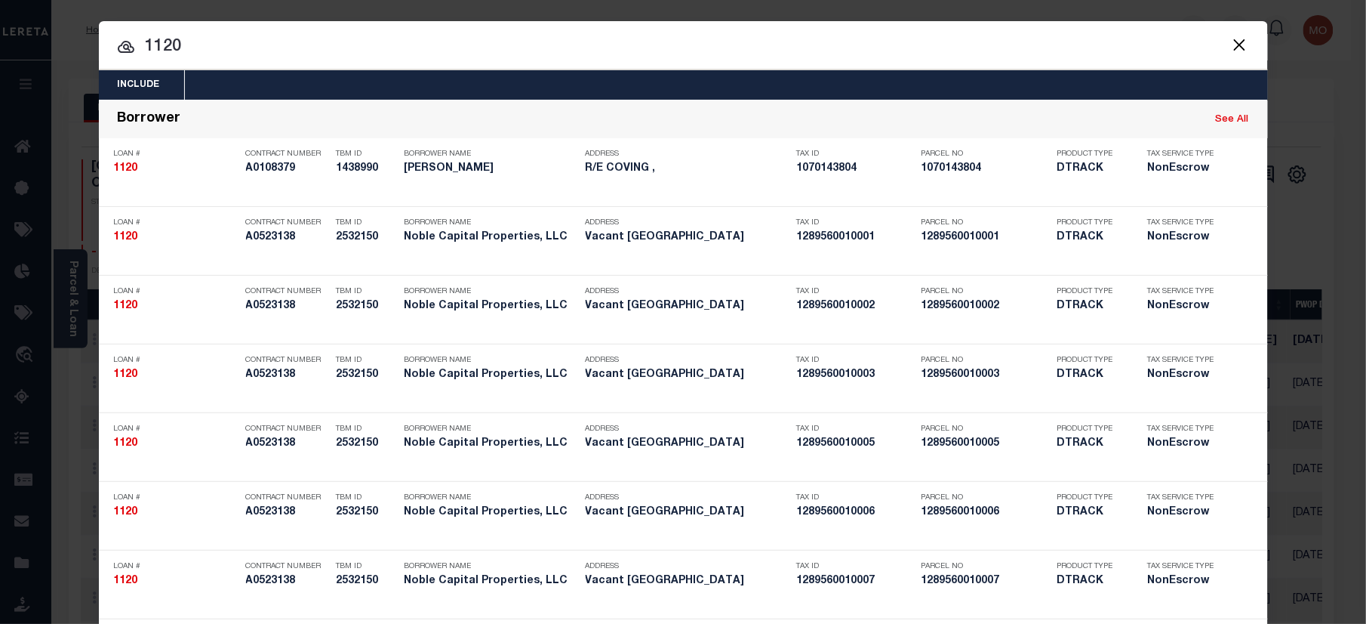
type input "1120"
click at [226, 43] on input "1120" at bounding box center [683, 47] width 1169 height 26
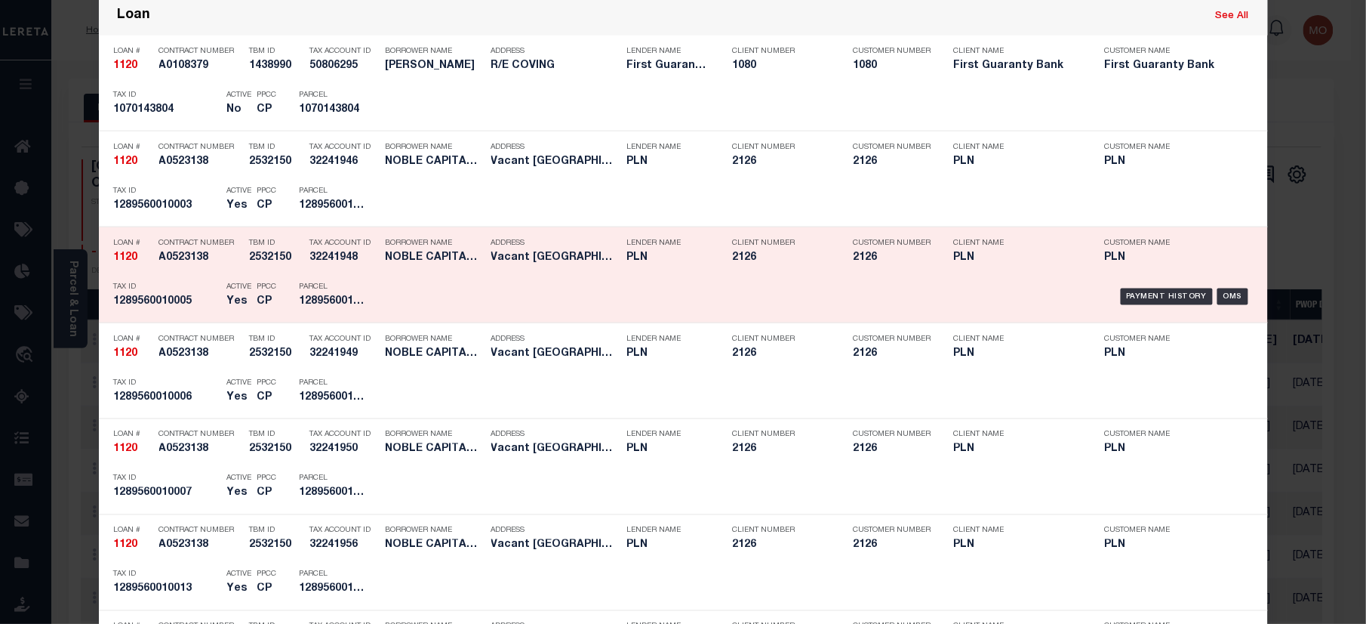
click at [379, 308] on div "Payment History OMS" at bounding box center [822, 297] width 886 height 44
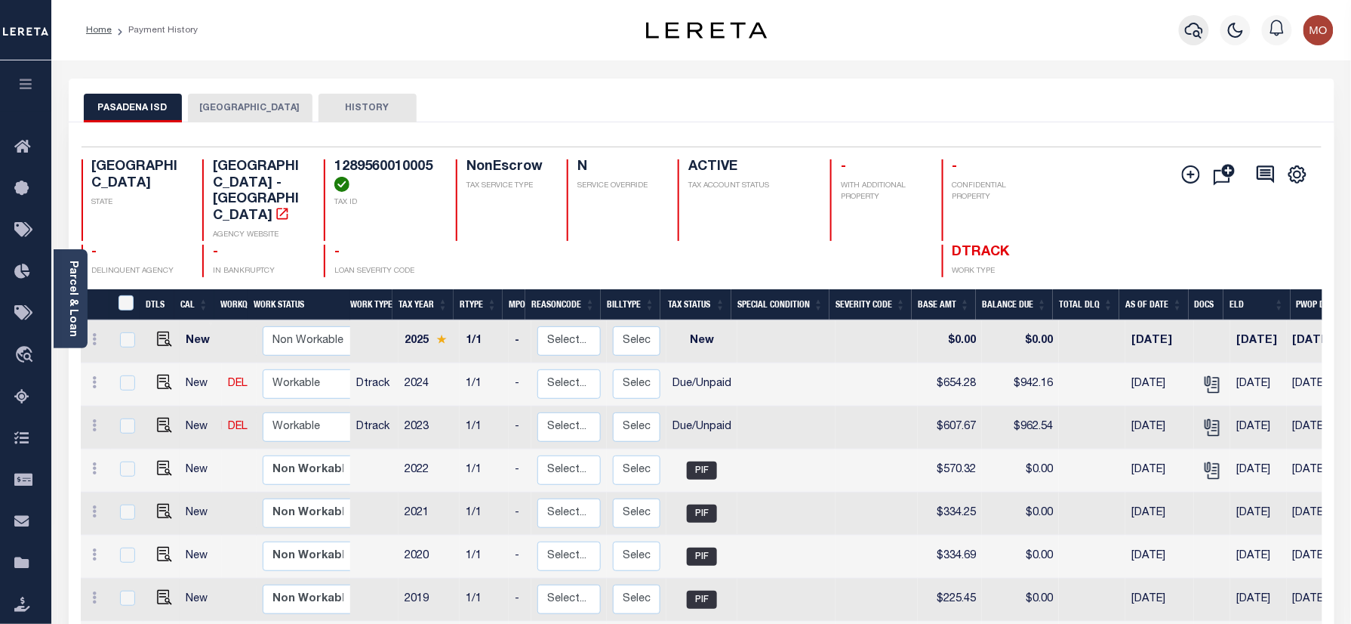
click at [1203, 23] on icon "button" at bounding box center [1194, 30] width 18 height 18
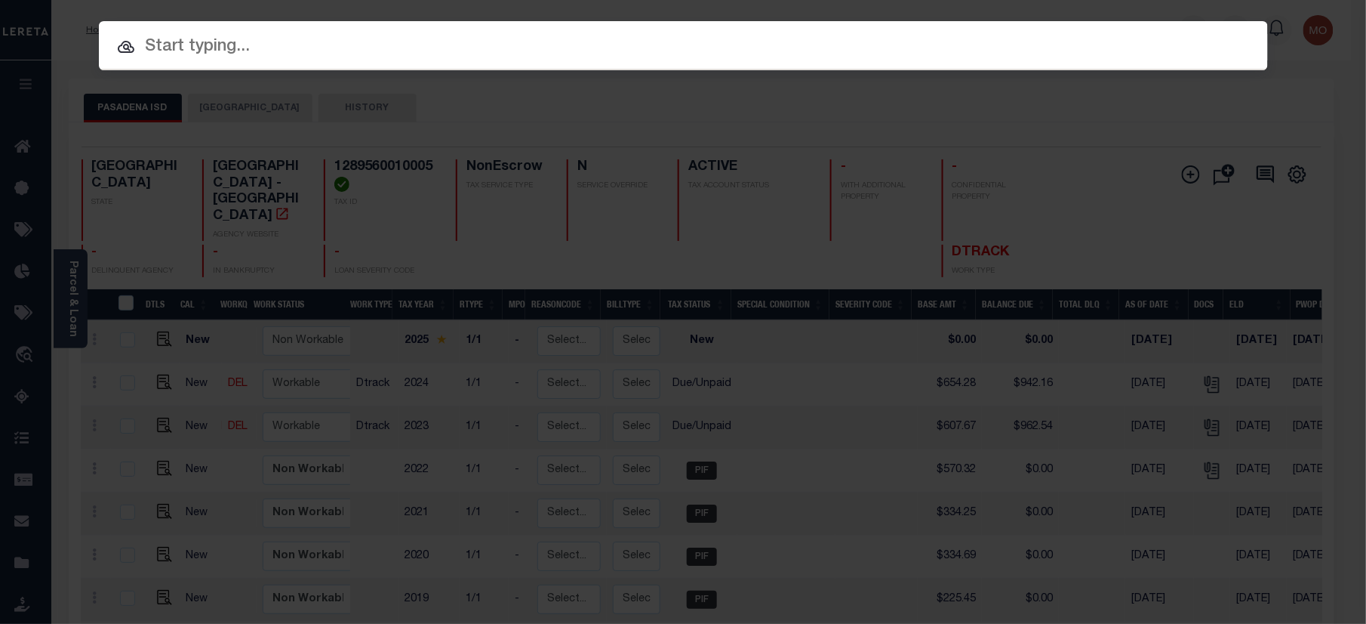
click at [233, 64] on div at bounding box center [683, 45] width 1169 height 48
click at [236, 57] on input "text" at bounding box center [683, 47] width 1169 height 26
paste input "4634"
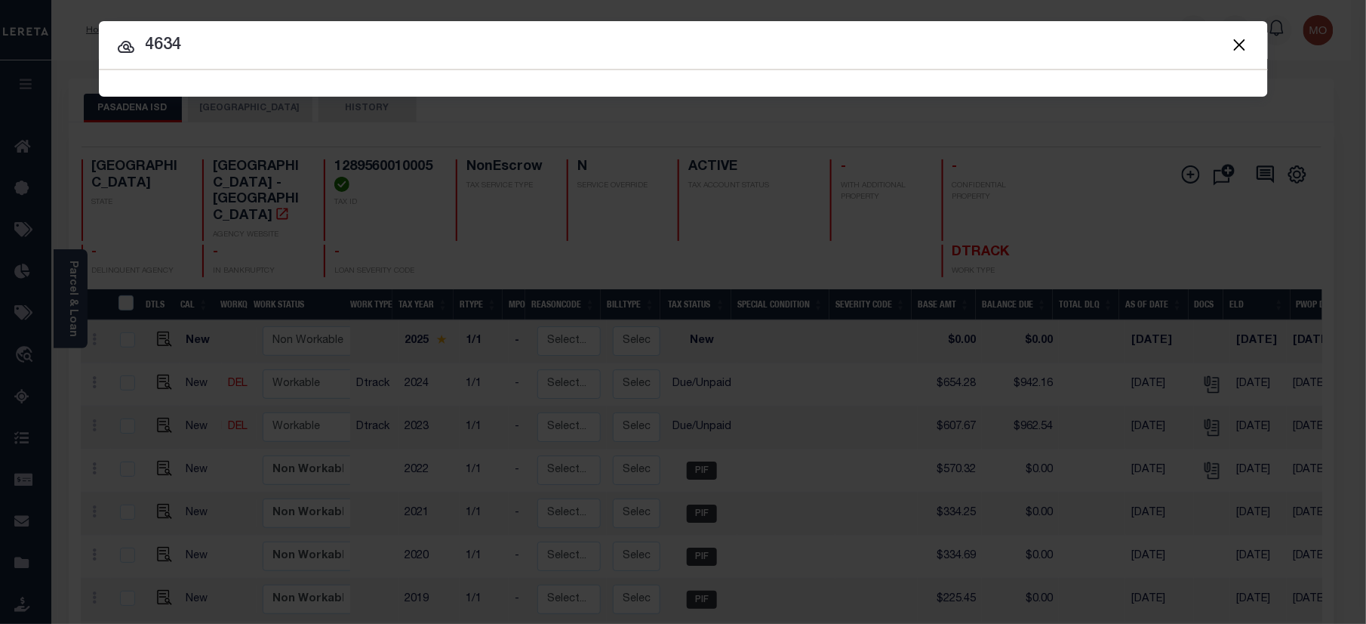
type input "4634"
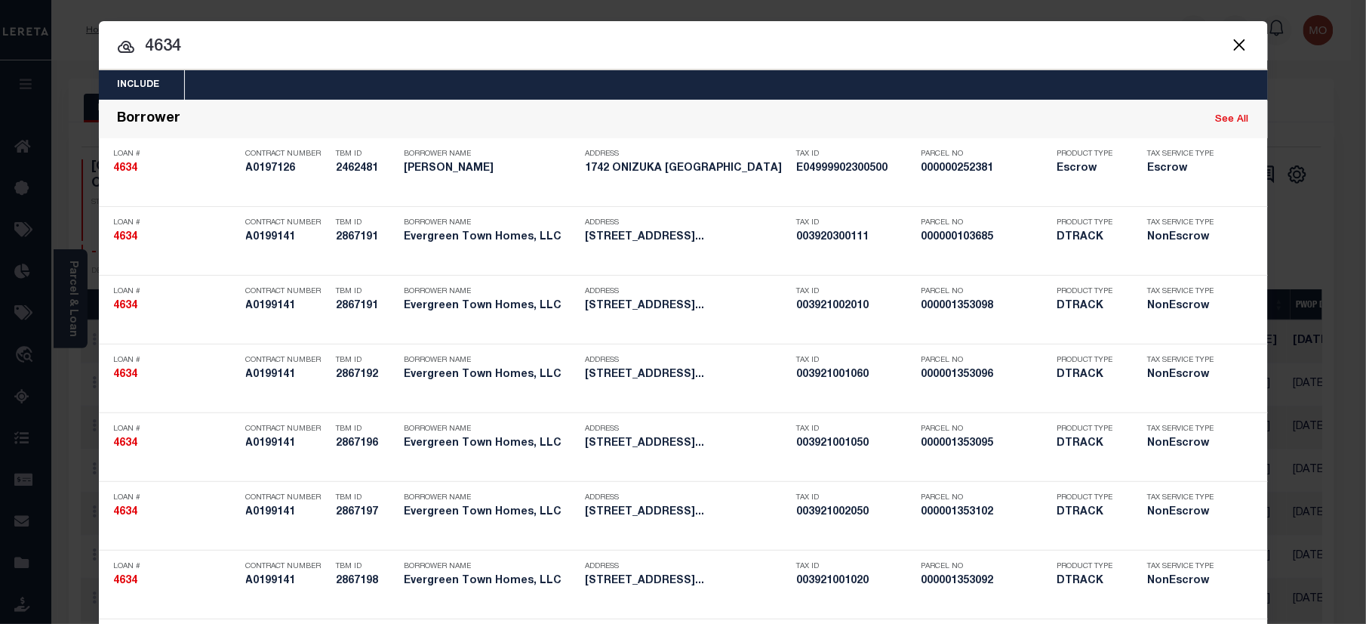
click at [221, 46] on input "4634" at bounding box center [683, 47] width 1169 height 26
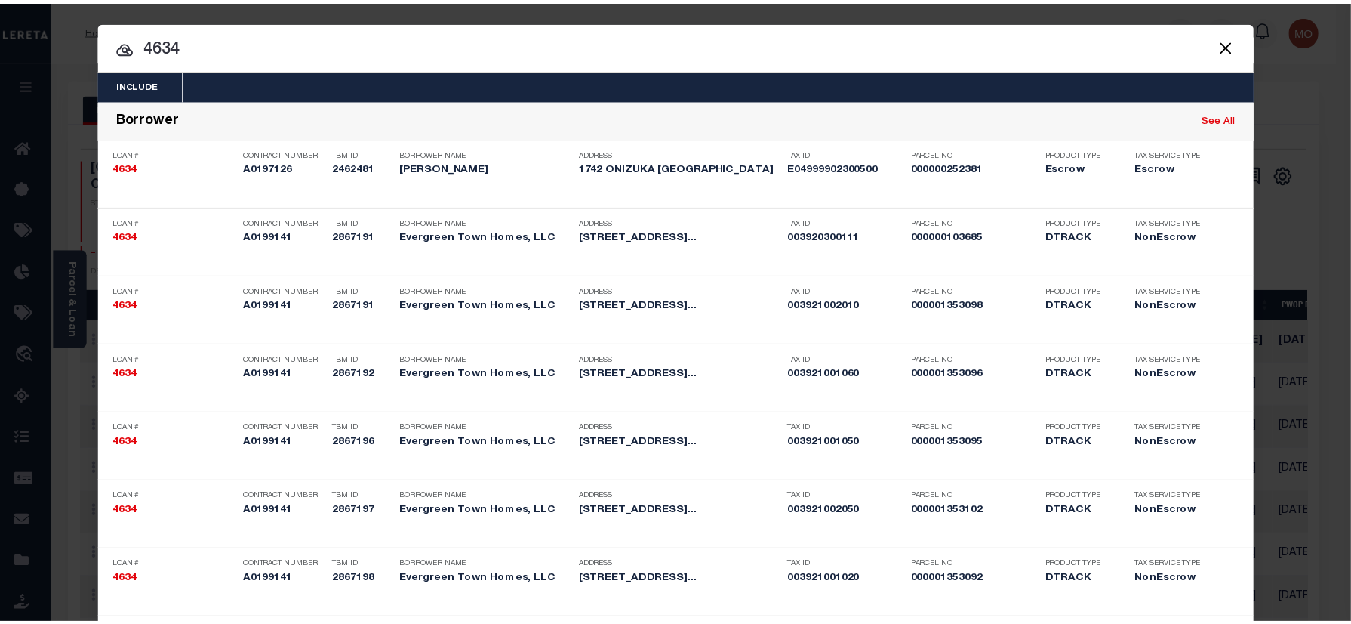
scroll to position [1933, 0]
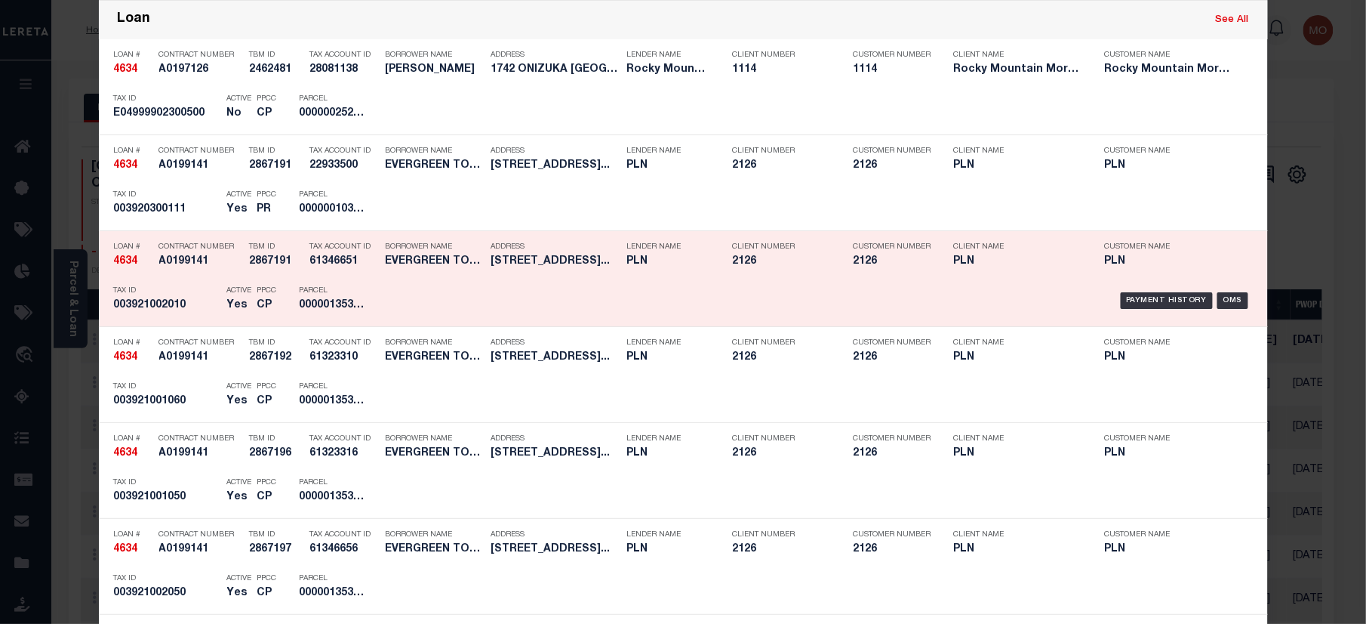
click at [195, 312] on h5 "003921002010" at bounding box center [167, 305] width 106 height 13
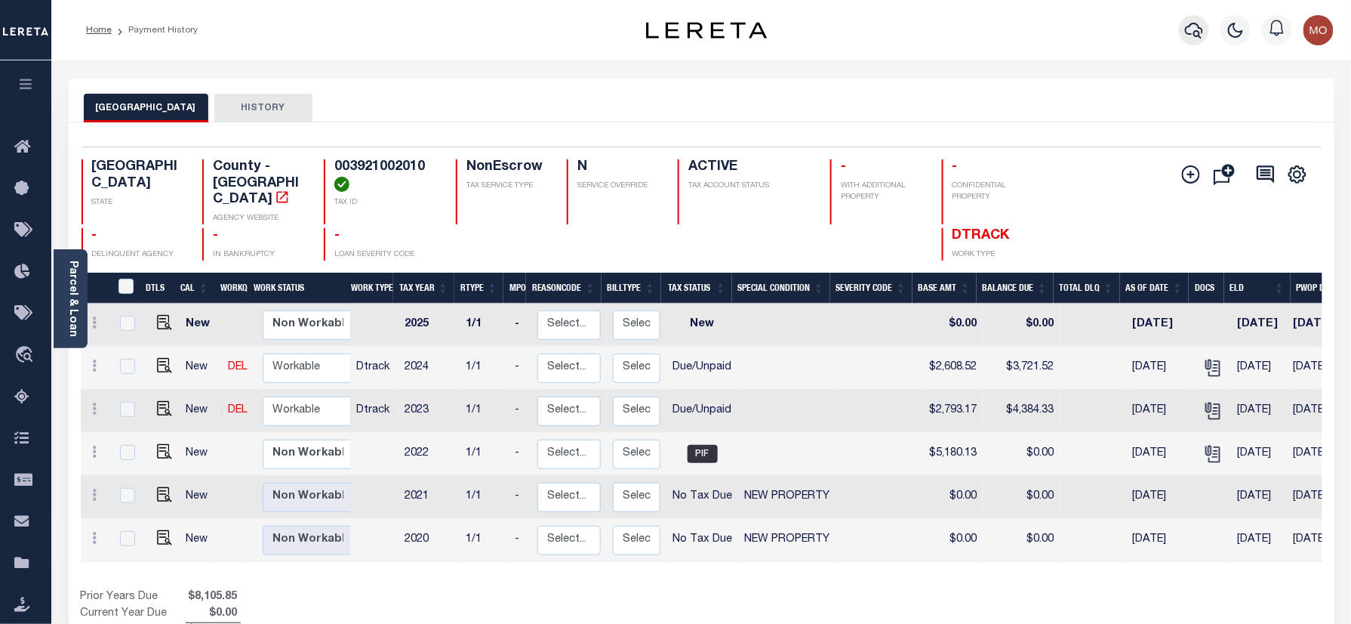
click at [1194, 33] on icon "button" at bounding box center [1194, 31] width 18 height 16
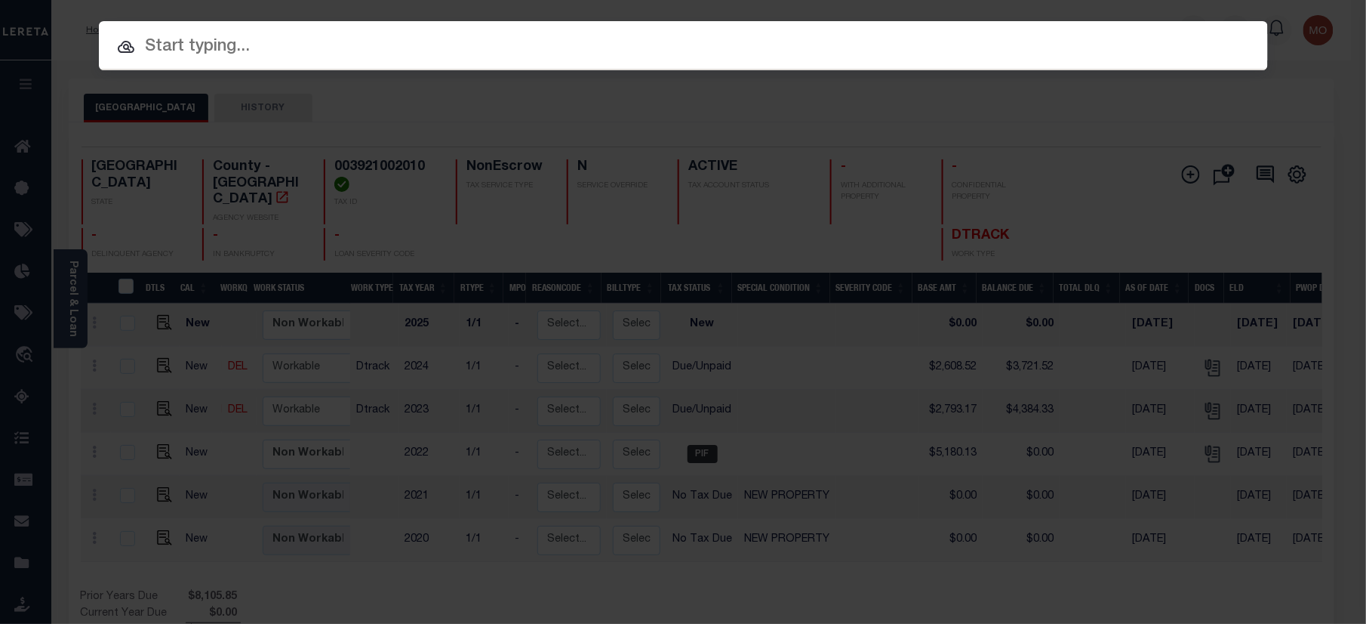
click at [221, 45] on input "text" at bounding box center [683, 47] width 1169 height 26
paste input "7917098900"
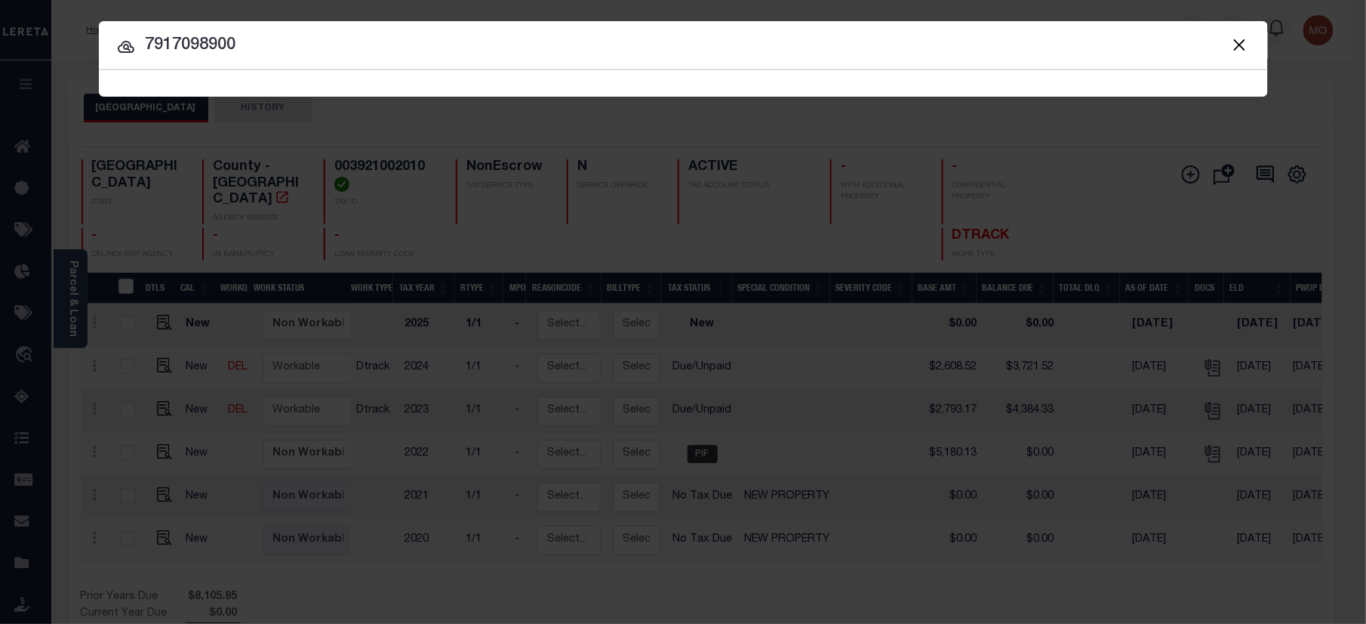
type input "7917098900"
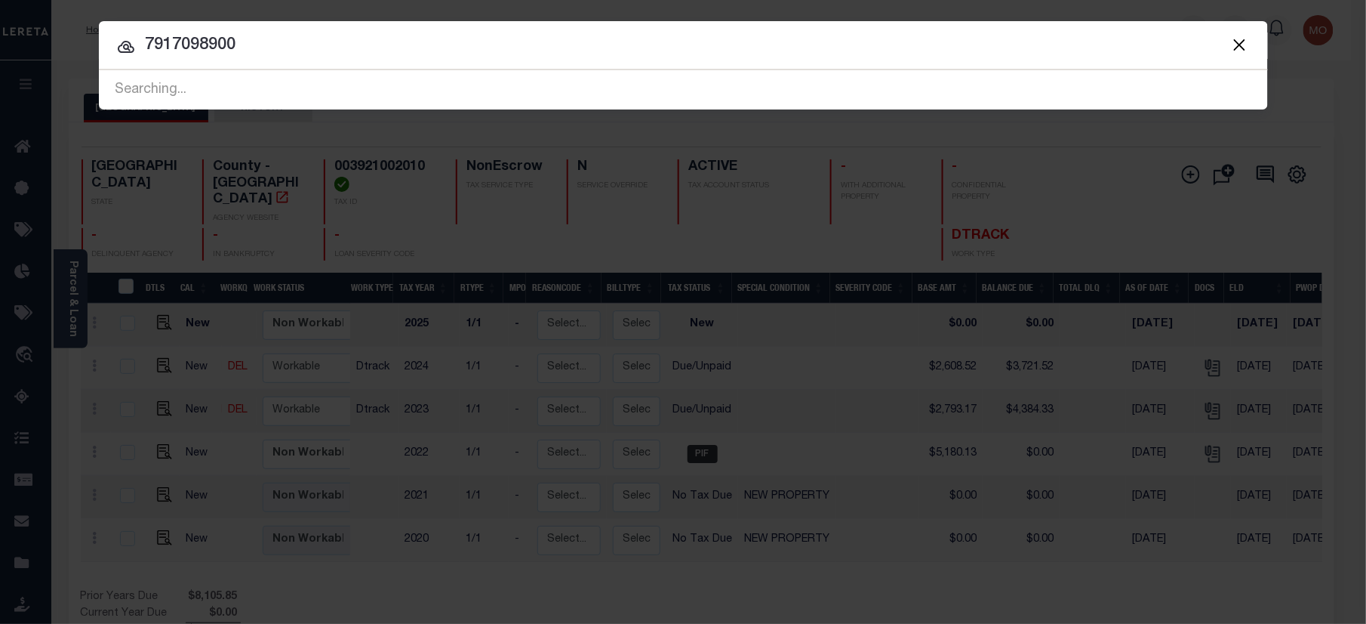
click at [251, 42] on input "7917098900" at bounding box center [683, 45] width 1169 height 26
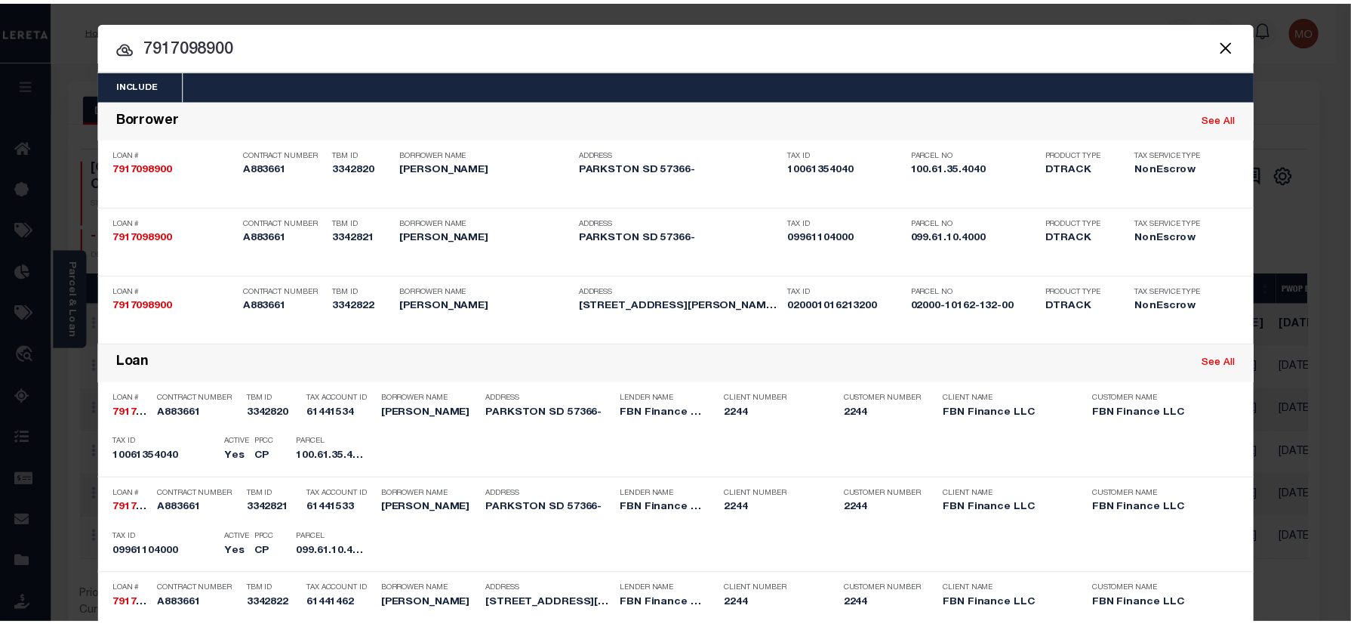
scroll to position [338, 0]
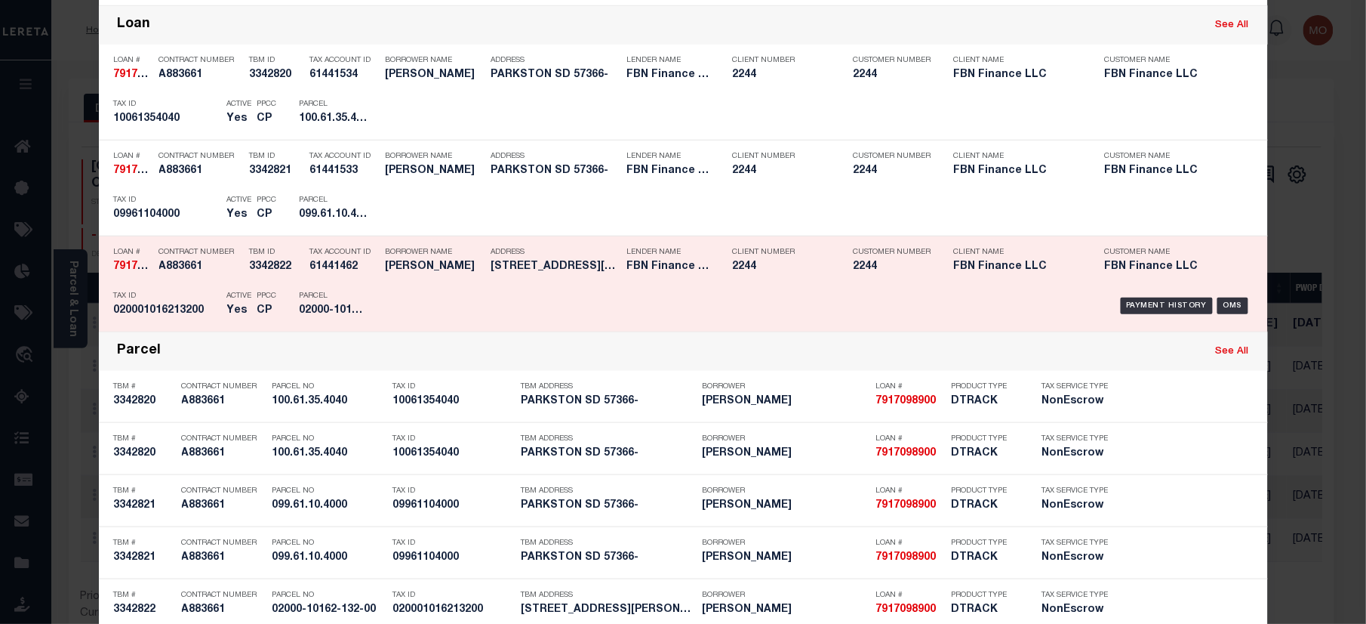
click at [288, 287] on div "Parcel 02000-10162-132-00" at bounding box center [333, 306] width 91 height 44
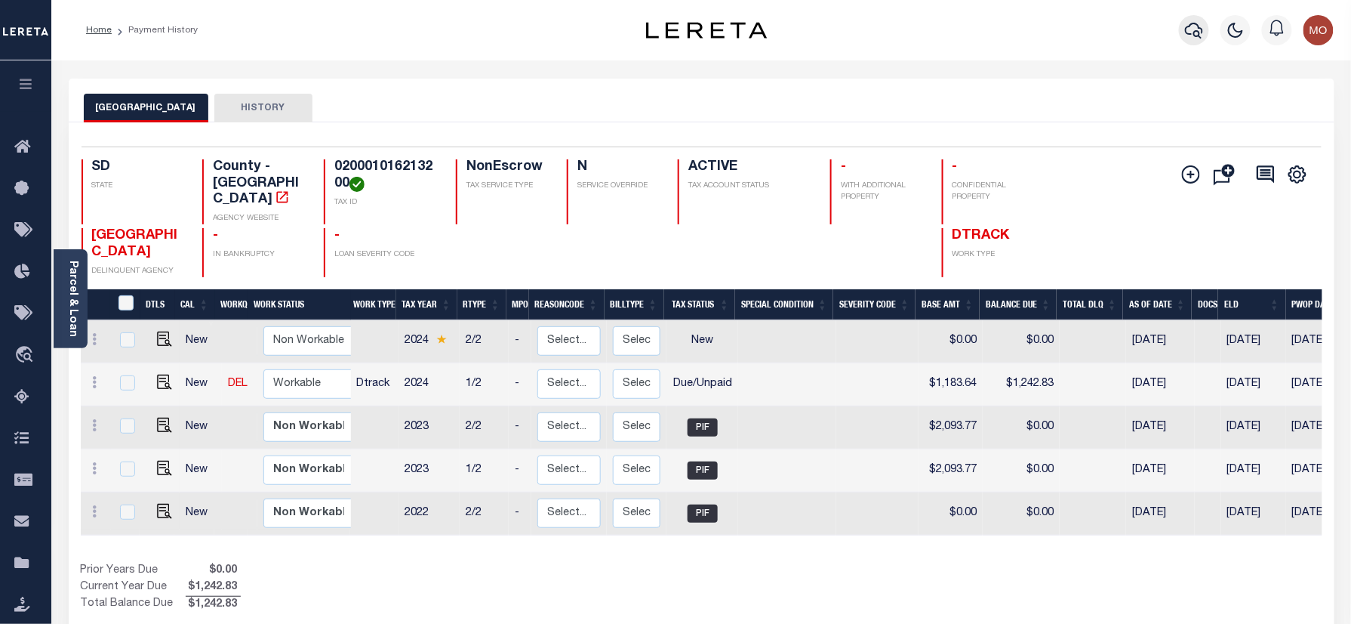
click at [1190, 22] on icon "button" at bounding box center [1194, 30] width 18 height 18
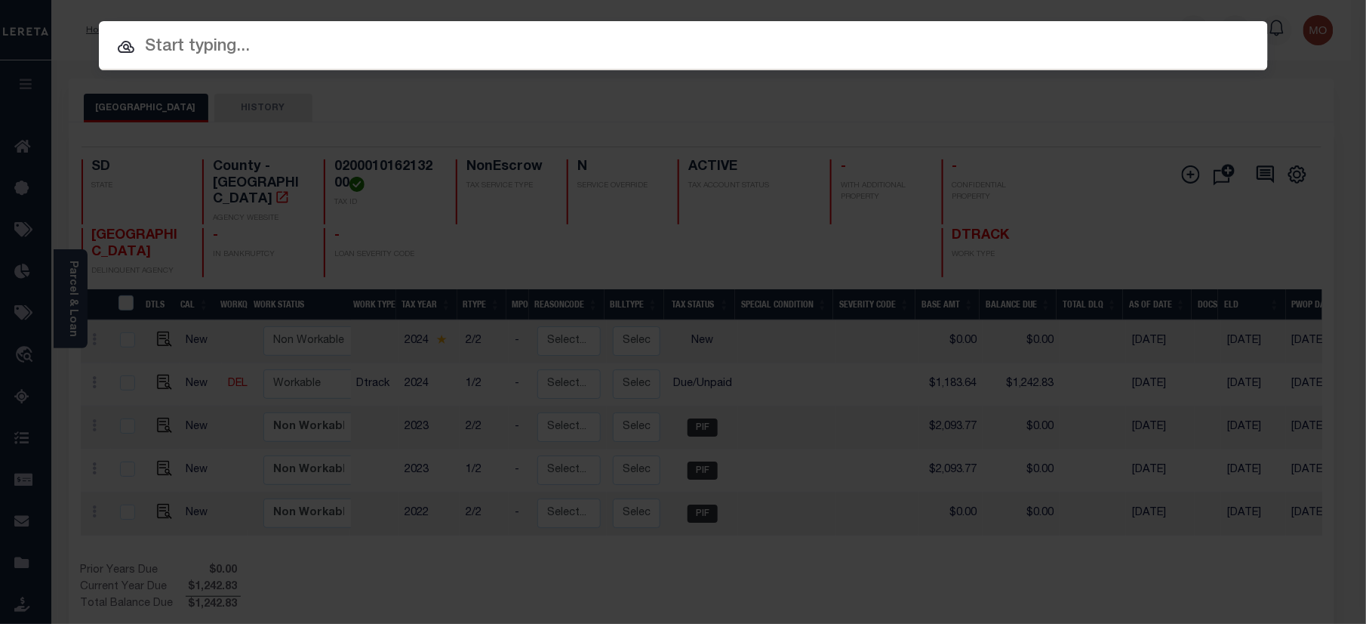
click at [254, 58] on input "text" at bounding box center [683, 47] width 1169 height 26
paste input "1500355654"
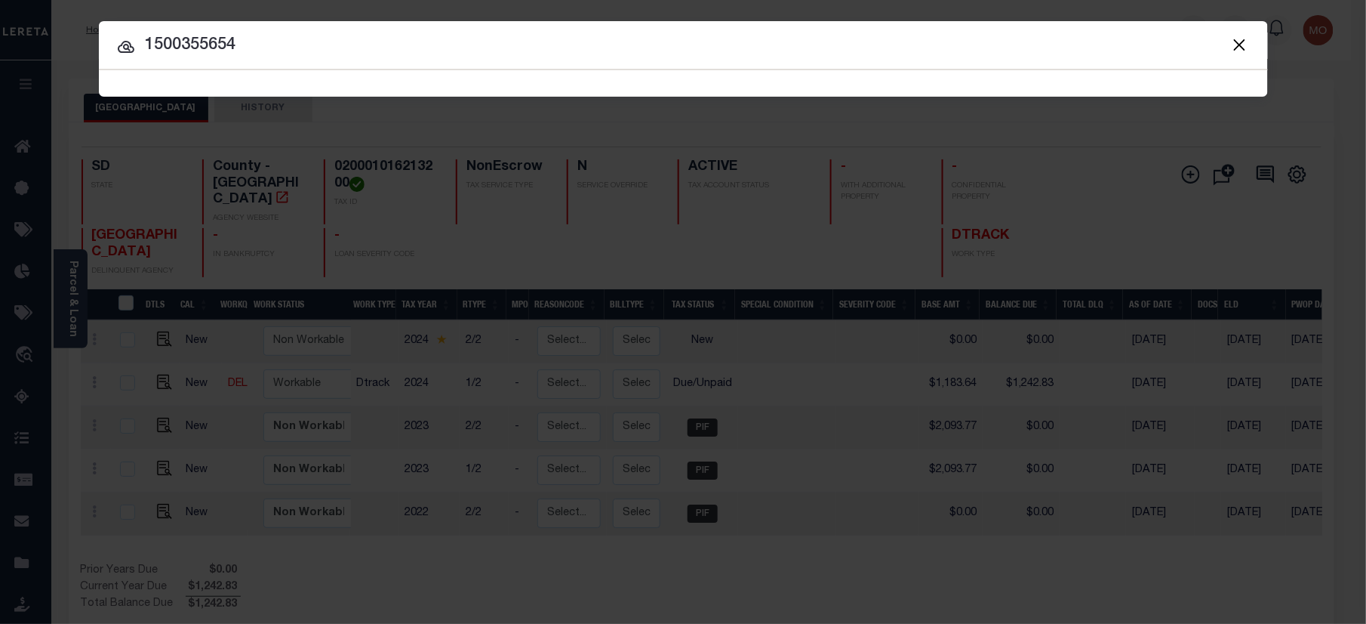
type input "1500355654"
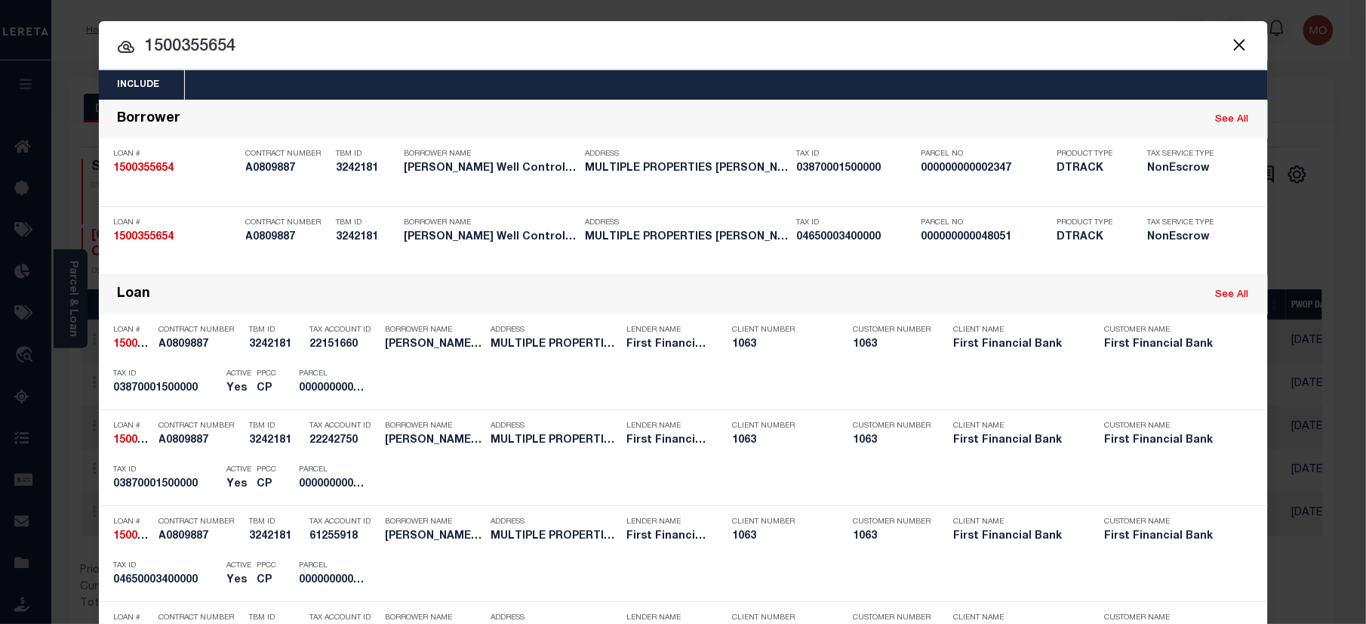
click at [267, 52] on input "1500355654" at bounding box center [683, 47] width 1169 height 26
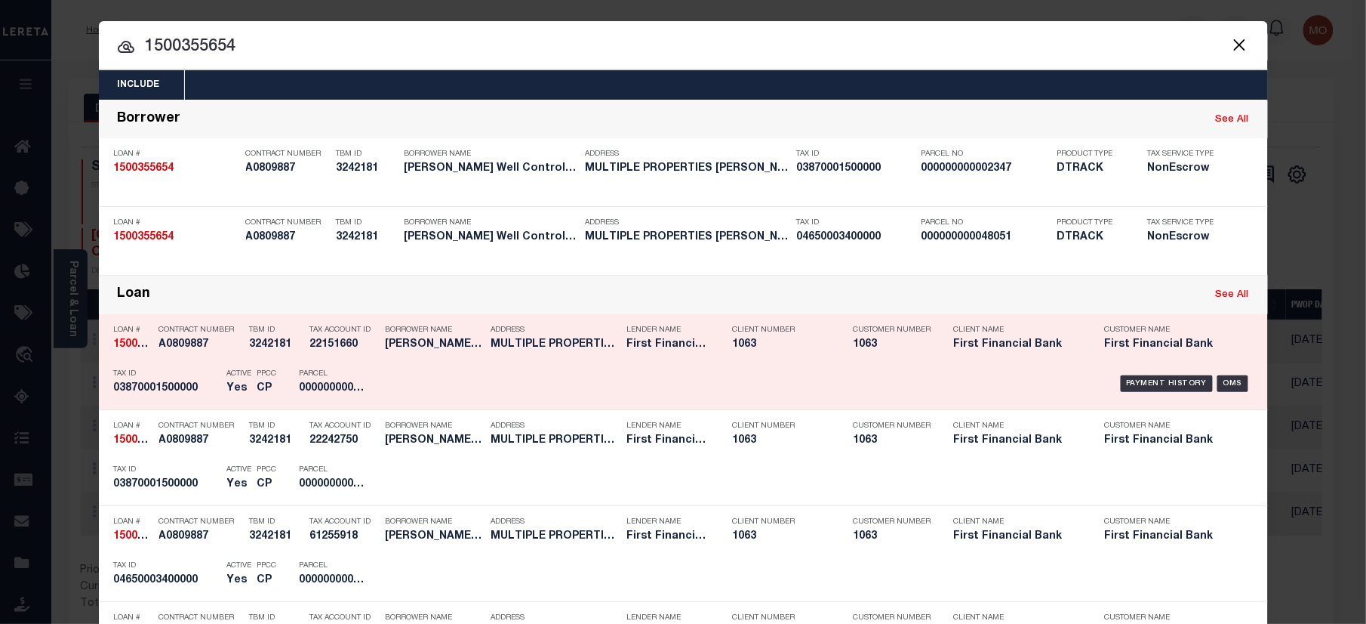
click at [310, 348] on h5 "22151660" at bounding box center [344, 344] width 68 height 13
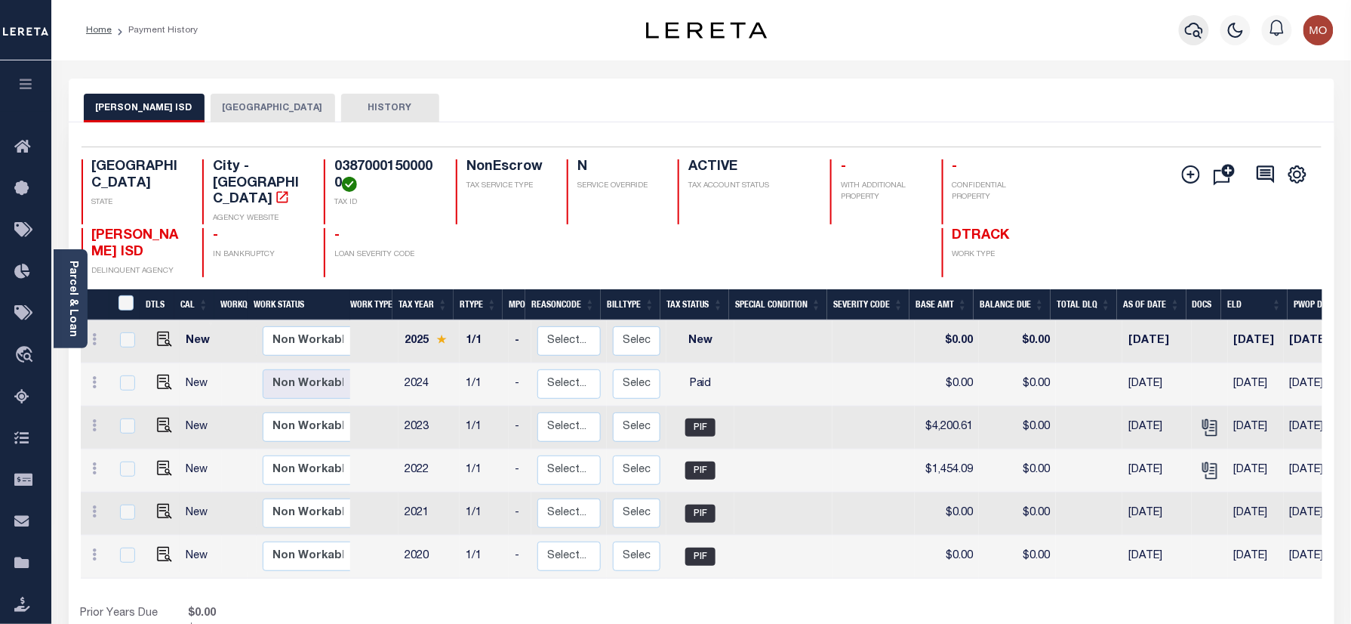
click at [1193, 33] on icon "button" at bounding box center [1194, 30] width 18 height 18
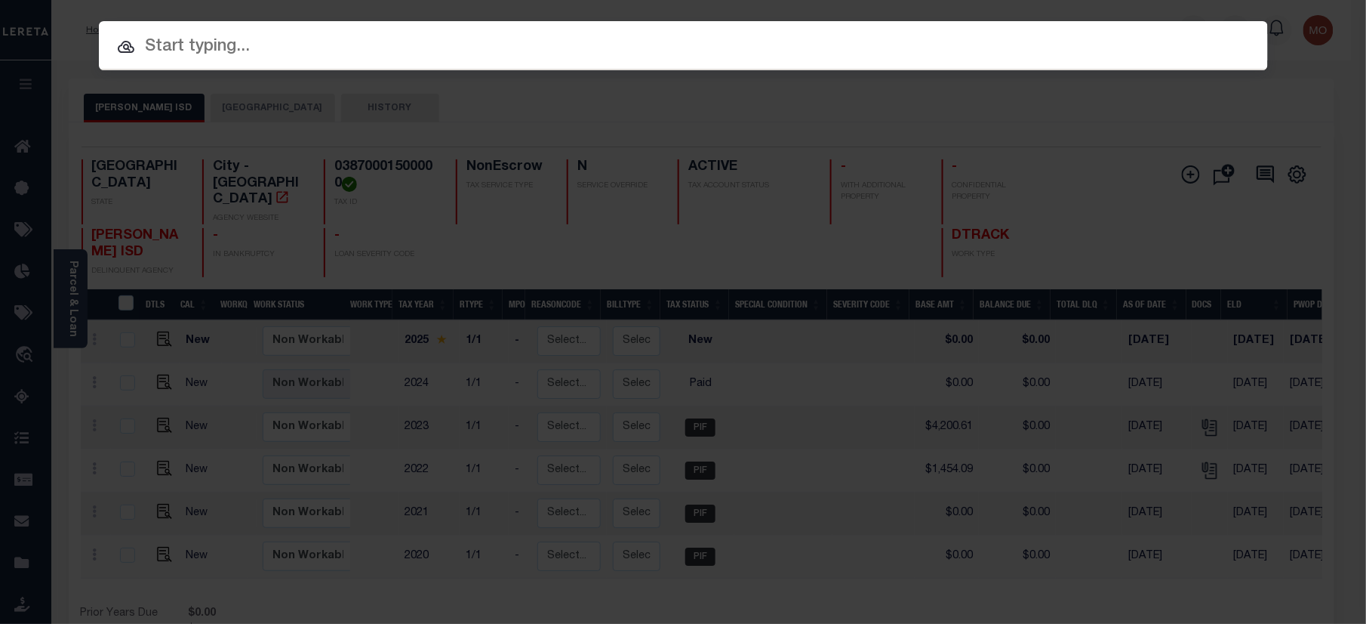
click at [264, 37] on input "text" at bounding box center [683, 47] width 1169 height 26
paste input "11414882"
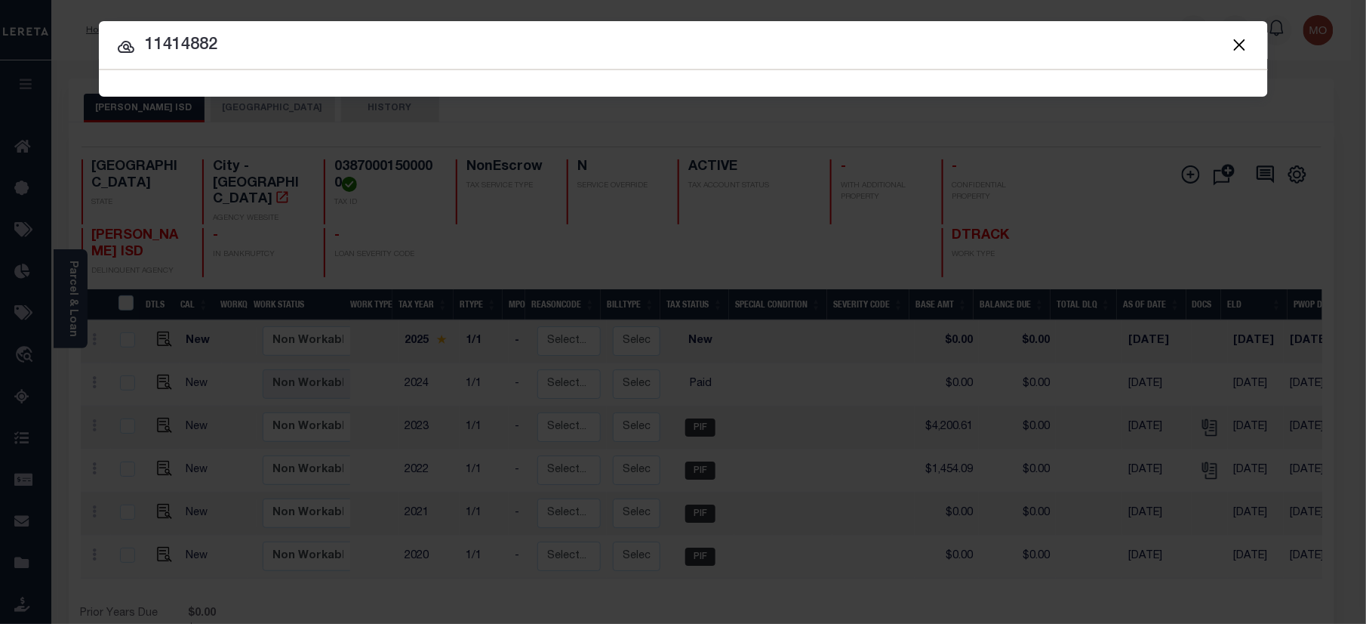
type input "11414882"
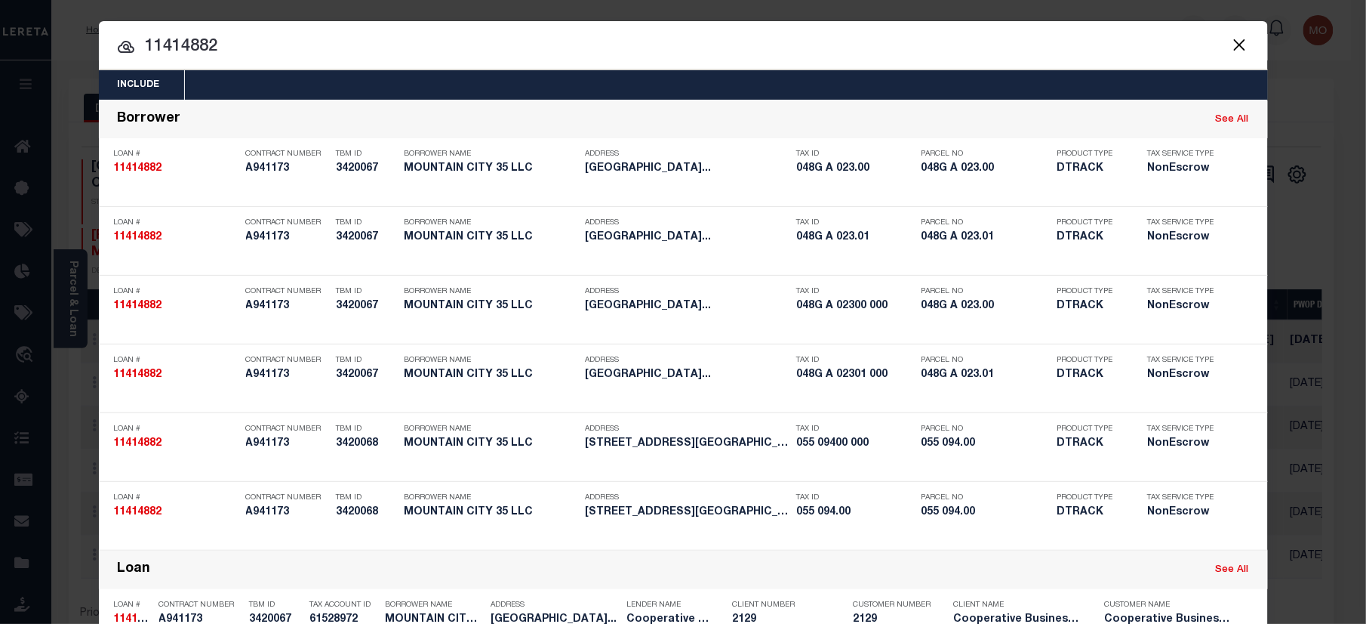
click at [252, 58] on input "11414882" at bounding box center [683, 47] width 1169 height 26
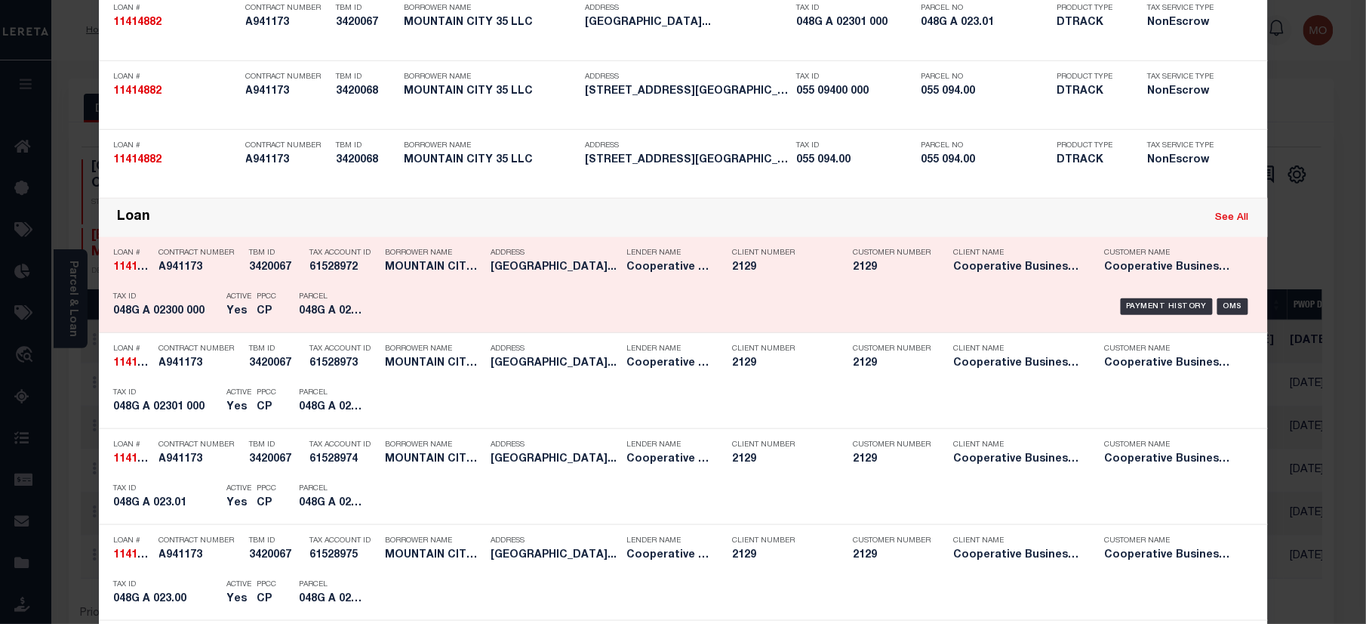
click at [361, 294] on div "Parcel 048G A 023.00" at bounding box center [333, 307] width 91 height 44
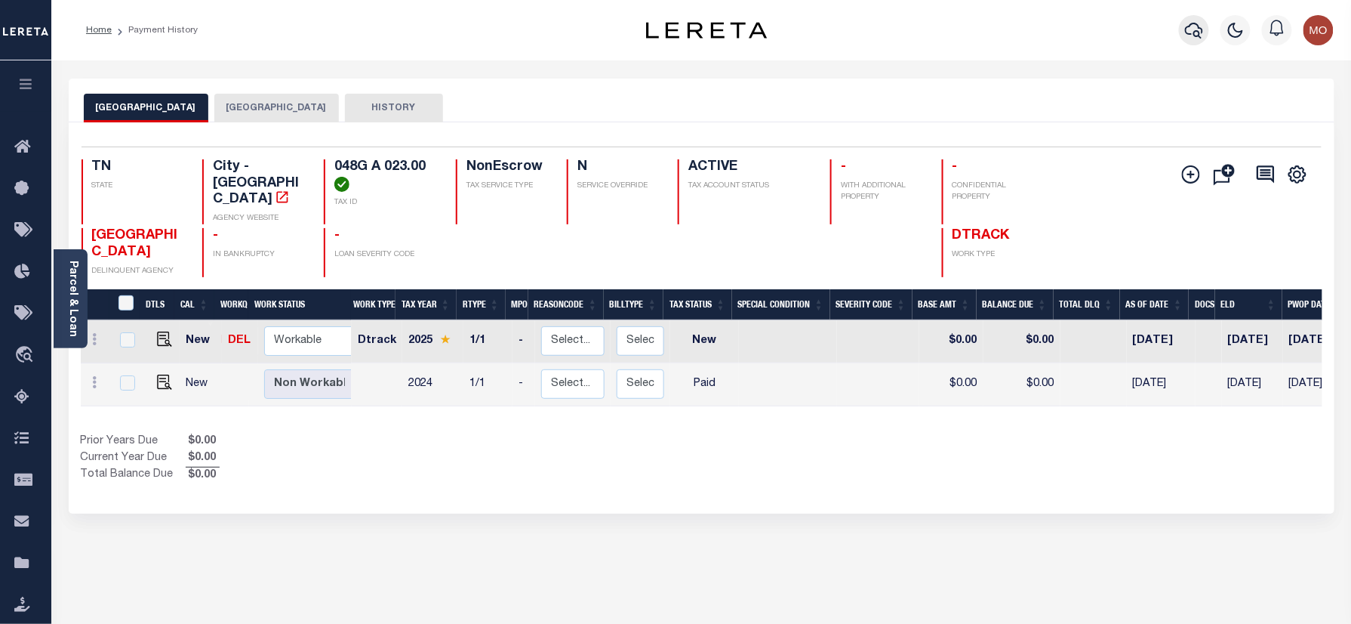
click at [1188, 22] on icon "button" at bounding box center [1194, 30] width 18 height 18
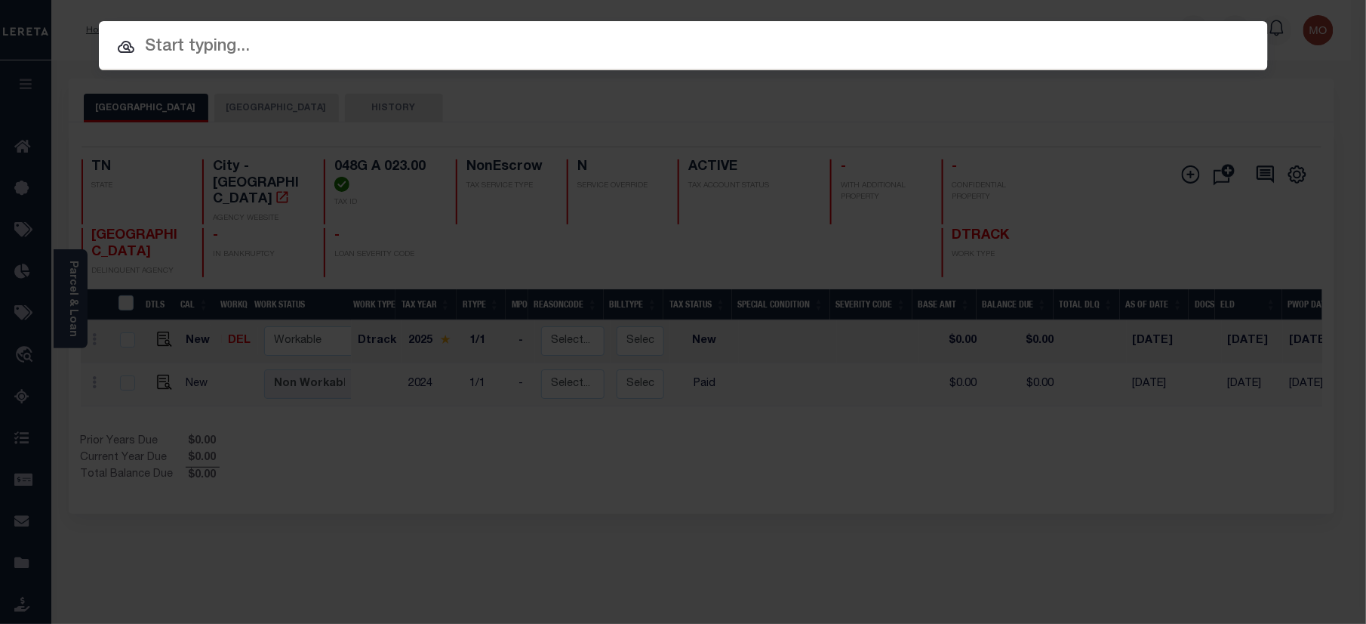
click at [284, 44] on input "text" at bounding box center [683, 47] width 1169 height 26
paste input "21000035341"
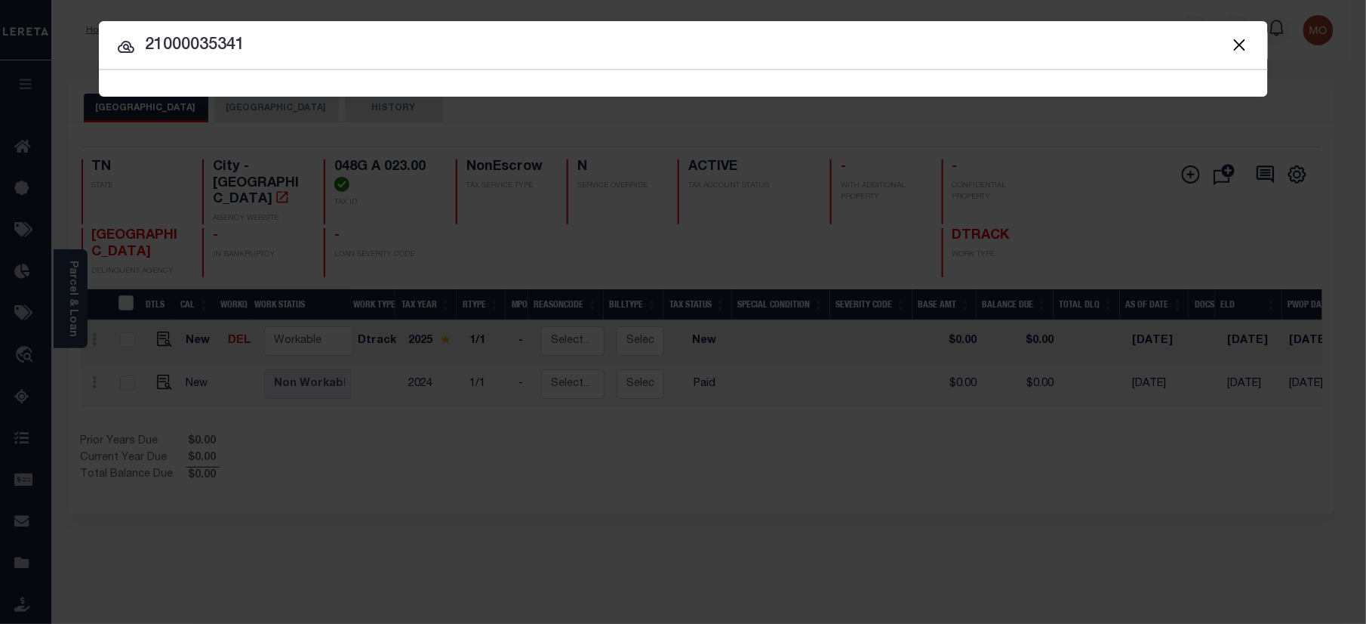
type input "21000035341"
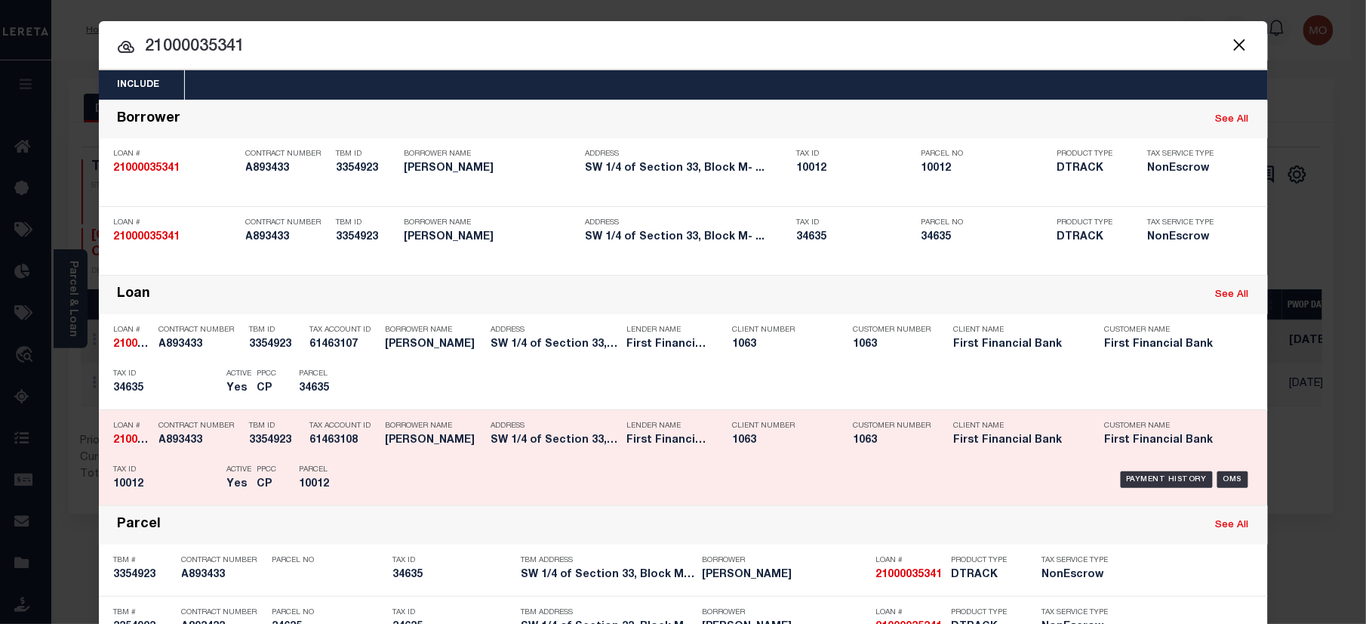
click at [194, 486] on h5 "10012" at bounding box center [167, 484] width 106 height 13
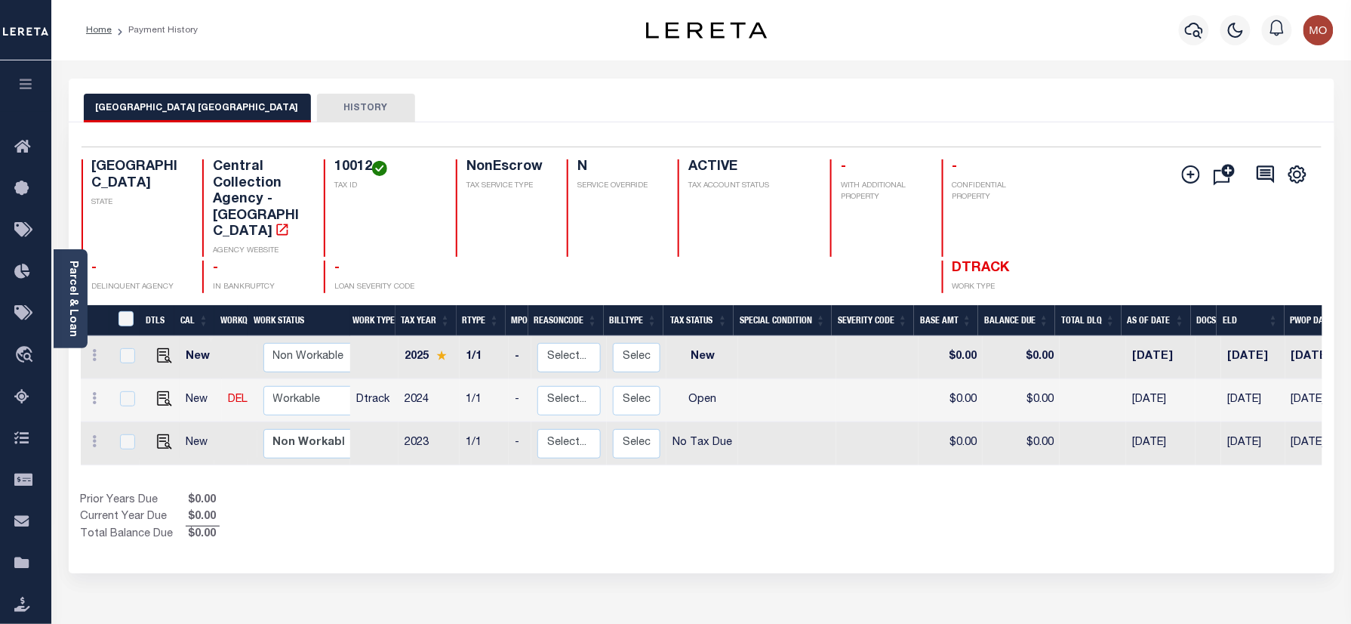
click at [342, 168] on h4 "10012" at bounding box center [385, 167] width 103 height 17
copy h4 "10012"
